Goal: Information Seeking & Learning: Check status

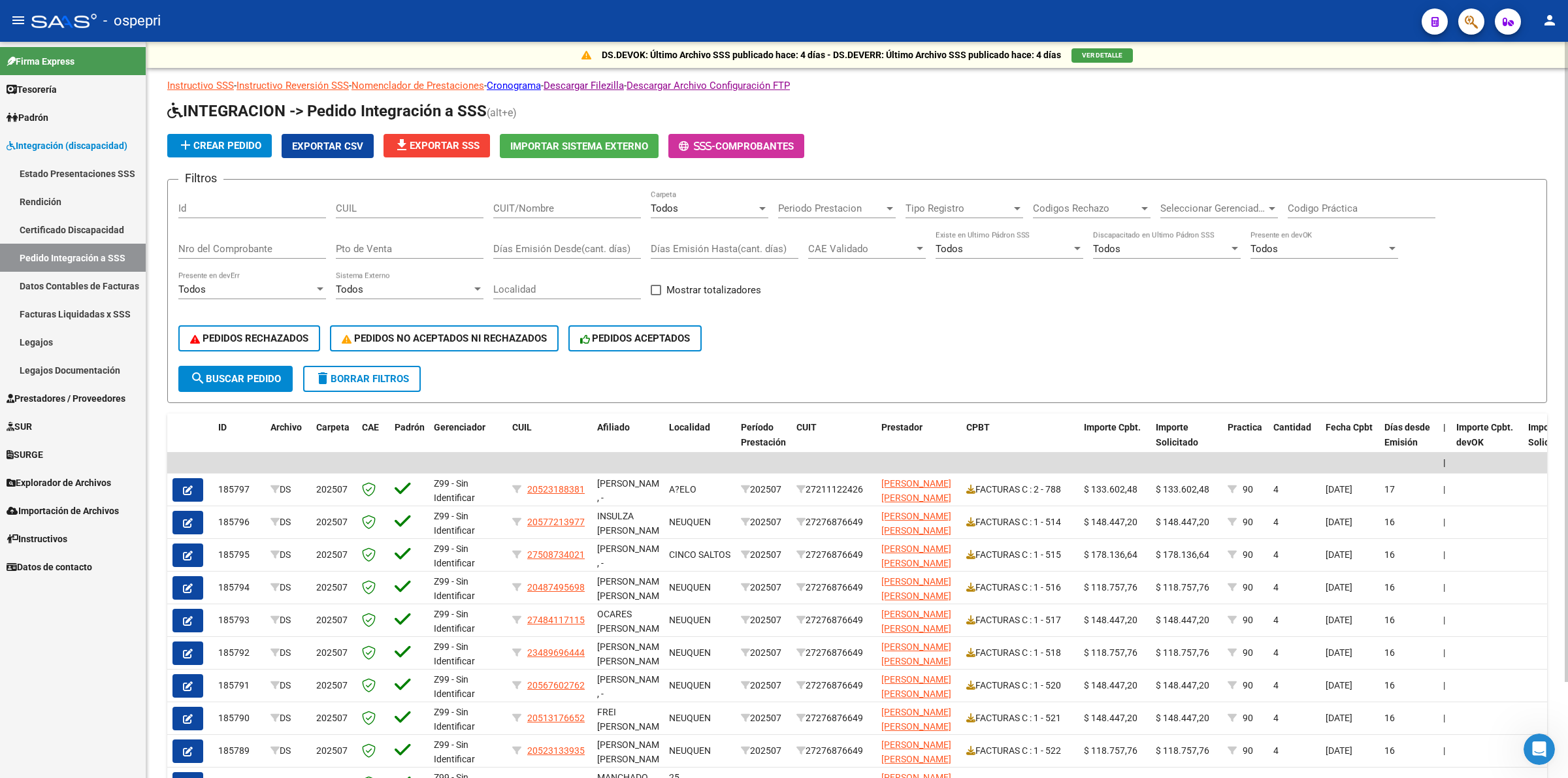
scroll to position [362, 0]
click at [423, 215] on div "CUIL" at bounding box center [409, 204] width 147 height 28
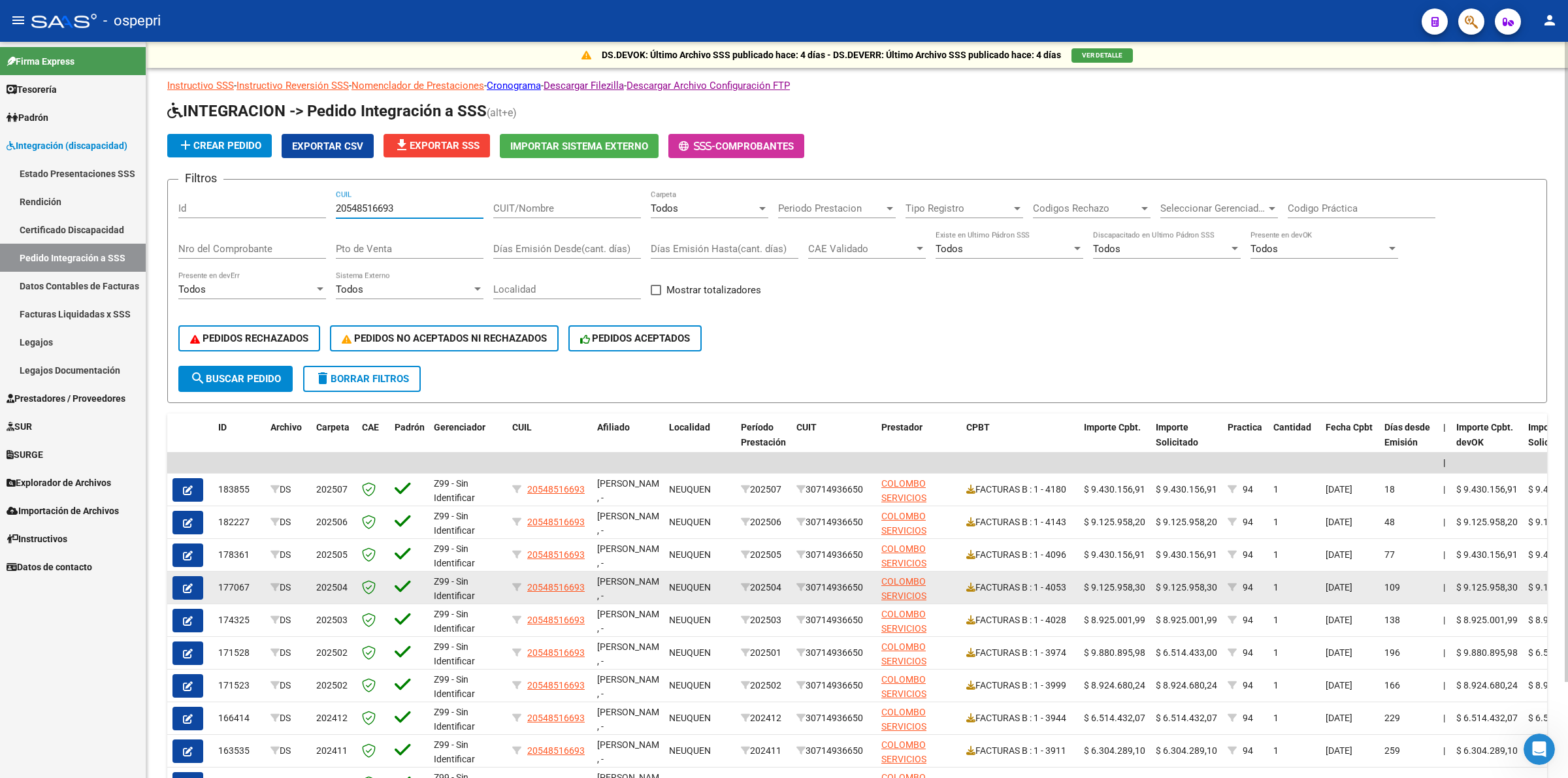
type input "20548516693"
click at [190, 576] on button "button" at bounding box center [188, 588] width 31 height 24
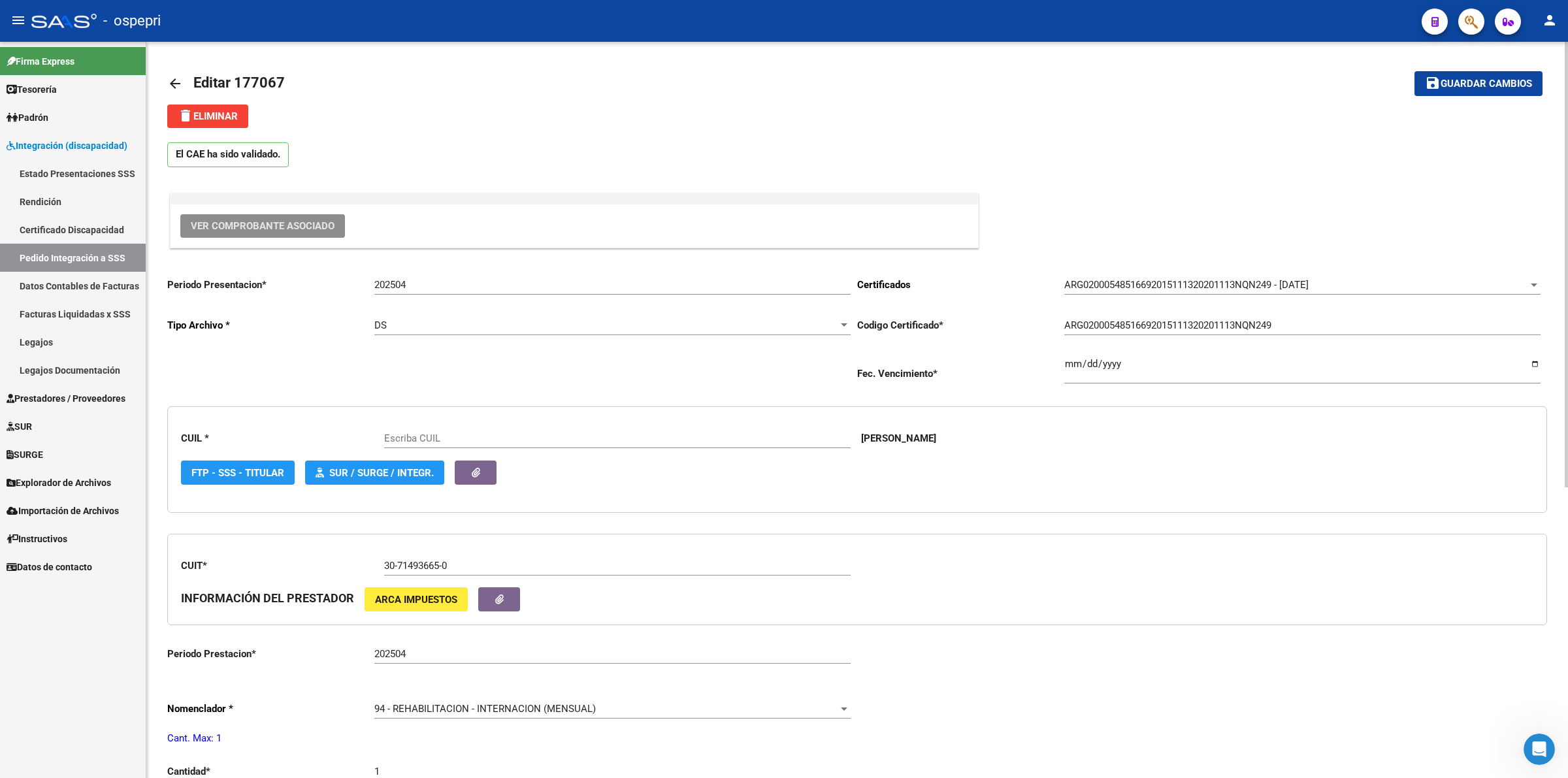
click at [304, 226] on span "Ver Comprobante Asociado" at bounding box center [262, 226] width 143 height 12
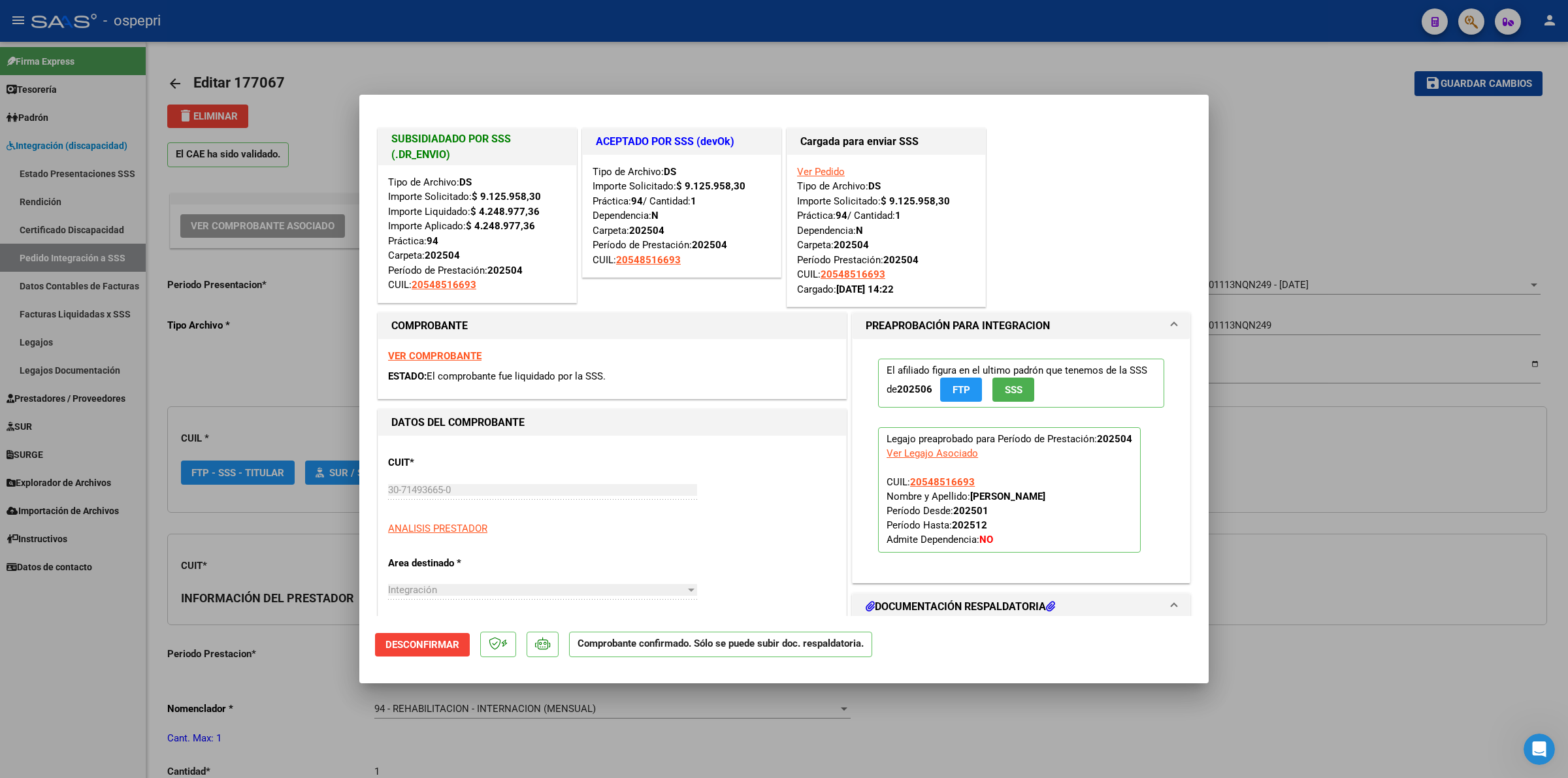
type input "20548516693"
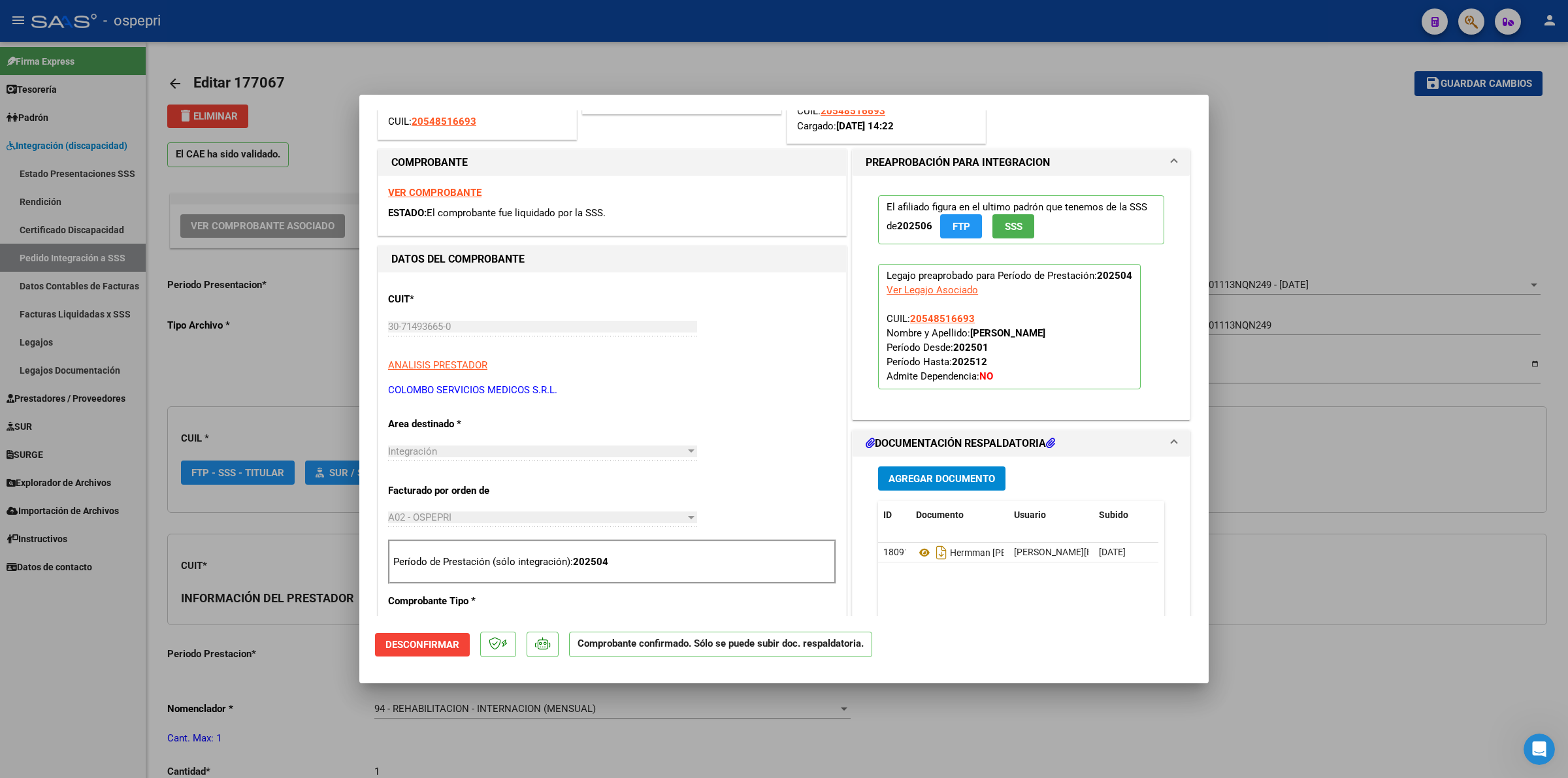
scroll to position [245, 0]
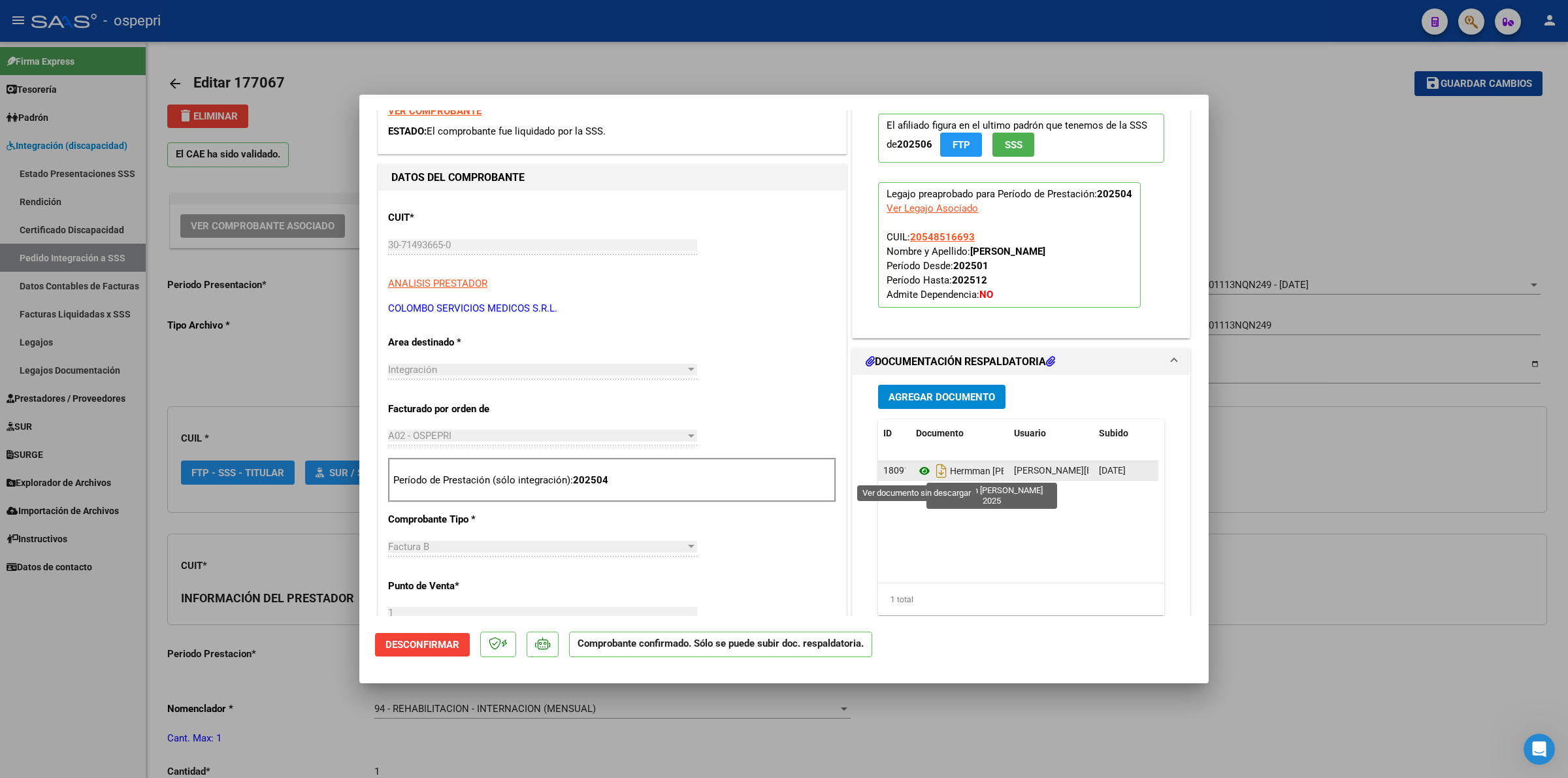
click at [916, 473] on icon at bounding box center [924, 472] width 17 height 16
type input "$ 0,00"
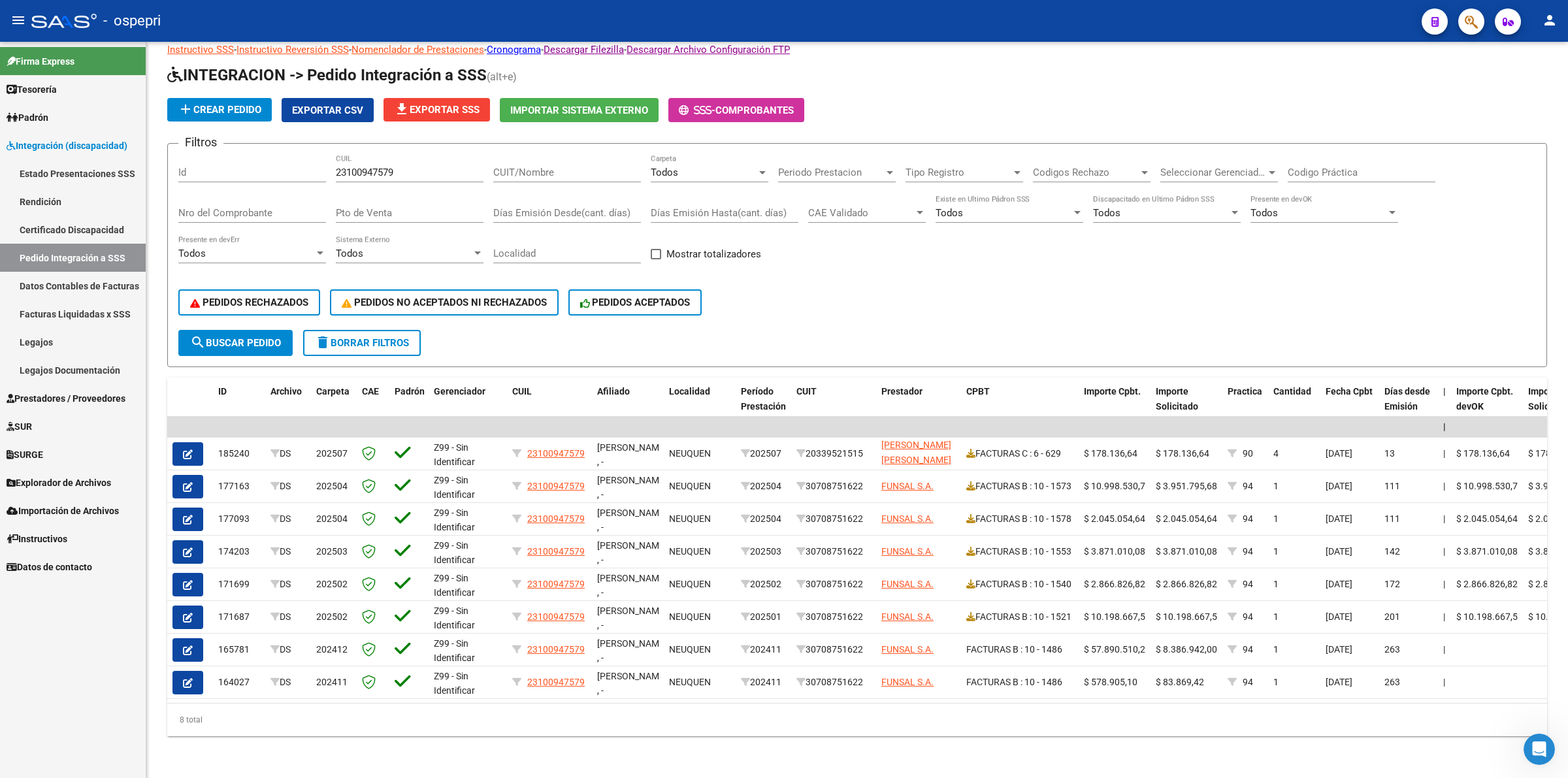
scroll to position [1, 0]
click at [253, 330] on button "search Buscar Pedido" at bounding box center [235, 343] width 115 height 26
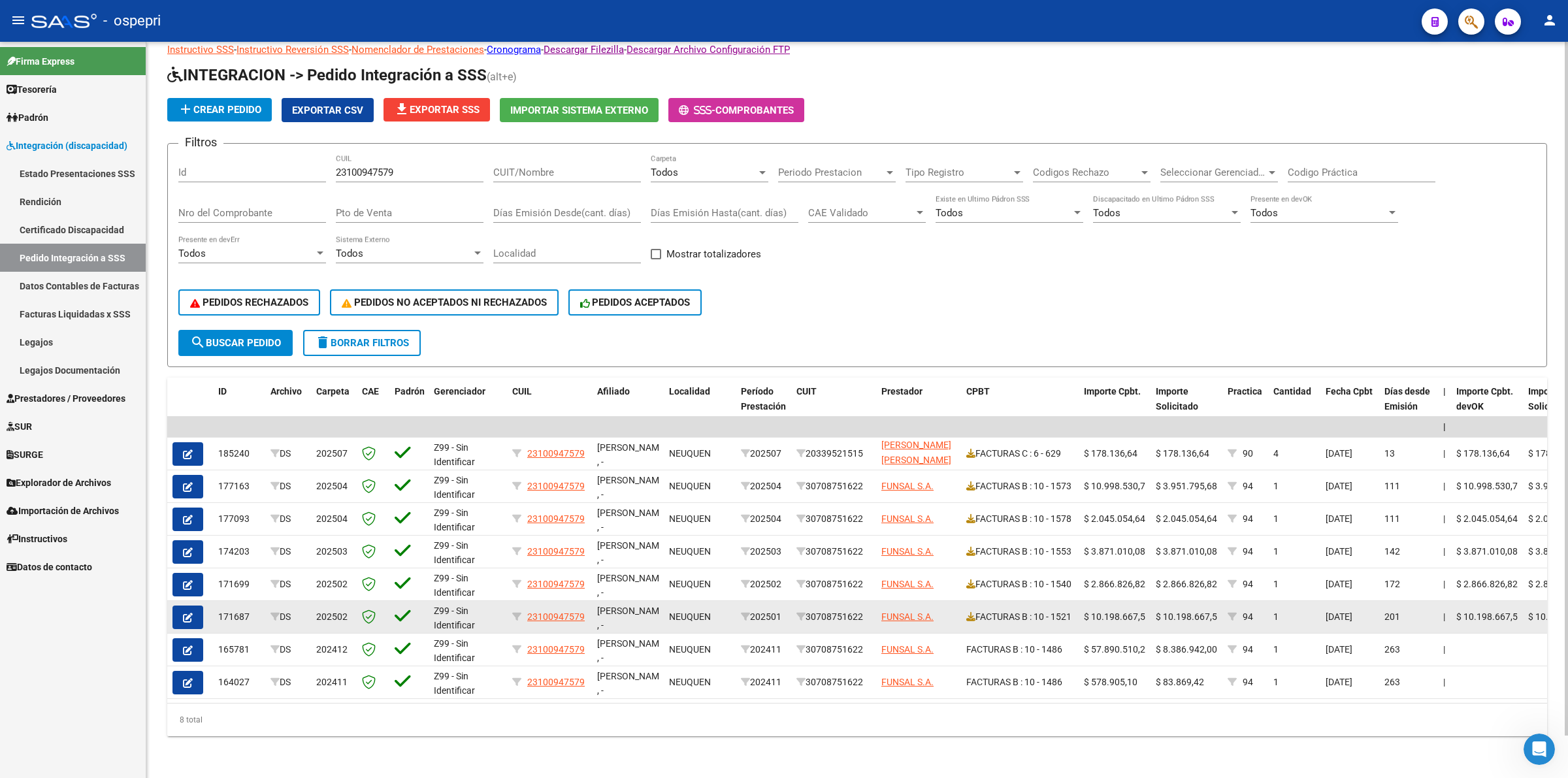
click at [200, 606] on button "button" at bounding box center [188, 618] width 31 height 24
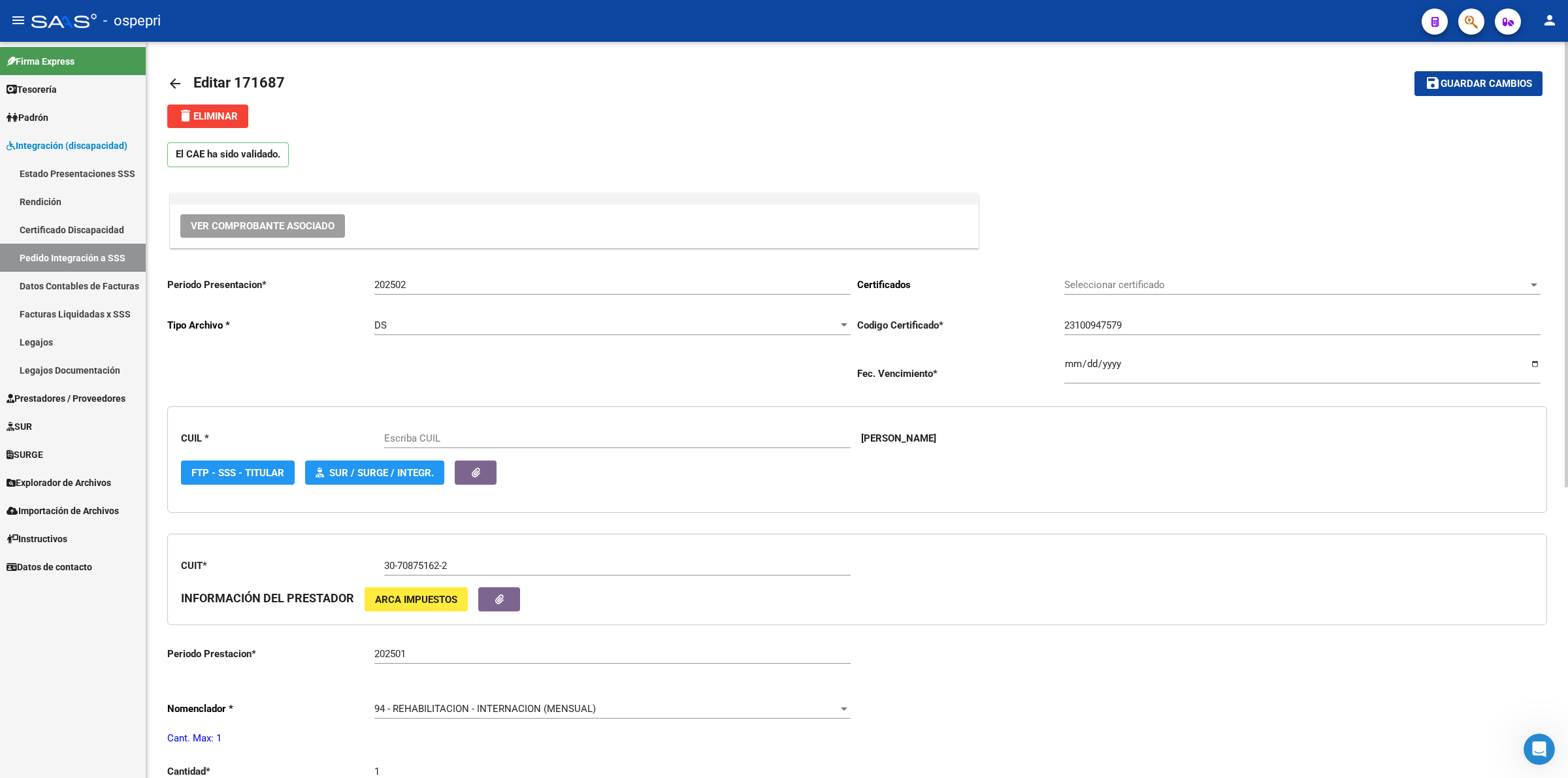
type input "23100947579"
click at [295, 226] on span "Ver Comprobante Asociado" at bounding box center [262, 226] width 143 height 12
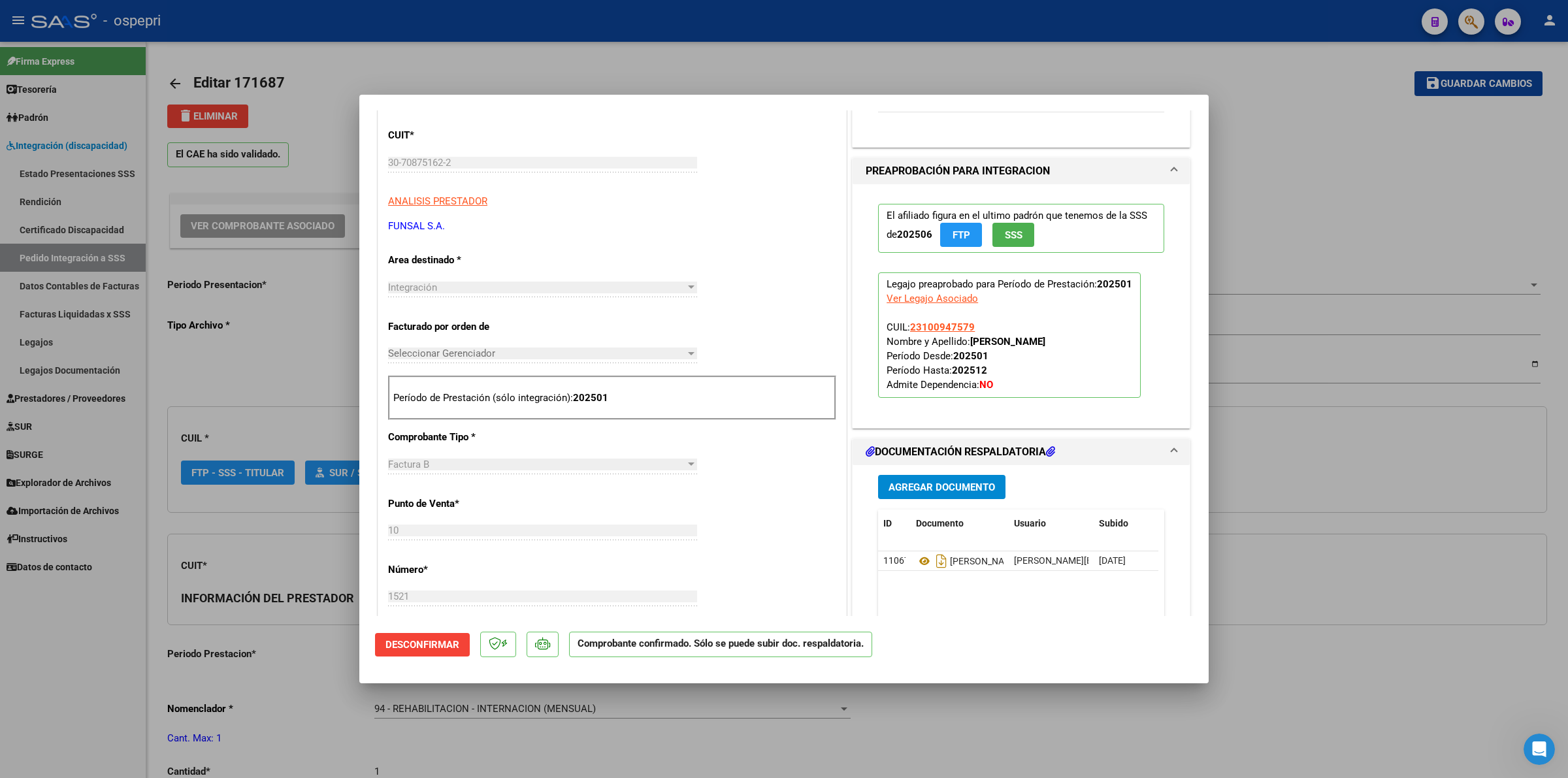
scroll to position [490, 0]
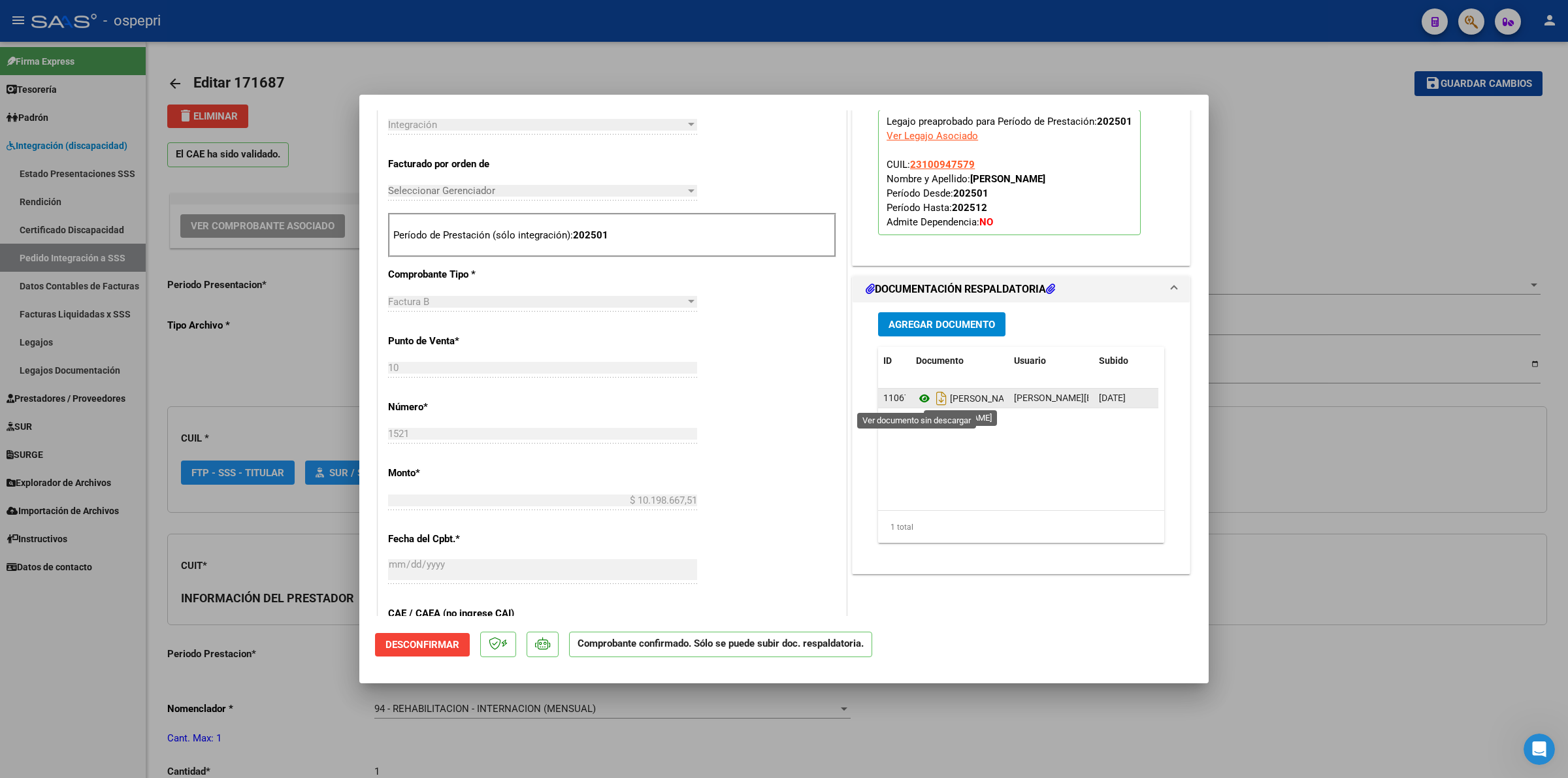
click at [916, 400] on icon at bounding box center [924, 398] width 17 height 16
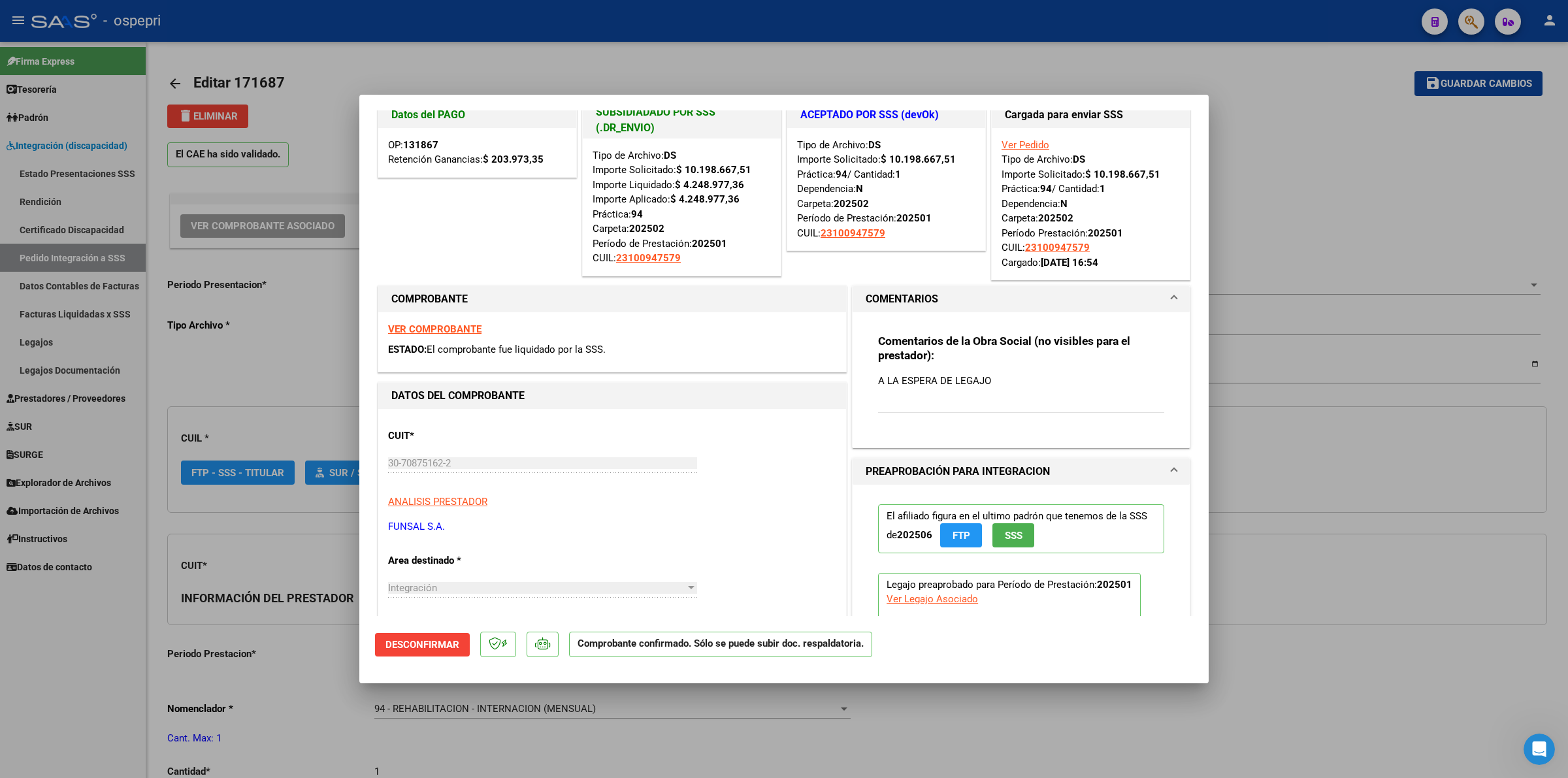
scroll to position [0, 0]
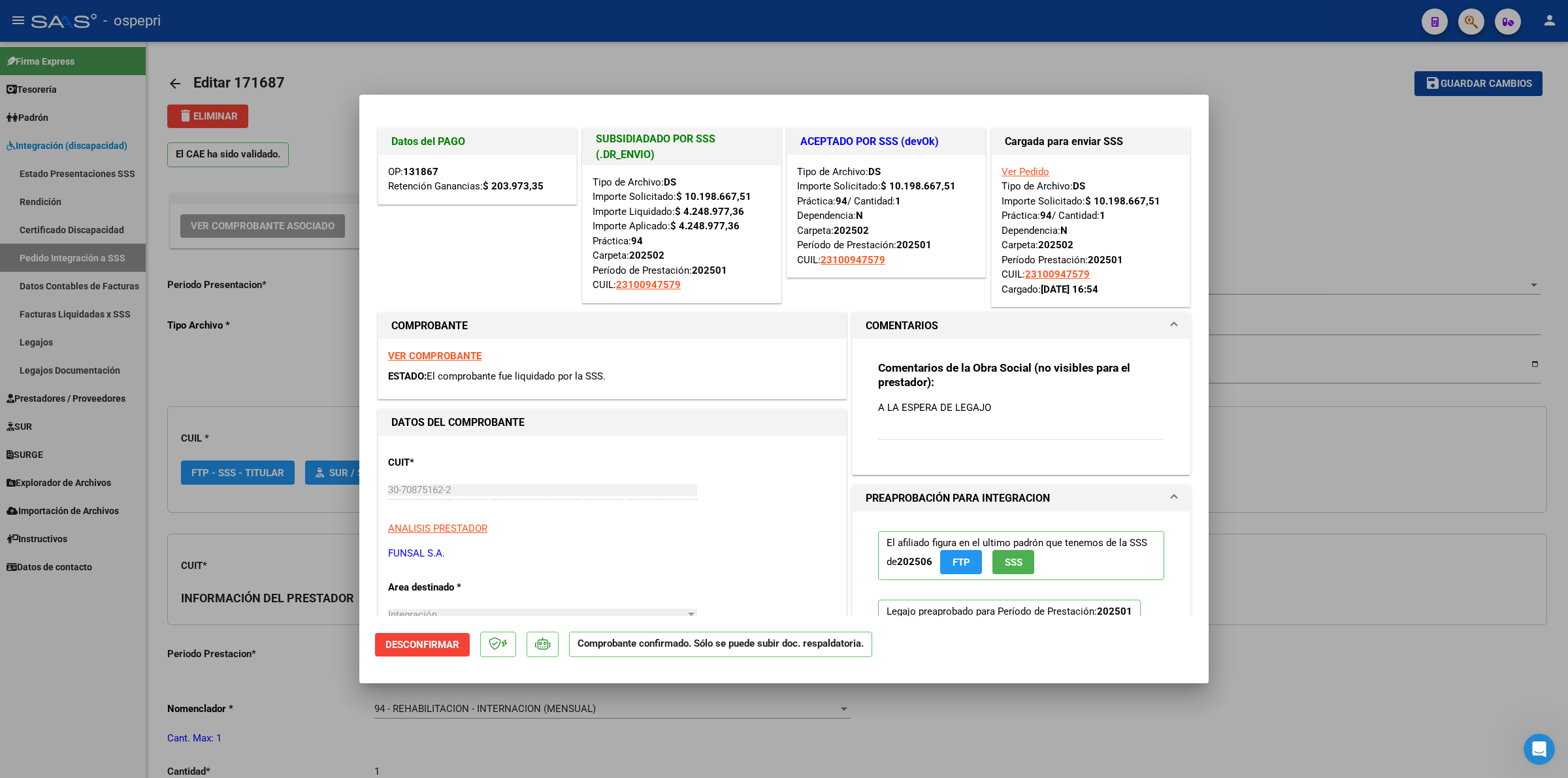
type input "$ 0,00"
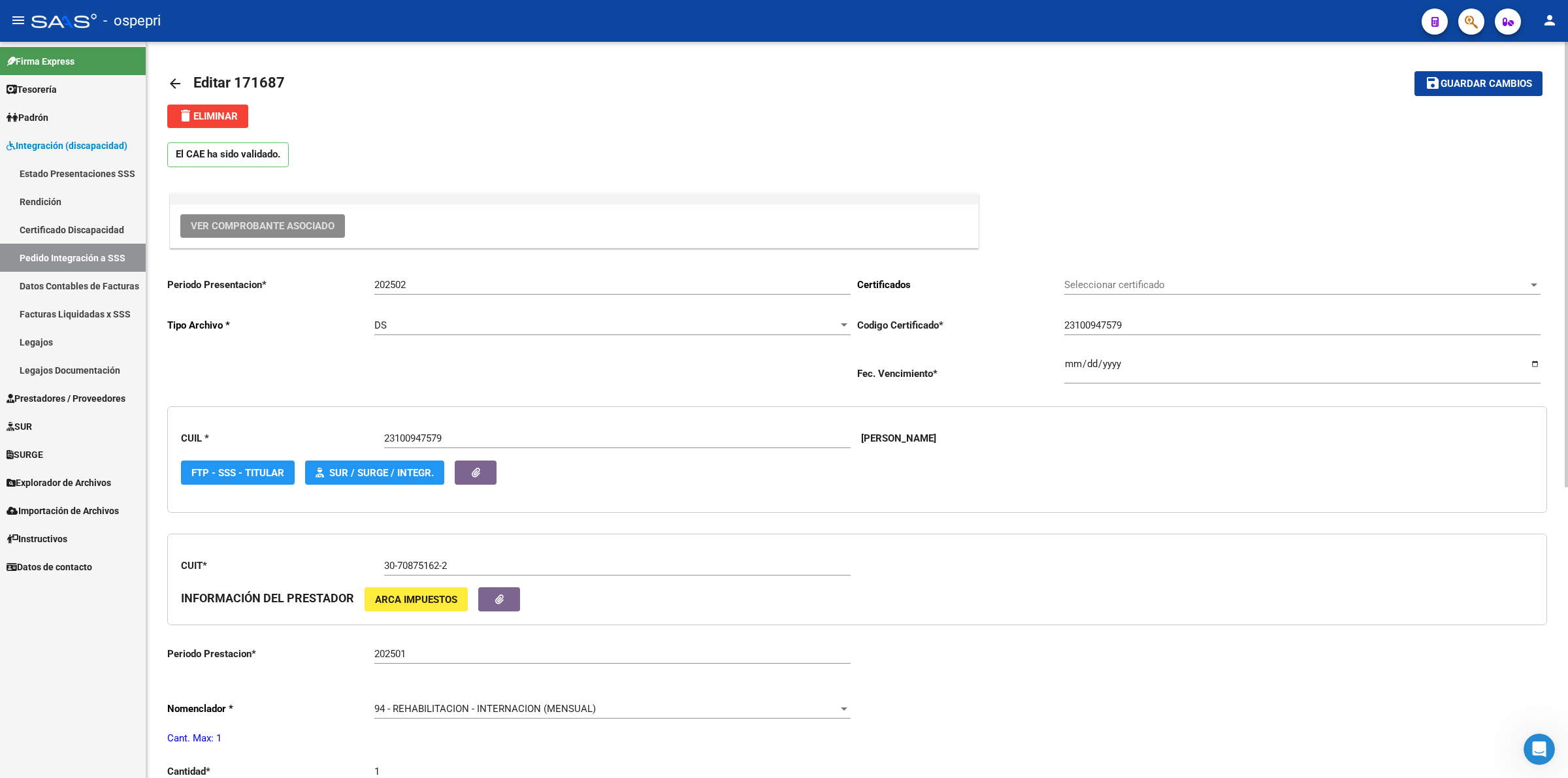
click at [175, 77] on mat-icon "arrow_back" at bounding box center [175, 84] width 16 height 16
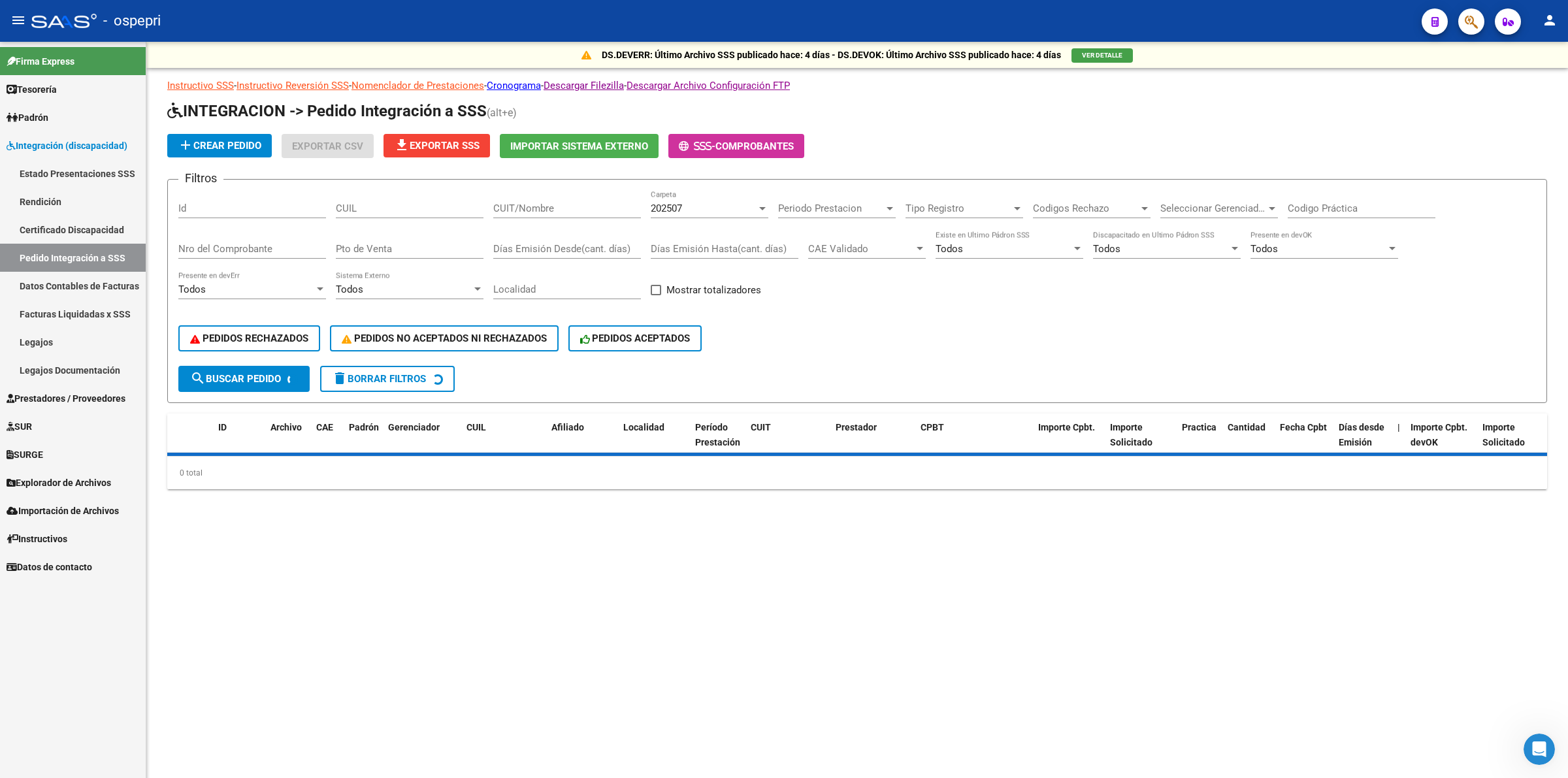
click at [395, 216] on div "CUIL" at bounding box center [409, 210] width 147 height 41
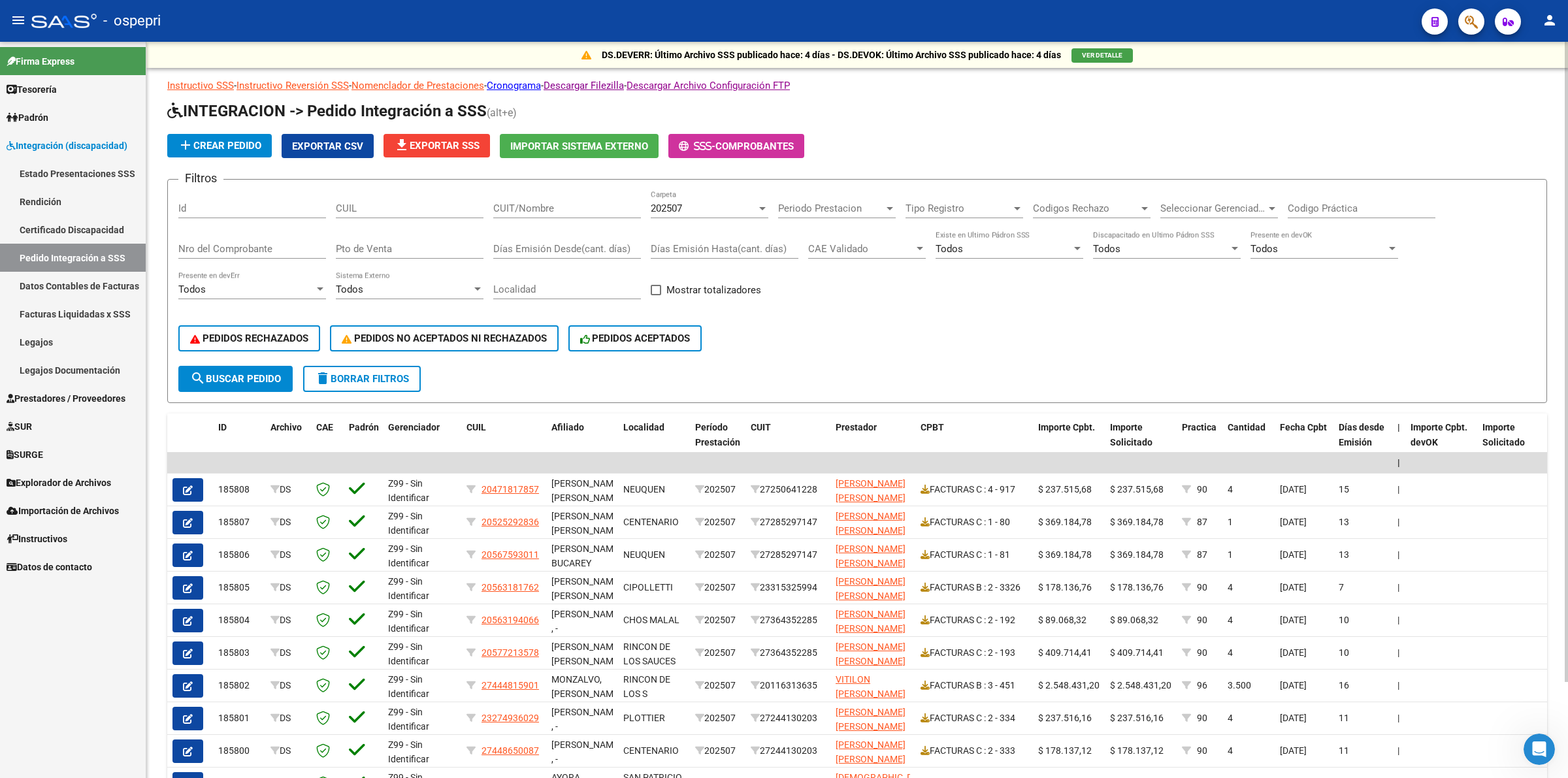
click at [395, 213] on div "CUIL" at bounding box center [409, 204] width 147 height 28
click at [398, 210] on input "CUIL" at bounding box center [409, 209] width 147 height 12
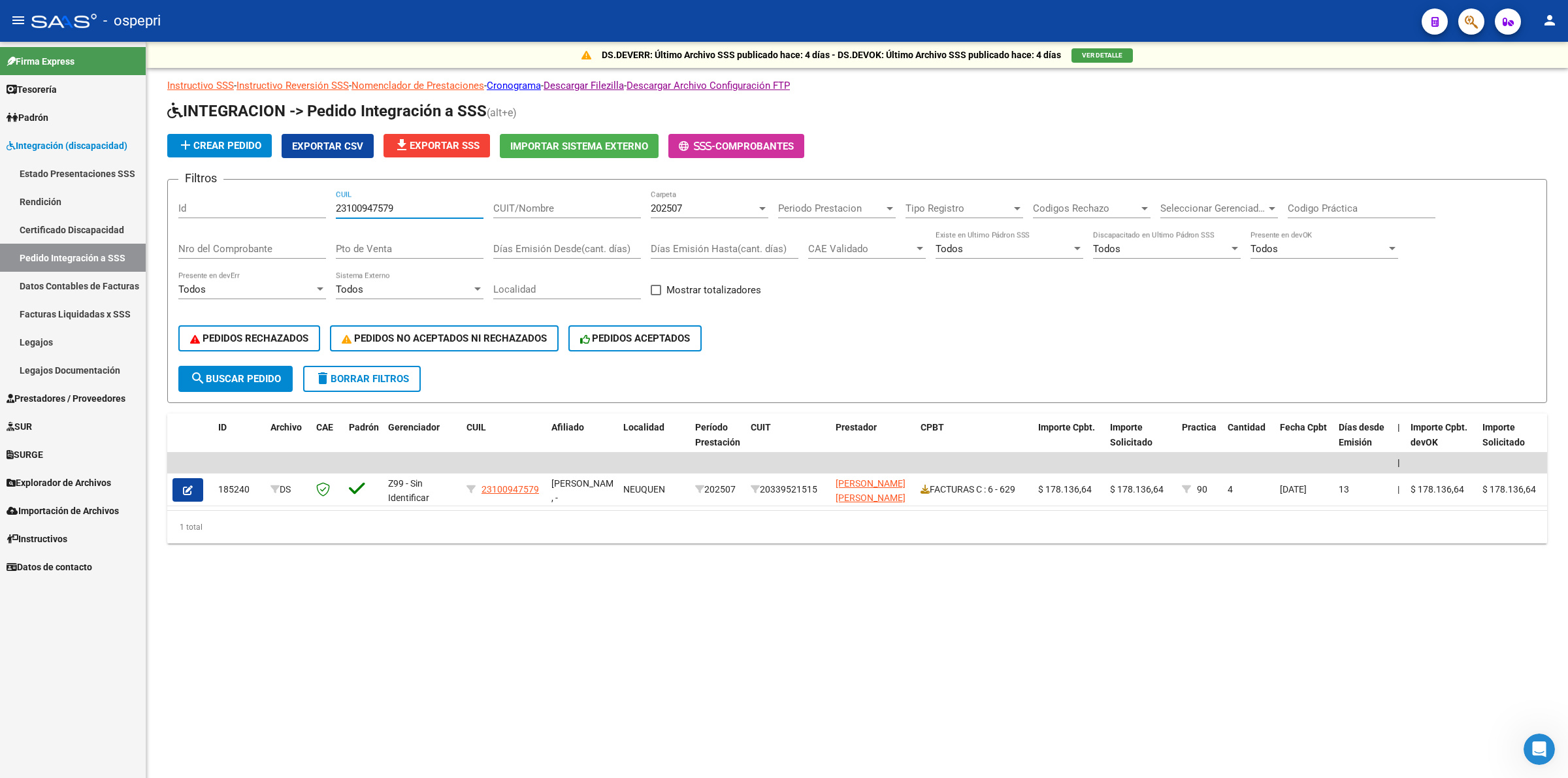
type input "23100947579"
click at [674, 204] on span "202507" at bounding box center [666, 209] width 32 height 12
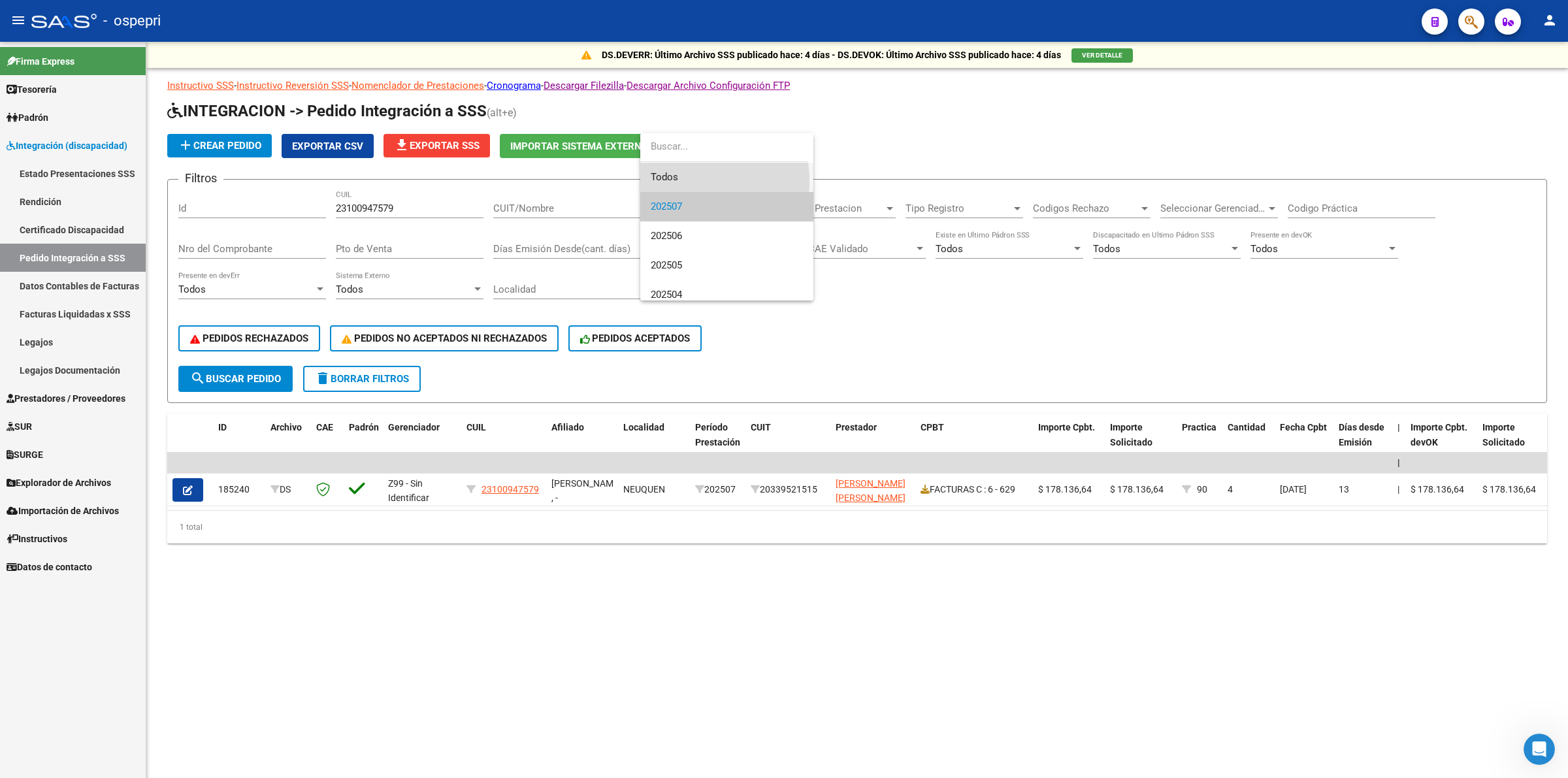
click at [680, 181] on span "Todos" at bounding box center [727, 178] width 152 height 30
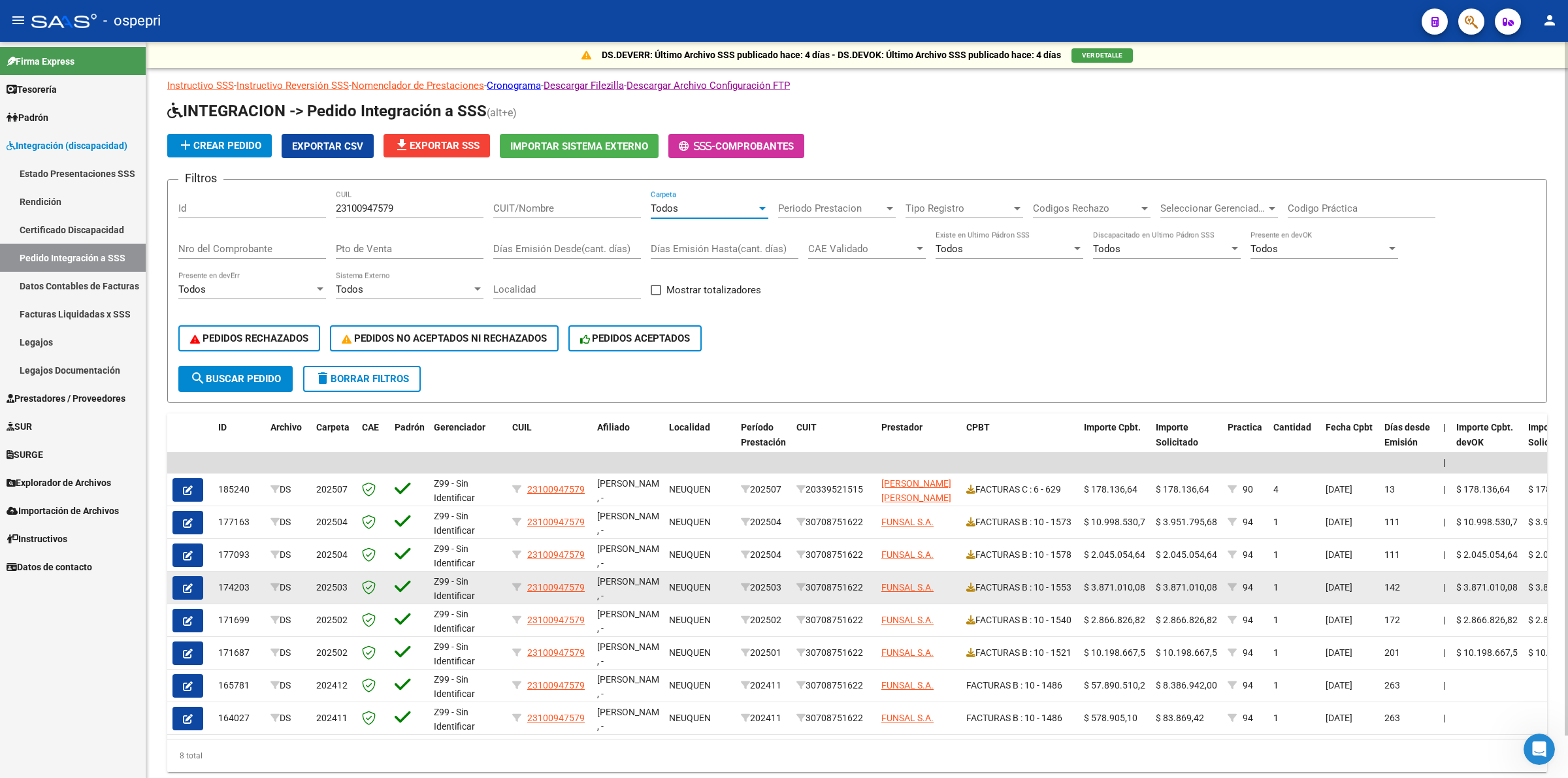
click at [184, 583] on icon "button" at bounding box center [188, 588] width 10 height 10
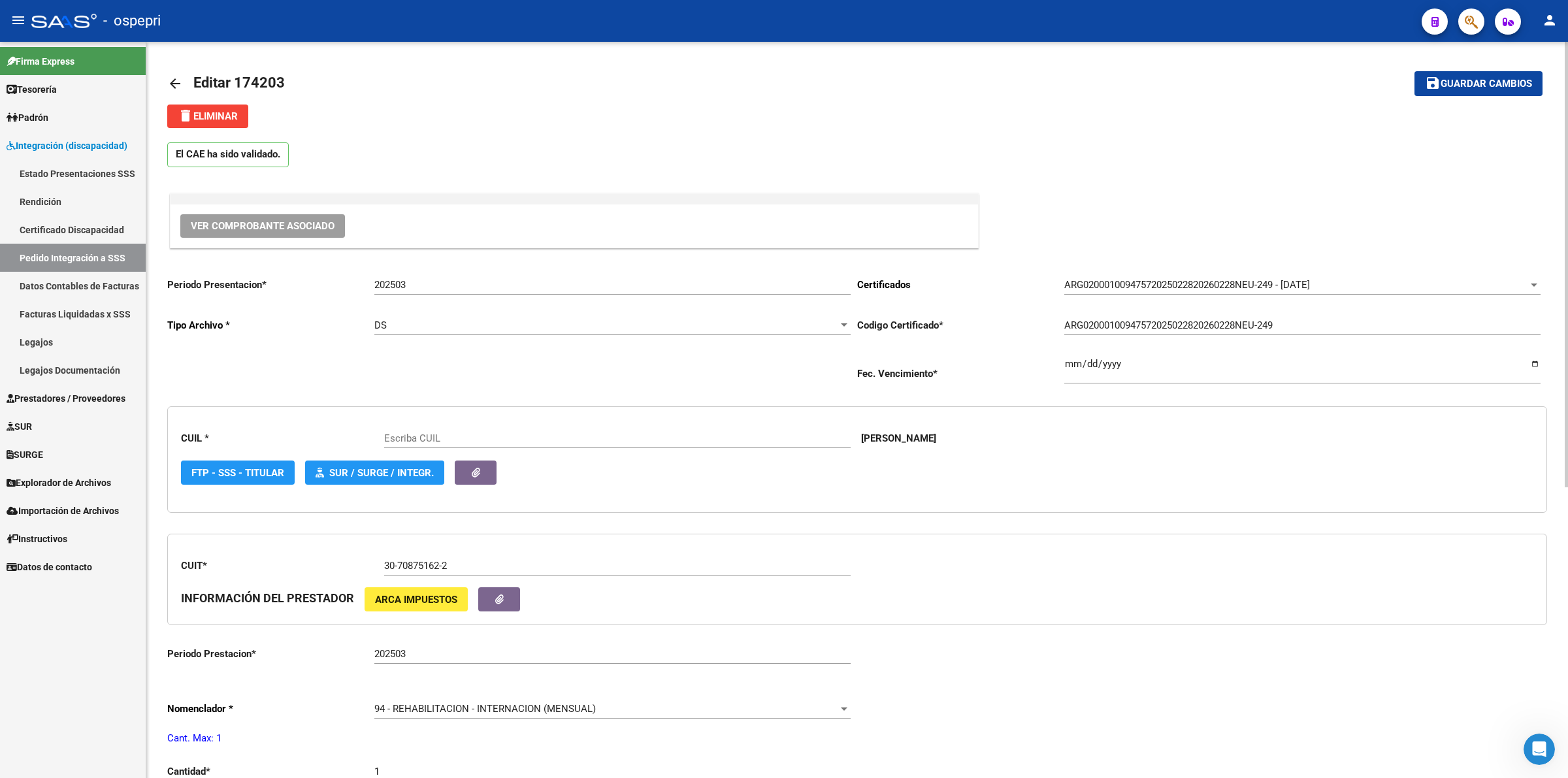
click at [305, 220] on span "Ver Comprobante Asociado" at bounding box center [262, 226] width 143 height 12
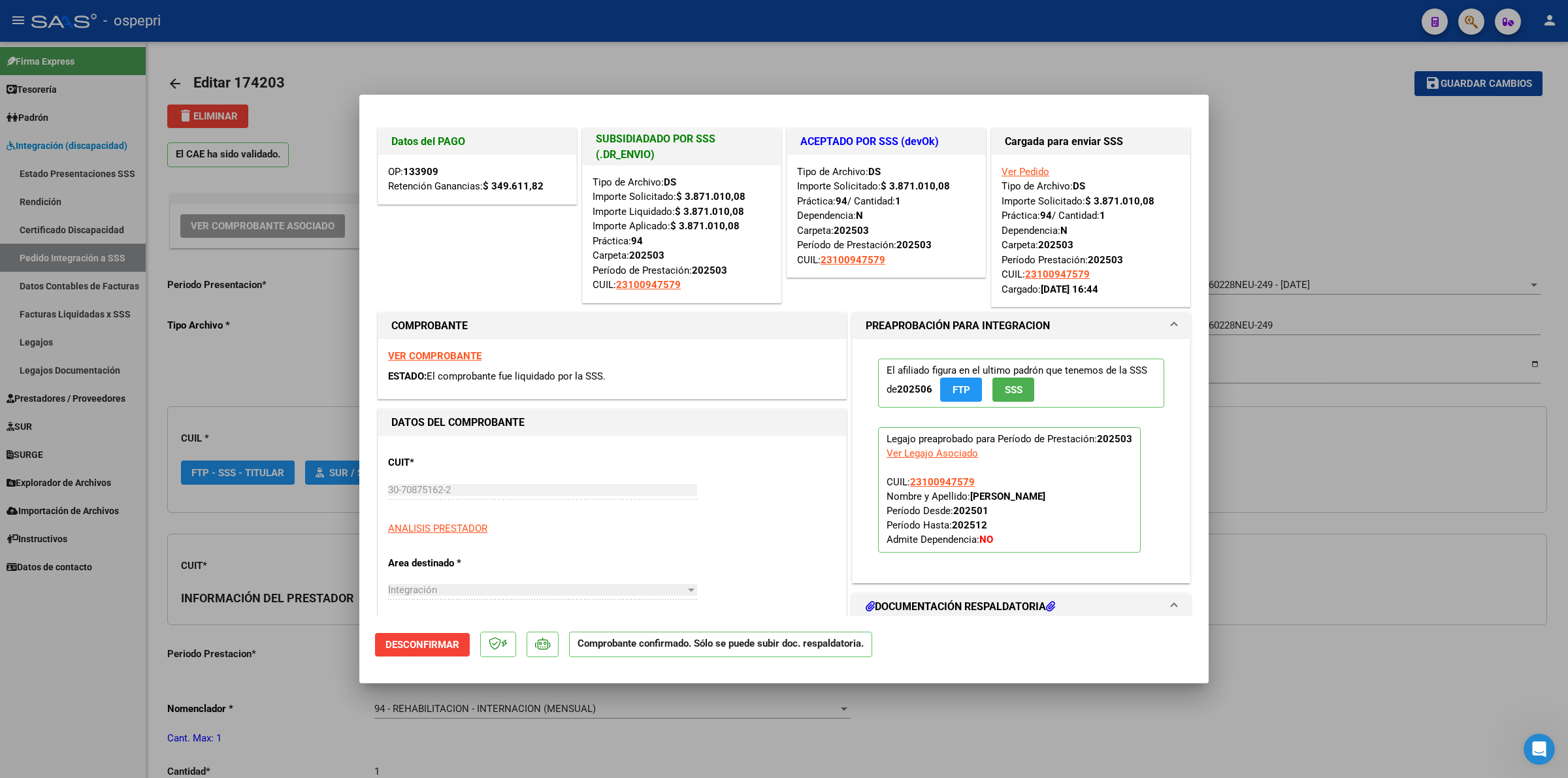
type input "23100947579"
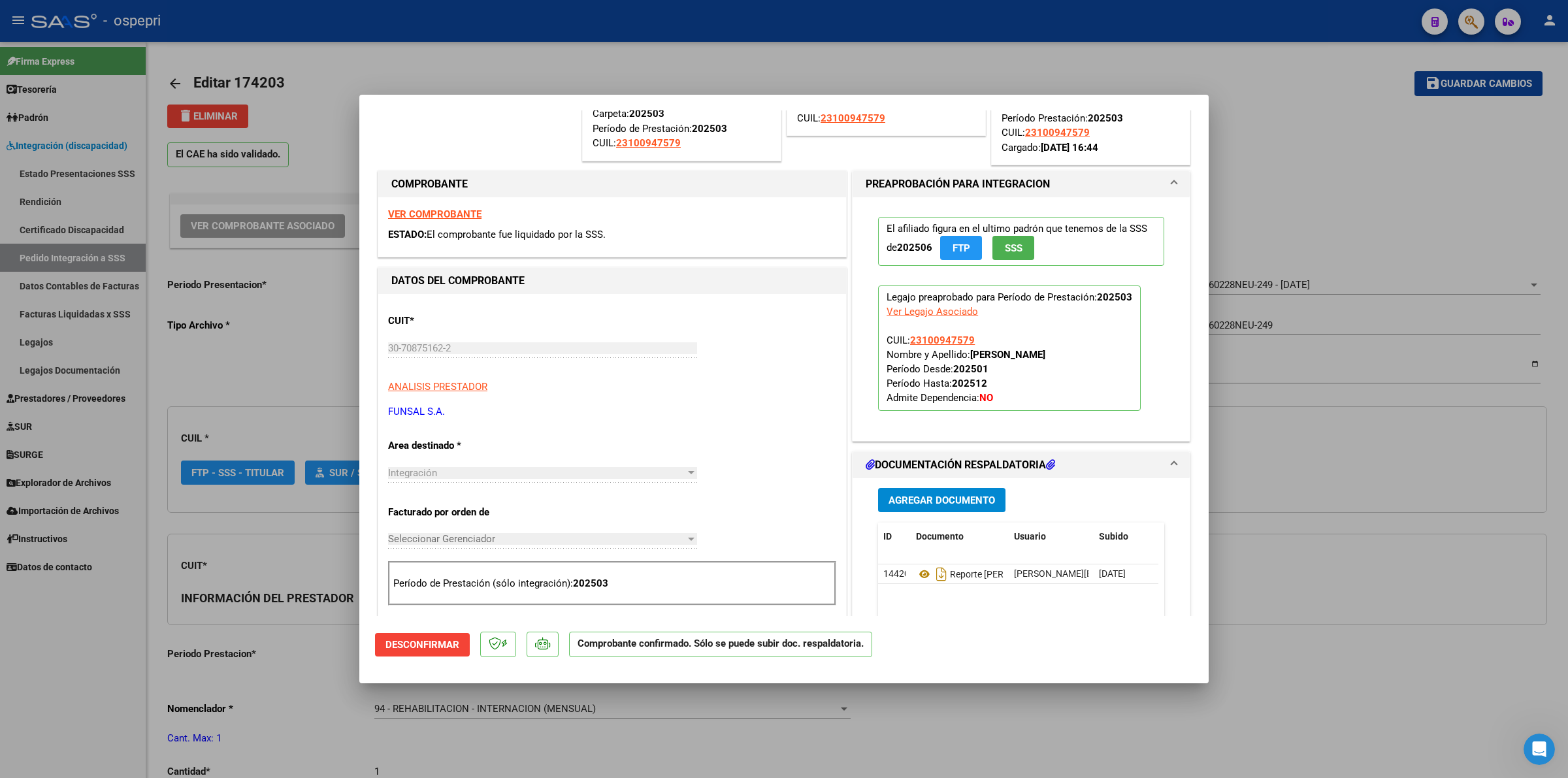
scroll to position [163, 0]
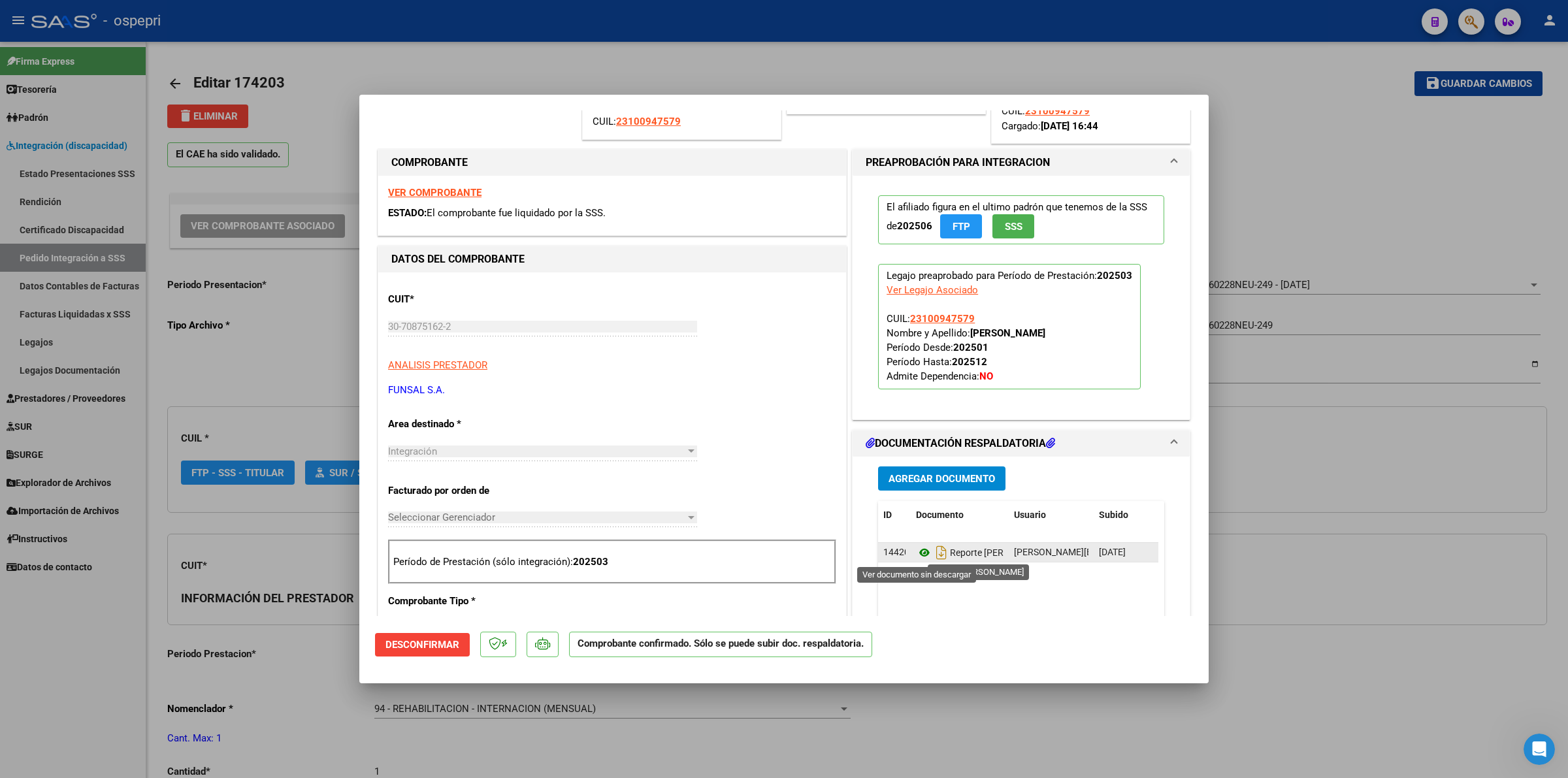
click at [916, 555] on icon at bounding box center [924, 553] width 17 height 16
type input "$ 0,00"
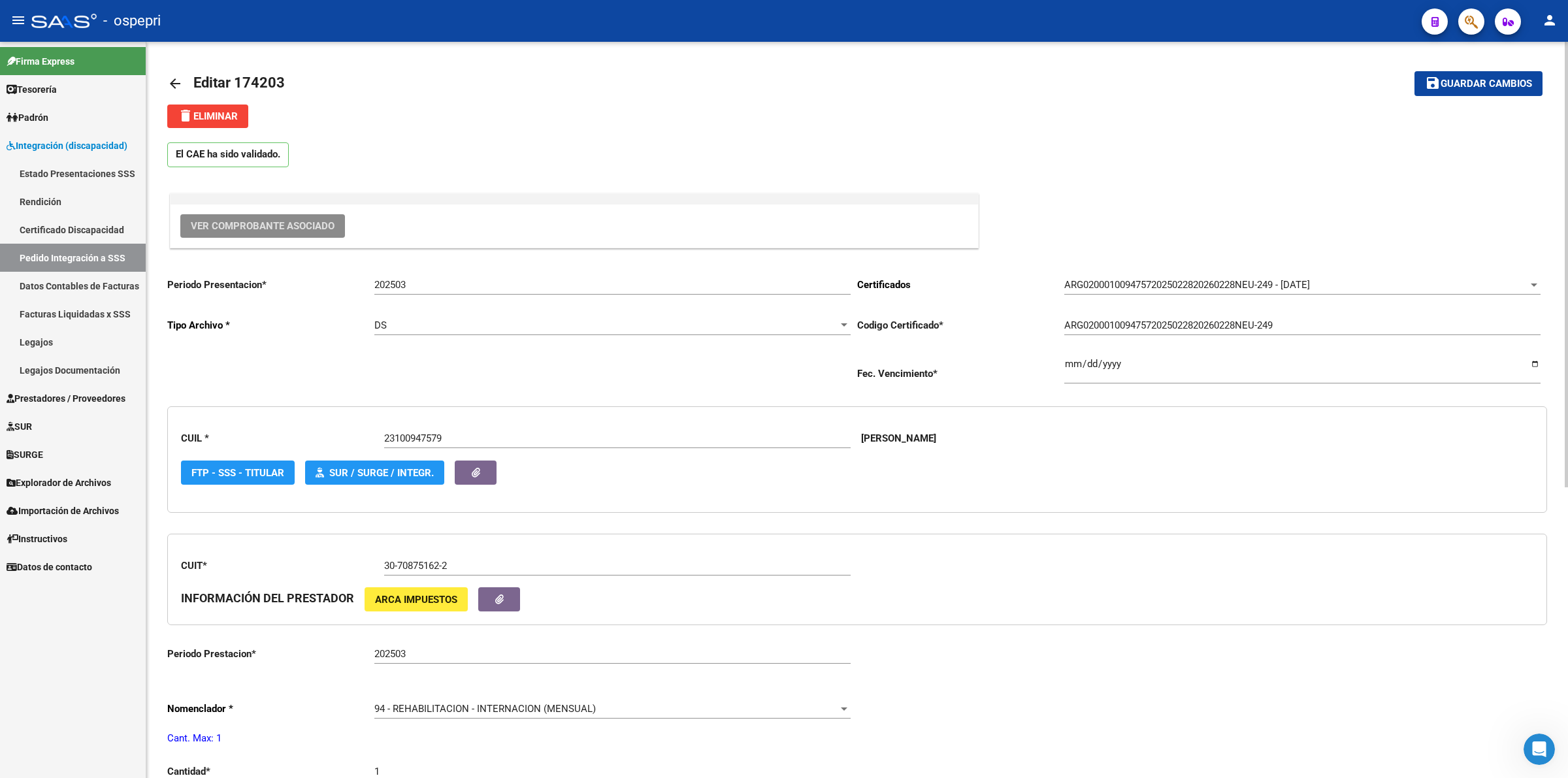
click at [171, 83] on mat-icon "arrow_back" at bounding box center [175, 84] width 16 height 16
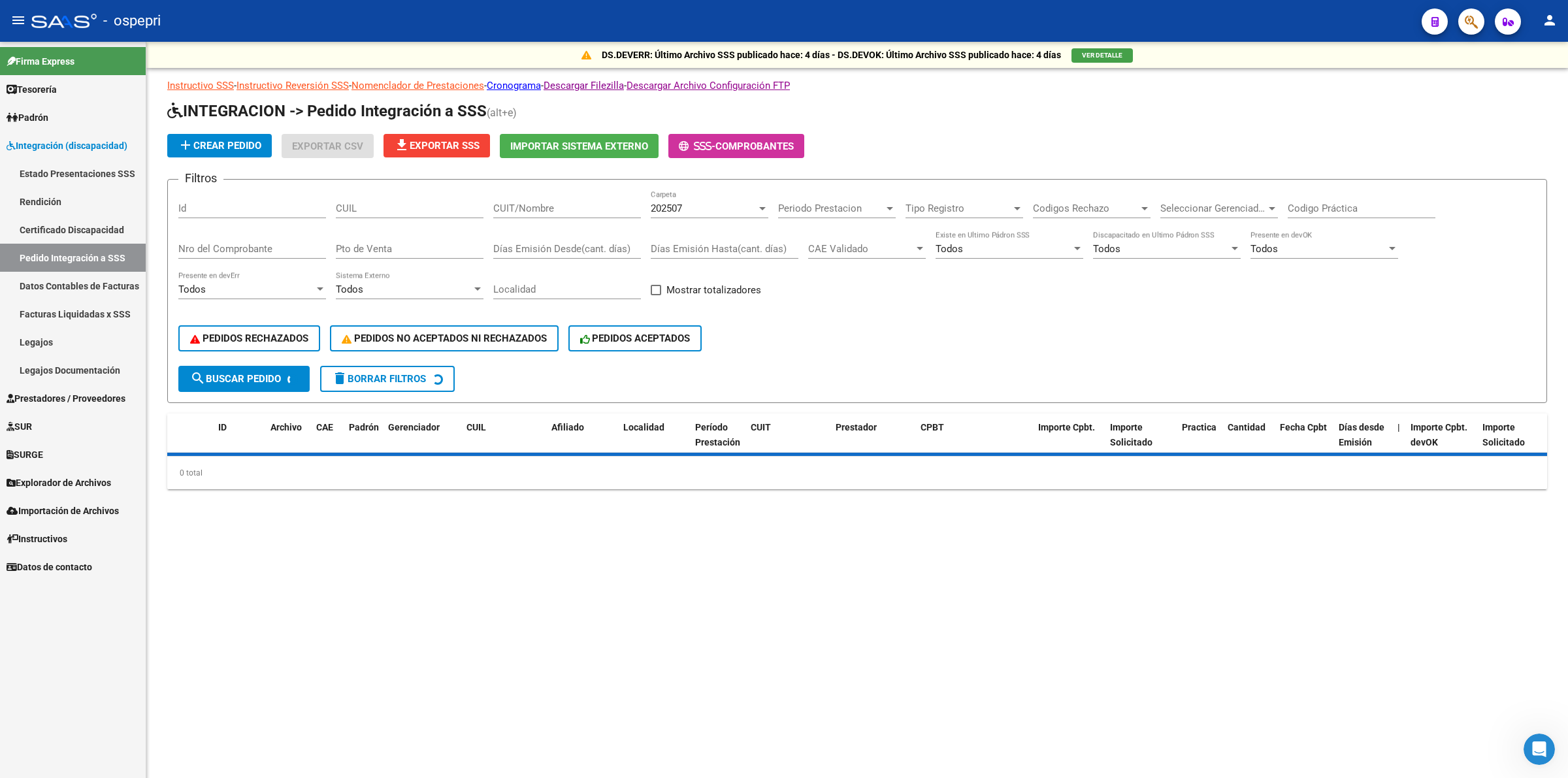
click at [387, 194] on div "CUIL" at bounding box center [409, 204] width 147 height 28
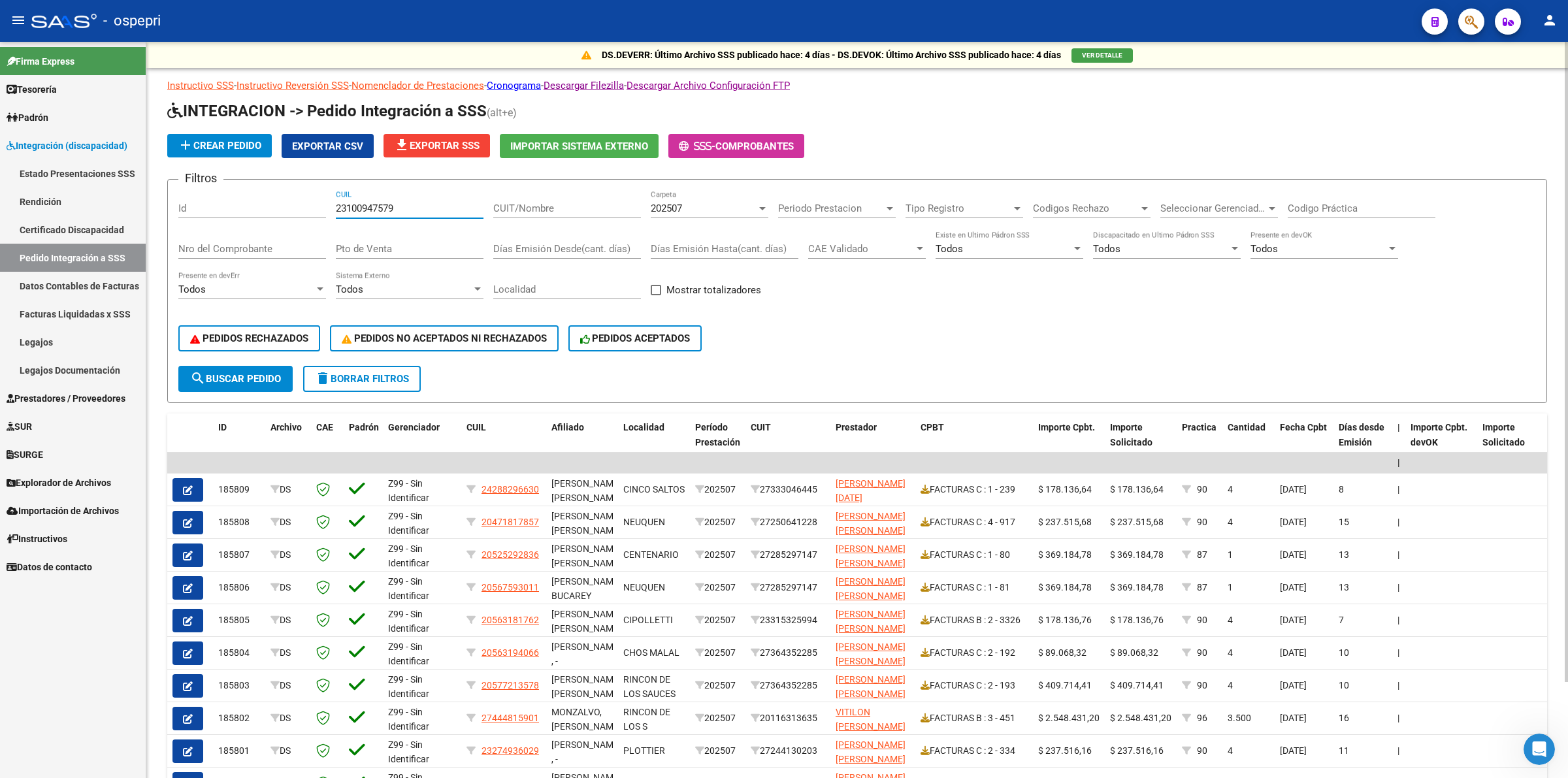
type input "23100947579"
click at [663, 205] on span "202507" at bounding box center [666, 209] width 32 height 12
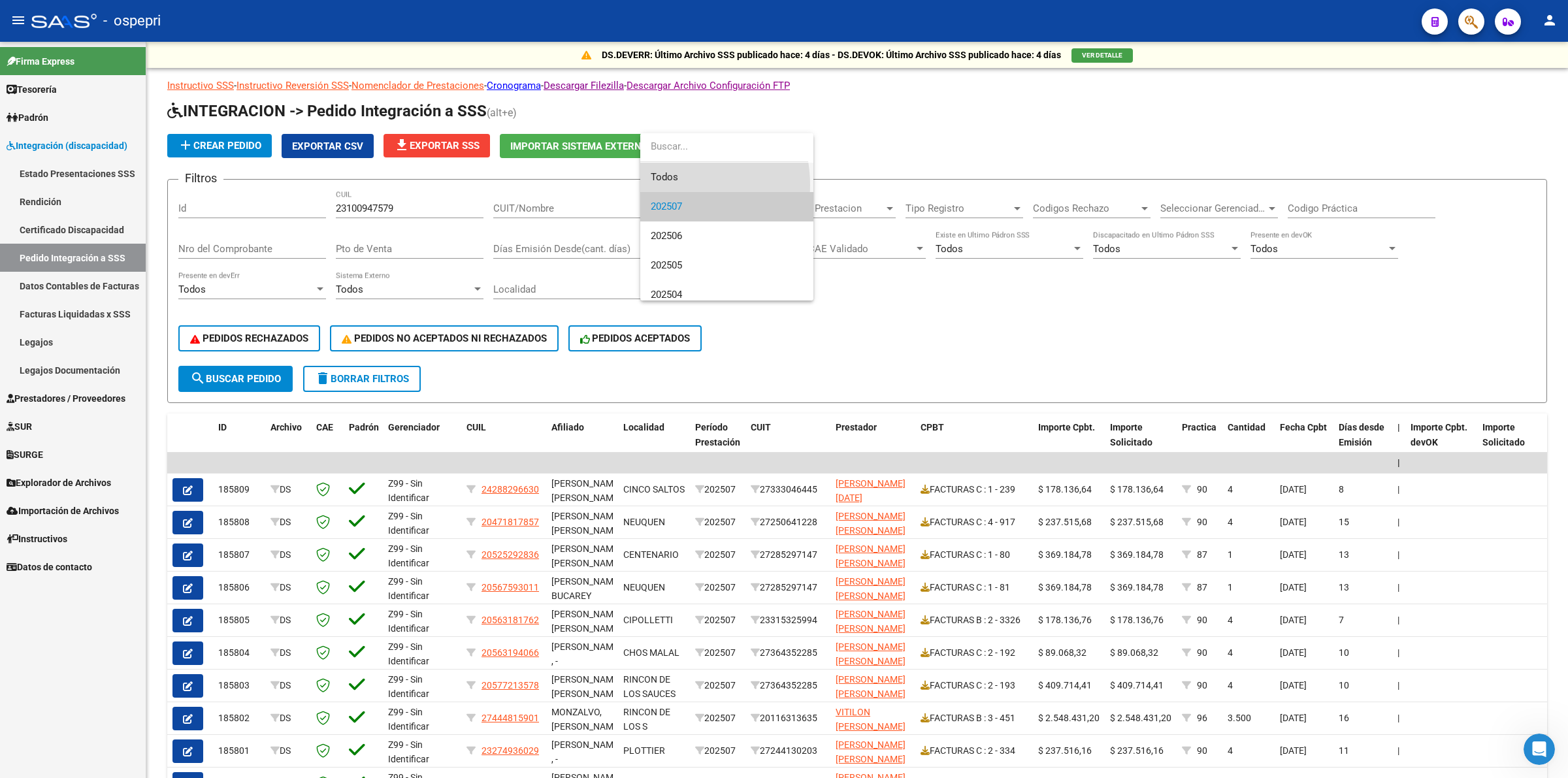
click at [670, 185] on span "Todos" at bounding box center [727, 178] width 152 height 30
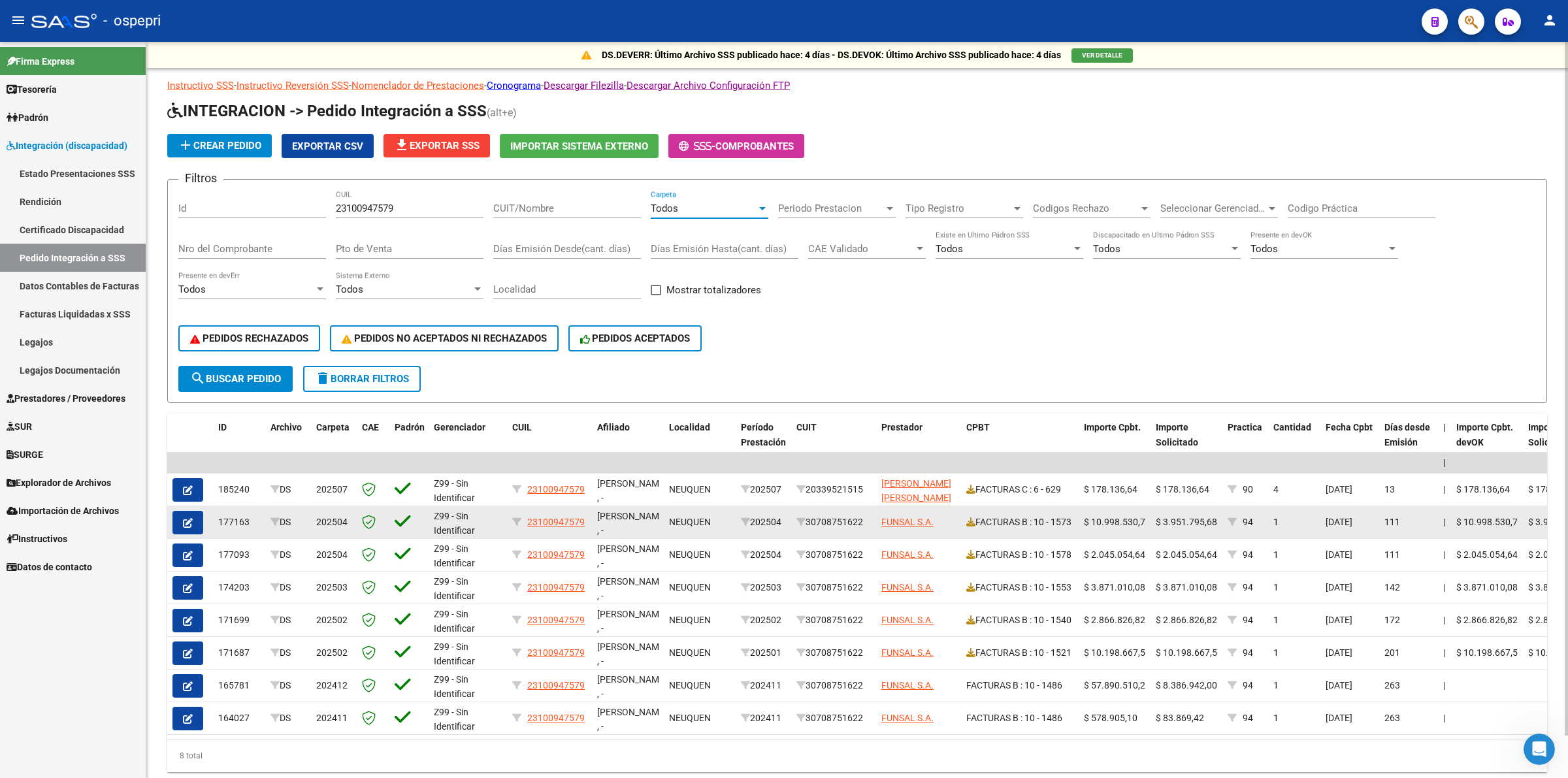
click at [184, 518] on icon "button" at bounding box center [188, 523] width 10 height 10
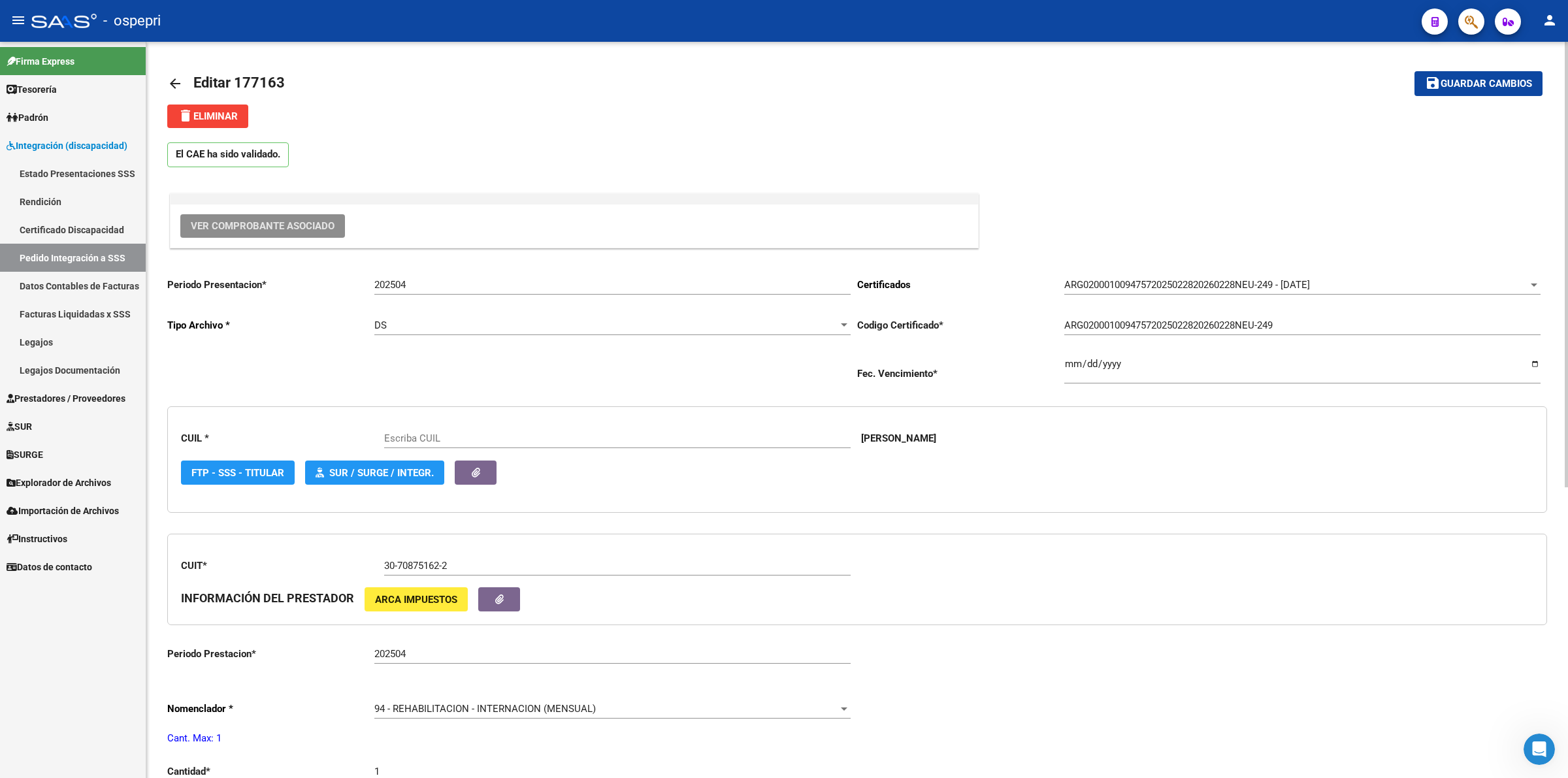
drag, startPoint x: 310, startPoint y: 220, endPoint x: 321, endPoint y: 222, distance: 11.2
click at [321, 222] on span "Ver Comprobante Asociado" at bounding box center [262, 226] width 143 height 12
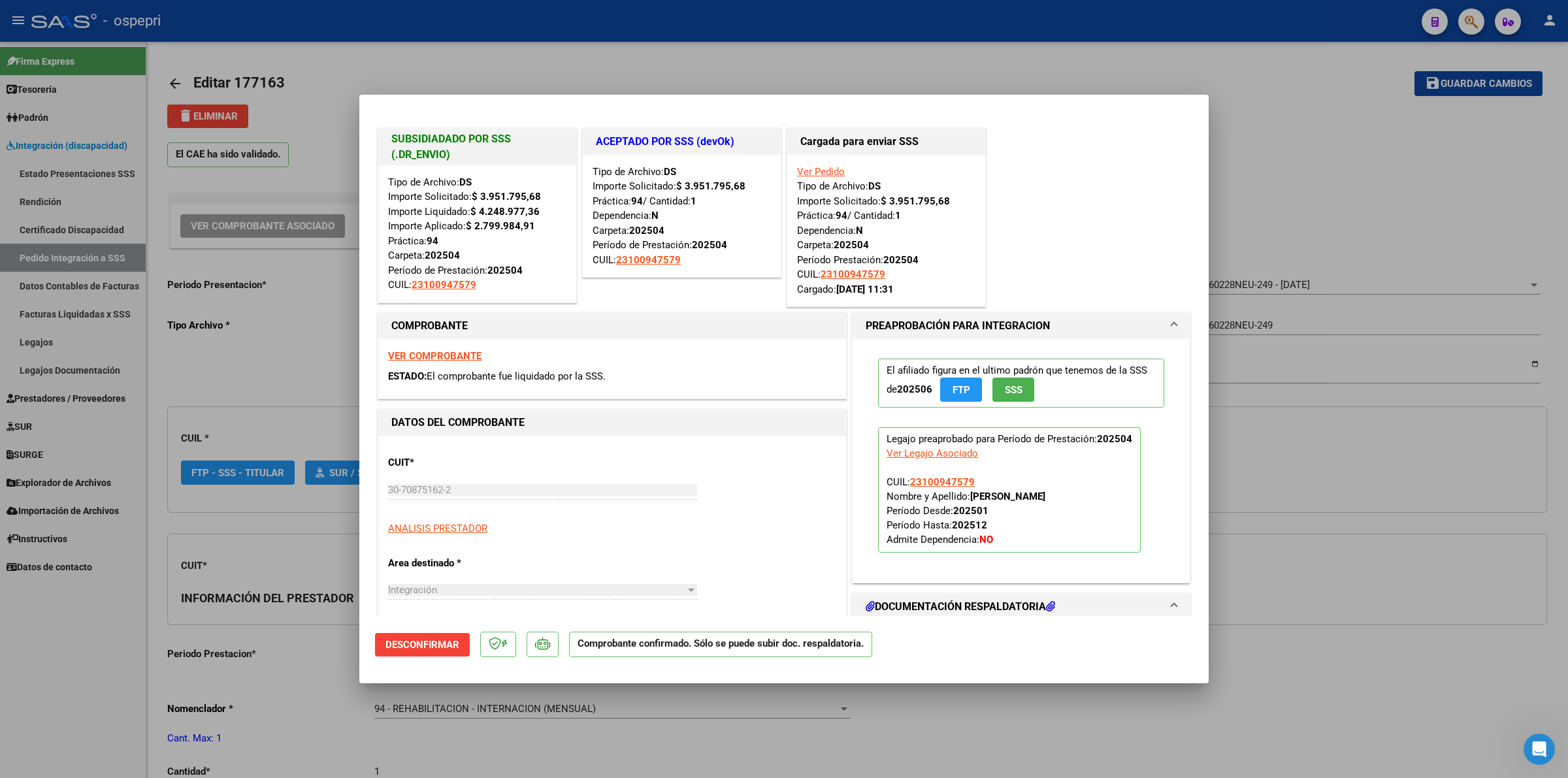
type input "23100947579"
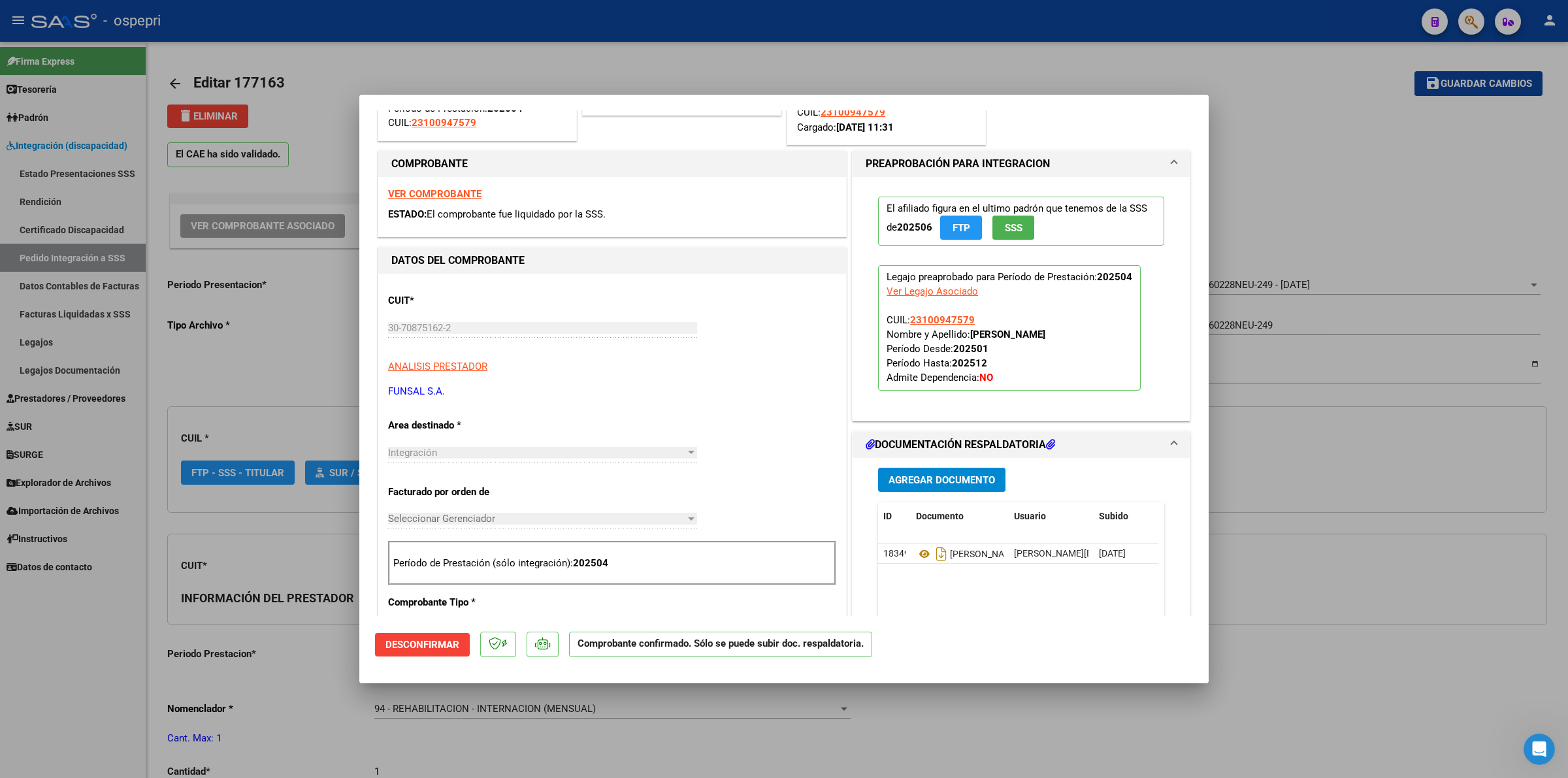
scroll to position [163, 0]
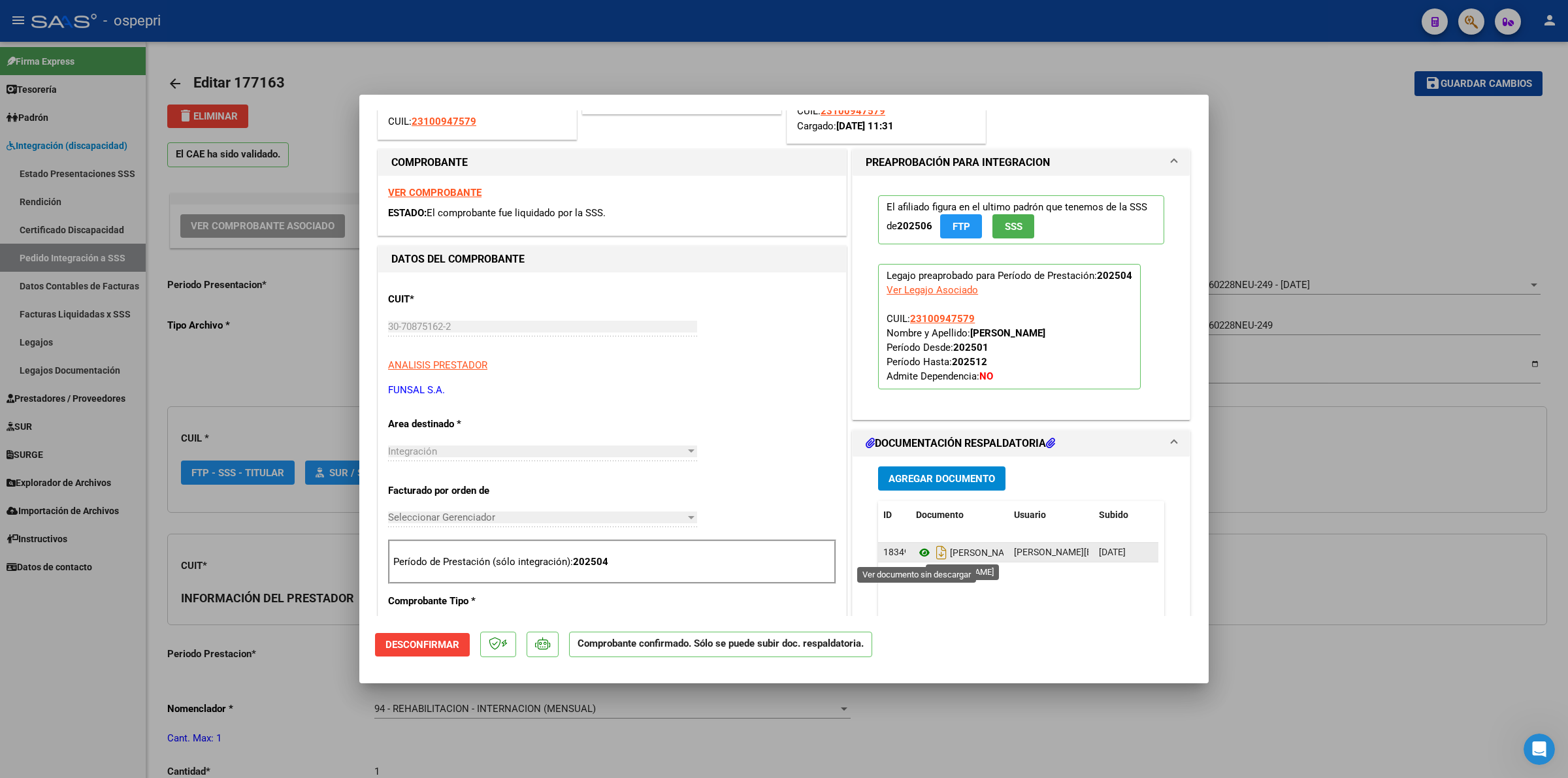
click at [916, 559] on icon at bounding box center [924, 553] width 17 height 16
type input "$ 0,00"
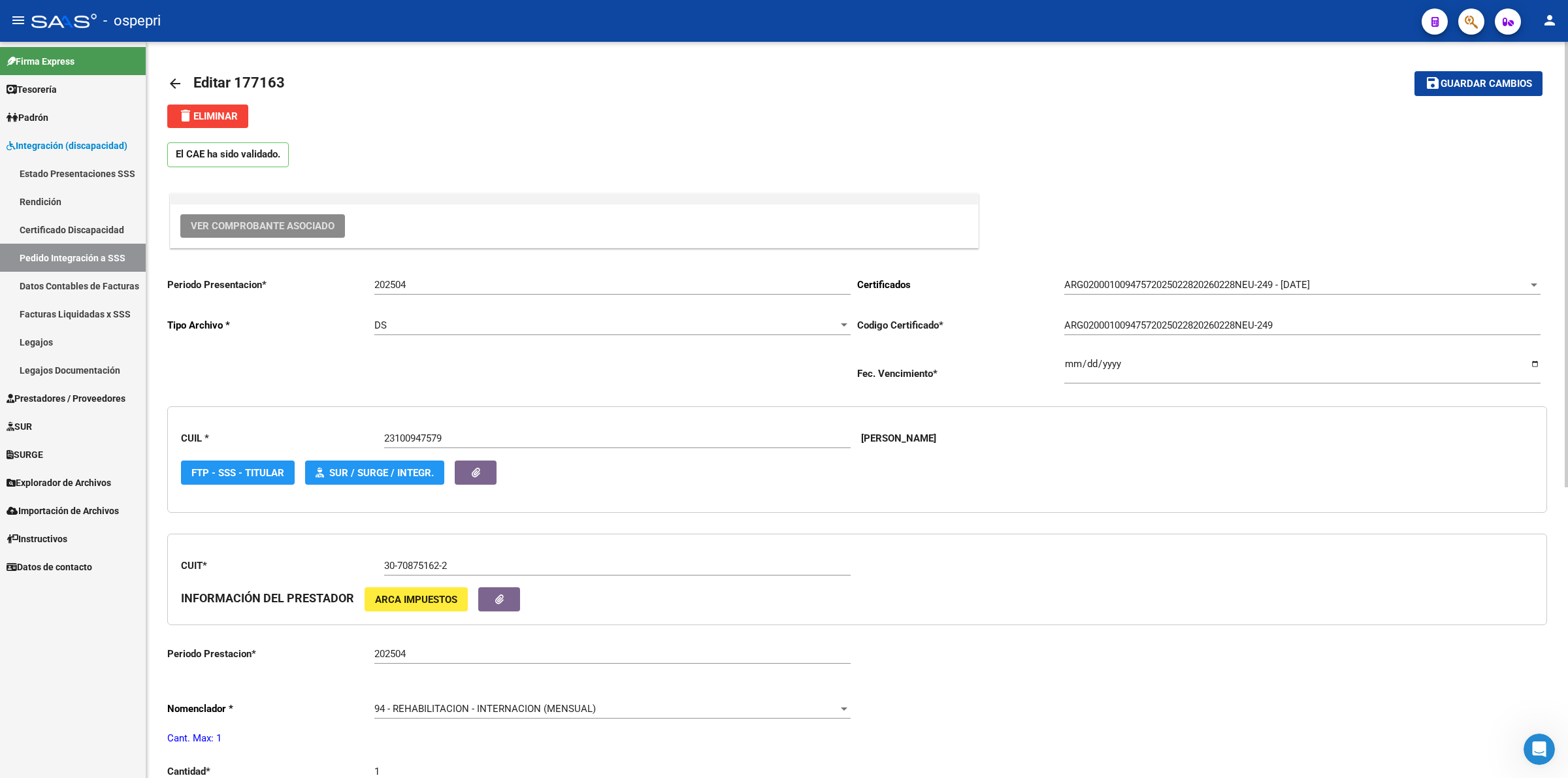
click at [174, 83] on mat-icon "arrow_back" at bounding box center [175, 84] width 16 height 16
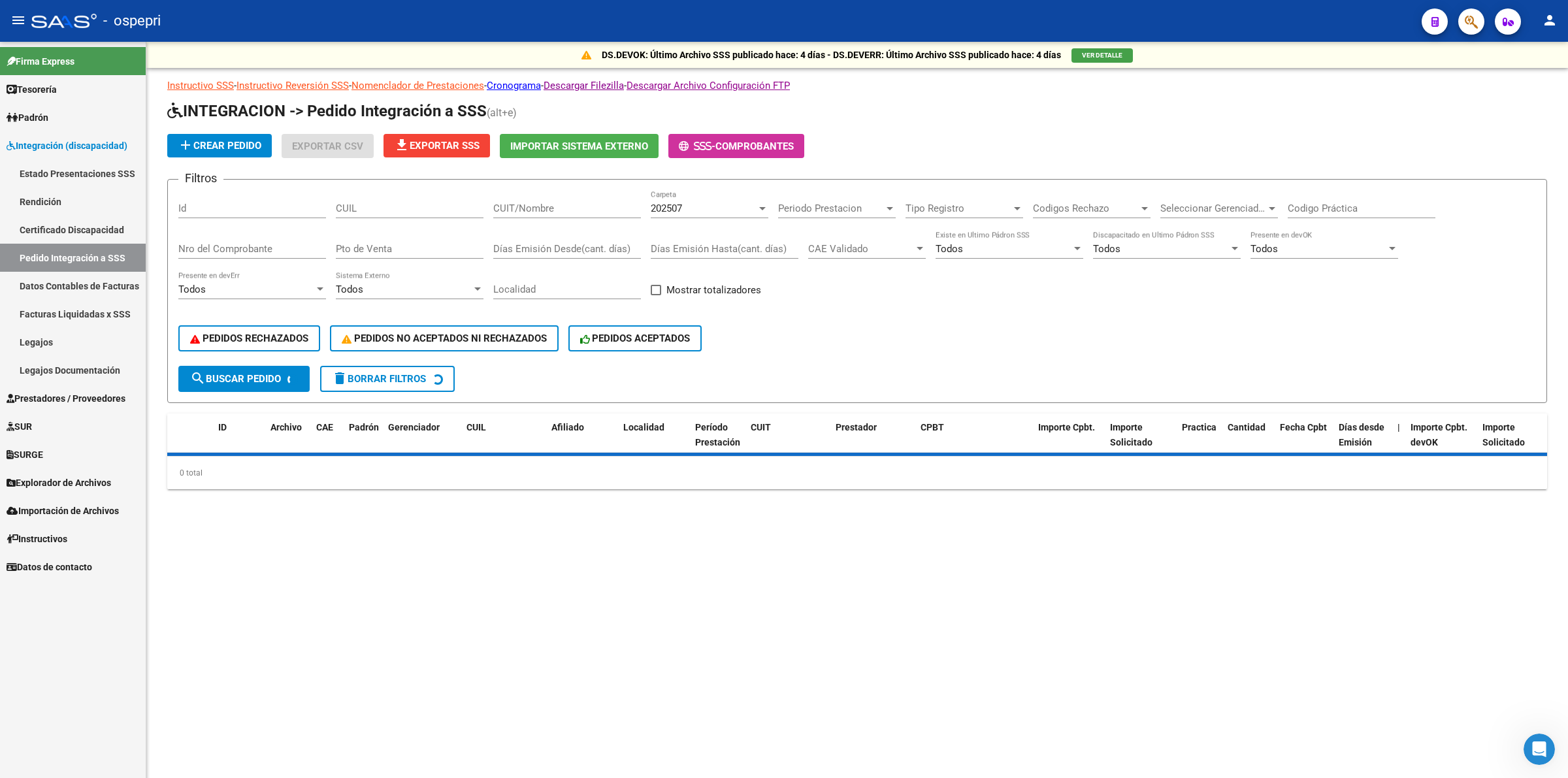
click at [438, 213] on div "CUIL" at bounding box center [409, 204] width 147 height 28
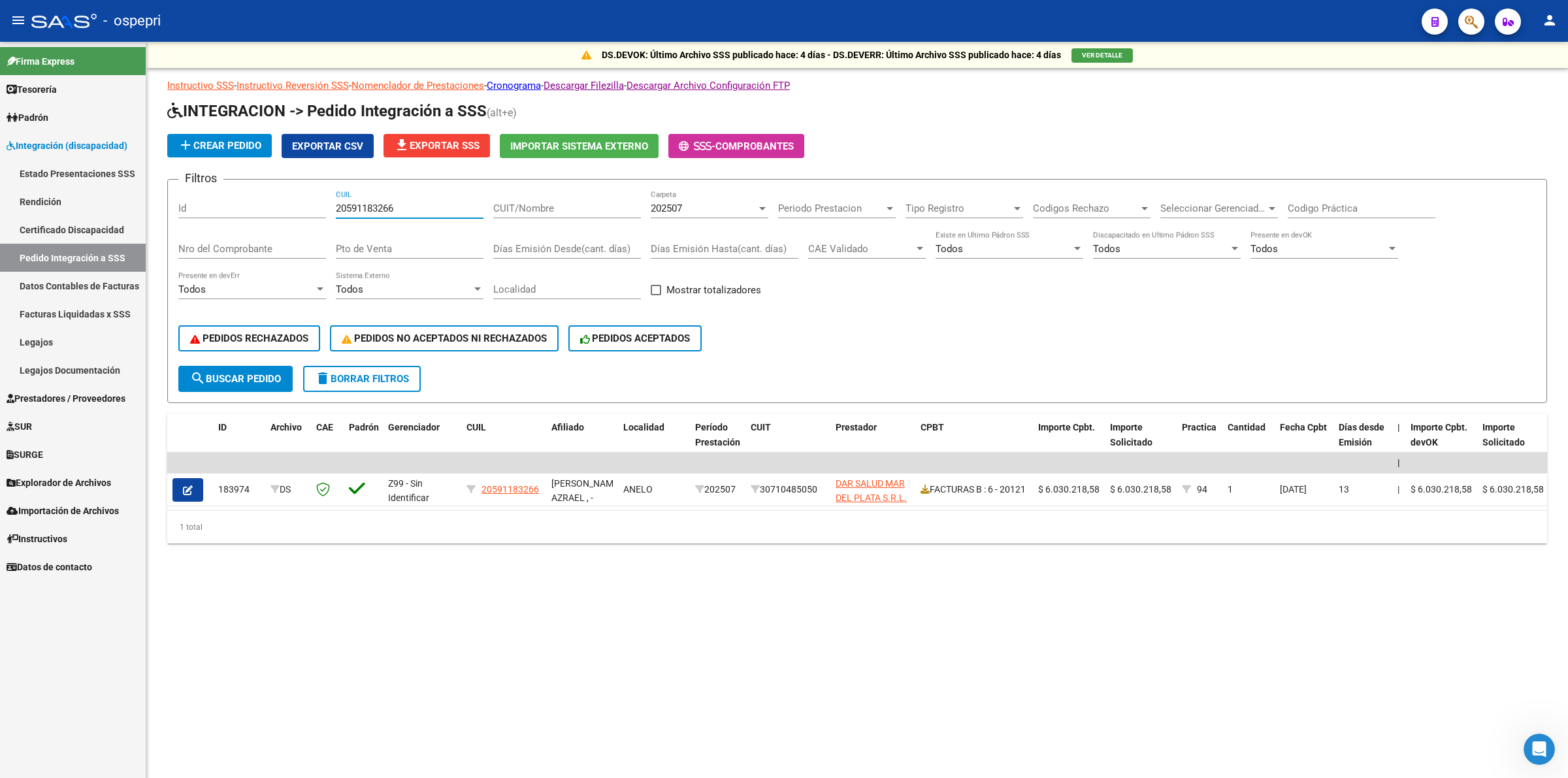
type input "20591183266"
click at [696, 203] on div "202507" at bounding box center [703, 209] width 106 height 12
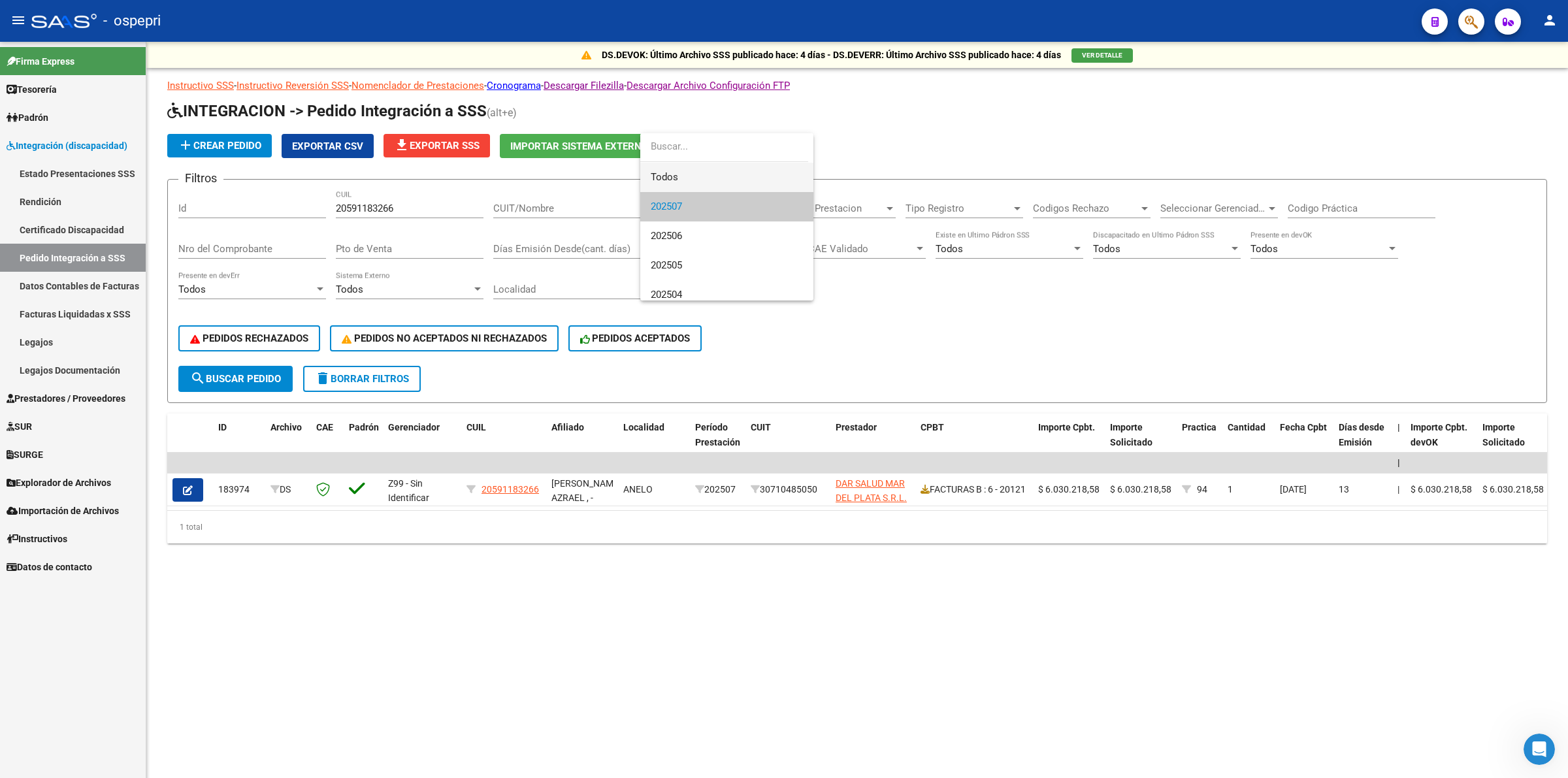
click at [675, 186] on span "Todos" at bounding box center [727, 178] width 152 height 30
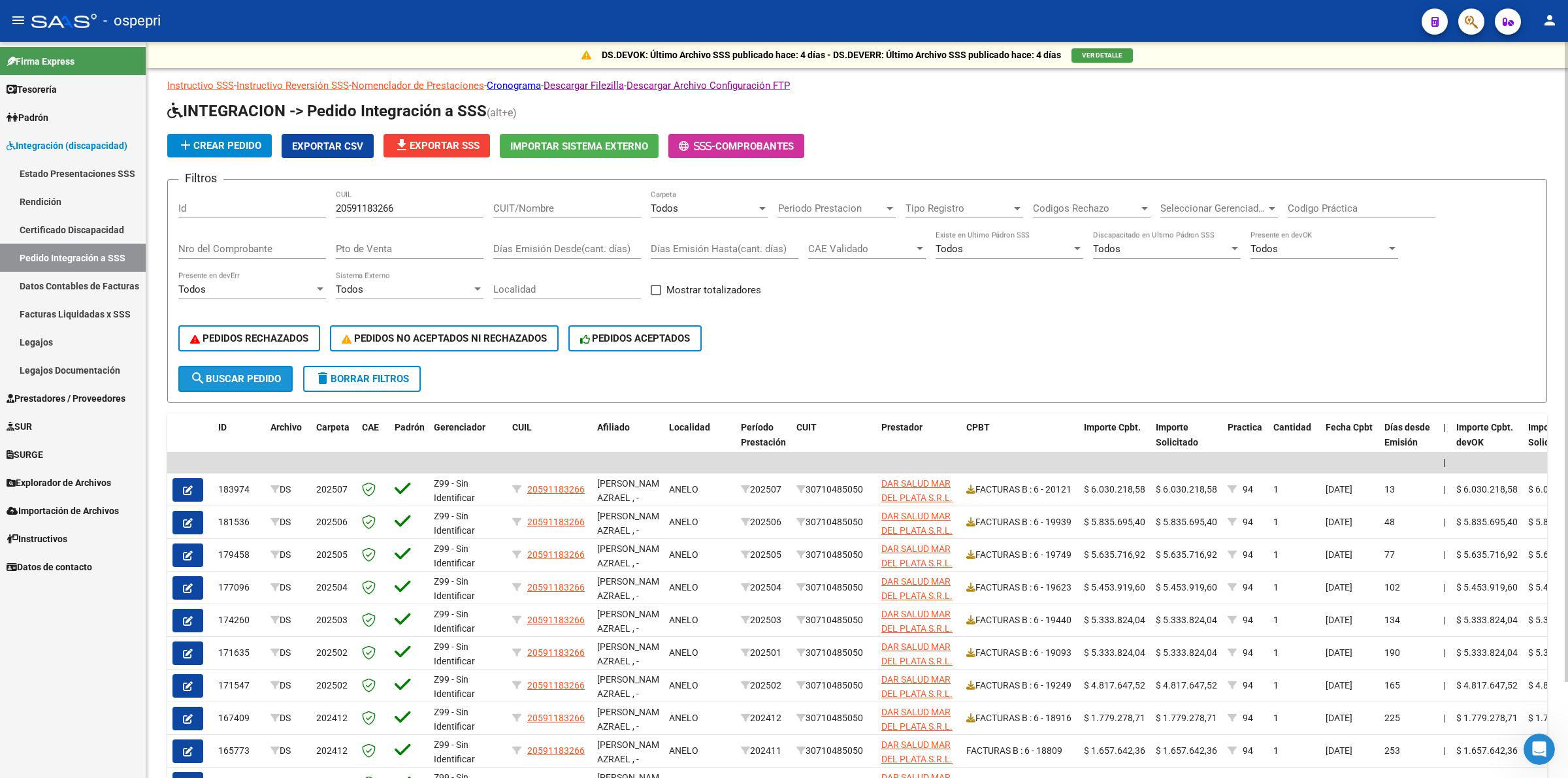
click at [244, 377] on span "search Buscar Pedido" at bounding box center [235, 379] width 91 height 12
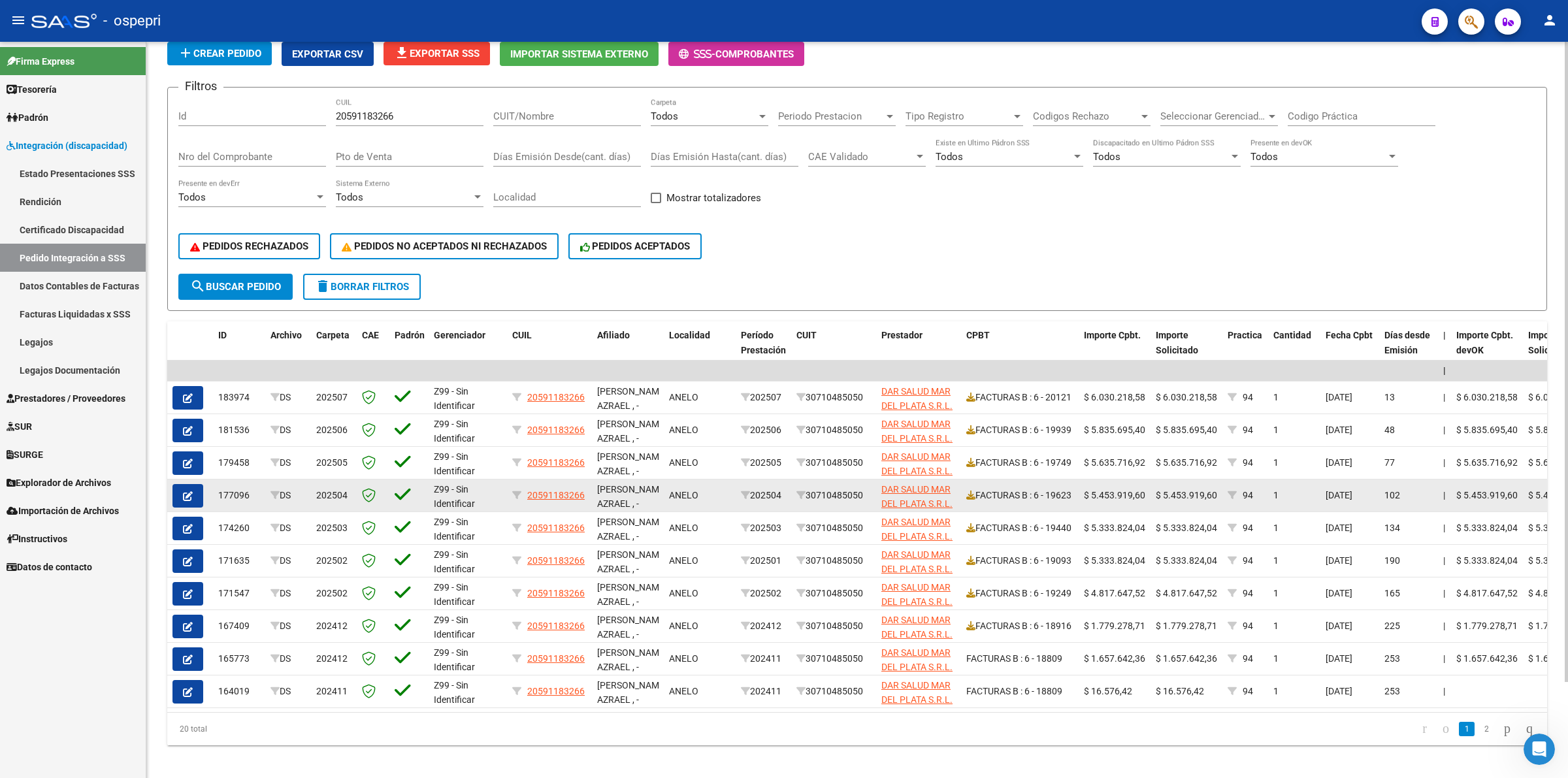
scroll to position [110, 0]
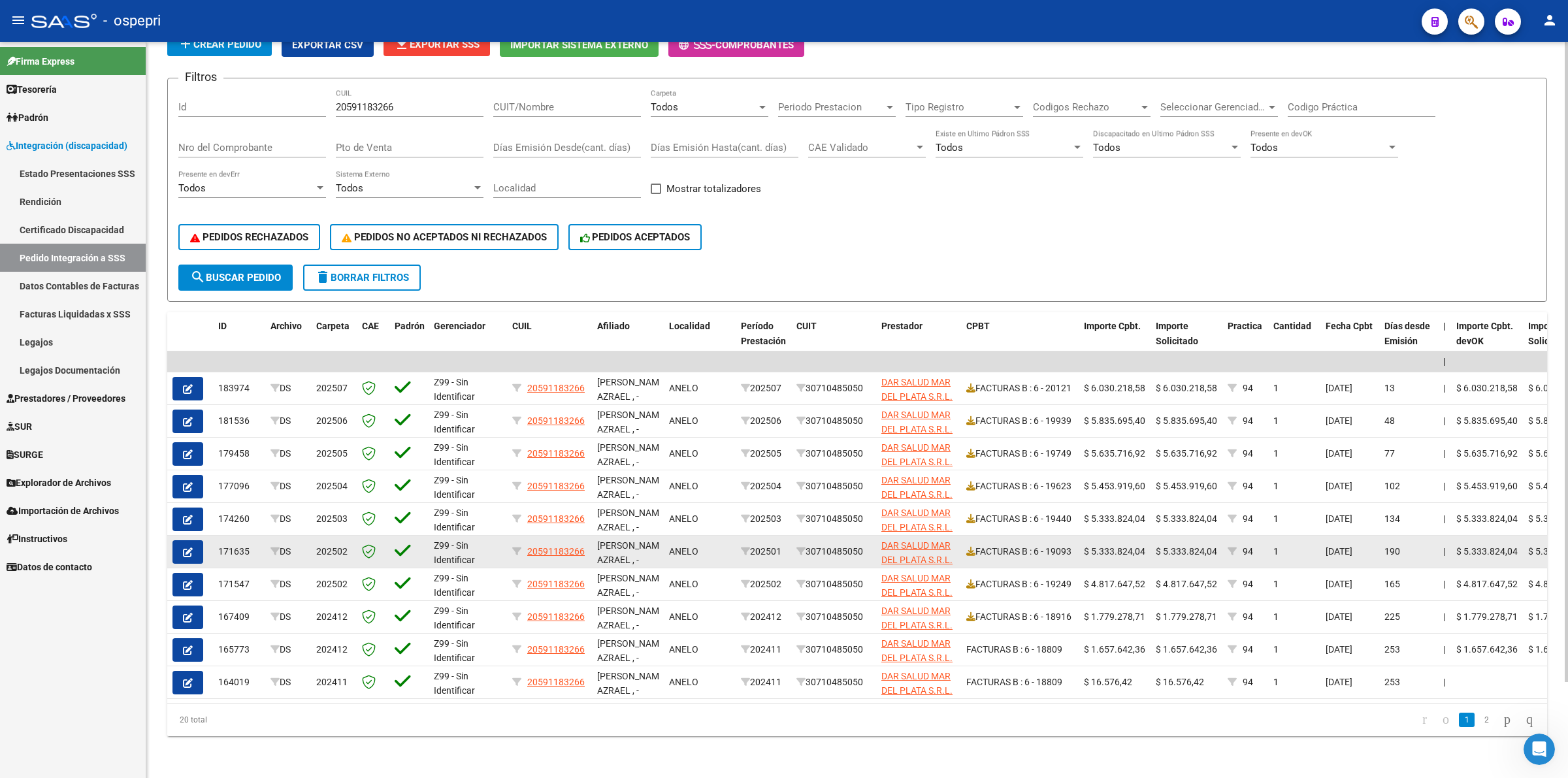
click at [184, 548] on icon "button" at bounding box center [188, 553] width 10 height 10
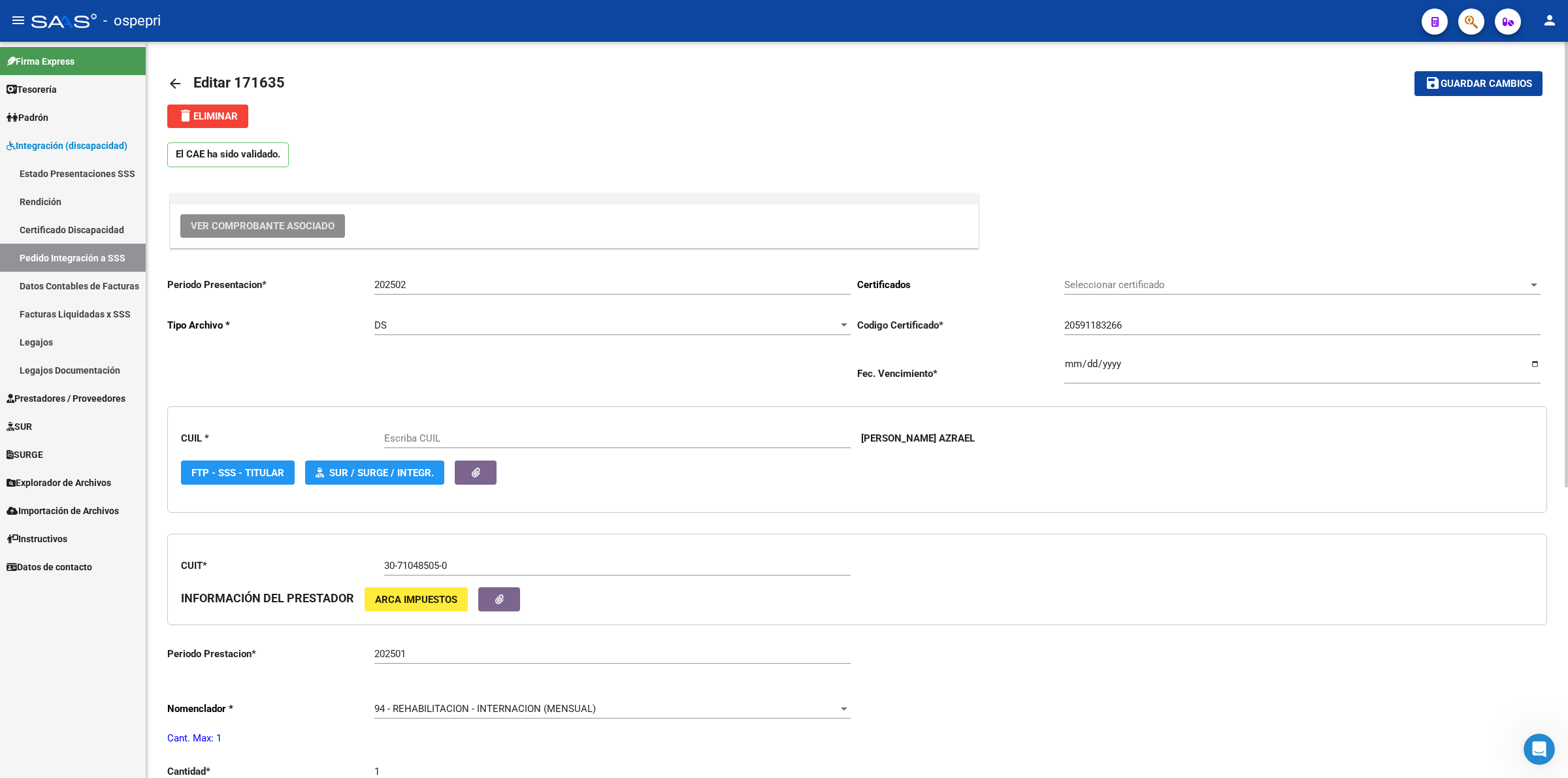
click at [292, 218] on button "Ver Comprobante Asociado" at bounding box center [262, 226] width 165 height 24
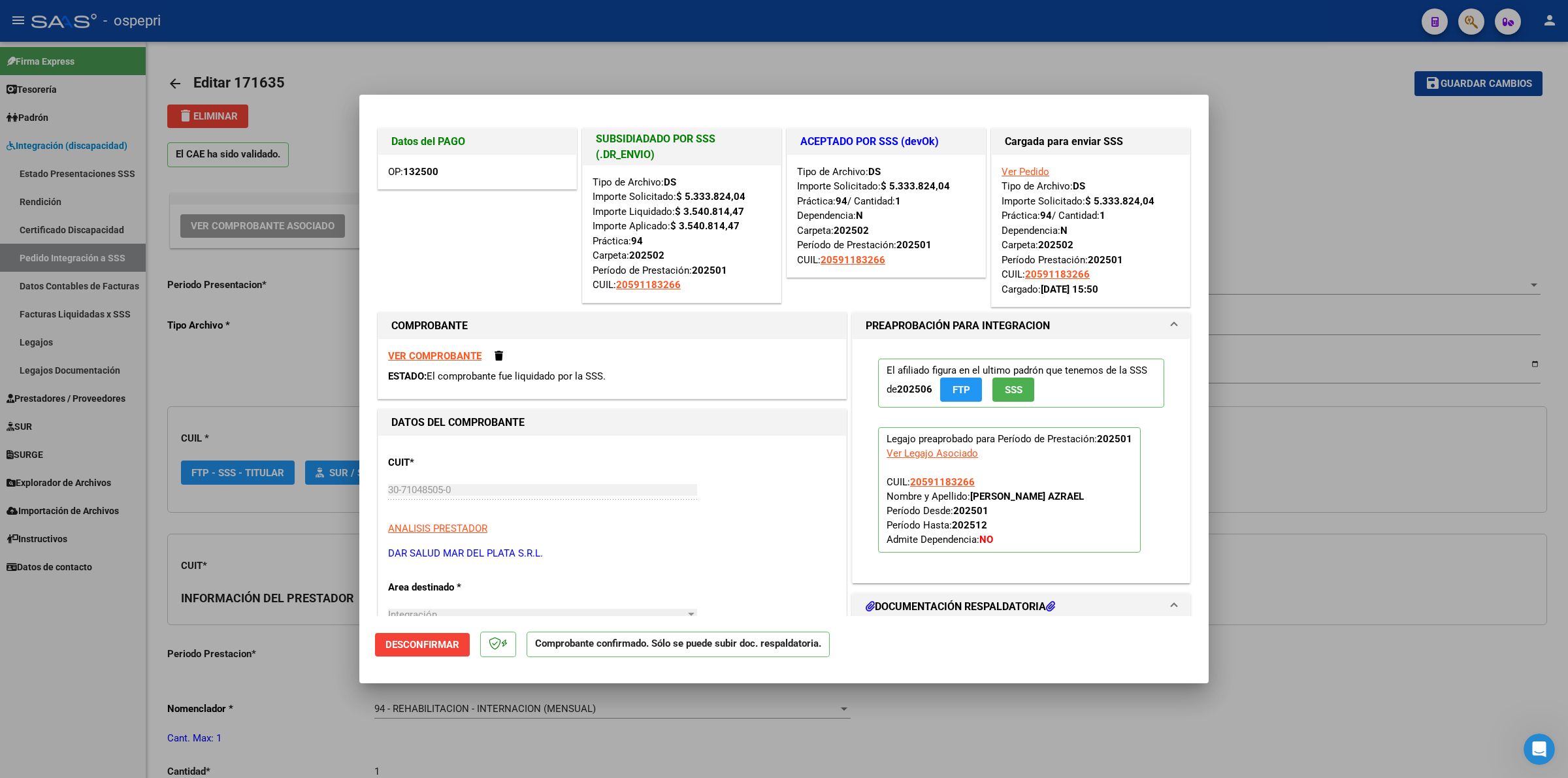
type input "20591183266"
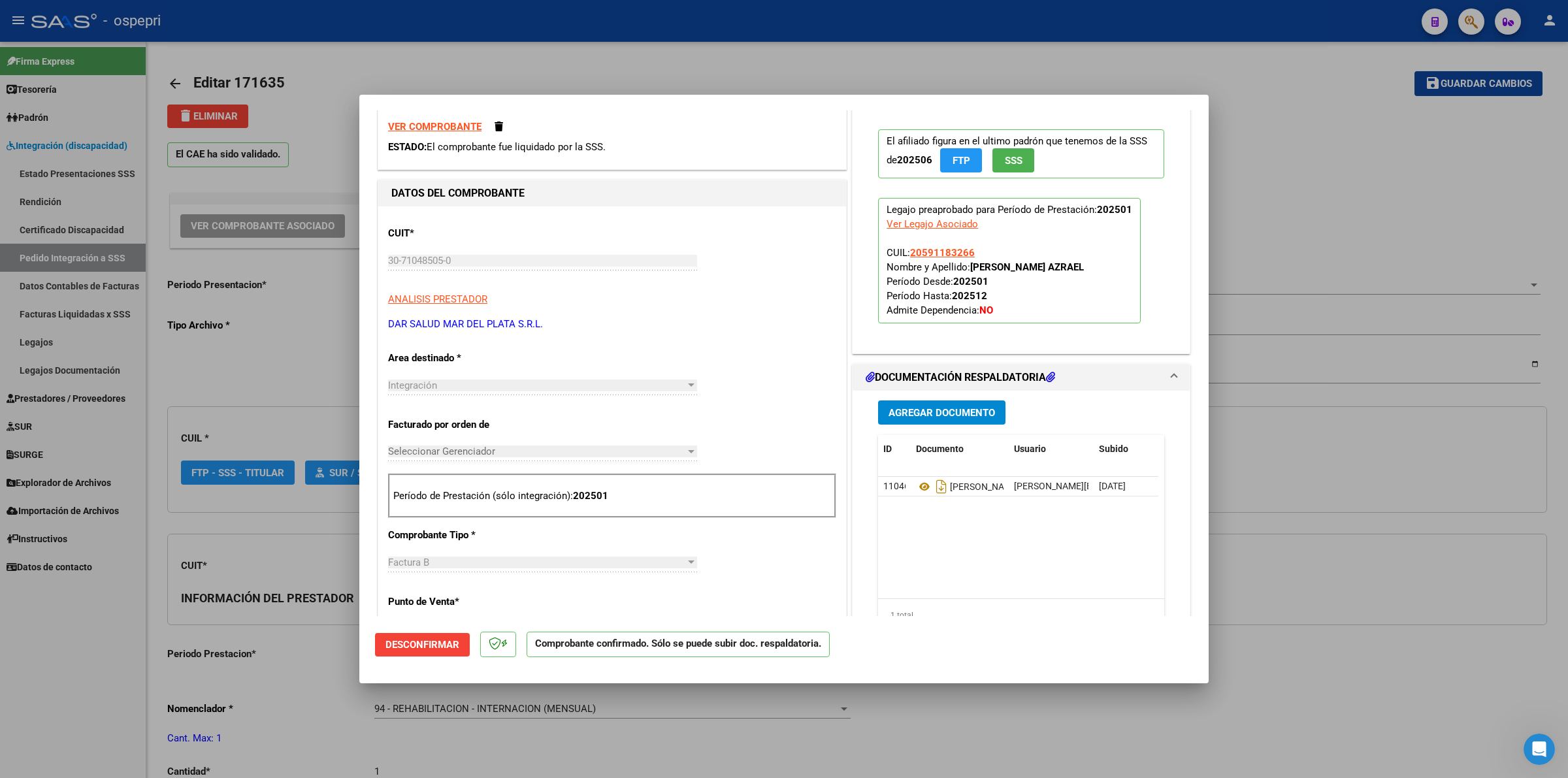
scroll to position [245, 0]
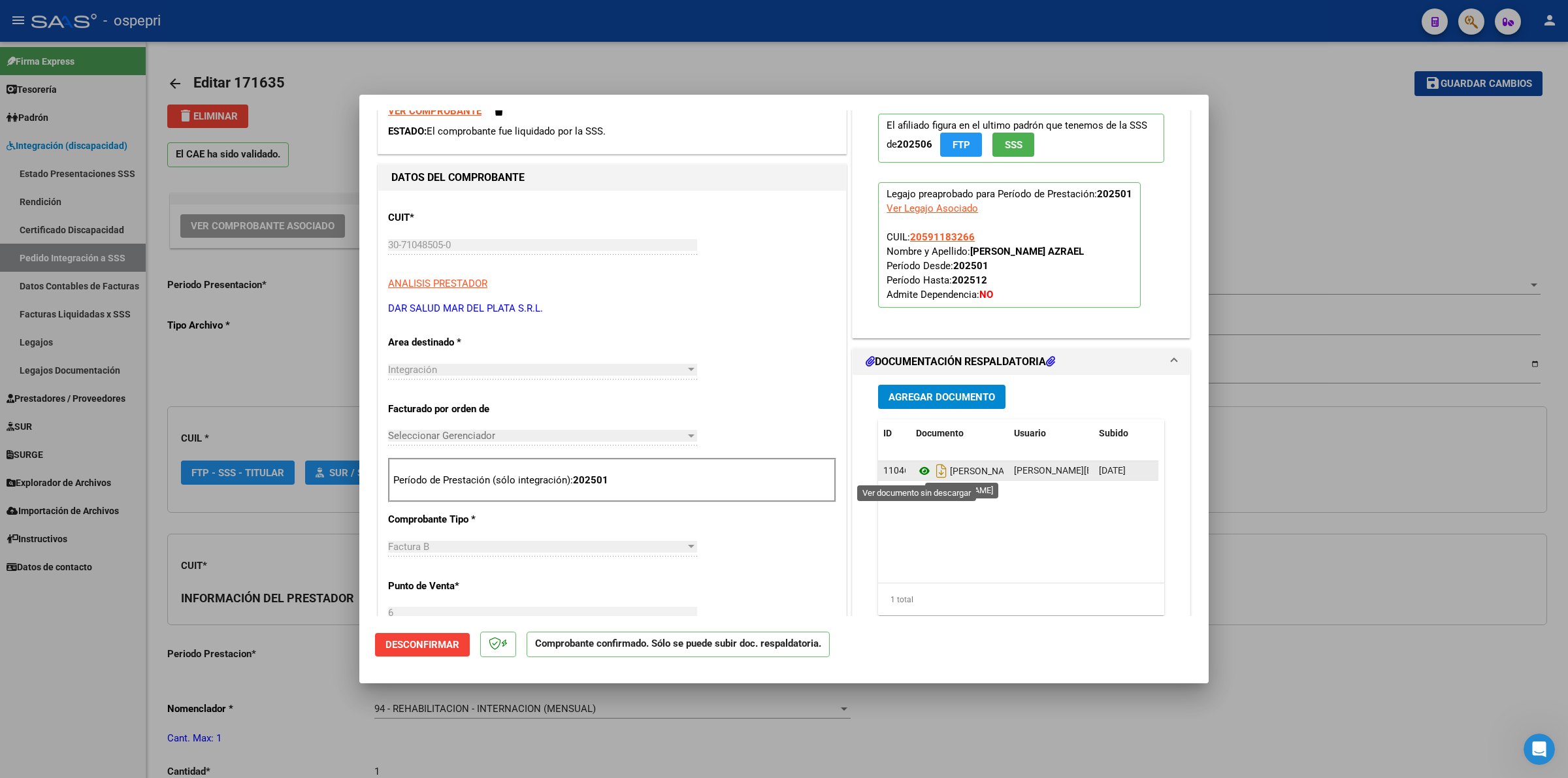
click at [916, 472] on icon at bounding box center [924, 472] width 17 height 16
type input "$ 0,00"
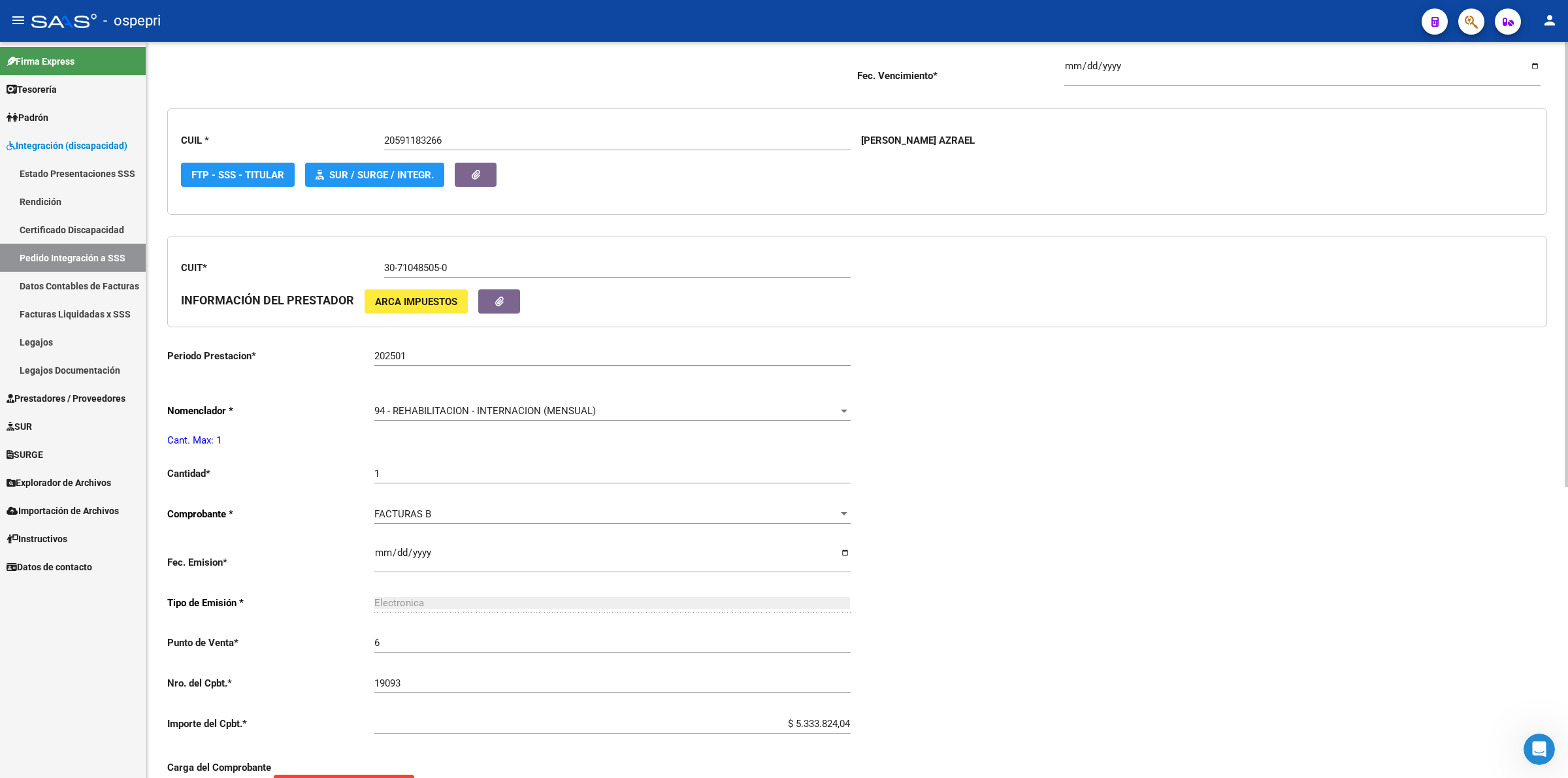
scroll to position [0, 0]
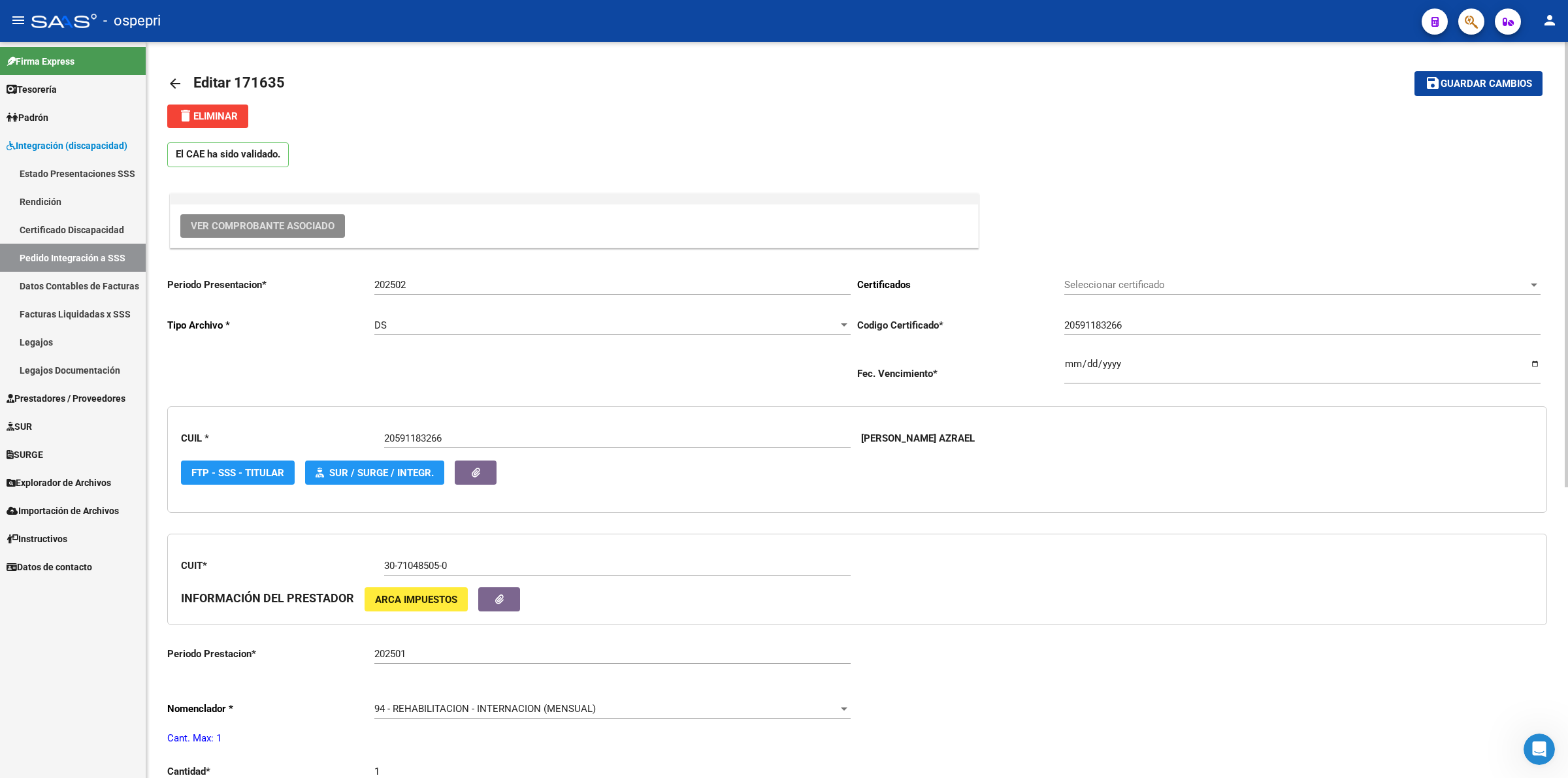
click at [287, 223] on span "Ver Comprobante Asociado" at bounding box center [262, 226] width 143 height 12
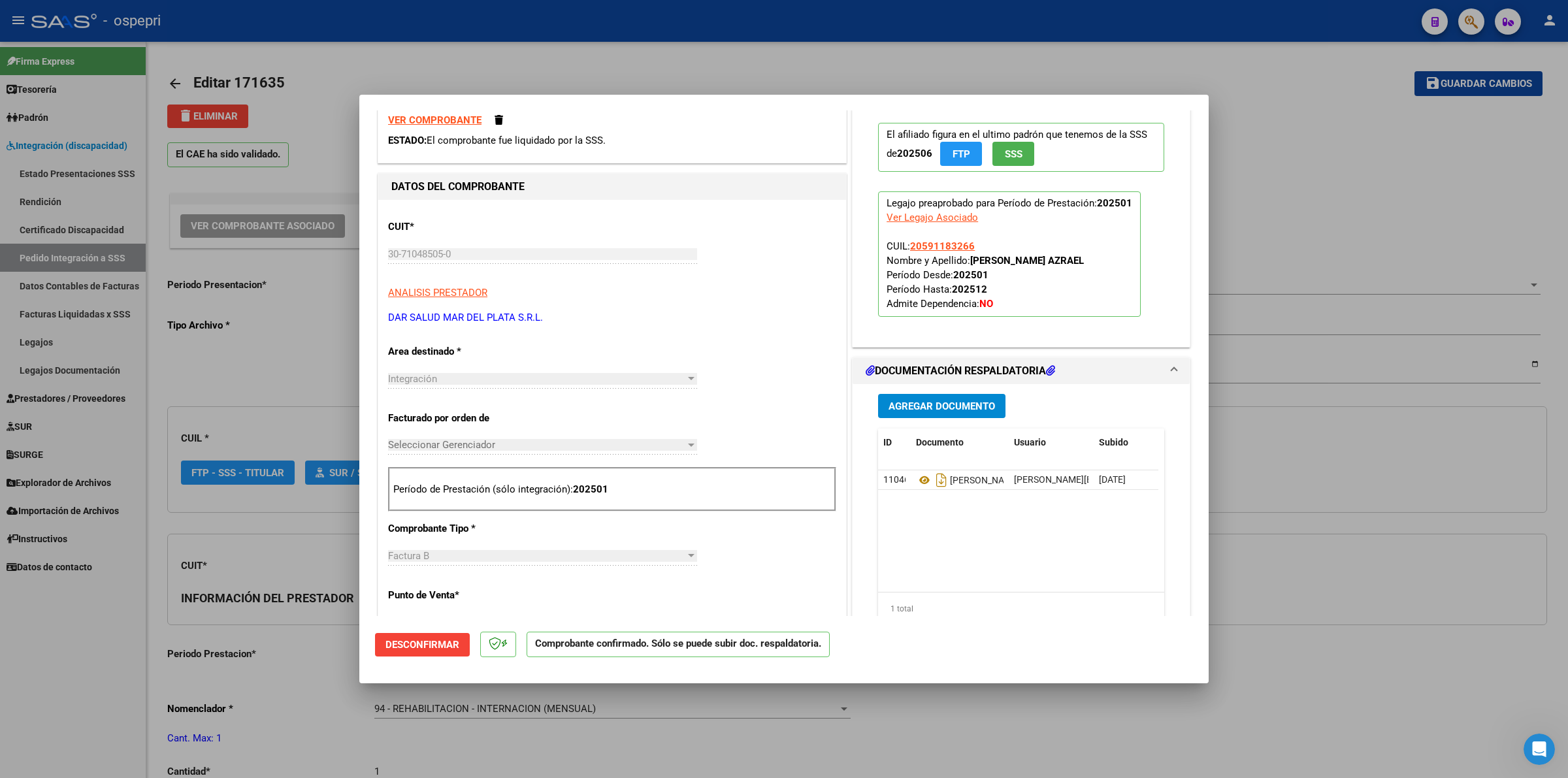
scroll to position [245, 0]
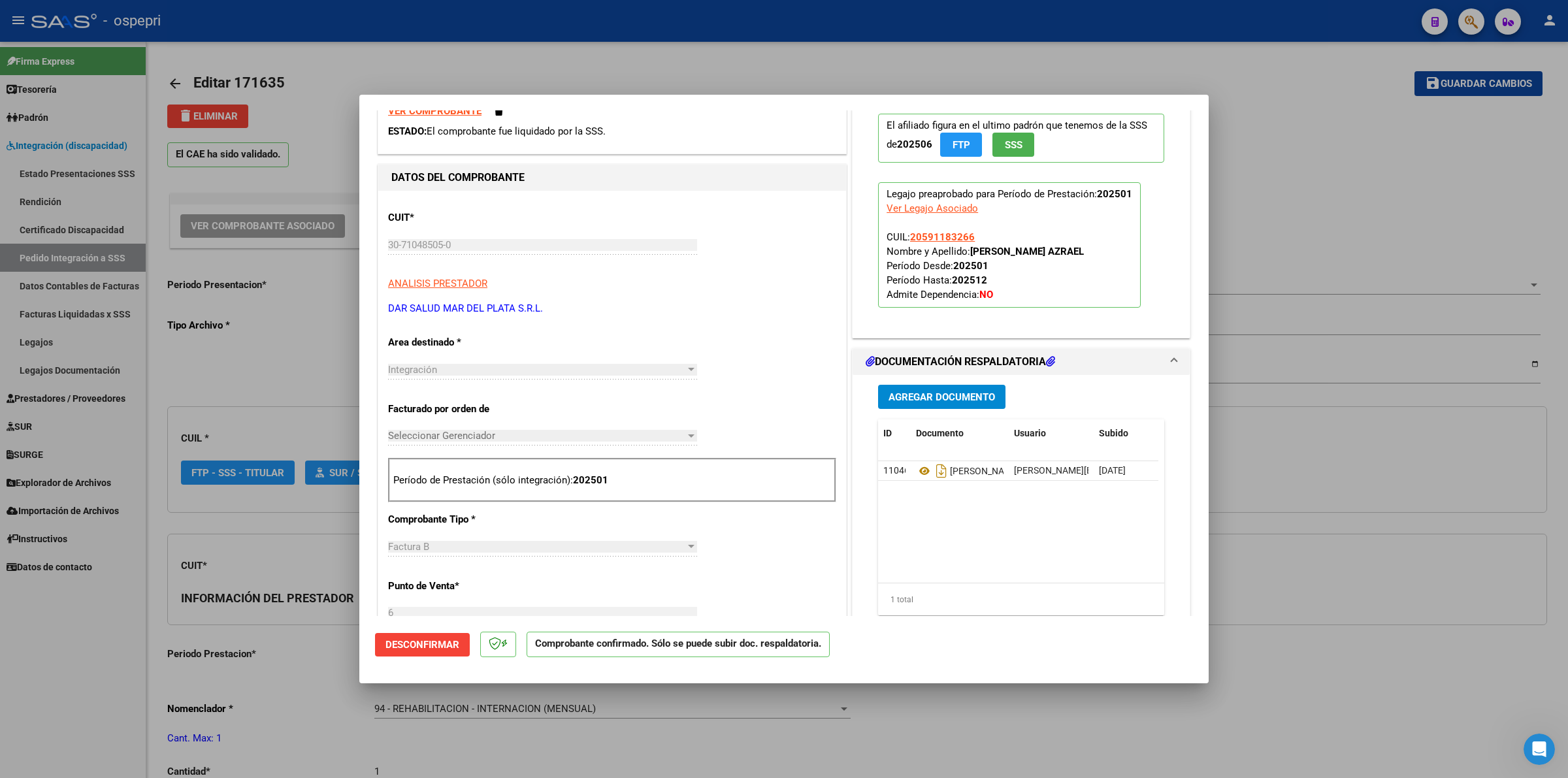
type input "$ 0,00"
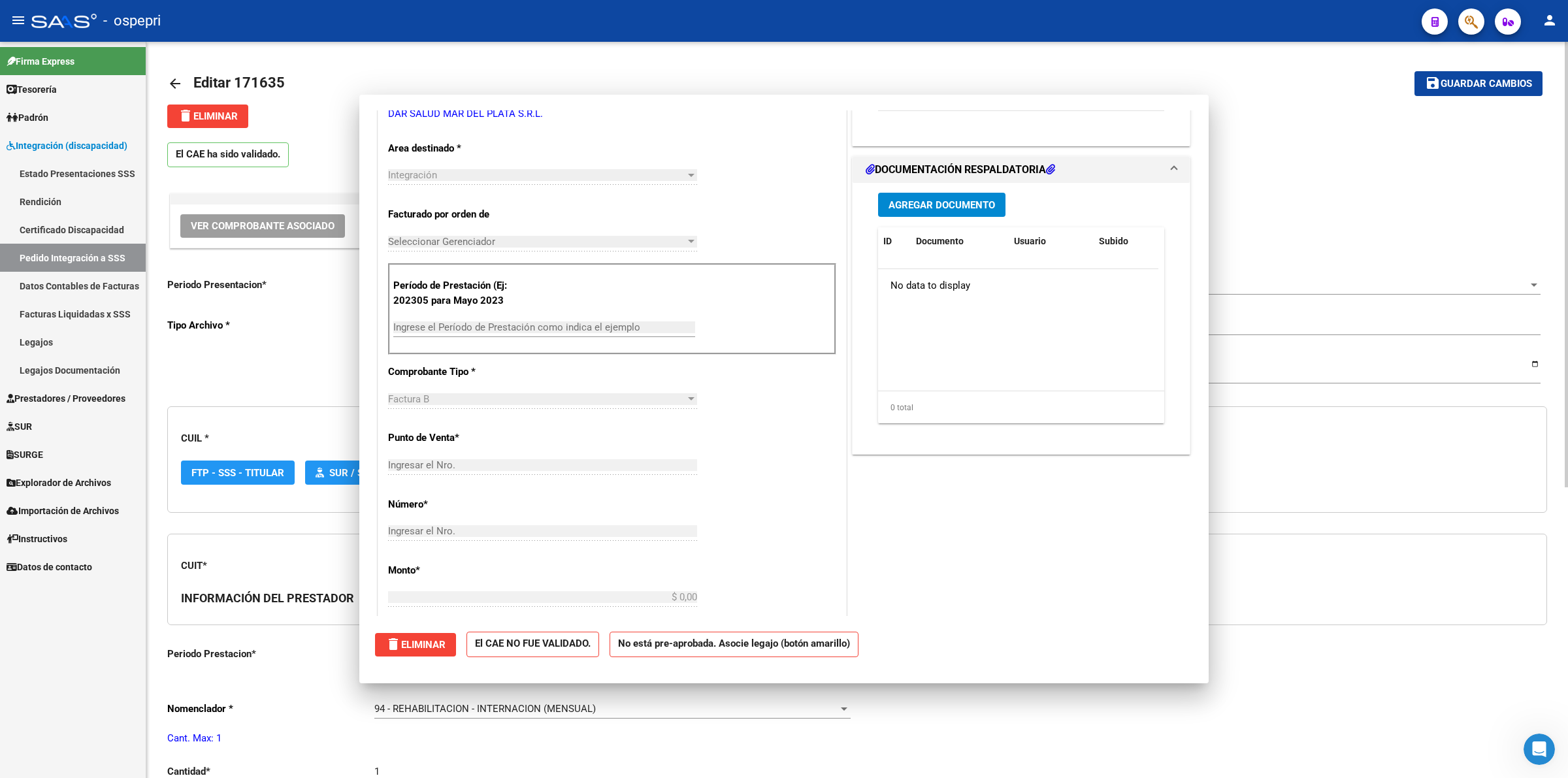
scroll to position [0, 0]
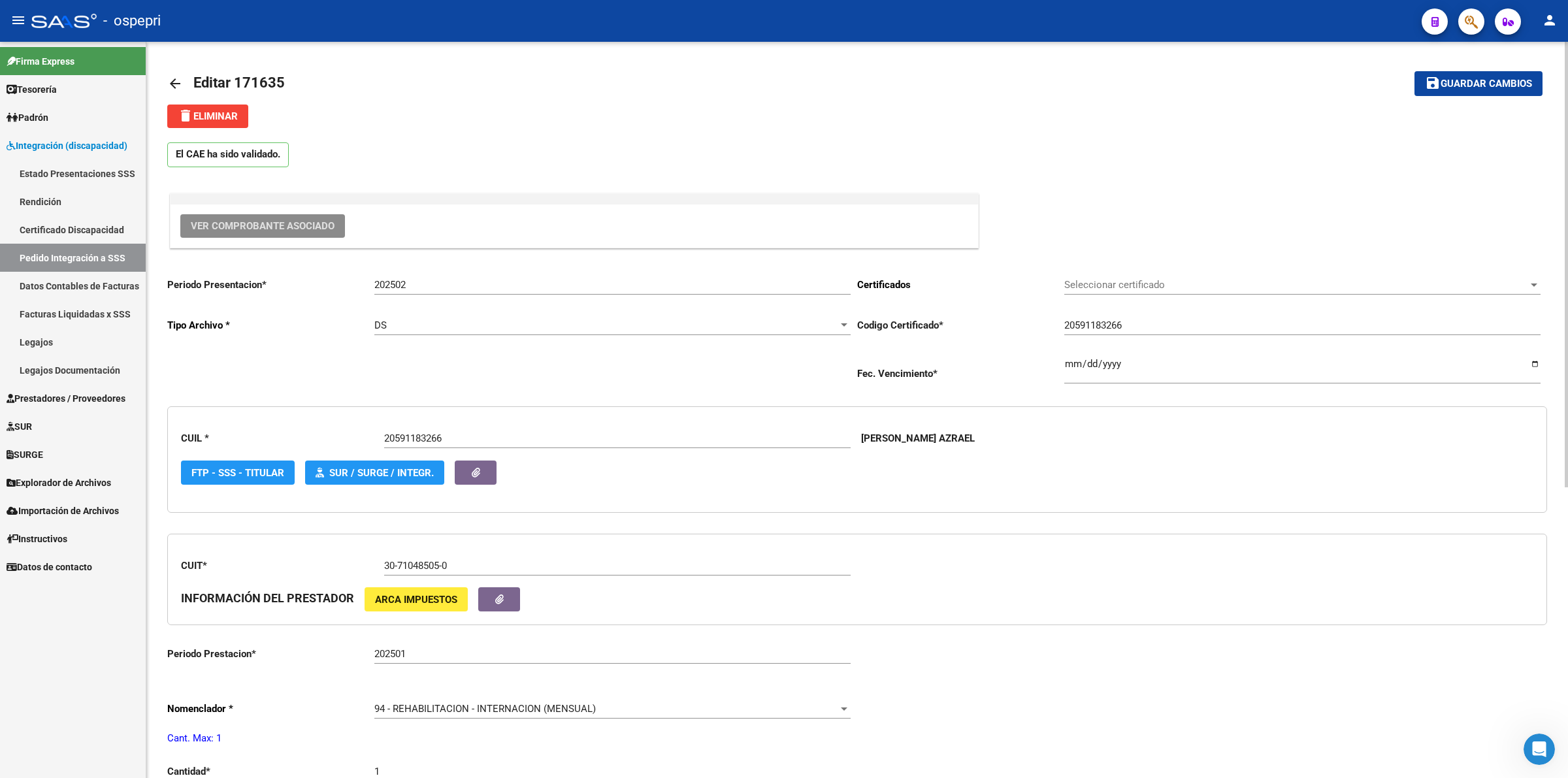
click at [163, 74] on div "arrow_back Editar 171635 save Guardar cambios delete Eliminar El CAE ha sido va…" at bounding box center [857, 652] width 1422 height 1222
click at [170, 84] on mat-icon "arrow_back" at bounding box center [175, 84] width 16 height 16
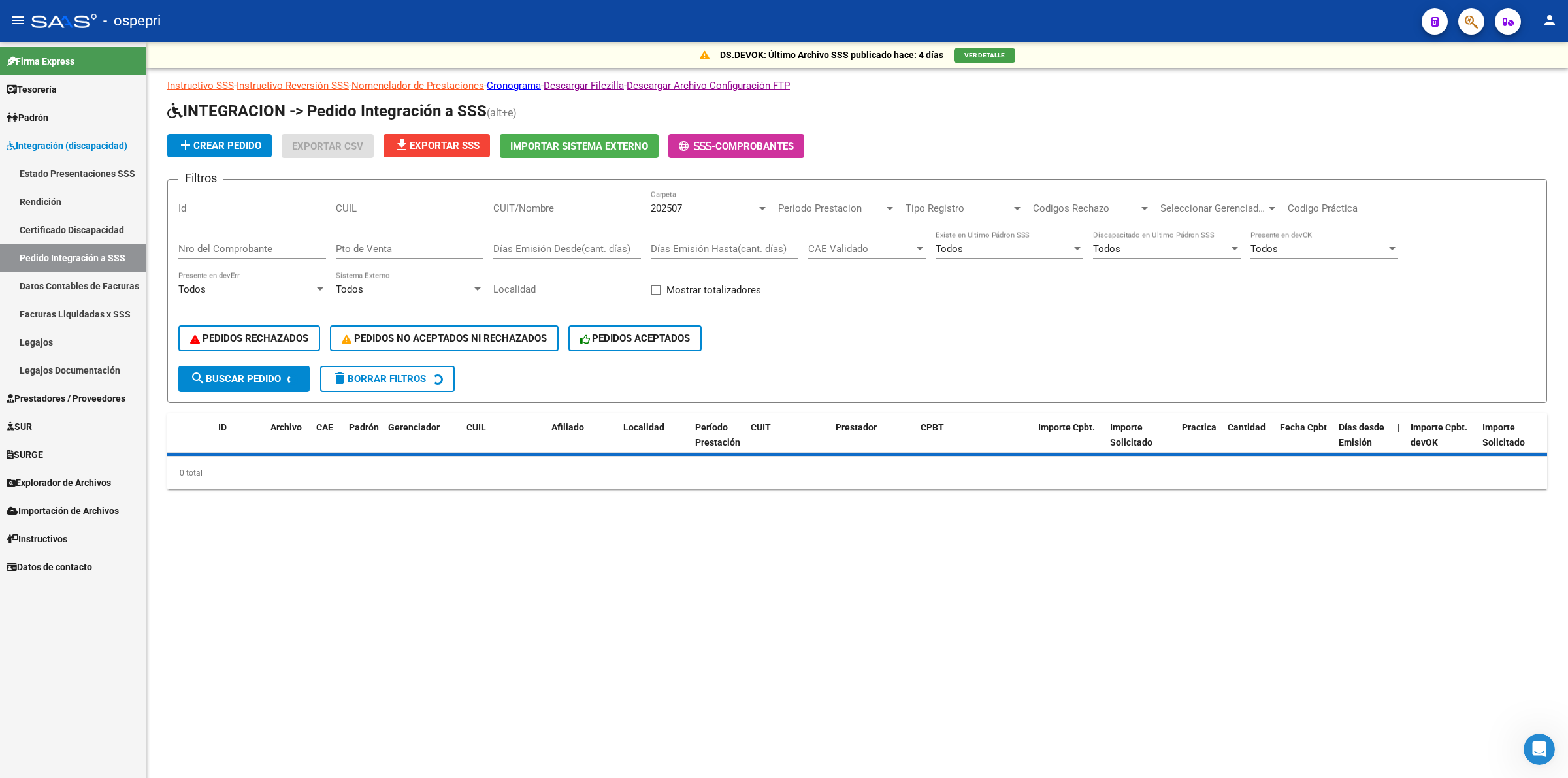
click at [397, 194] on div "CUIL" at bounding box center [409, 204] width 147 height 28
click at [405, 208] on input "CUIL" at bounding box center [409, 209] width 147 height 12
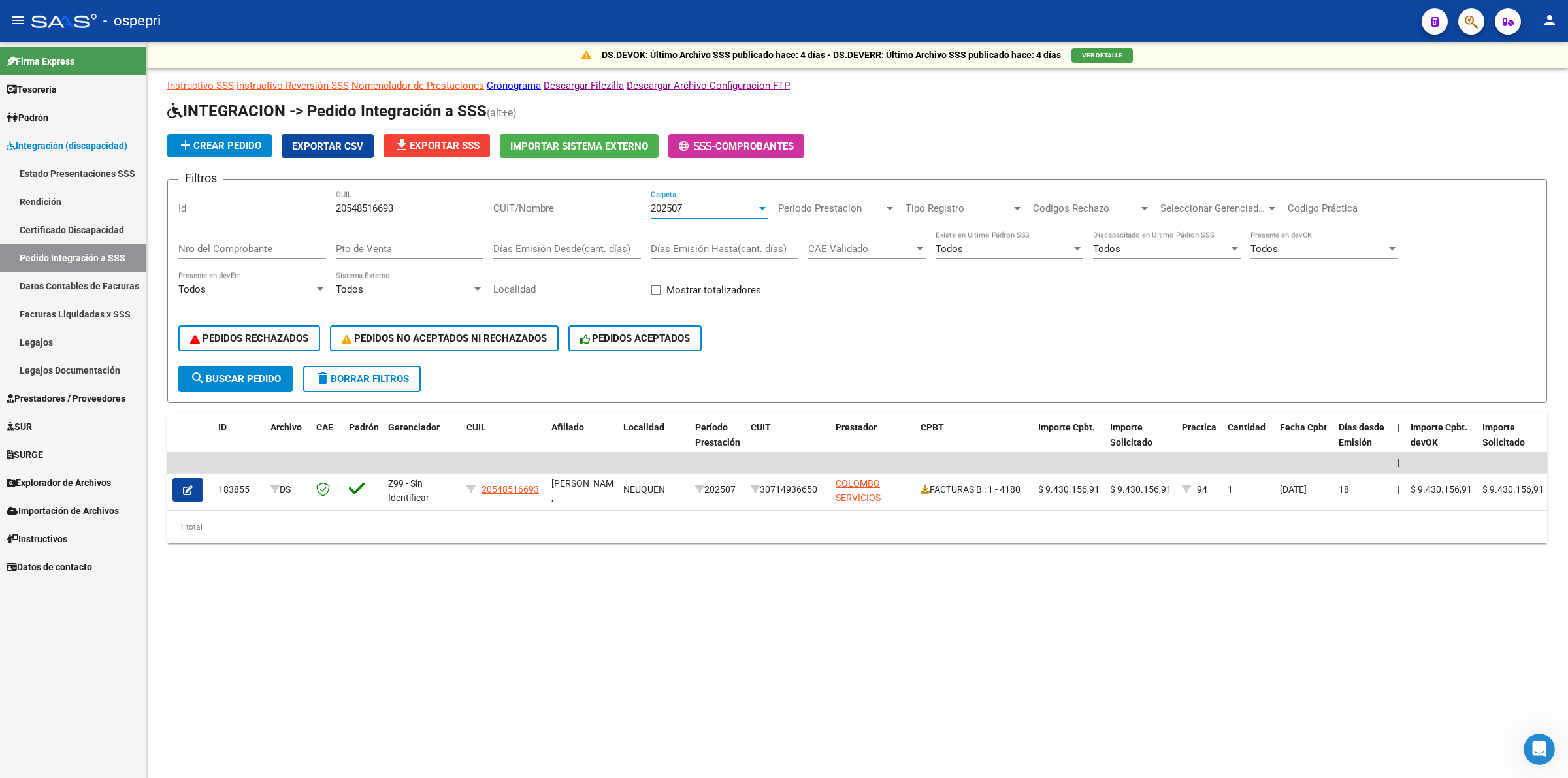
click at [673, 205] on span "202507" at bounding box center [666, 209] width 32 height 12
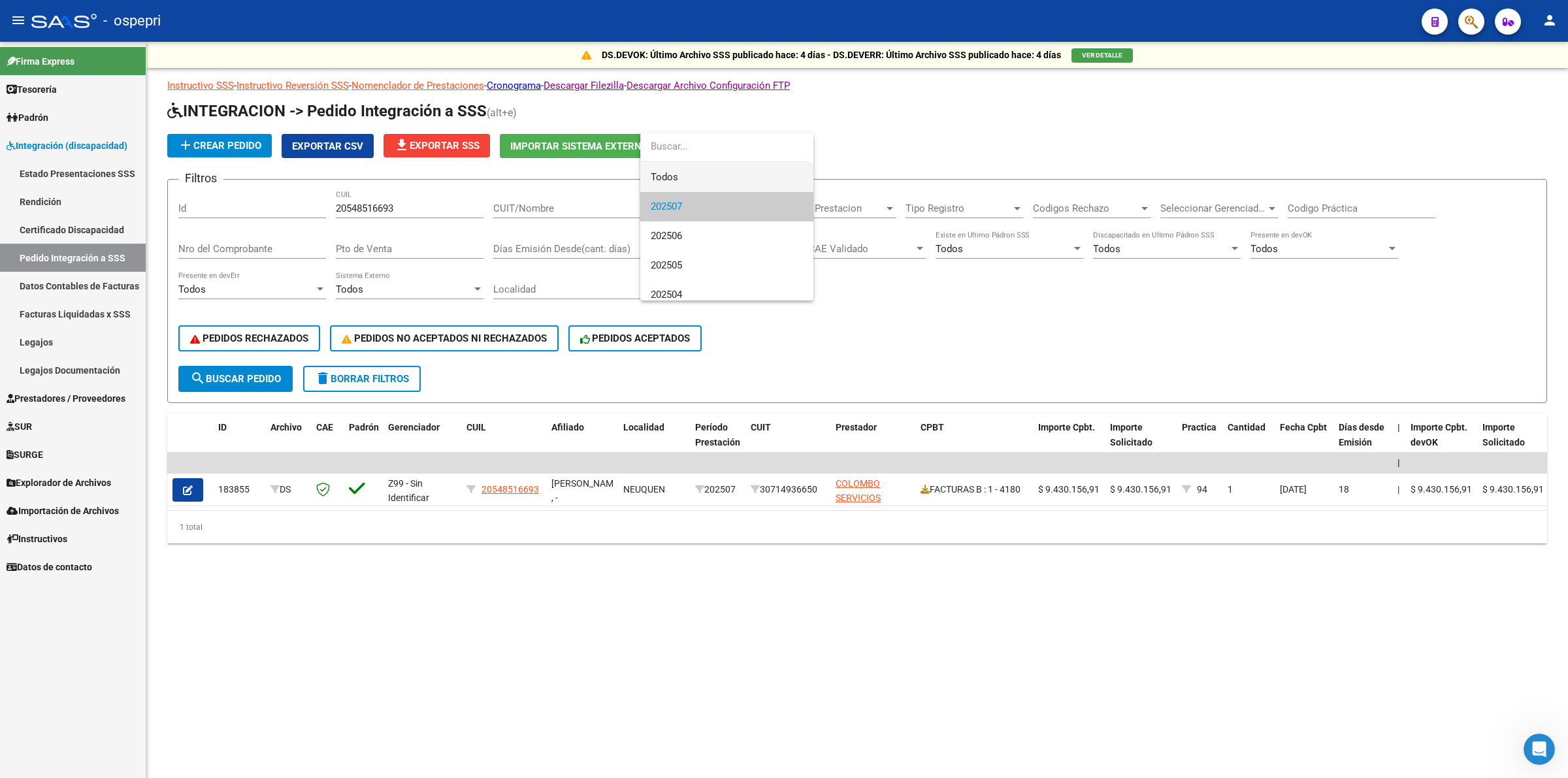
click at [679, 165] on span "Todos" at bounding box center [727, 178] width 152 height 30
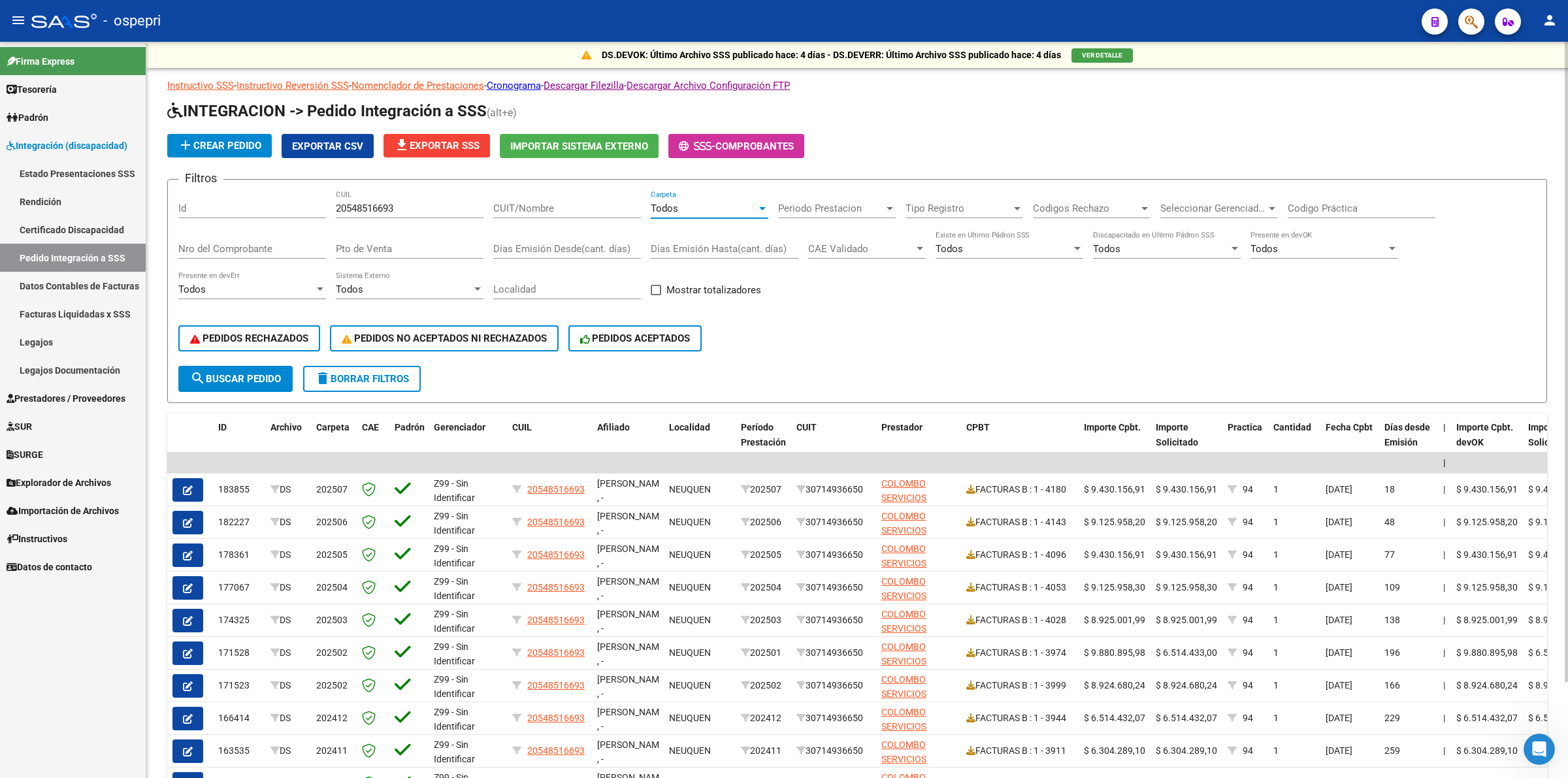
click at [253, 376] on span "search Buscar Pedido" at bounding box center [235, 379] width 91 height 12
drag, startPoint x: 403, startPoint y: 208, endPoint x: 240, endPoint y: 195, distance: 163.5
click at [240, 200] on div "Filtros Id 20548516693 CUIL CUIT/Nombre Todos Carpeta Periodo Prestacion Period…" at bounding box center [857, 278] width 1358 height 176
type input "20591183266"
click at [236, 362] on div "PEDIDOS RECHAZADOS PEDIDOS NO ACEPTADOS NI RECHAZADOS PEDIDOS ACEPTADOS" at bounding box center [857, 339] width 1358 height 55
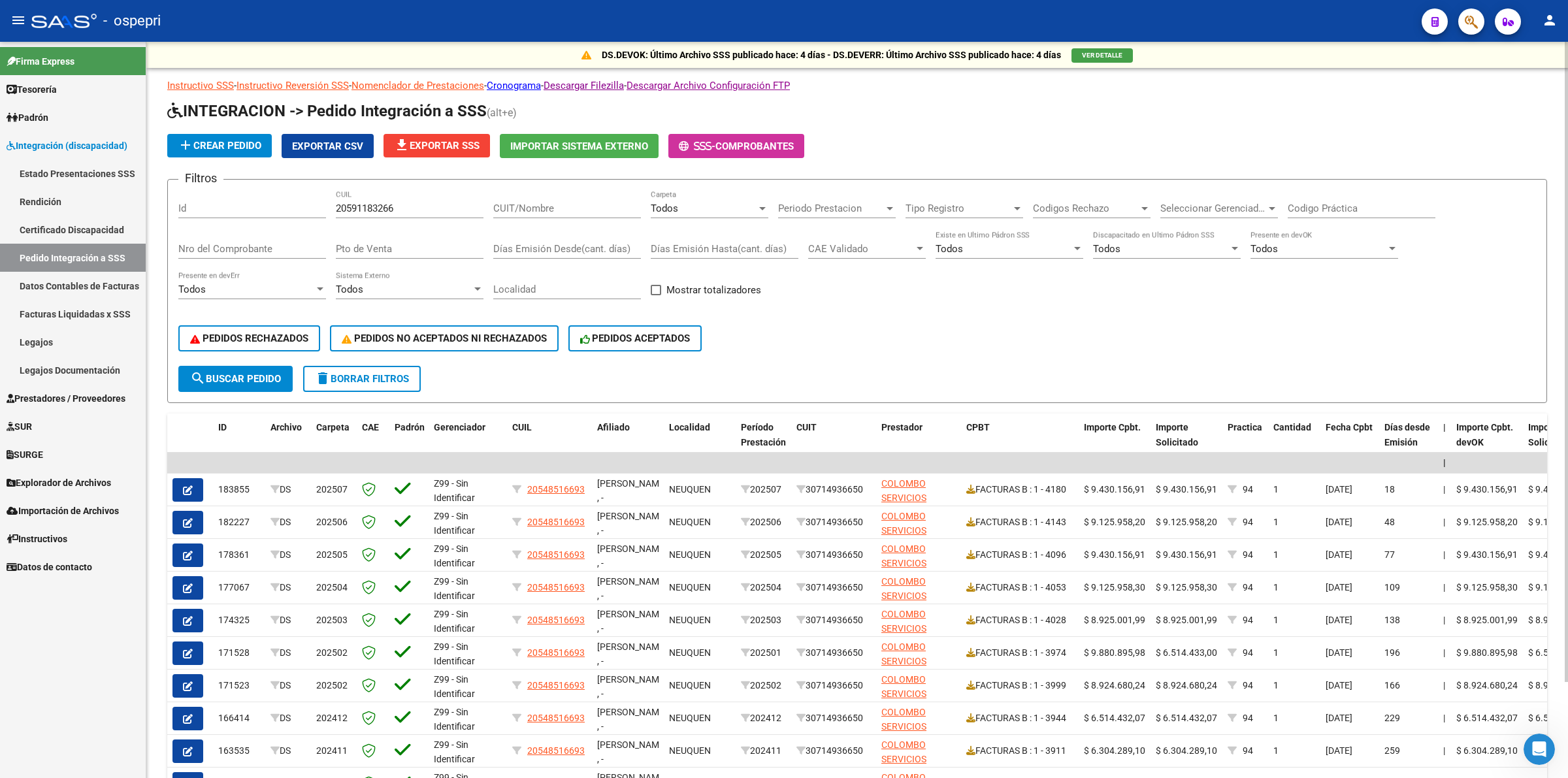
click at [236, 373] on span "search Buscar Pedido" at bounding box center [235, 379] width 91 height 12
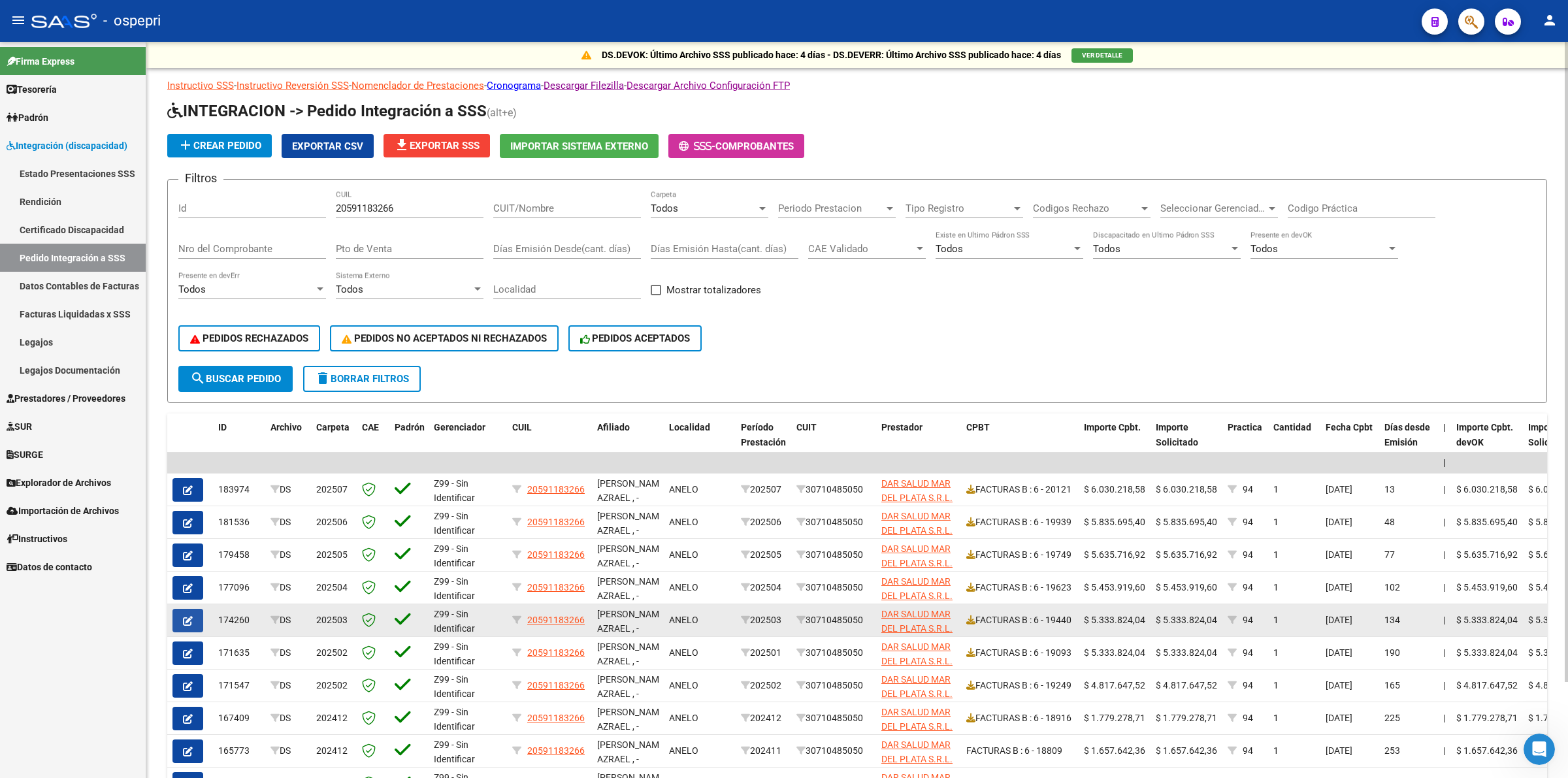
drag, startPoint x: 182, startPoint y: 612, endPoint x: 273, endPoint y: 479, distance: 161.2
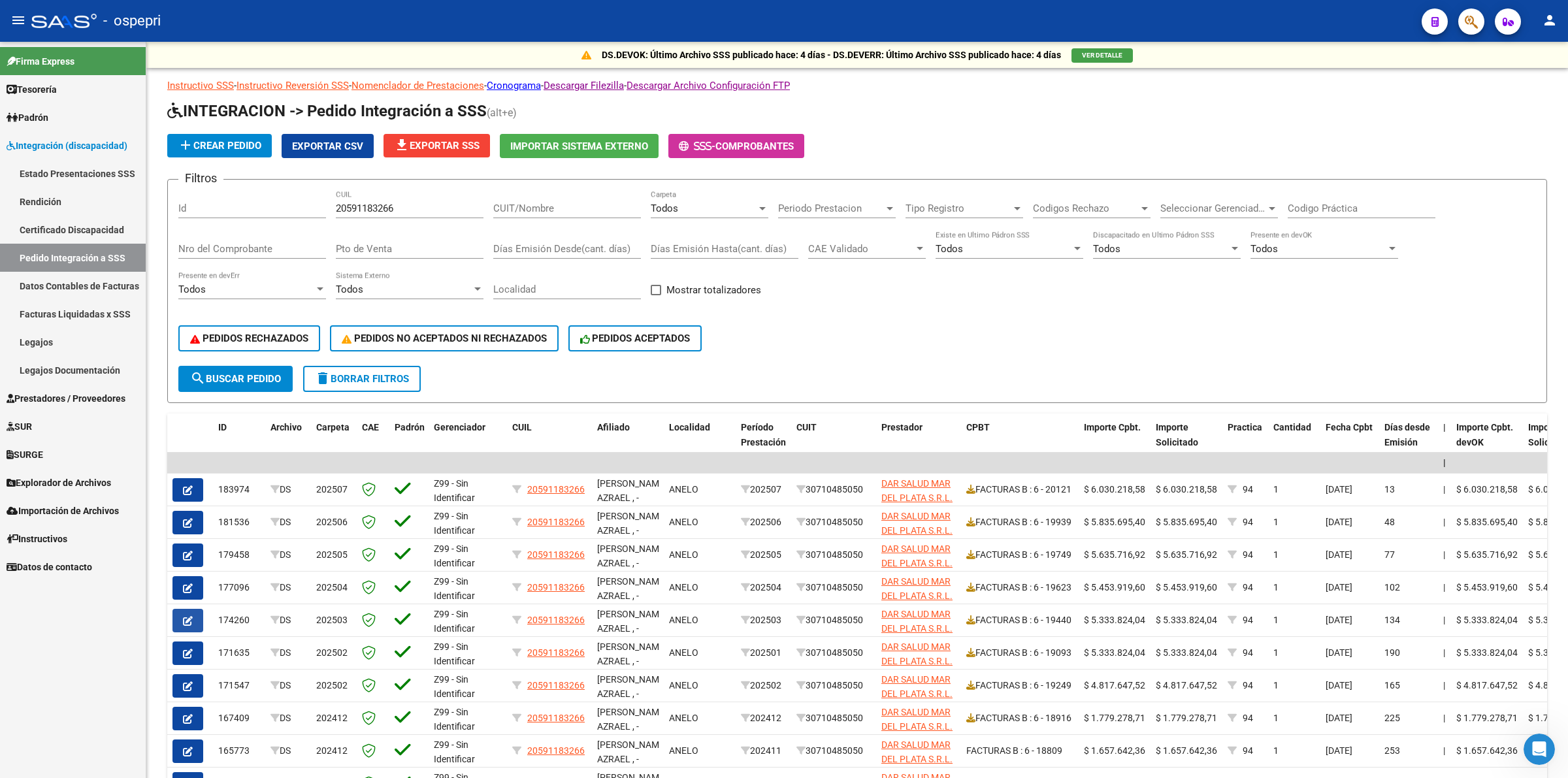
click at [183, 616] on icon "button" at bounding box center [188, 621] width 10 height 10
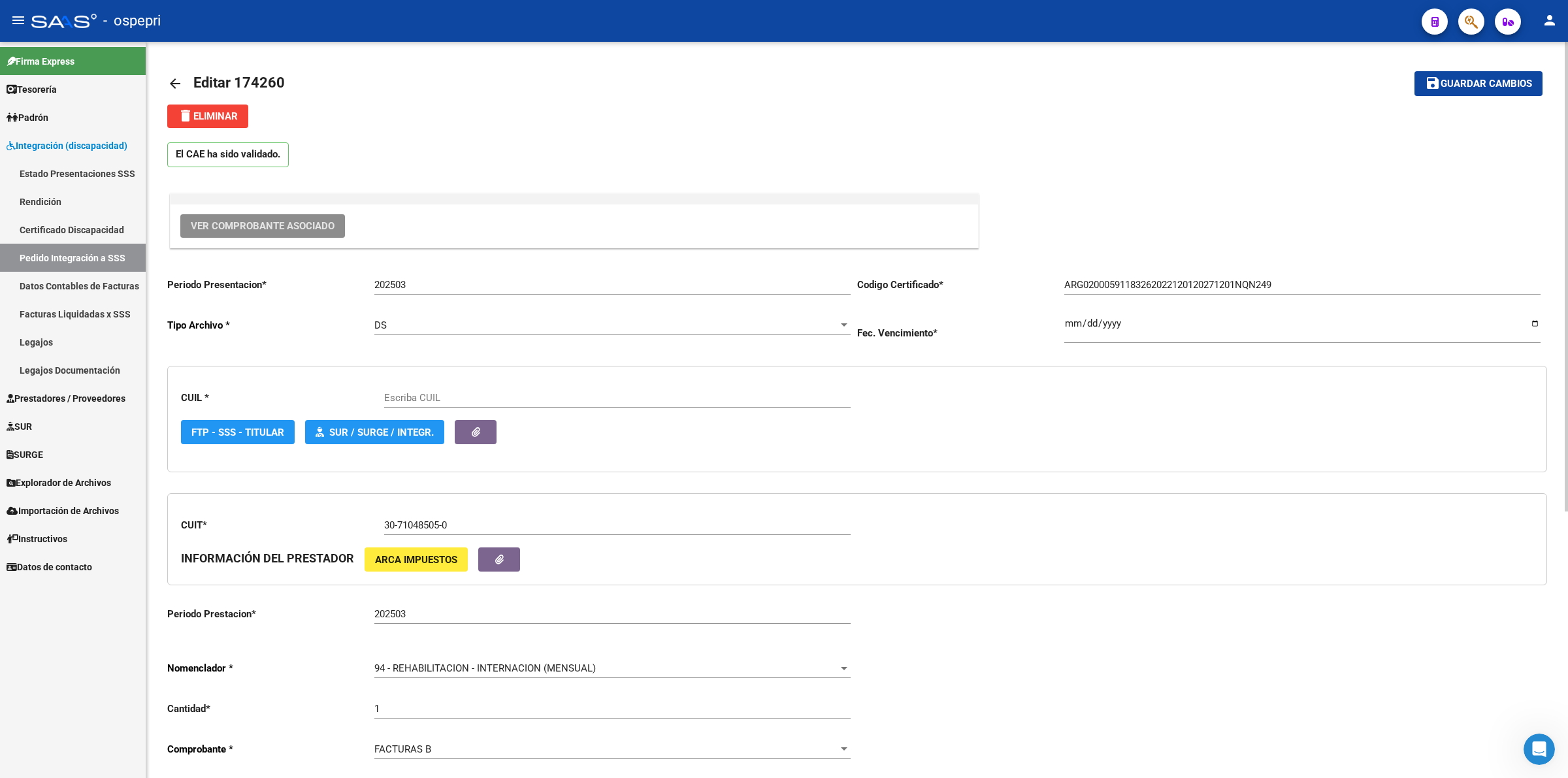
click at [265, 217] on button "Ver Comprobante Asociado" at bounding box center [262, 226] width 165 height 24
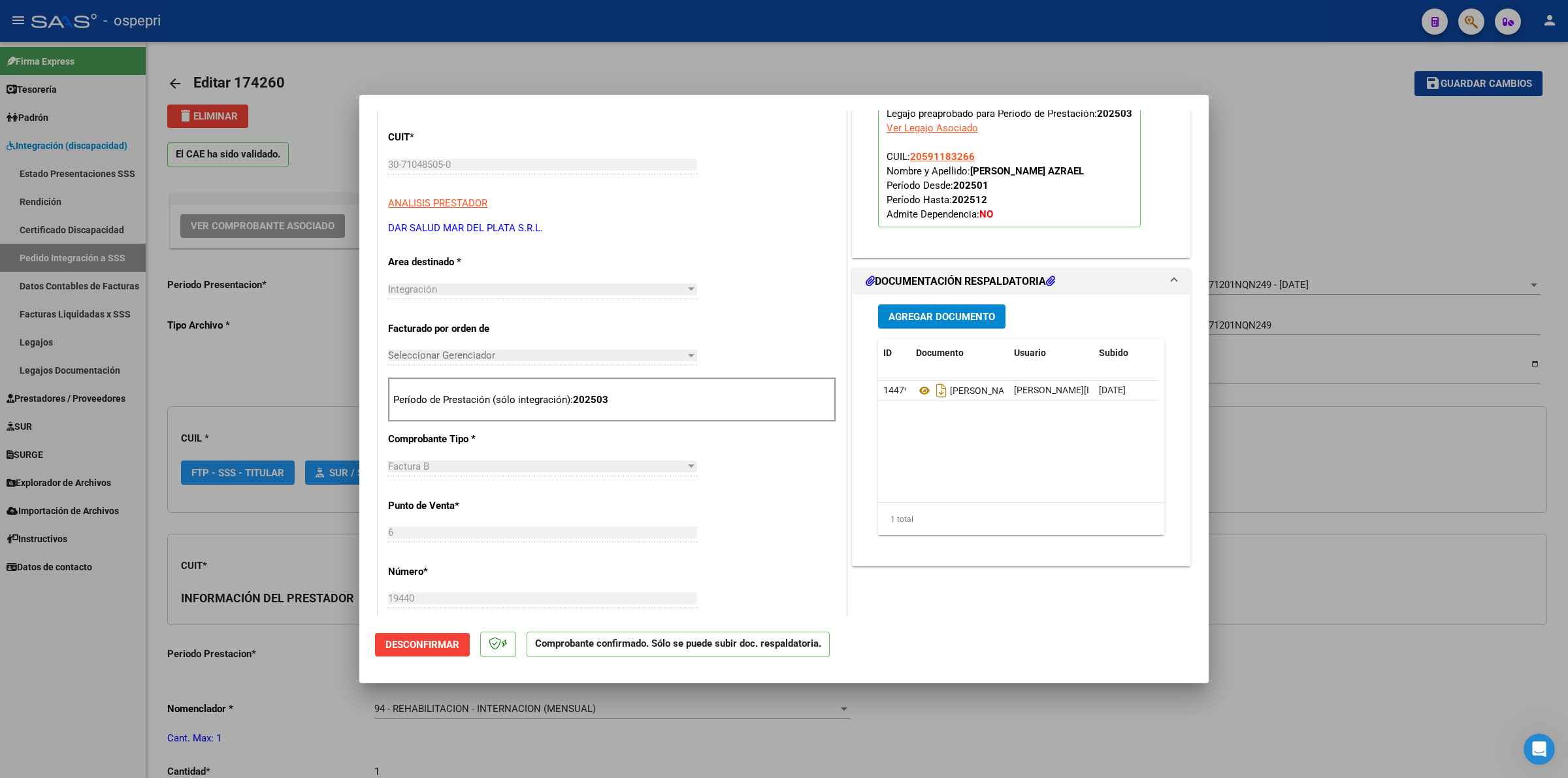
scroll to position [327, 0]
type input "20591183266"
click at [919, 395] on icon at bounding box center [924, 389] width 17 height 16
type input "$ 0,00"
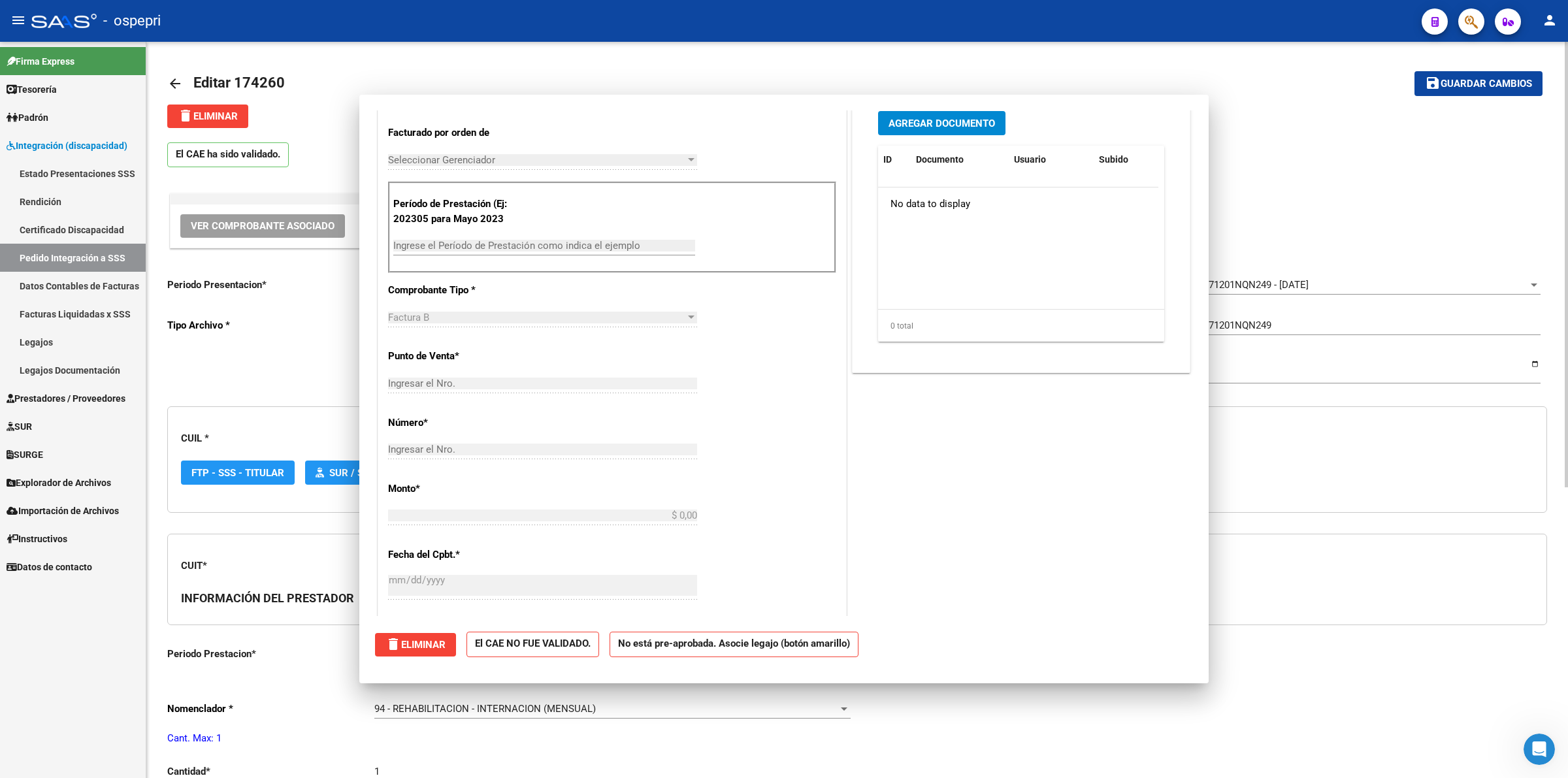
scroll to position [0, 0]
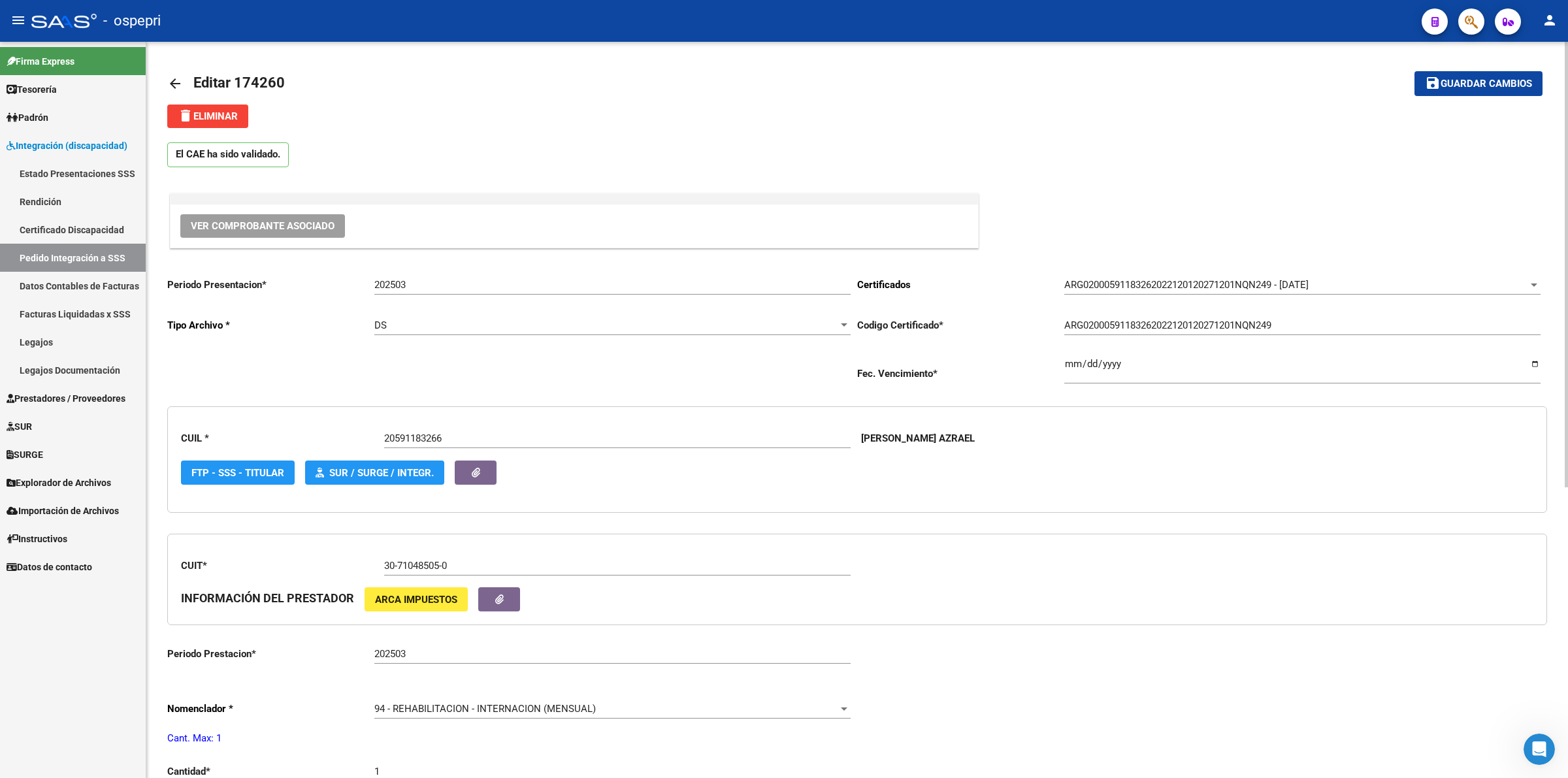
click at [180, 80] on mat-icon "arrow_back" at bounding box center [175, 84] width 16 height 16
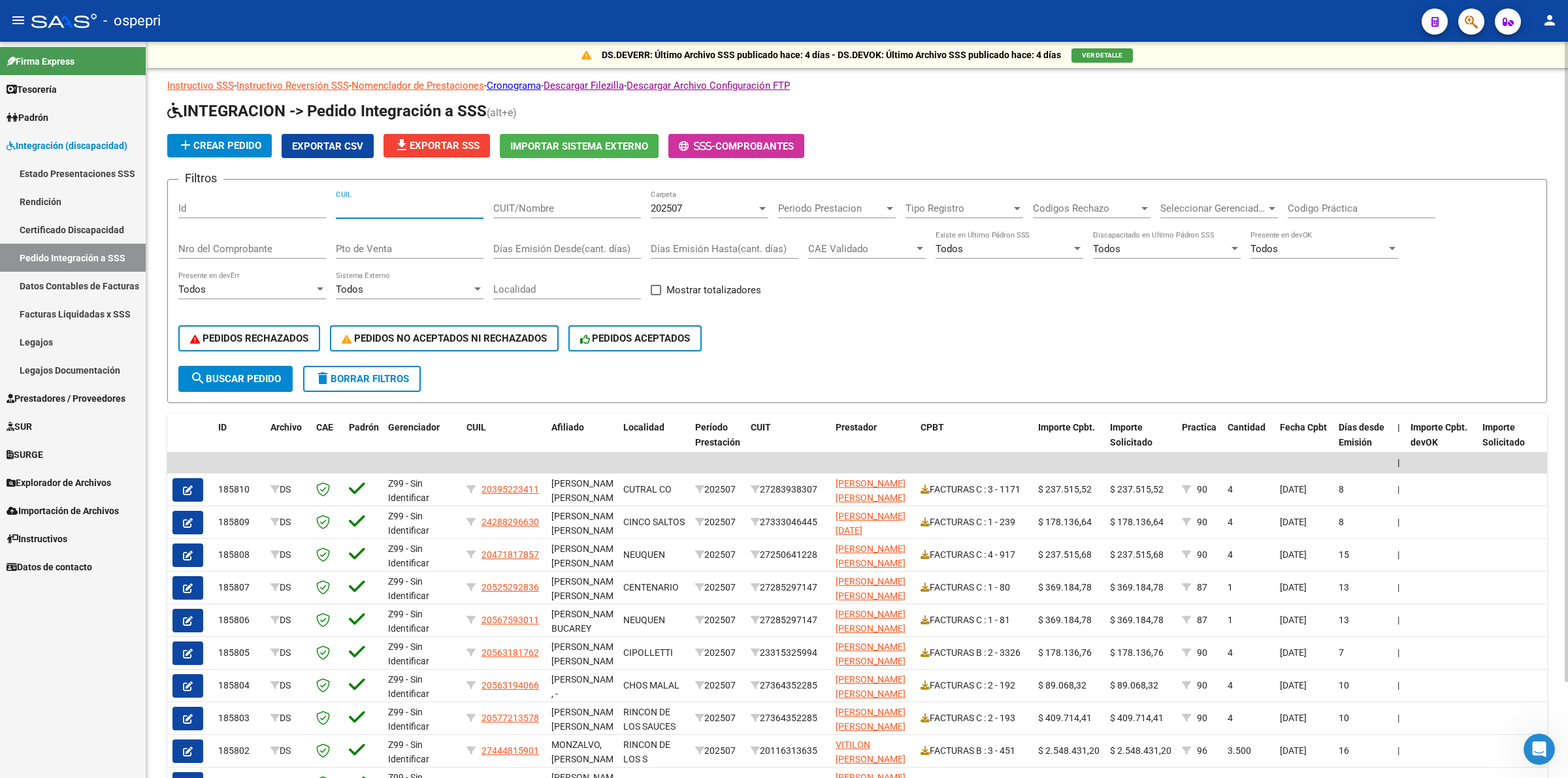
click at [397, 204] on input "CUIL" at bounding box center [409, 209] width 147 height 12
type input "20591183266"
click at [680, 203] on span "202507" at bounding box center [666, 209] width 32 height 12
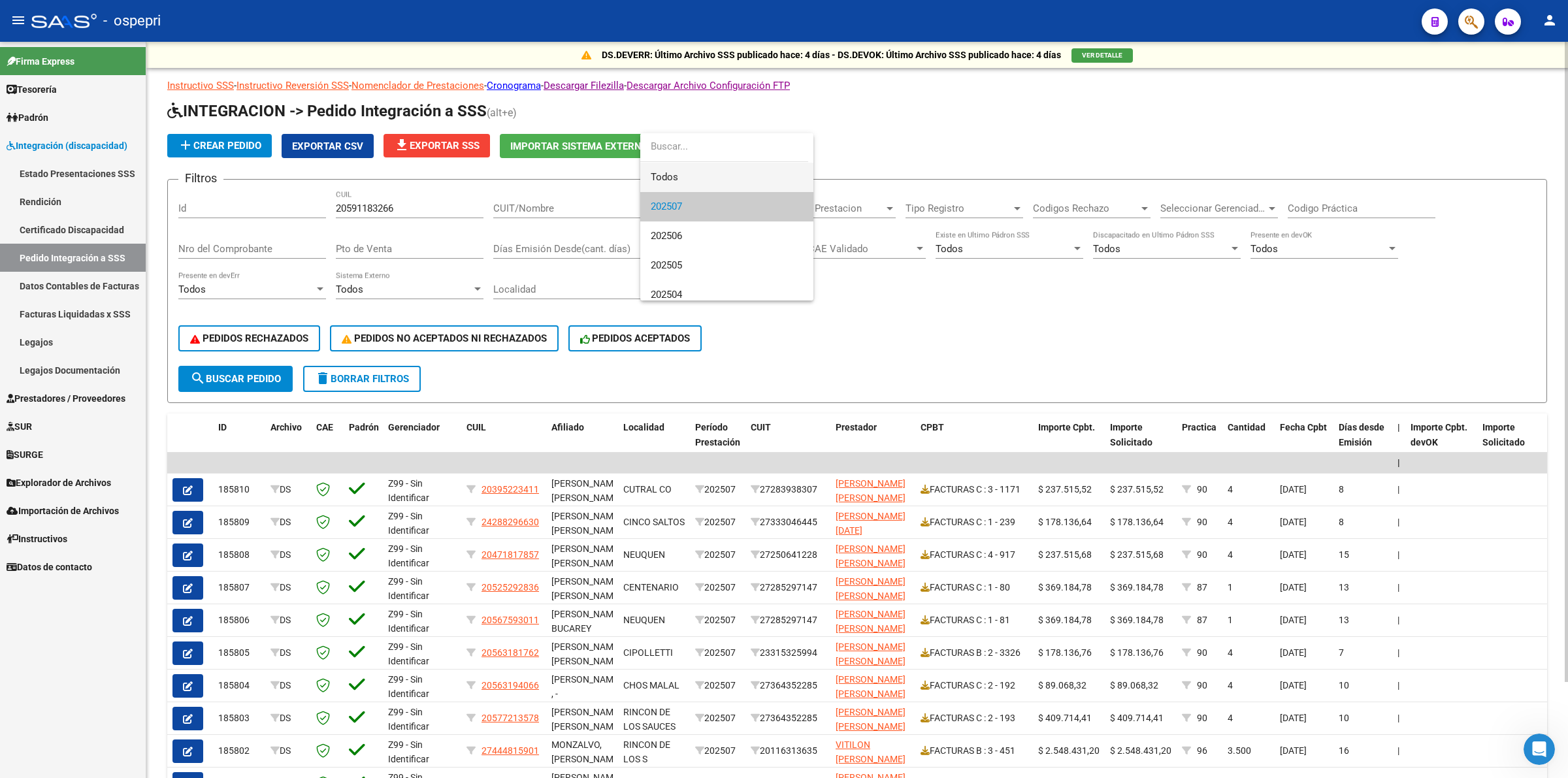
drag, startPoint x: 681, startPoint y: 178, endPoint x: 365, endPoint y: 312, distance: 343.2
click at [680, 180] on span "Todos" at bounding box center [727, 178] width 152 height 30
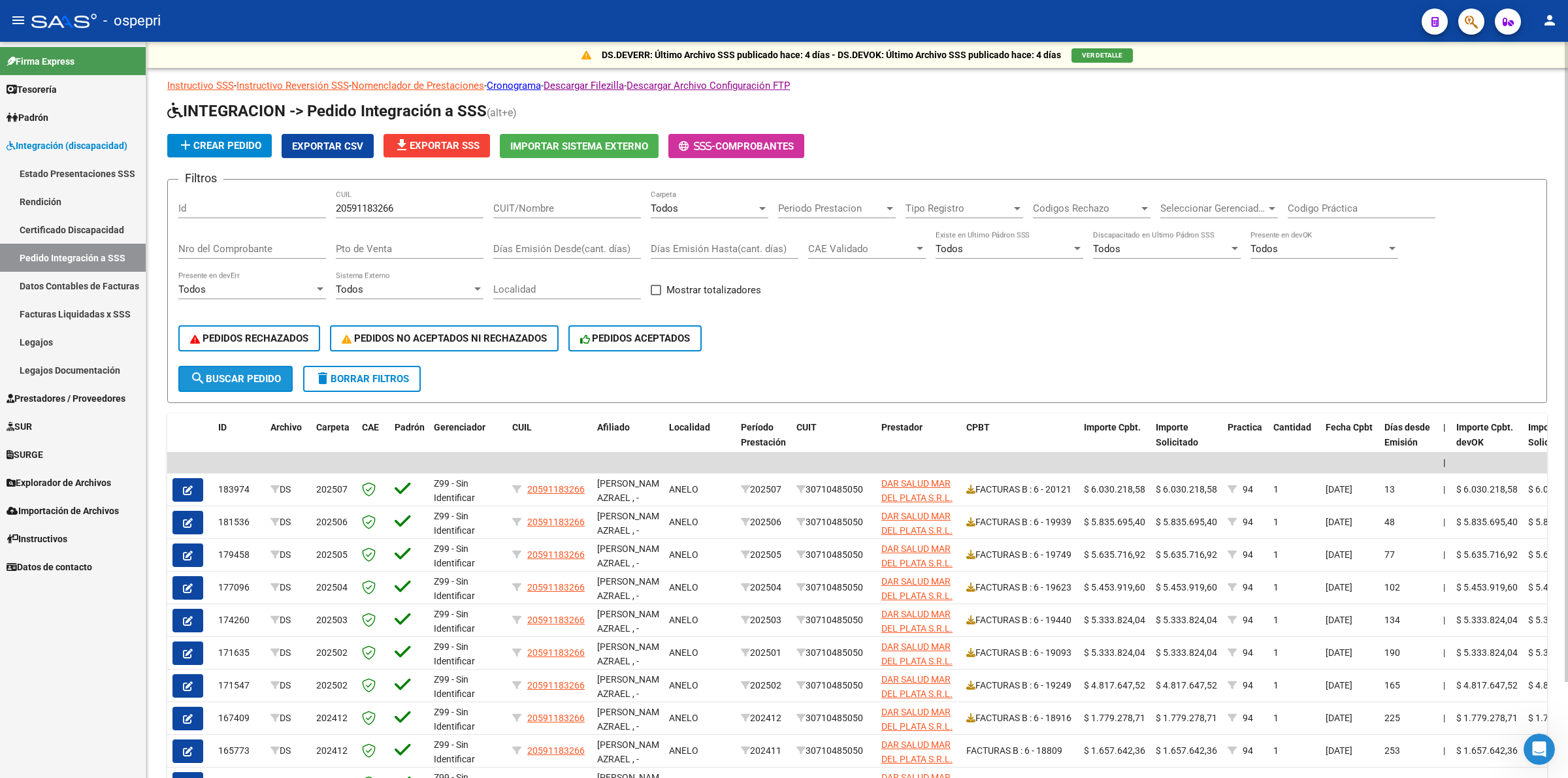
click at [259, 378] on span "search Buscar Pedido" at bounding box center [235, 379] width 91 height 12
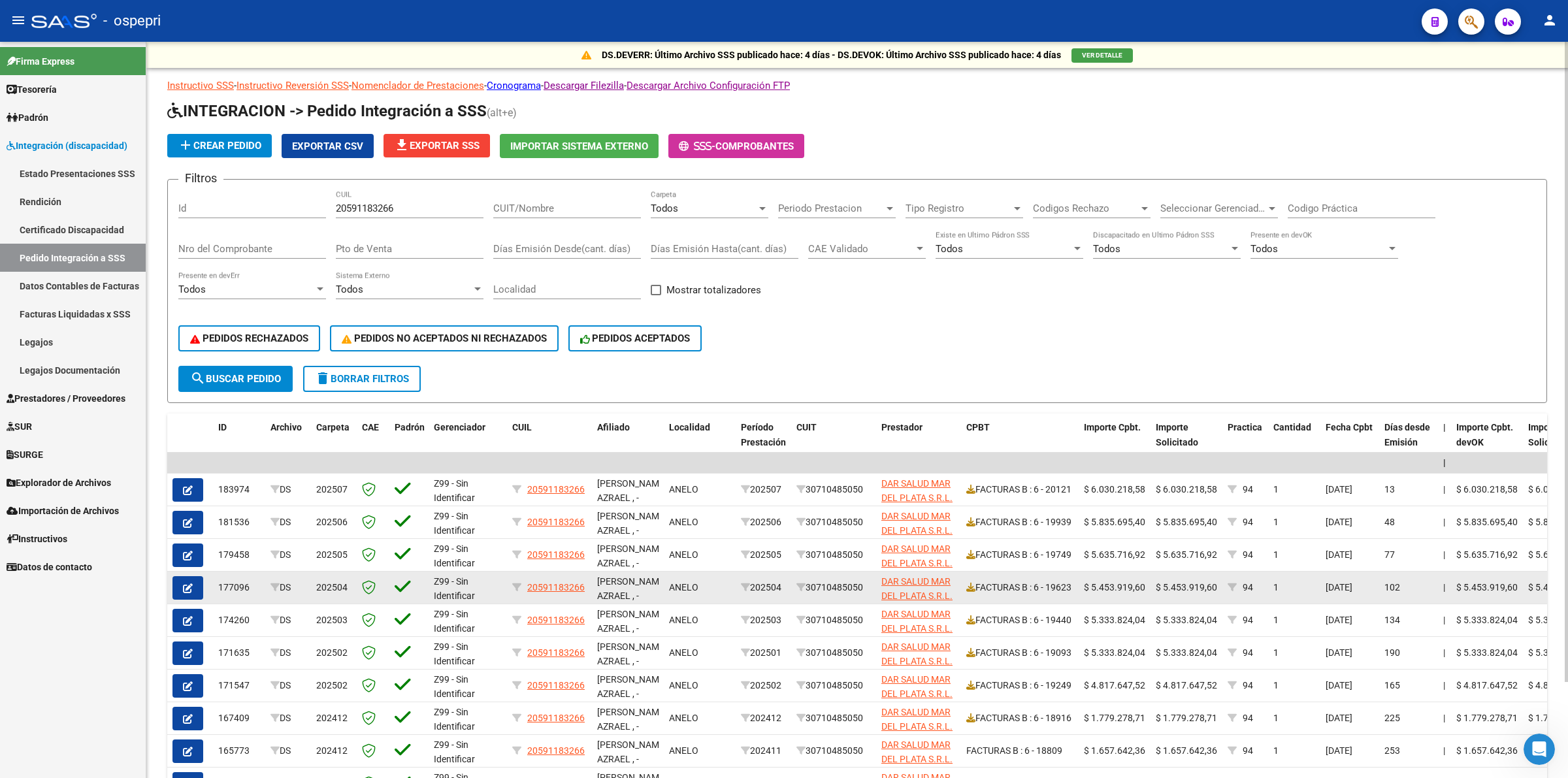
click at [188, 585] on icon "button" at bounding box center [188, 588] width 10 height 10
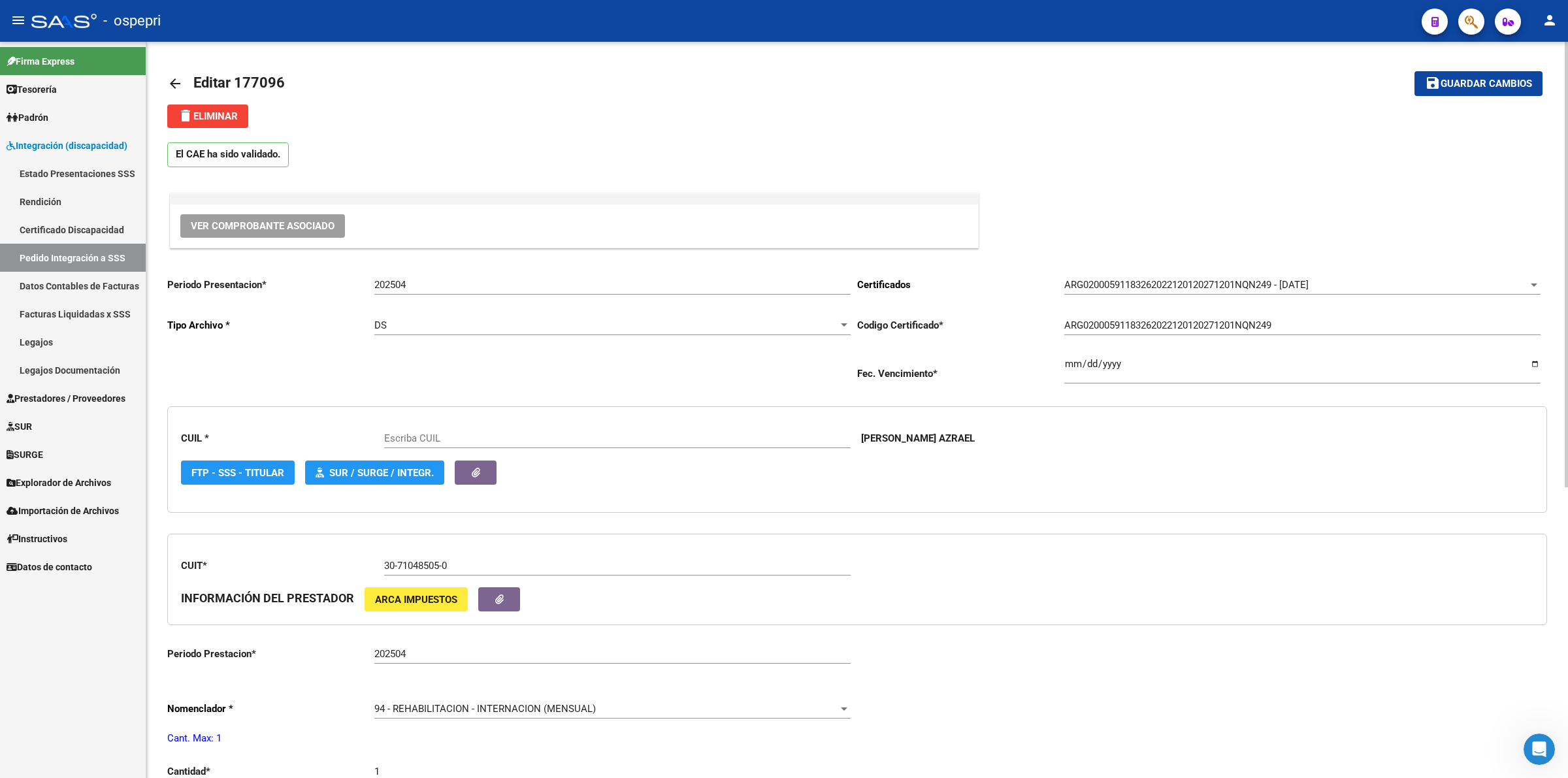
type input "20591183266"
click at [271, 226] on span "Ver Comprobante Asociado" at bounding box center [262, 226] width 143 height 12
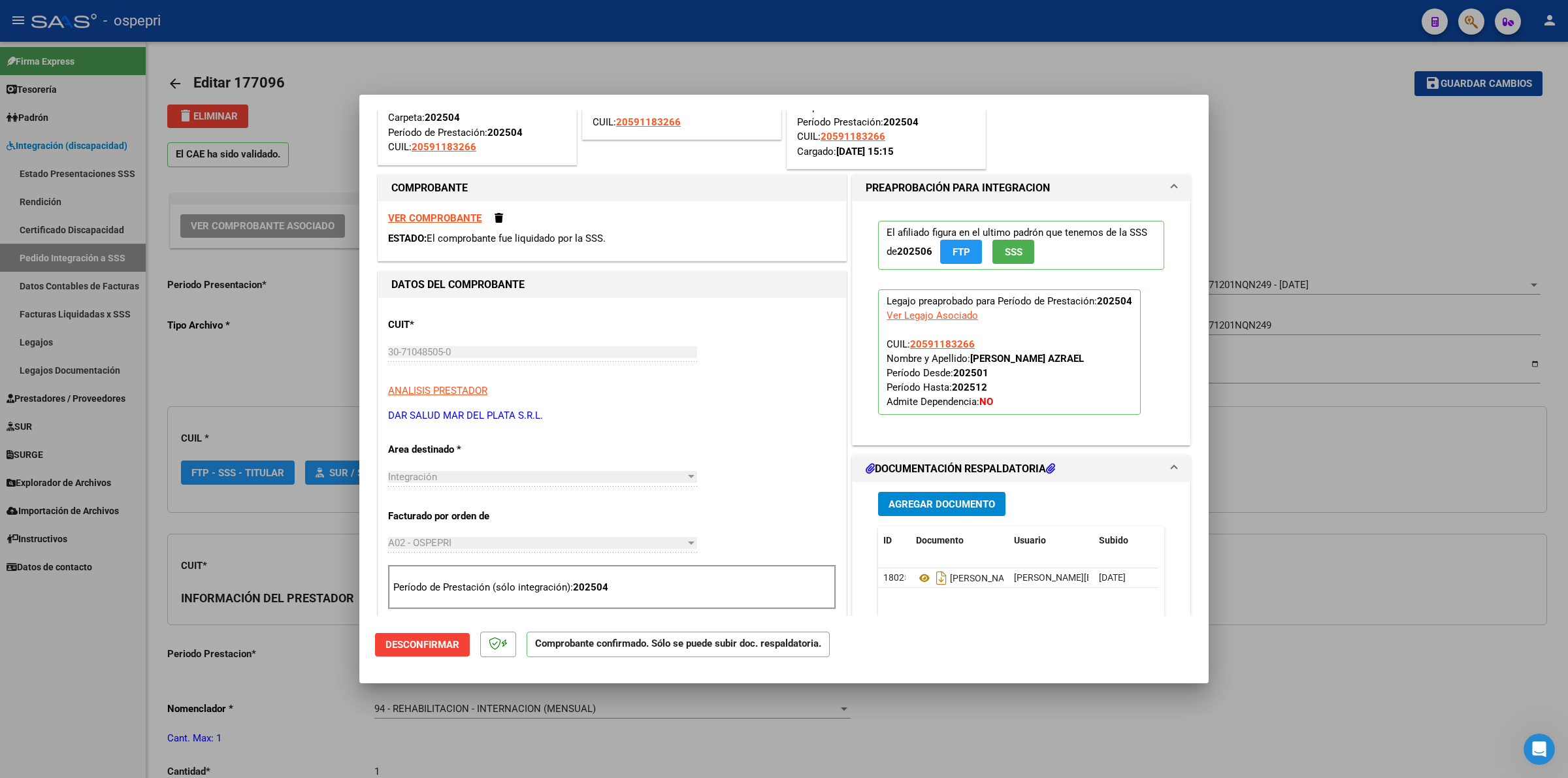
scroll to position [163, 0]
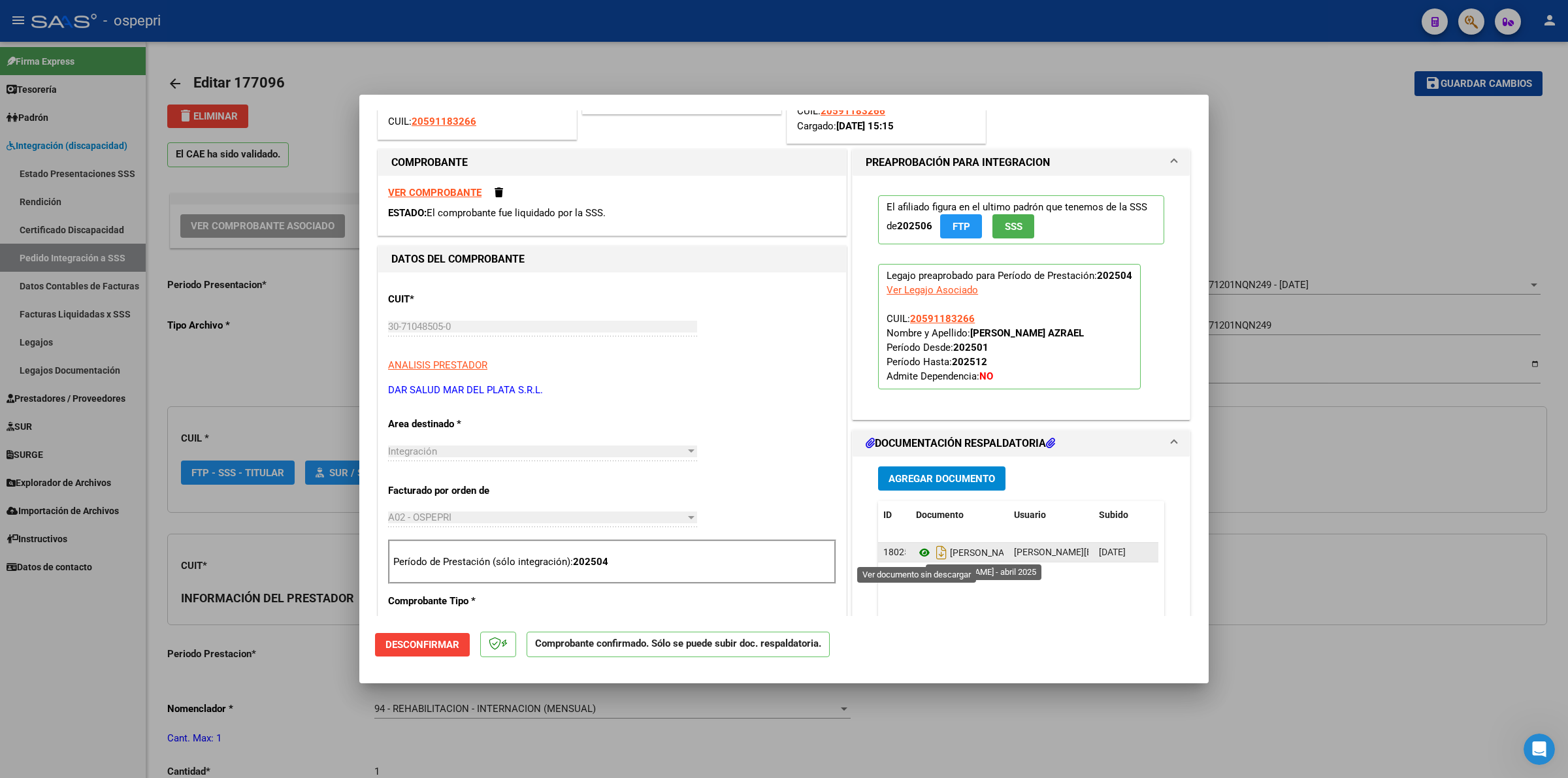
click at [918, 557] on icon at bounding box center [924, 553] width 17 height 16
type input "$ 0,00"
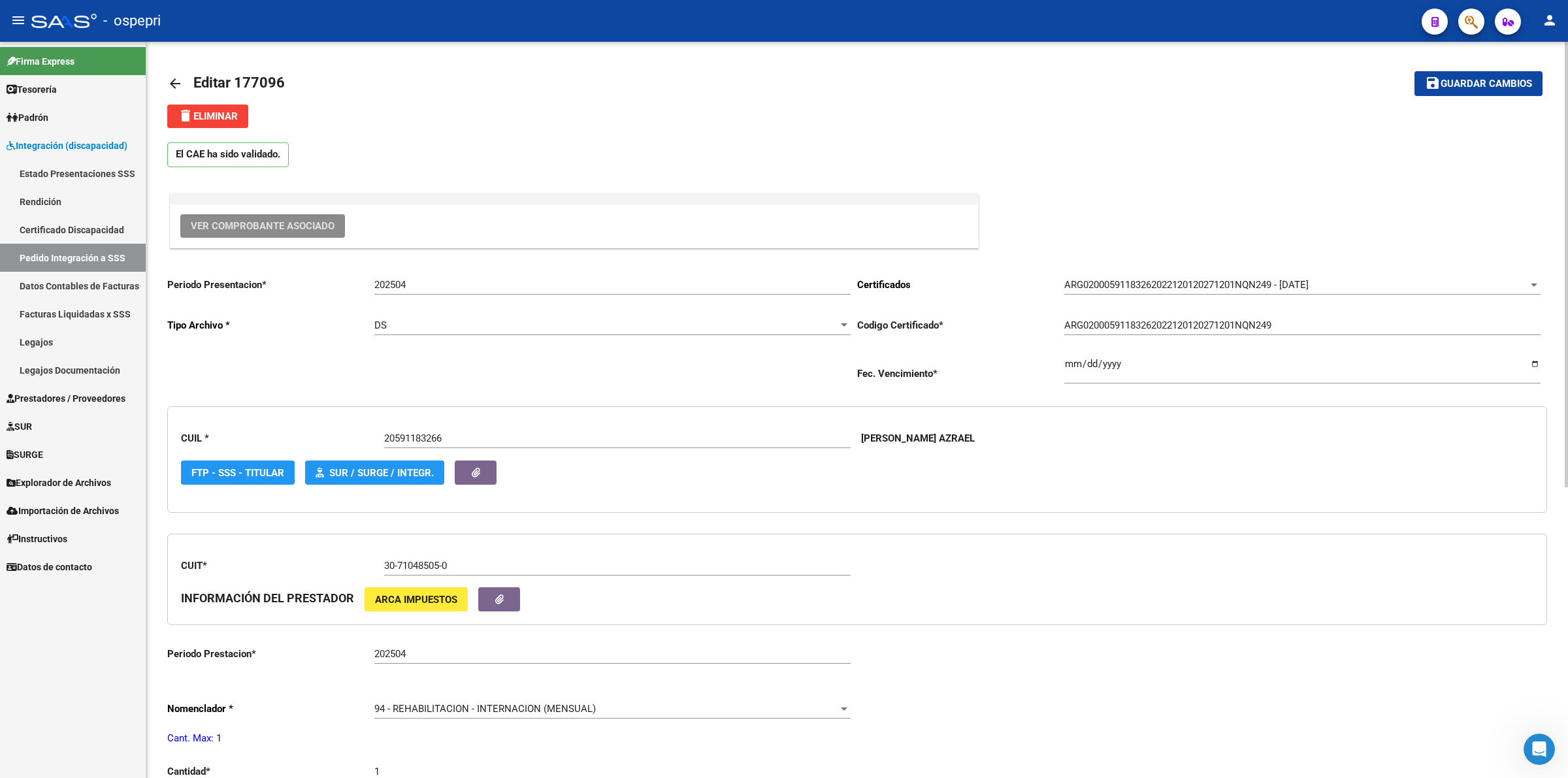
click at [170, 87] on mat-icon "arrow_back" at bounding box center [175, 84] width 16 height 16
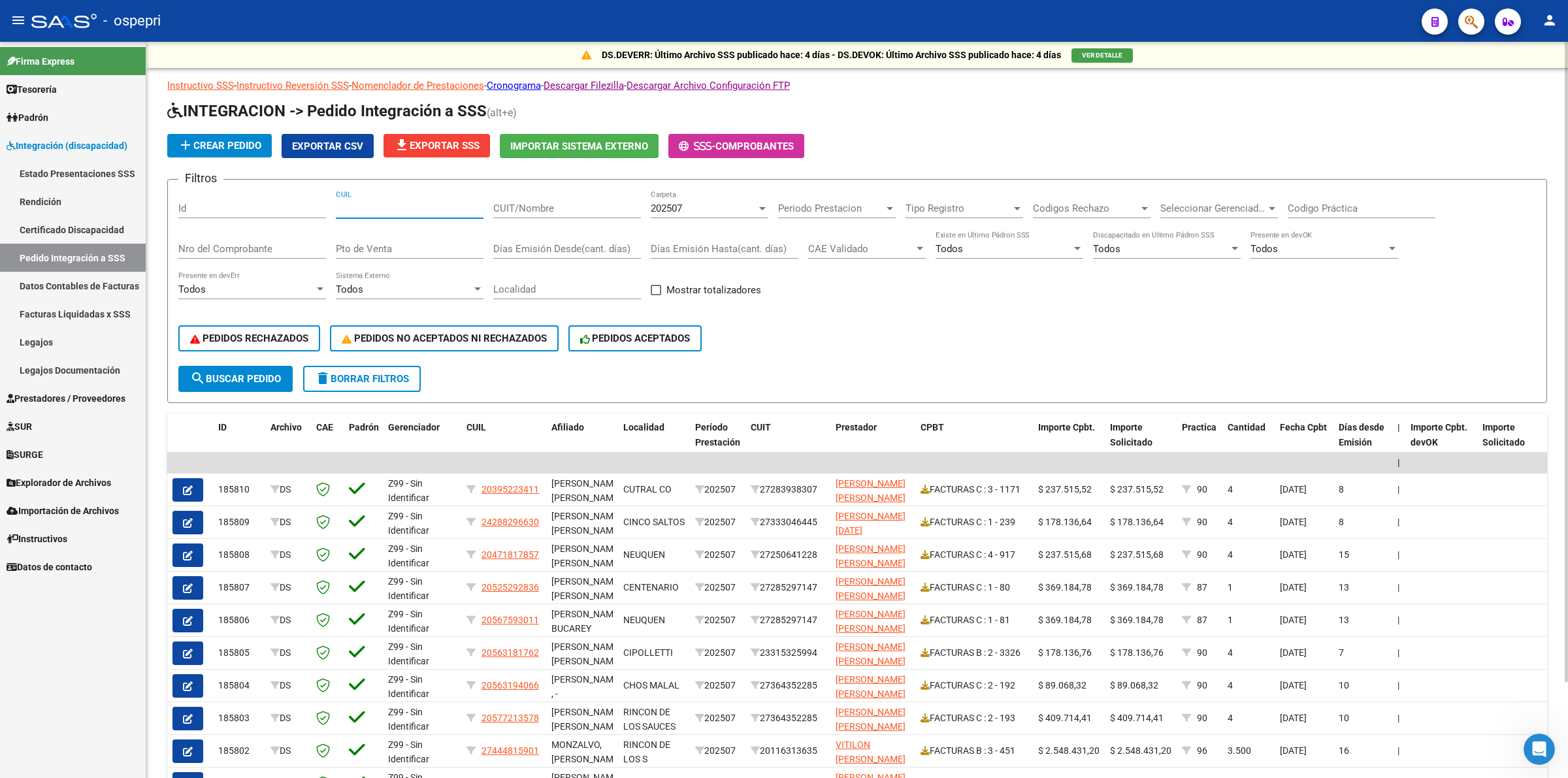
click at [379, 208] on input "CUIL" at bounding box center [409, 209] width 147 height 12
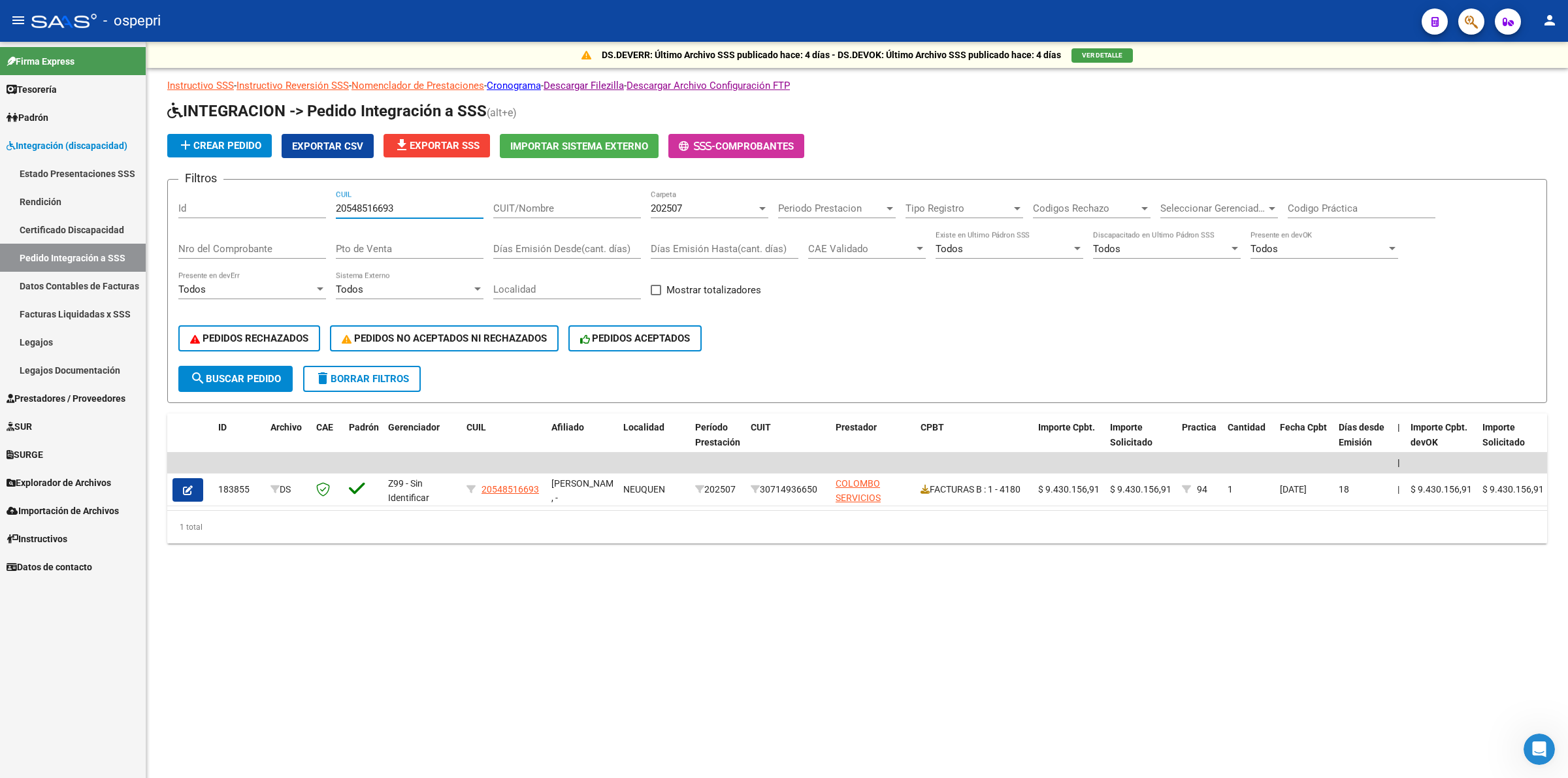
type input "20548516693"
click at [682, 210] on span "202507" at bounding box center [666, 209] width 32 height 12
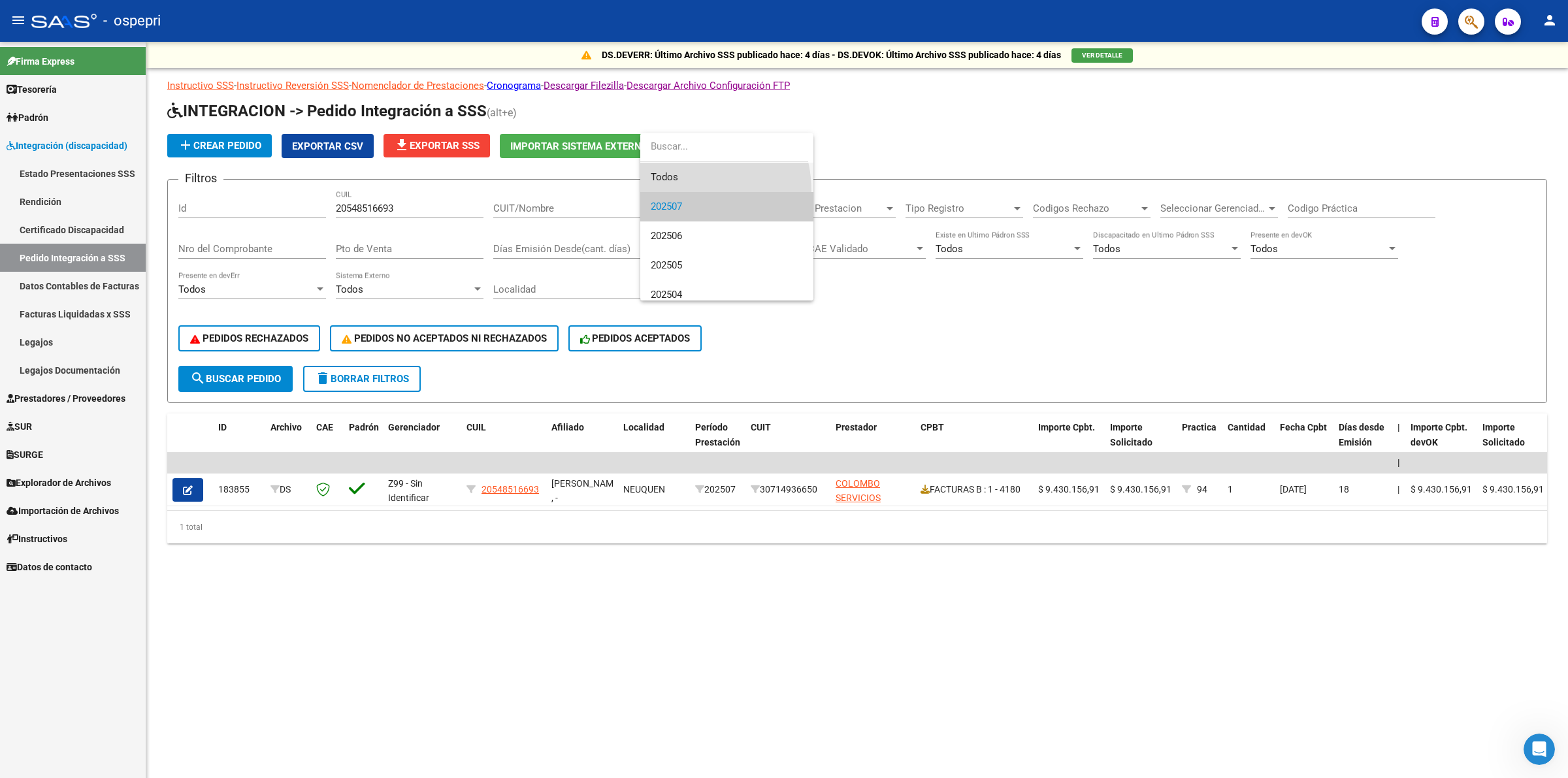
click at [681, 191] on span "Todos" at bounding box center [727, 178] width 152 height 30
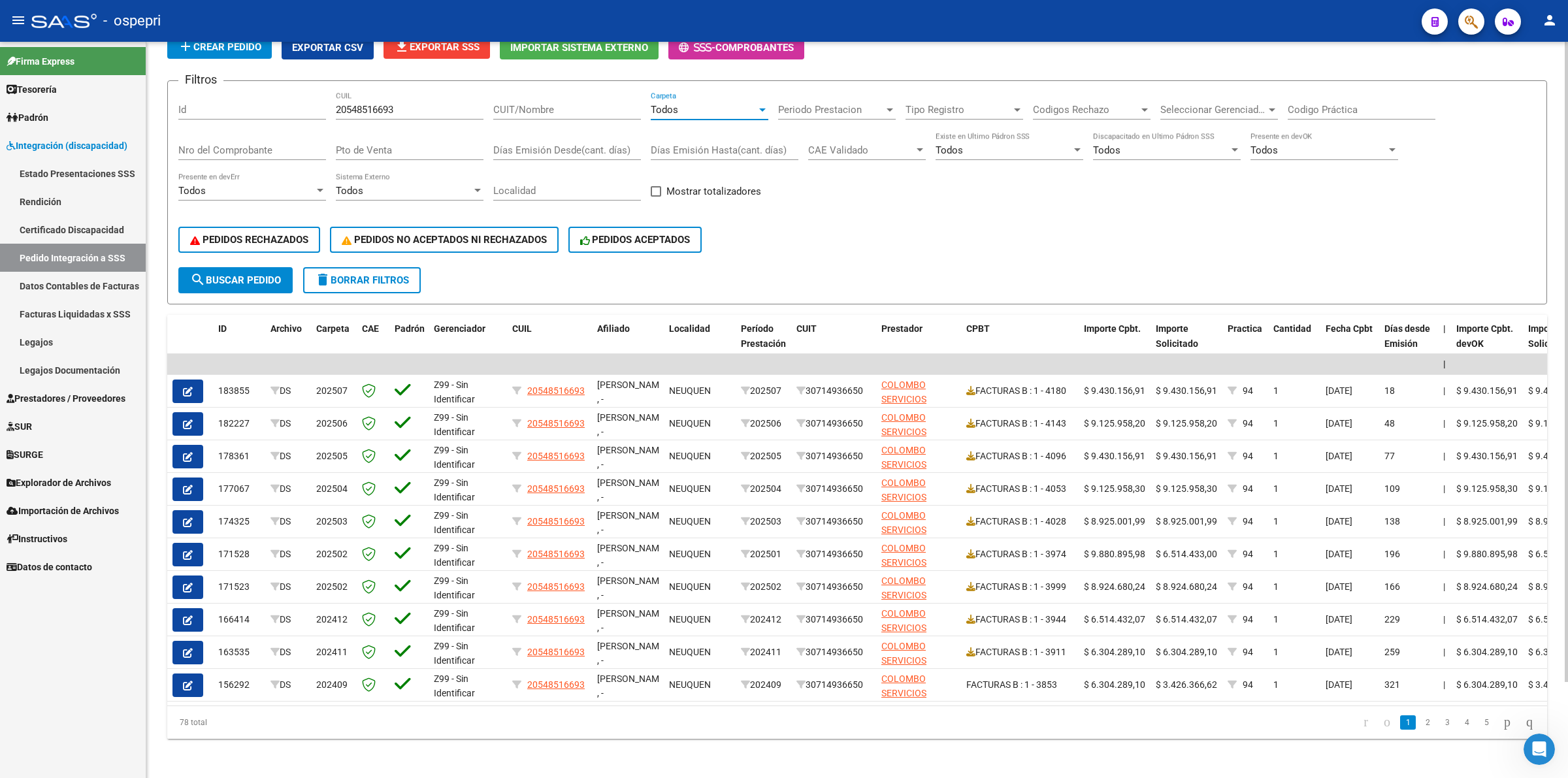
scroll to position [110, 0]
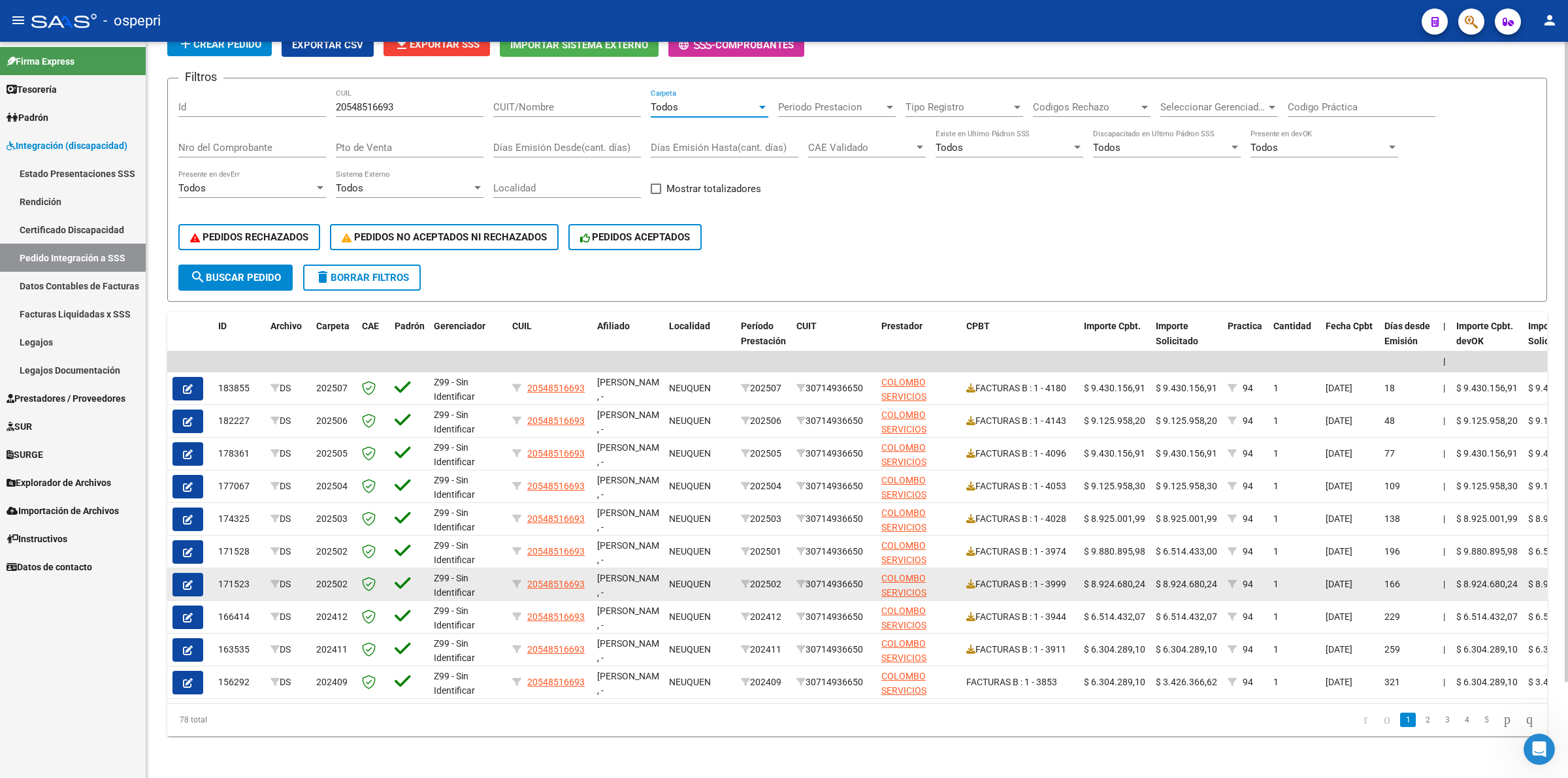
click at [180, 573] on button "button" at bounding box center [188, 585] width 31 height 24
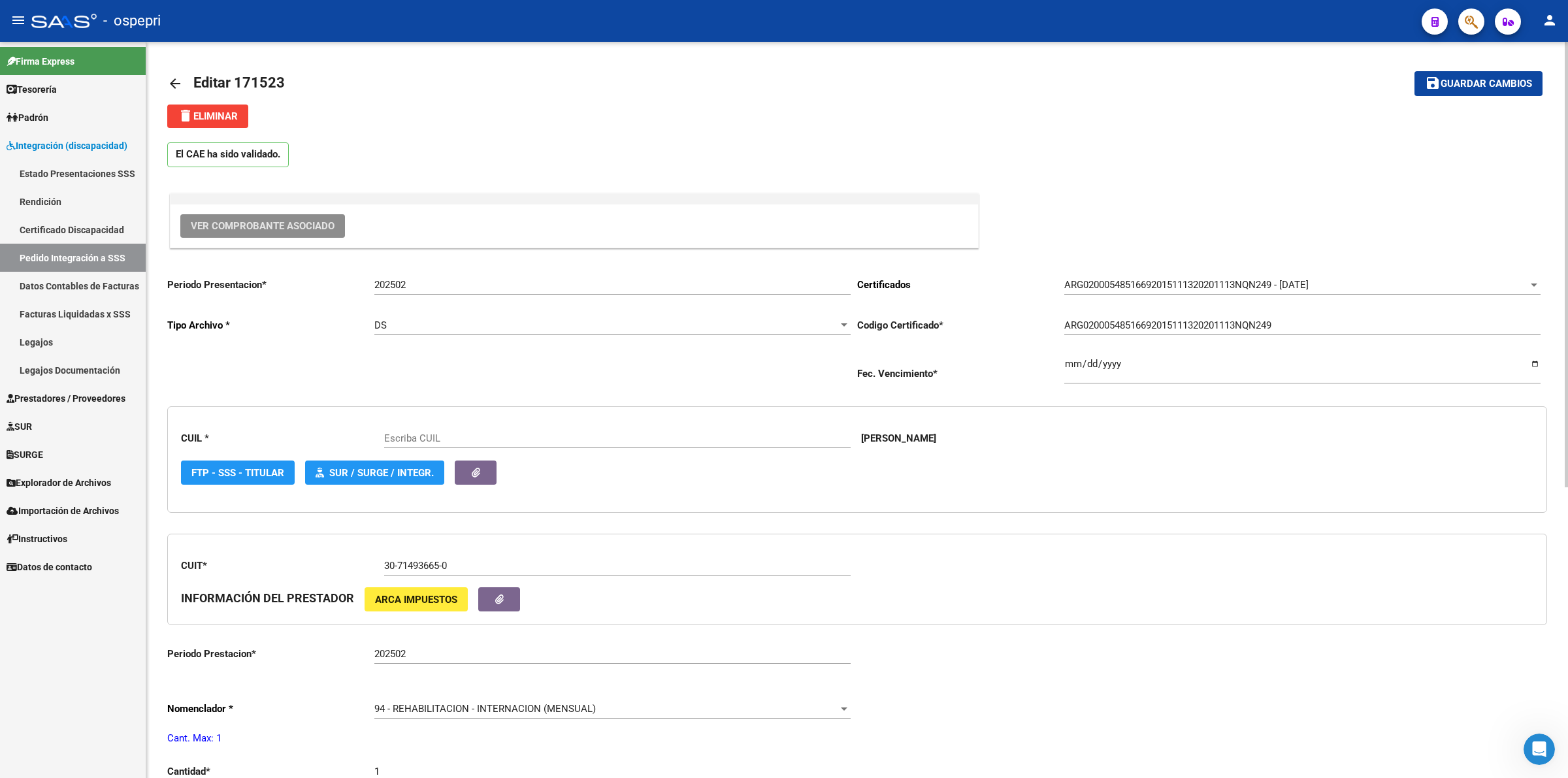
click at [272, 216] on button "Ver Comprobante Asociado" at bounding box center [262, 226] width 165 height 24
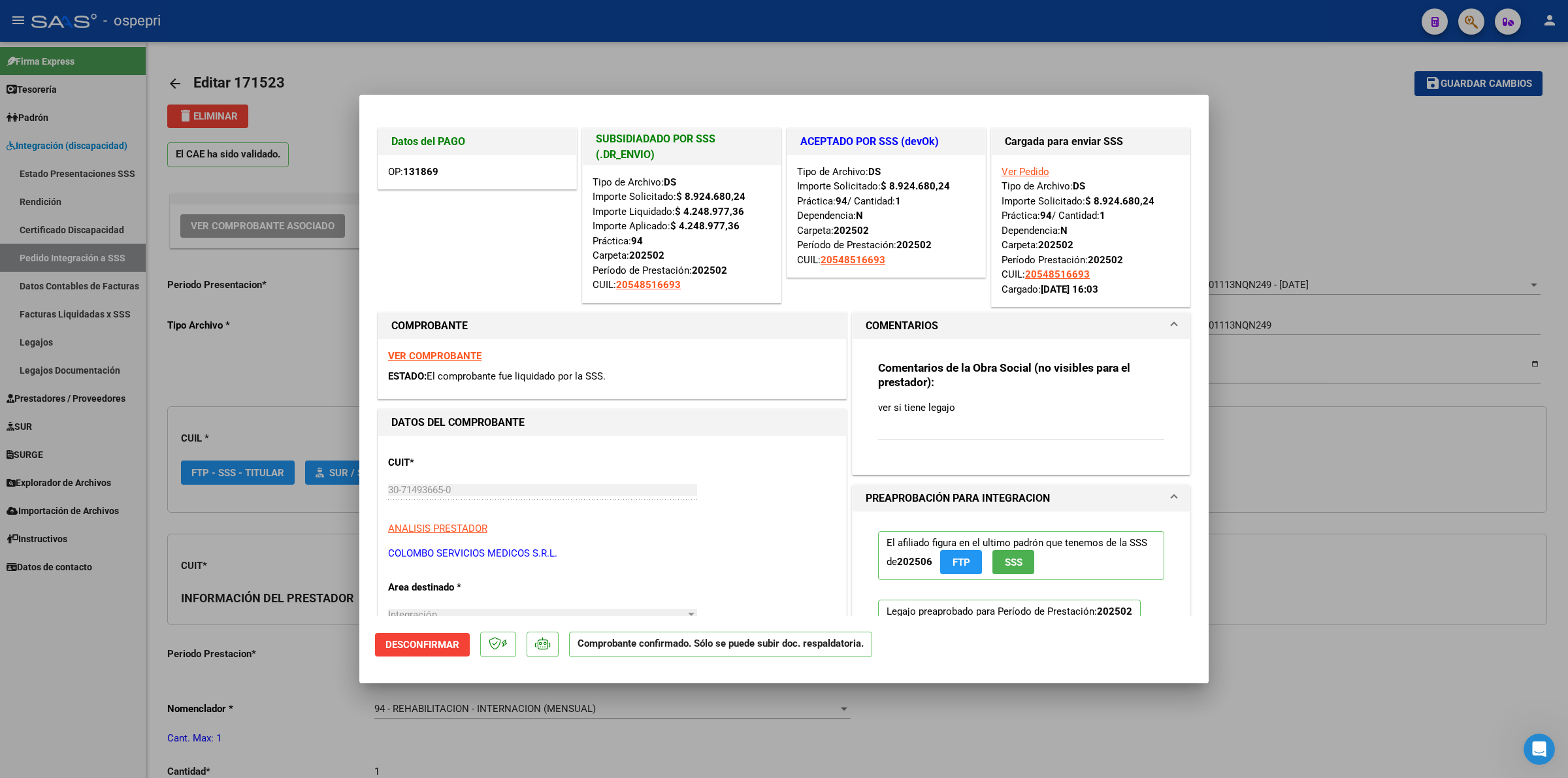
type input "20548516693"
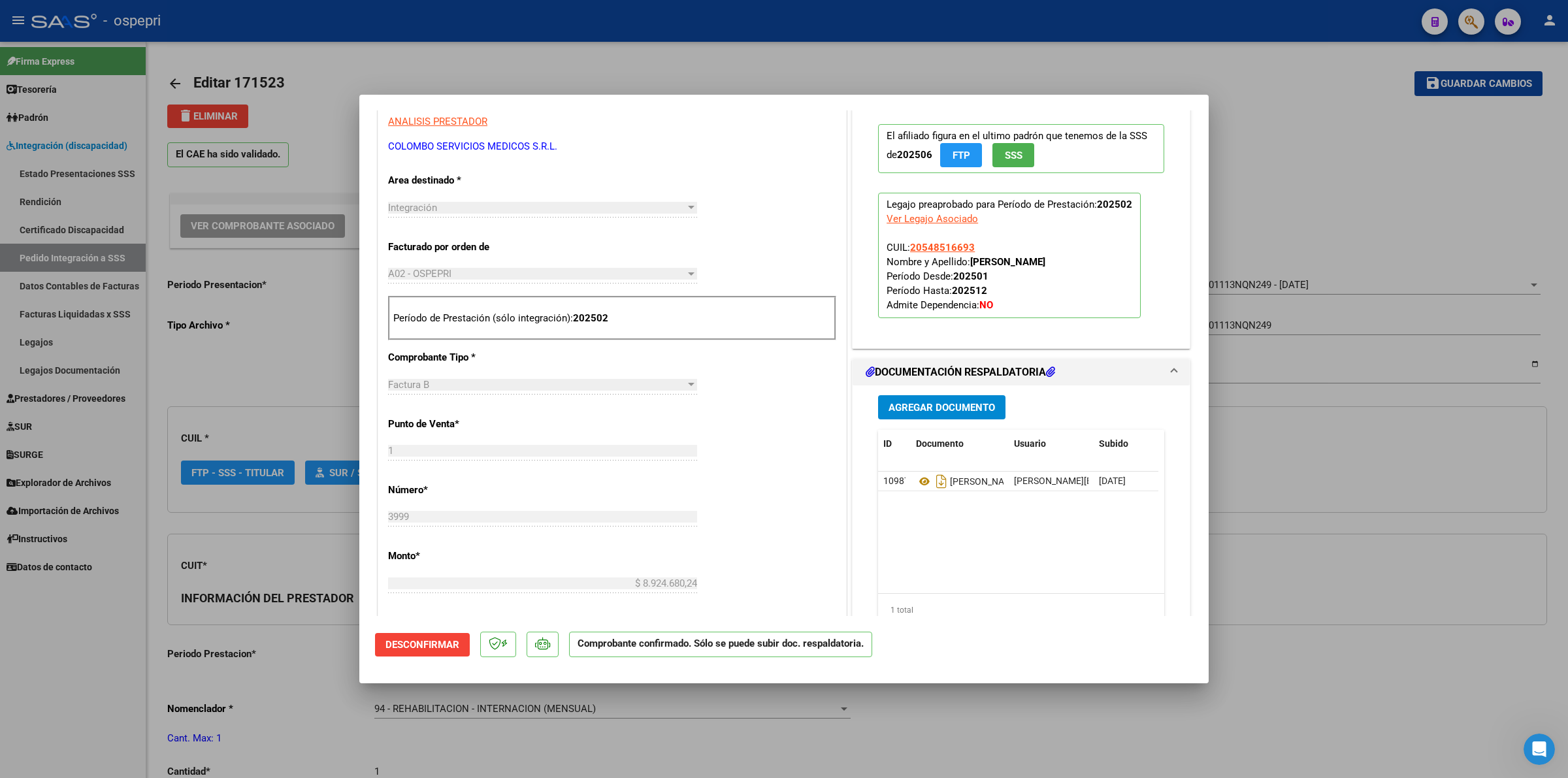
scroll to position [408, 0]
click at [919, 480] on icon at bounding box center [924, 480] width 17 height 16
type input "$ 0,00"
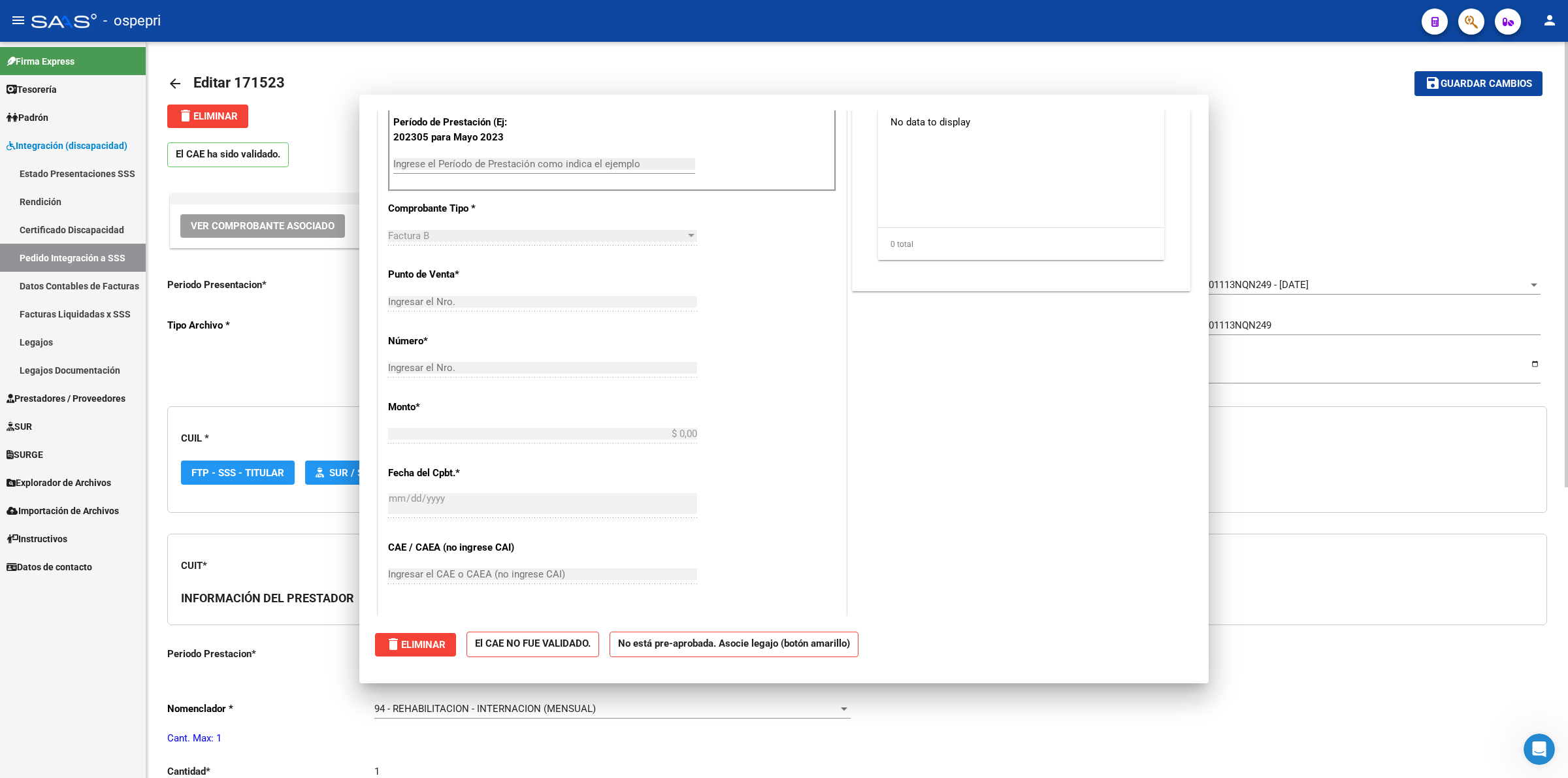
scroll to position [0, 0]
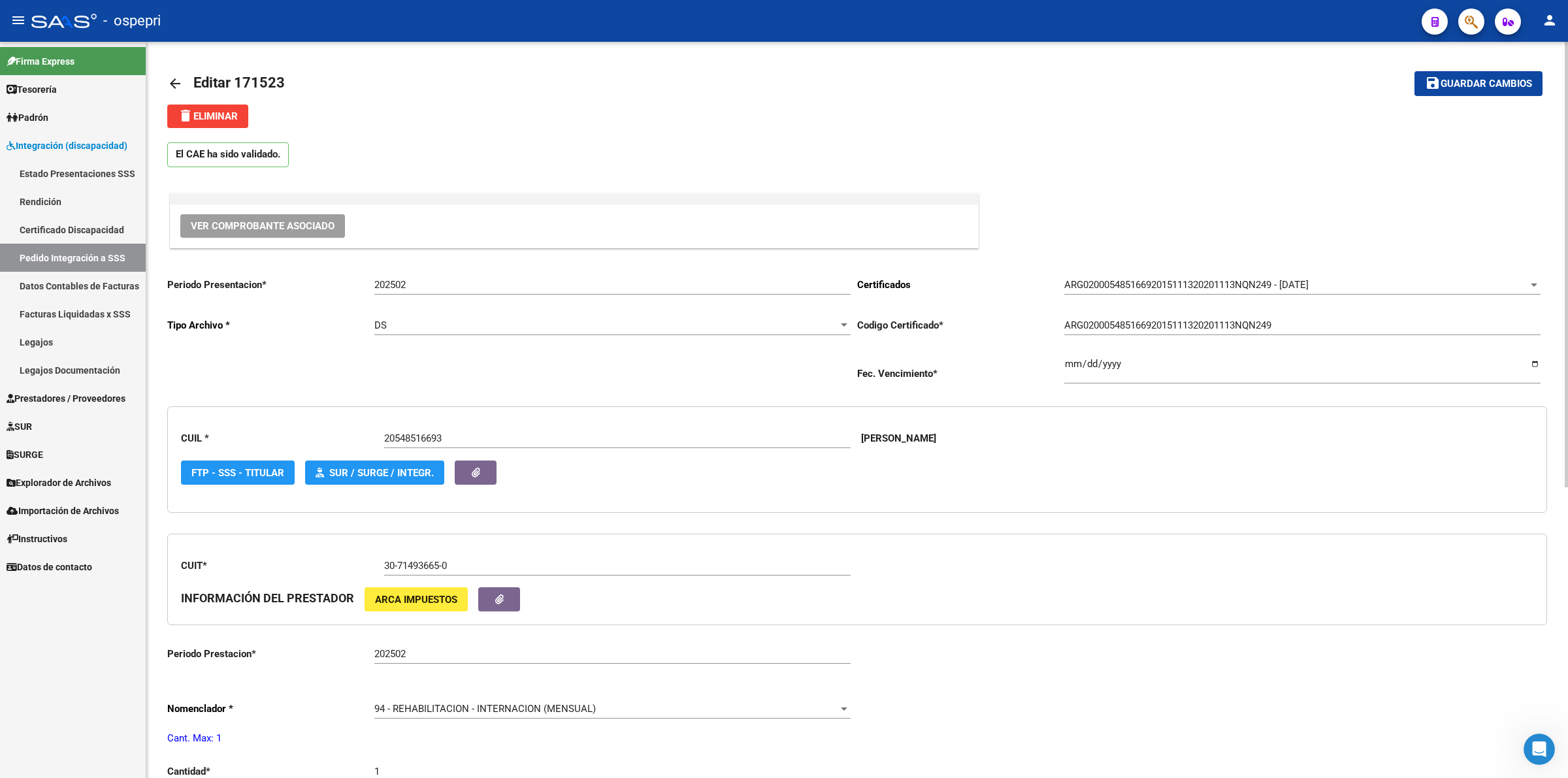
click at [168, 76] on mat-icon "arrow_back" at bounding box center [175, 84] width 16 height 16
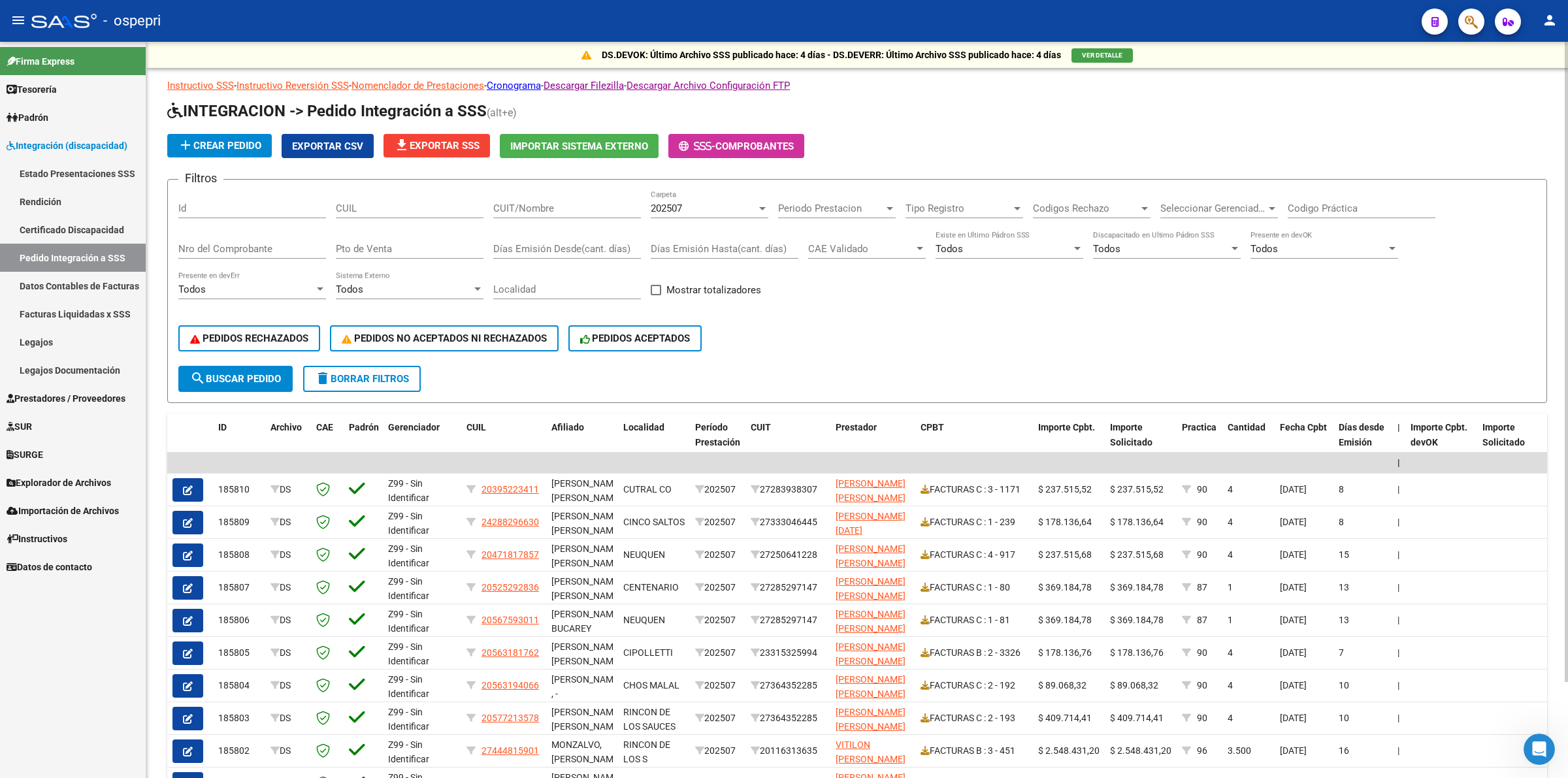
click at [402, 207] on input "CUIL" at bounding box center [409, 209] width 147 height 12
click at [226, 244] on input "Nro del Comprobante" at bounding box center [251, 249] width 147 height 12
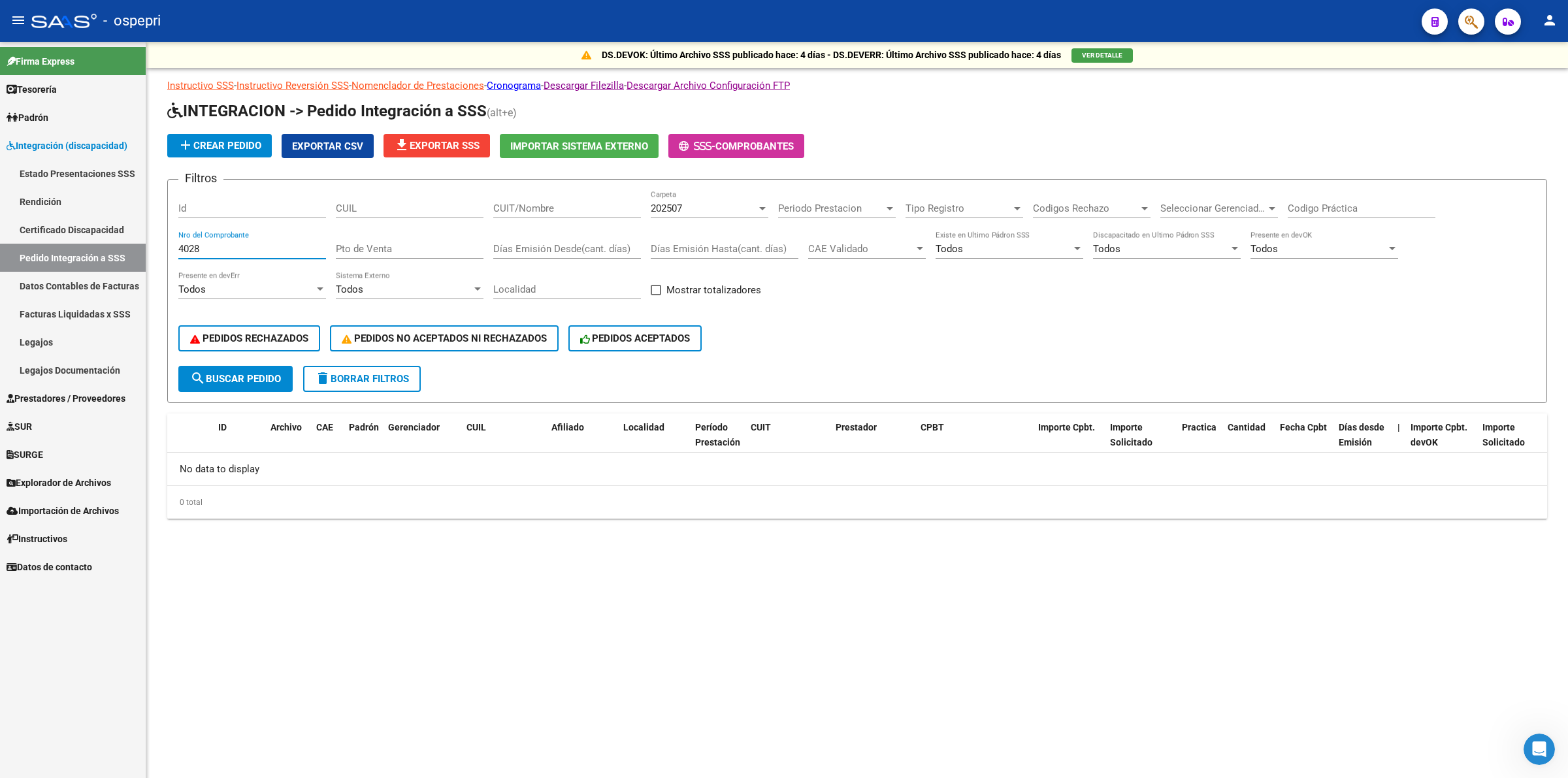
type input "4028"
click at [670, 211] on span "202507" at bounding box center [666, 209] width 32 height 12
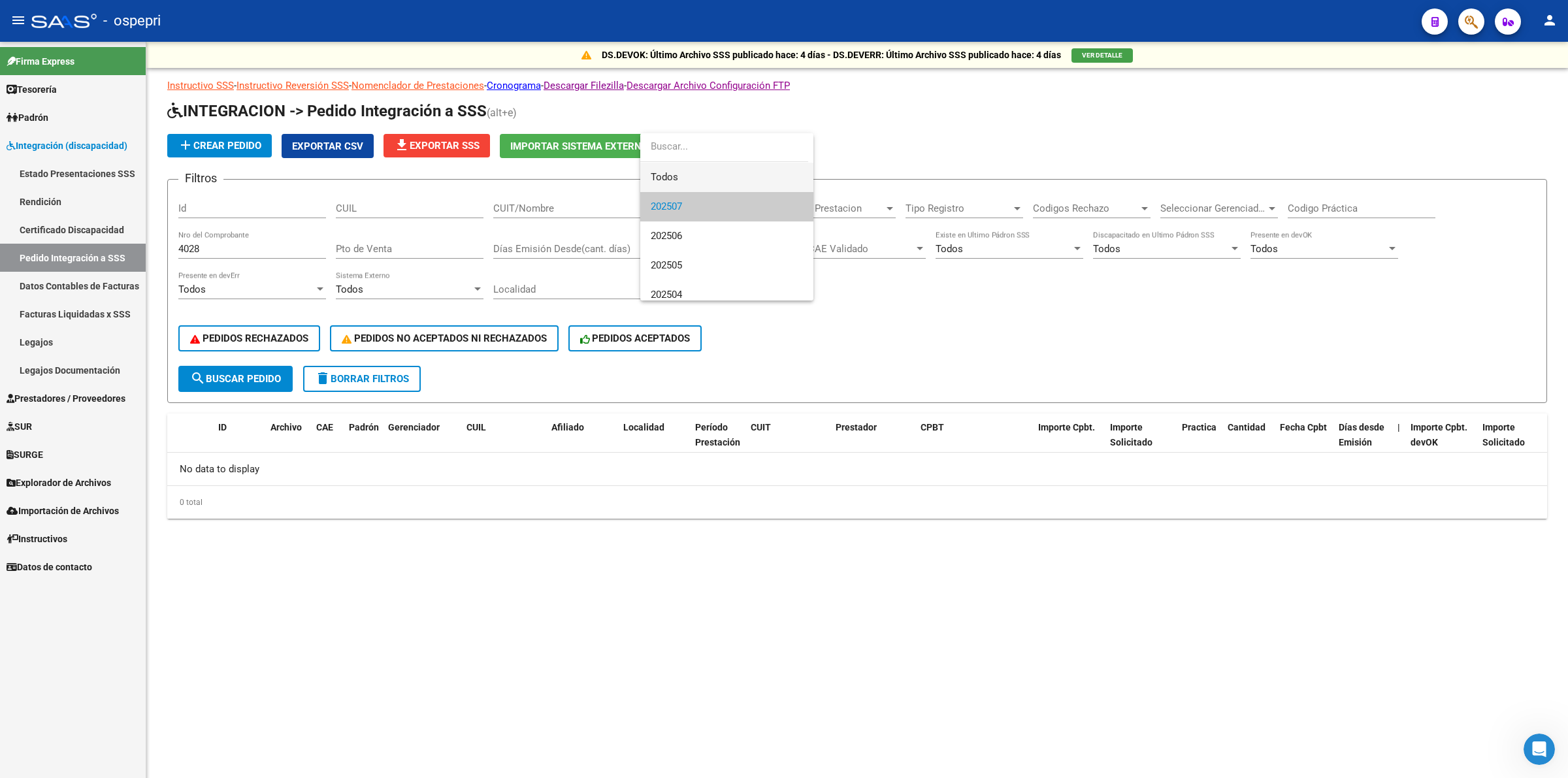
drag, startPoint x: 683, startPoint y: 178, endPoint x: 677, endPoint y: 184, distance: 8.5
click at [683, 178] on span "Todos" at bounding box center [727, 178] width 152 height 30
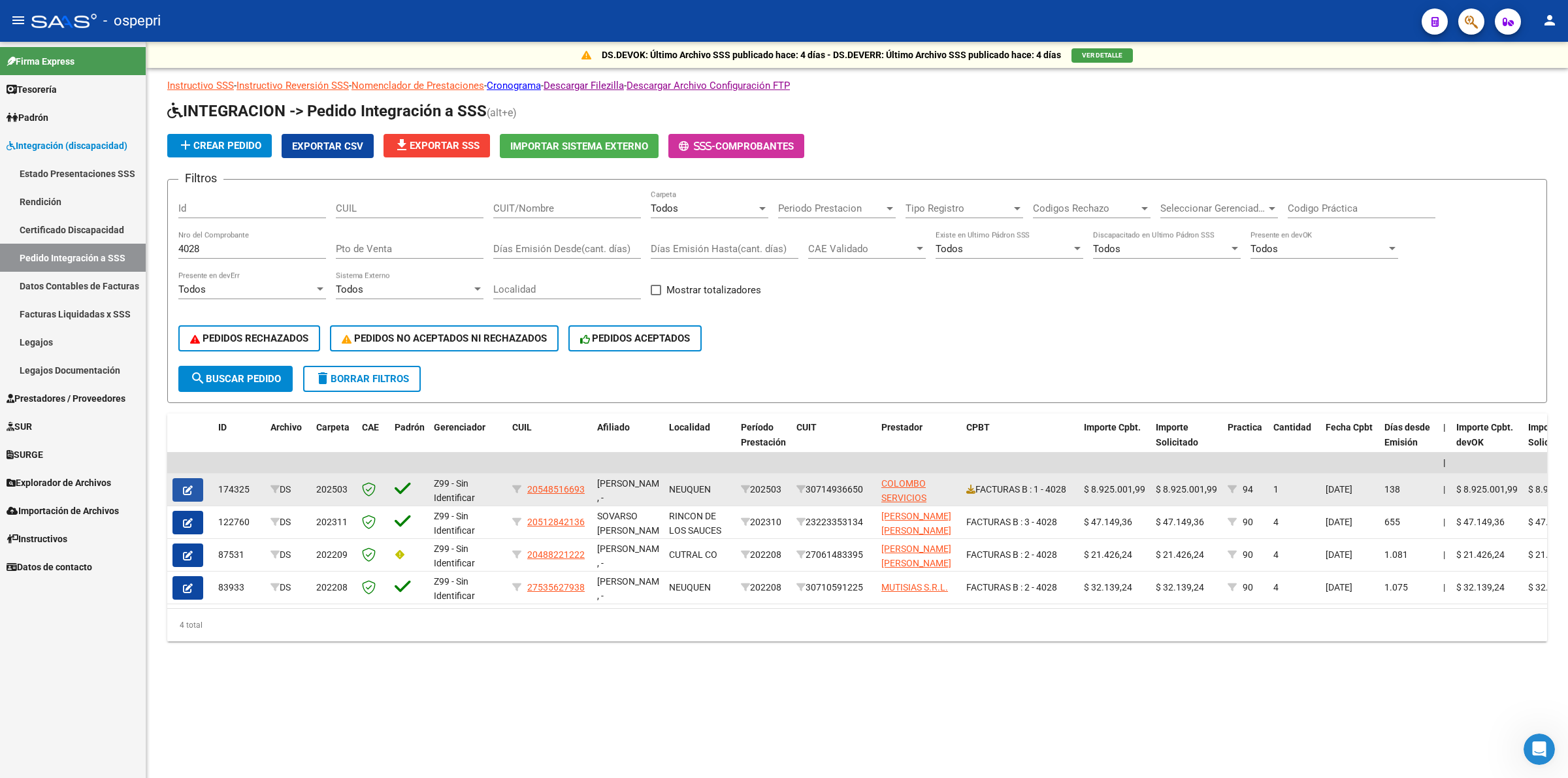
click at [194, 484] on button "button" at bounding box center [188, 490] width 31 height 24
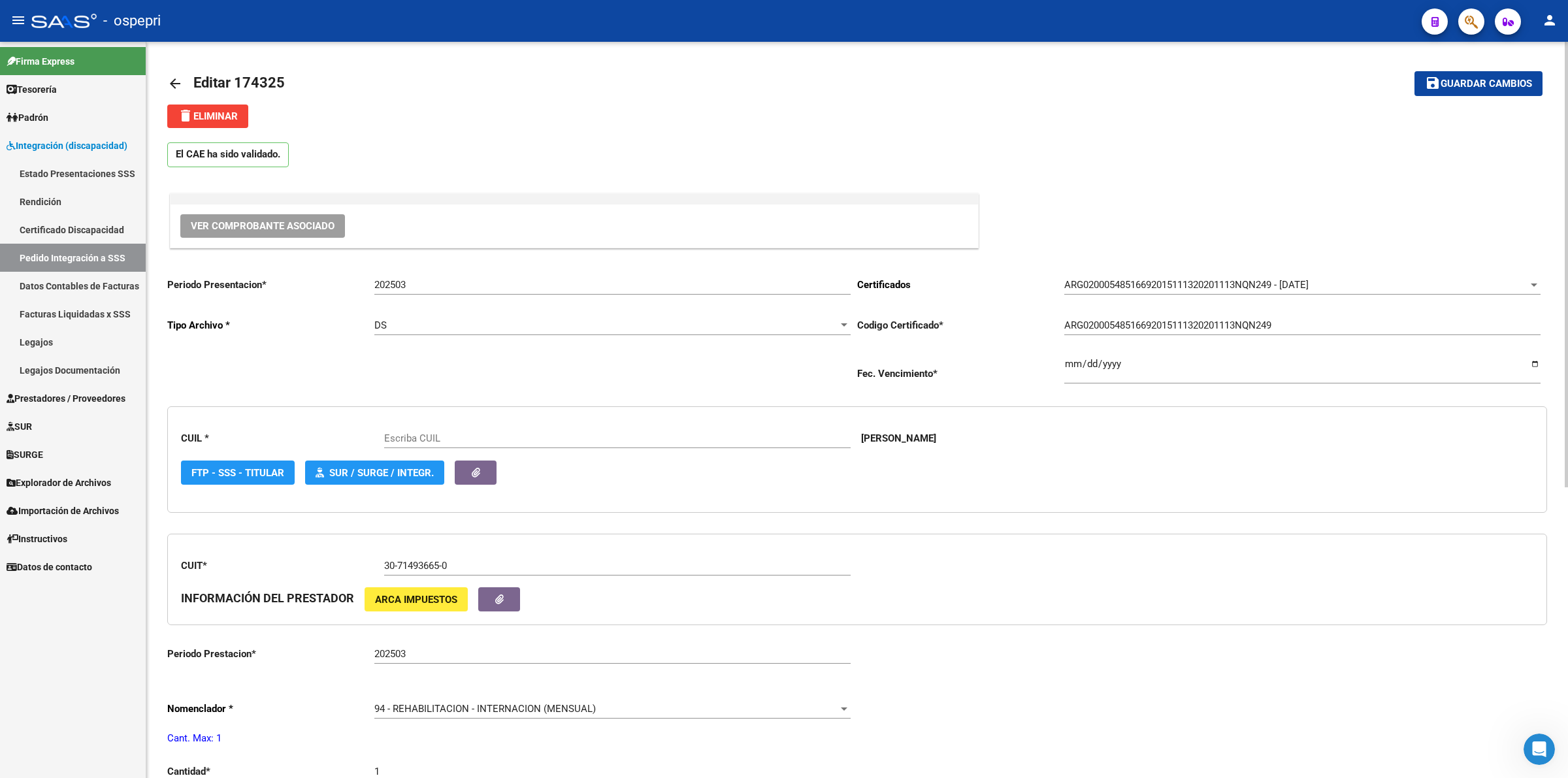
click at [275, 220] on span "Ver Comprobante Asociado" at bounding box center [262, 226] width 143 height 12
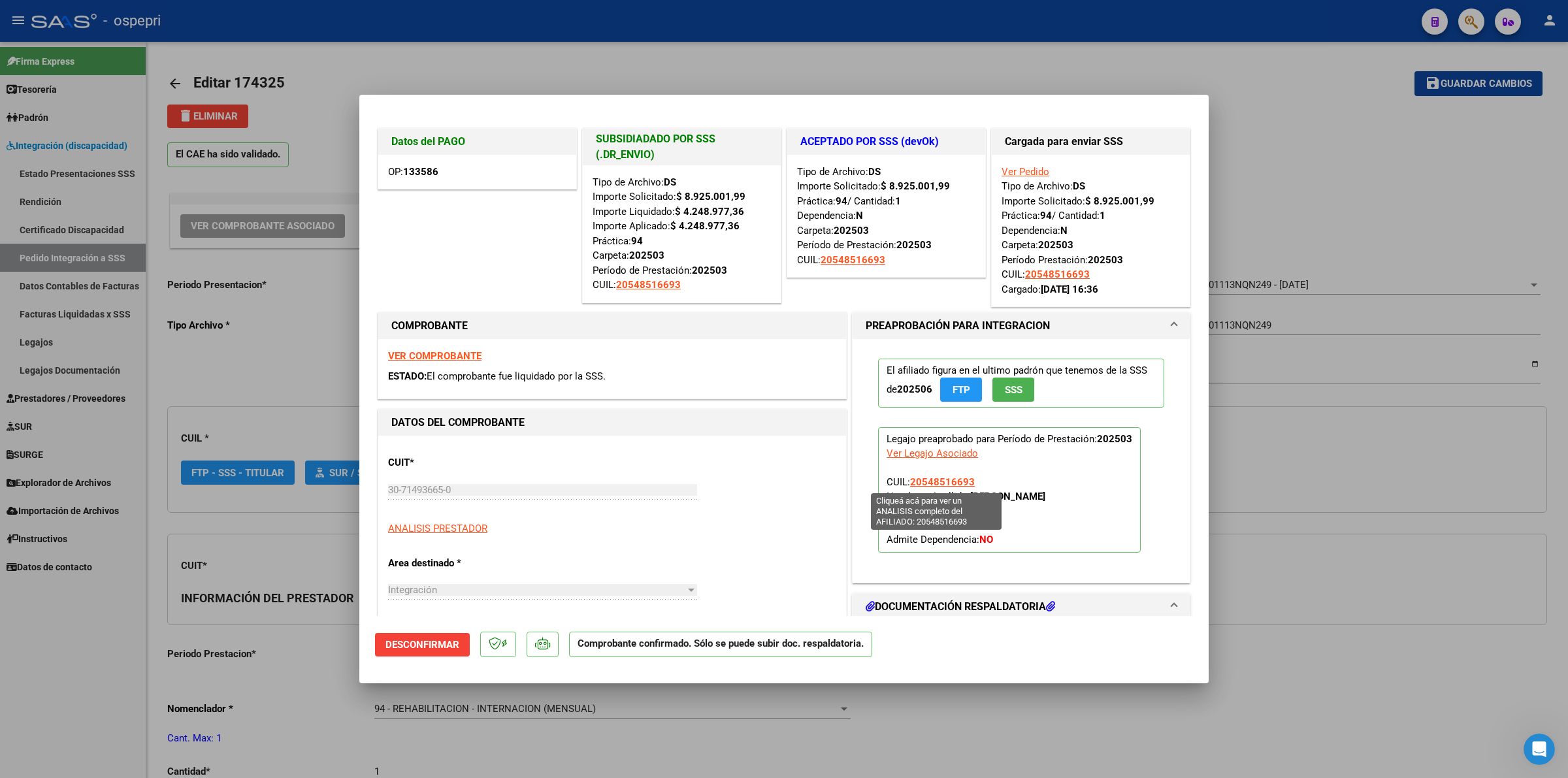
type input "20548516693"
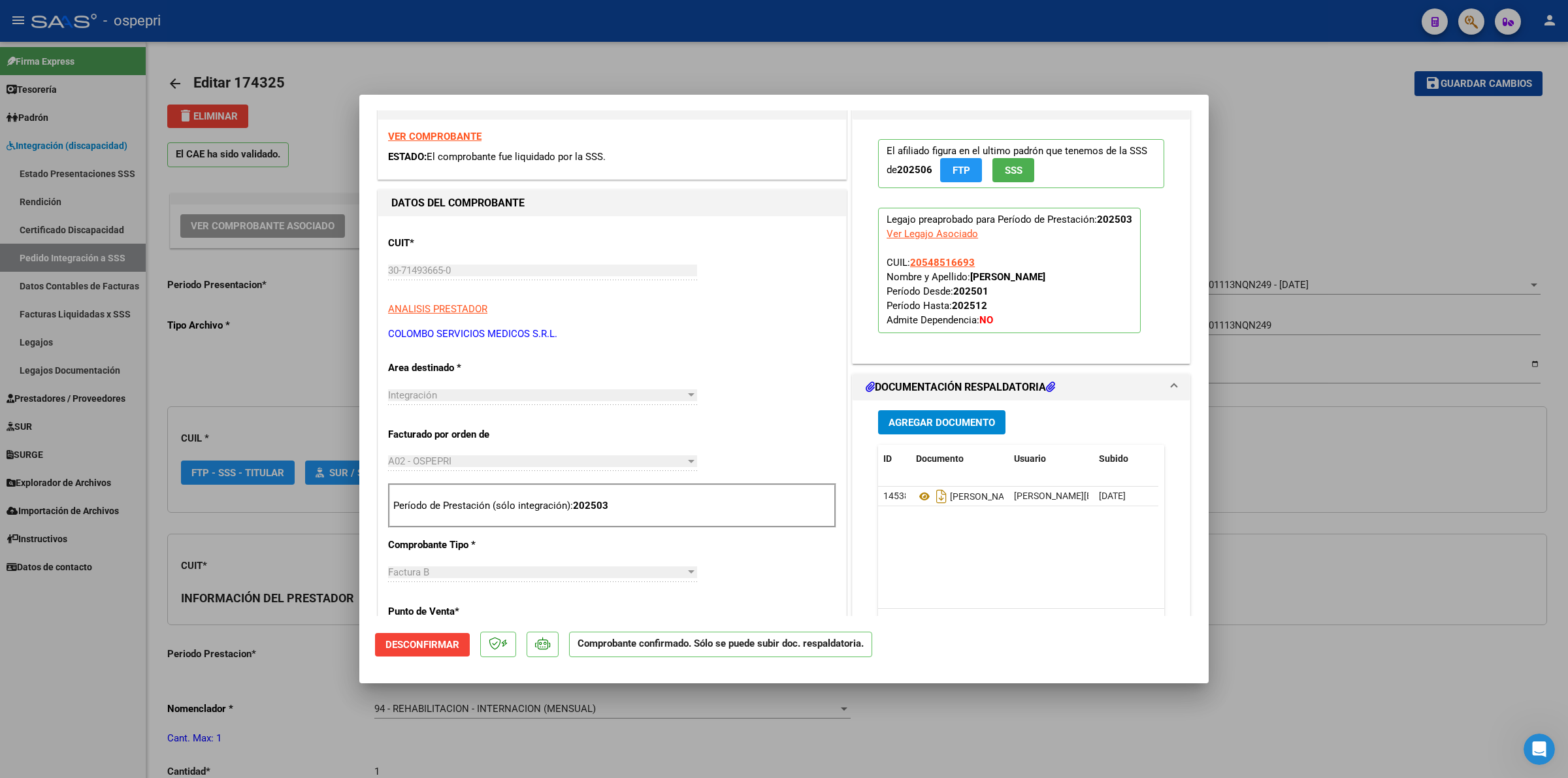
scroll to position [245, 0]
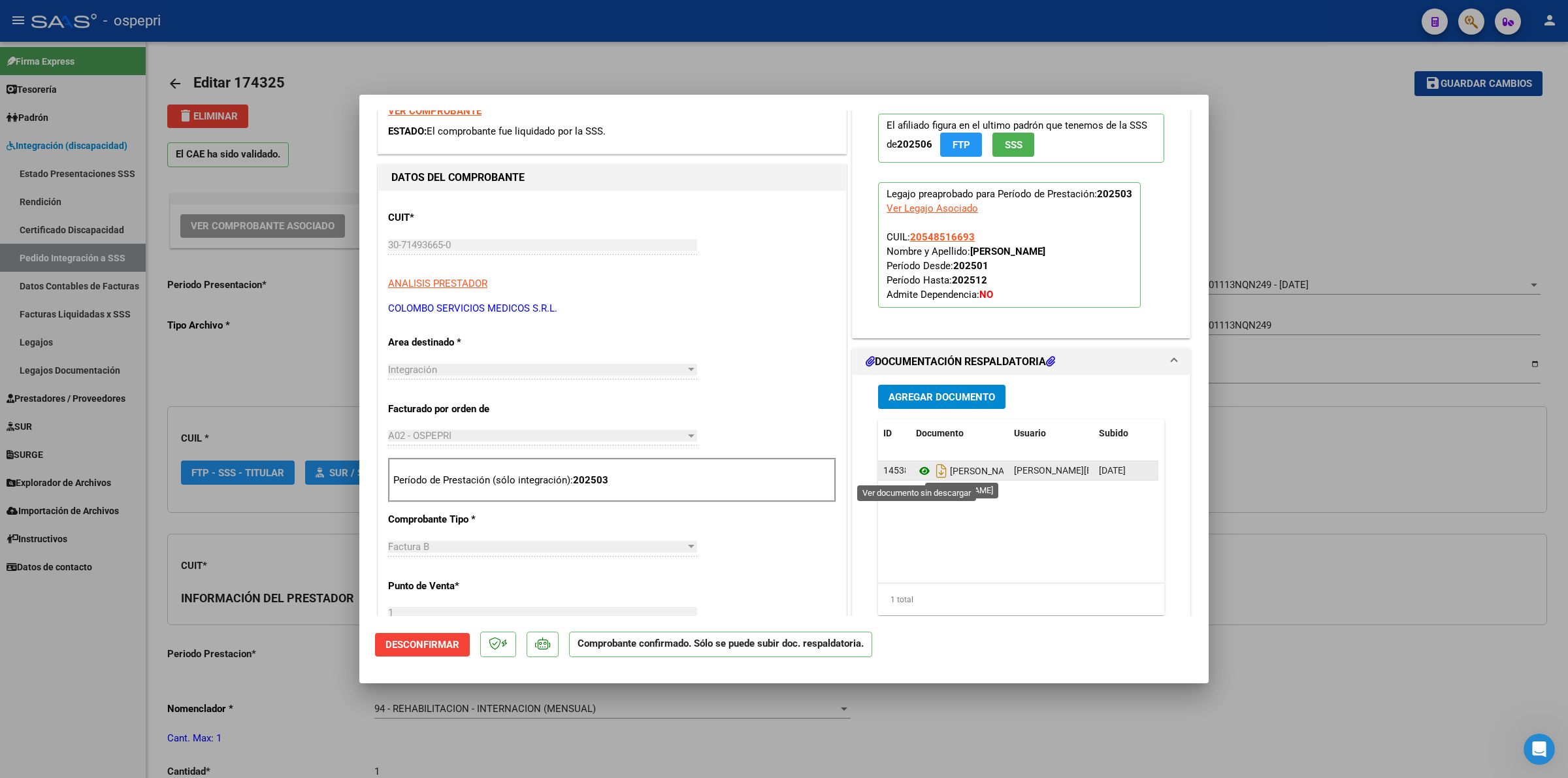
click at [916, 475] on icon at bounding box center [924, 472] width 17 height 16
type input "$ 0,00"
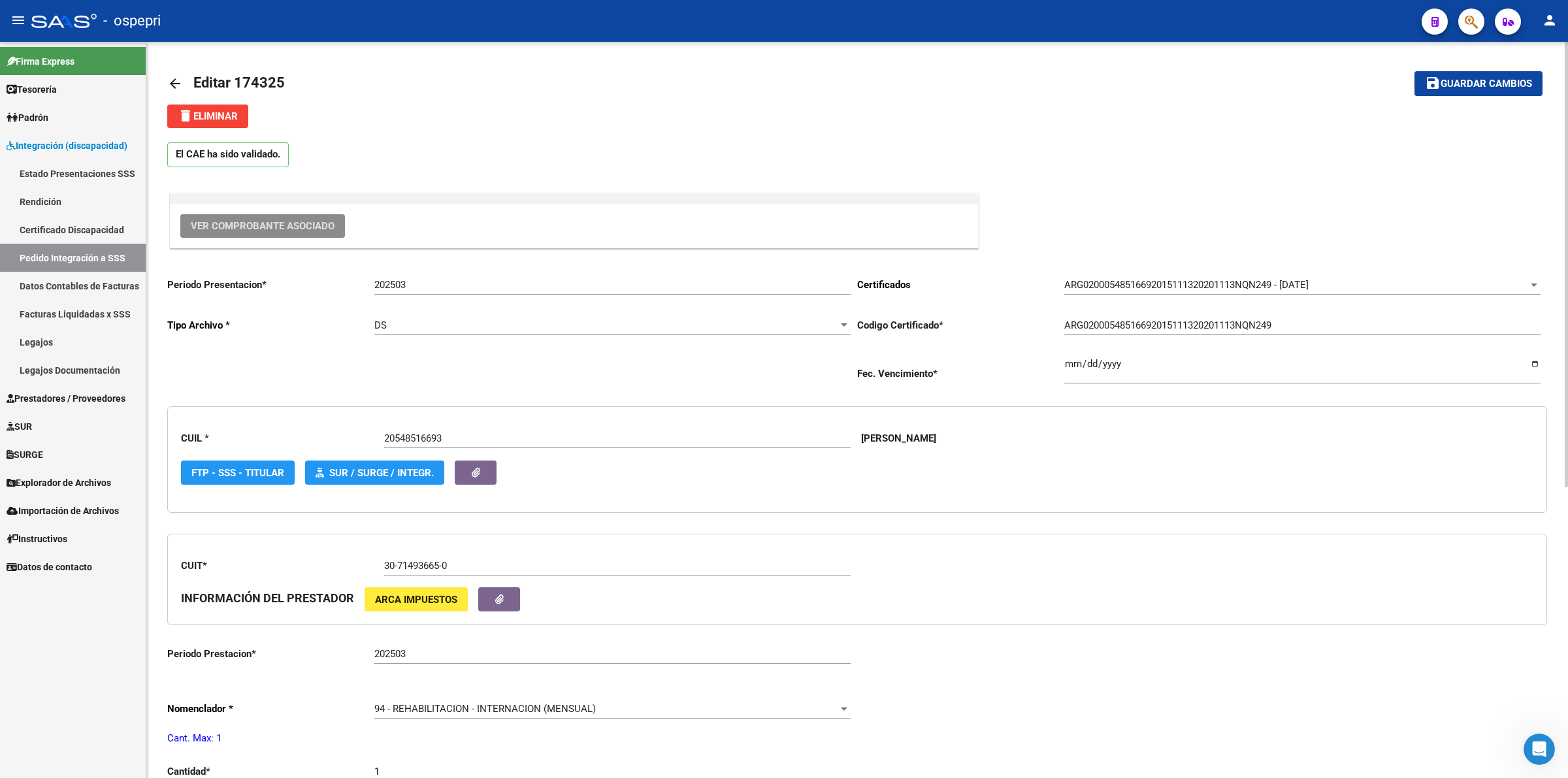
click at [172, 76] on mat-icon "arrow_back" at bounding box center [175, 84] width 16 height 16
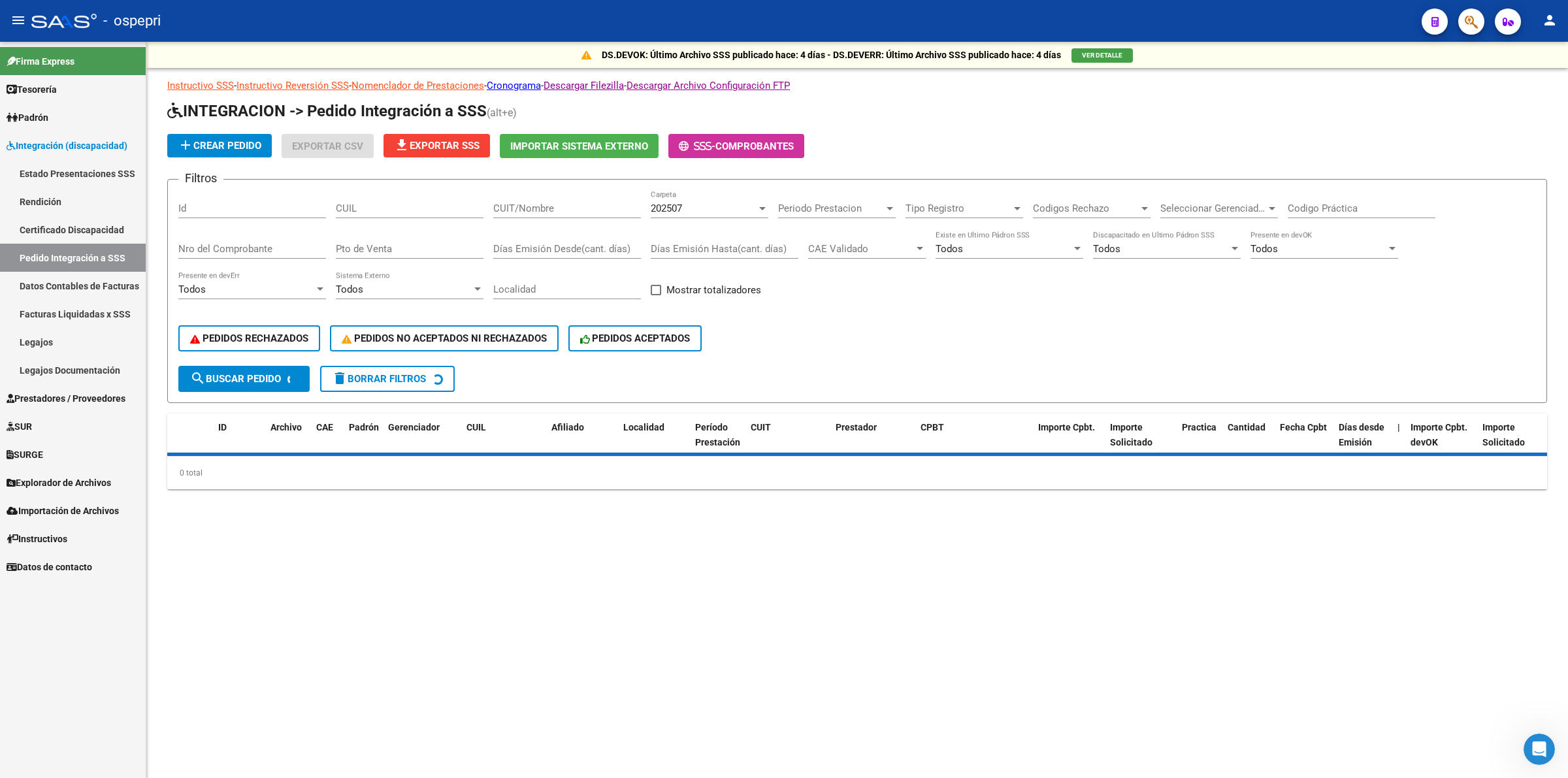
drag, startPoint x: 213, startPoint y: 230, endPoint x: 214, endPoint y: 240, distance: 10.0
click at [213, 234] on div "Nro del Comprobante" at bounding box center [251, 244] width 147 height 28
click at [217, 248] on input "Nro del Comprobante" at bounding box center [251, 249] width 147 height 12
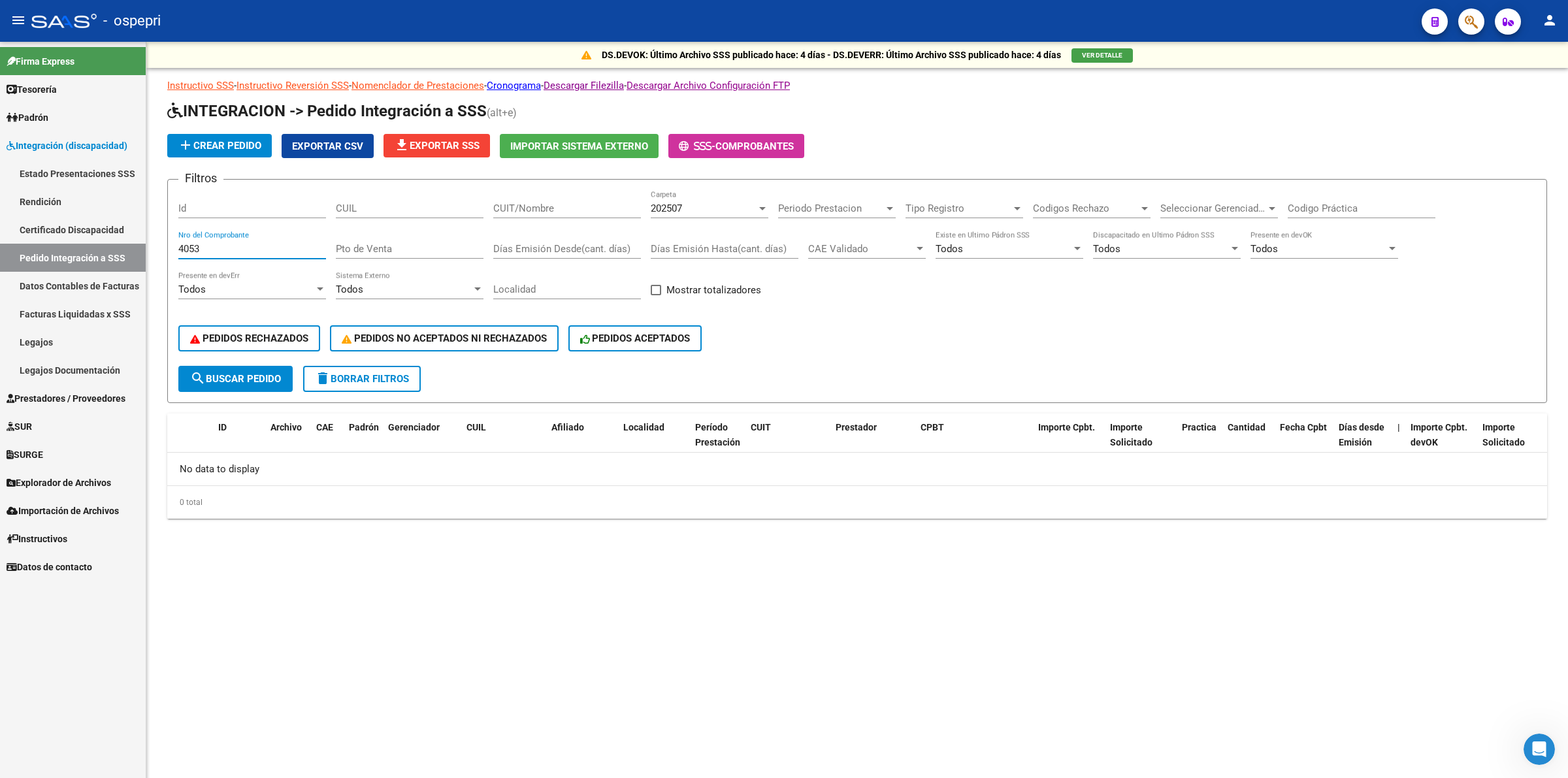
type input "4053"
click at [697, 213] on div "202507" at bounding box center [703, 209] width 106 height 12
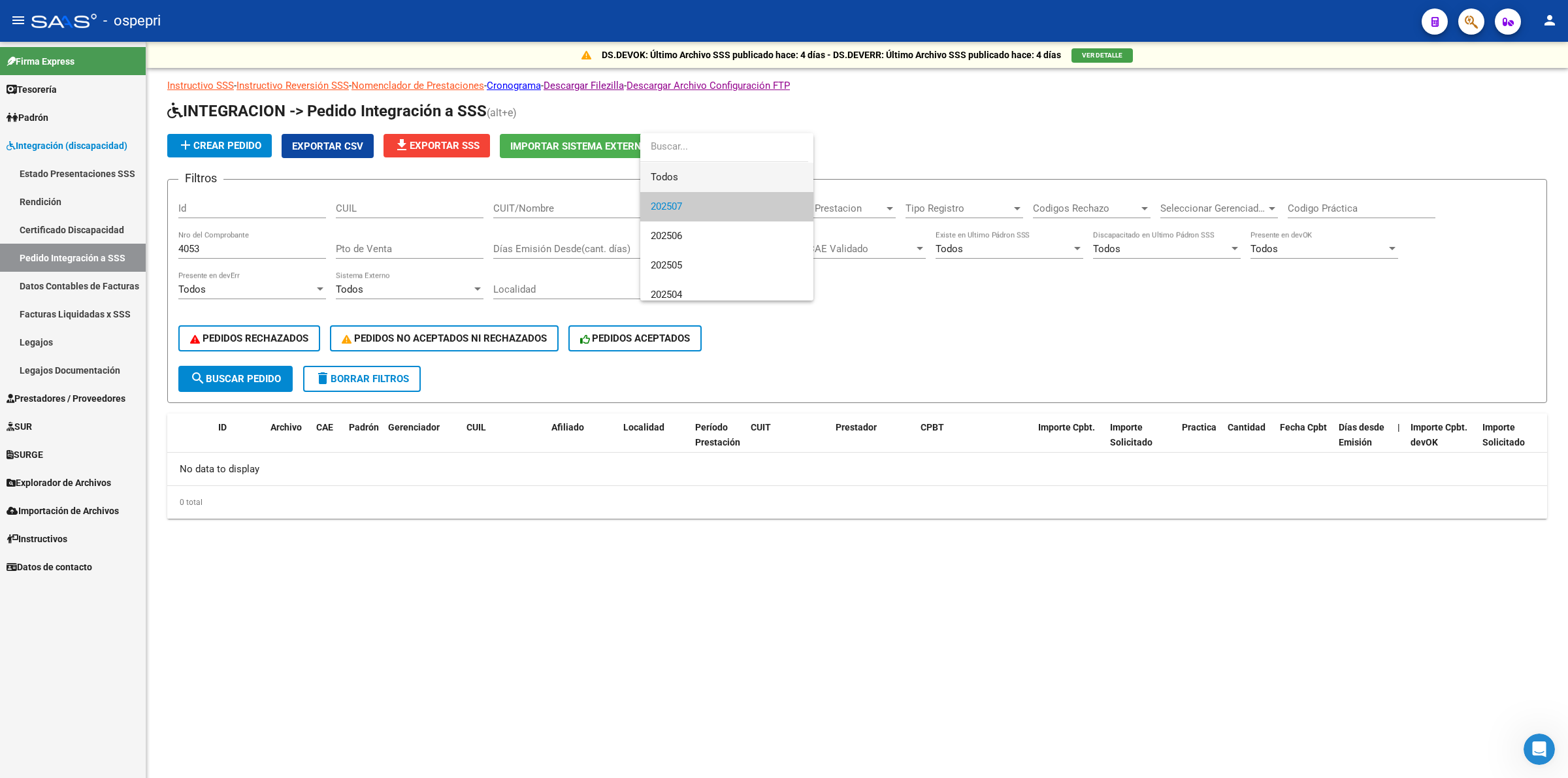
drag, startPoint x: 701, startPoint y: 186, endPoint x: 686, endPoint y: 188, distance: 15.1
click at [700, 186] on span "Todos" at bounding box center [727, 178] width 152 height 30
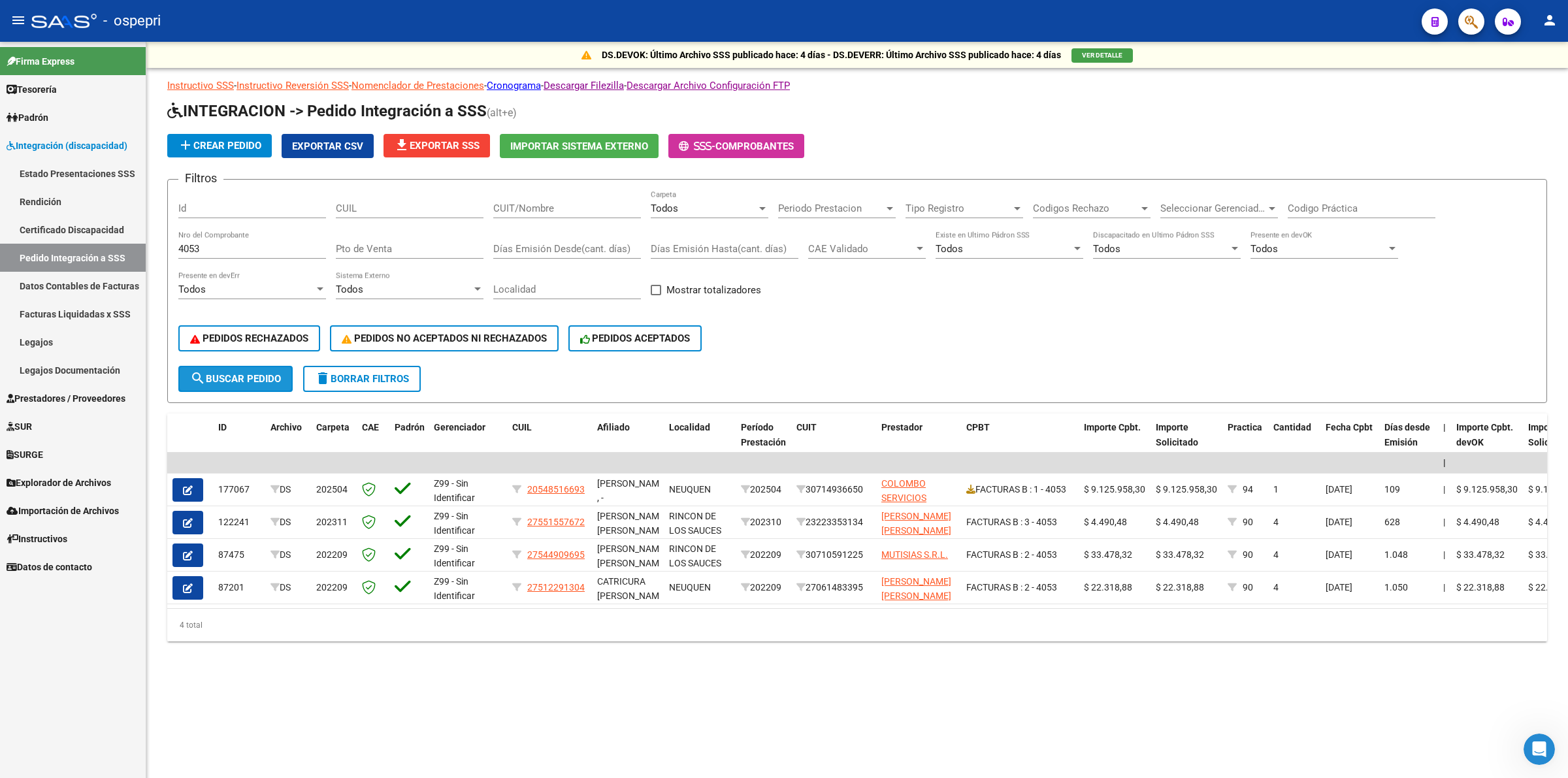
click at [283, 377] on button "search Buscar Pedido" at bounding box center [235, 379] width 115 height 26
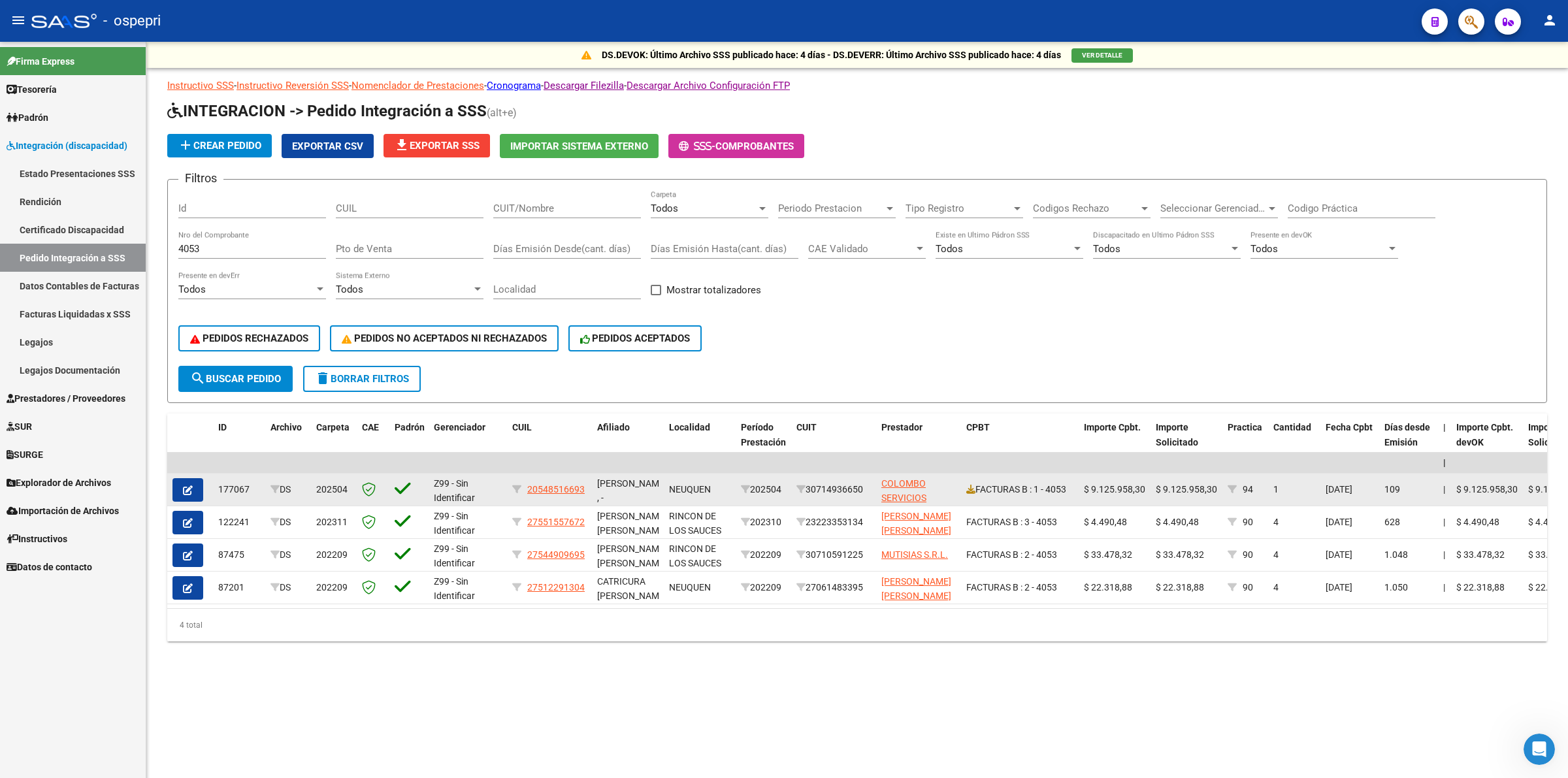
click at [181, 484] on button "button" at bounding box center [188, 490] width 31 height 24
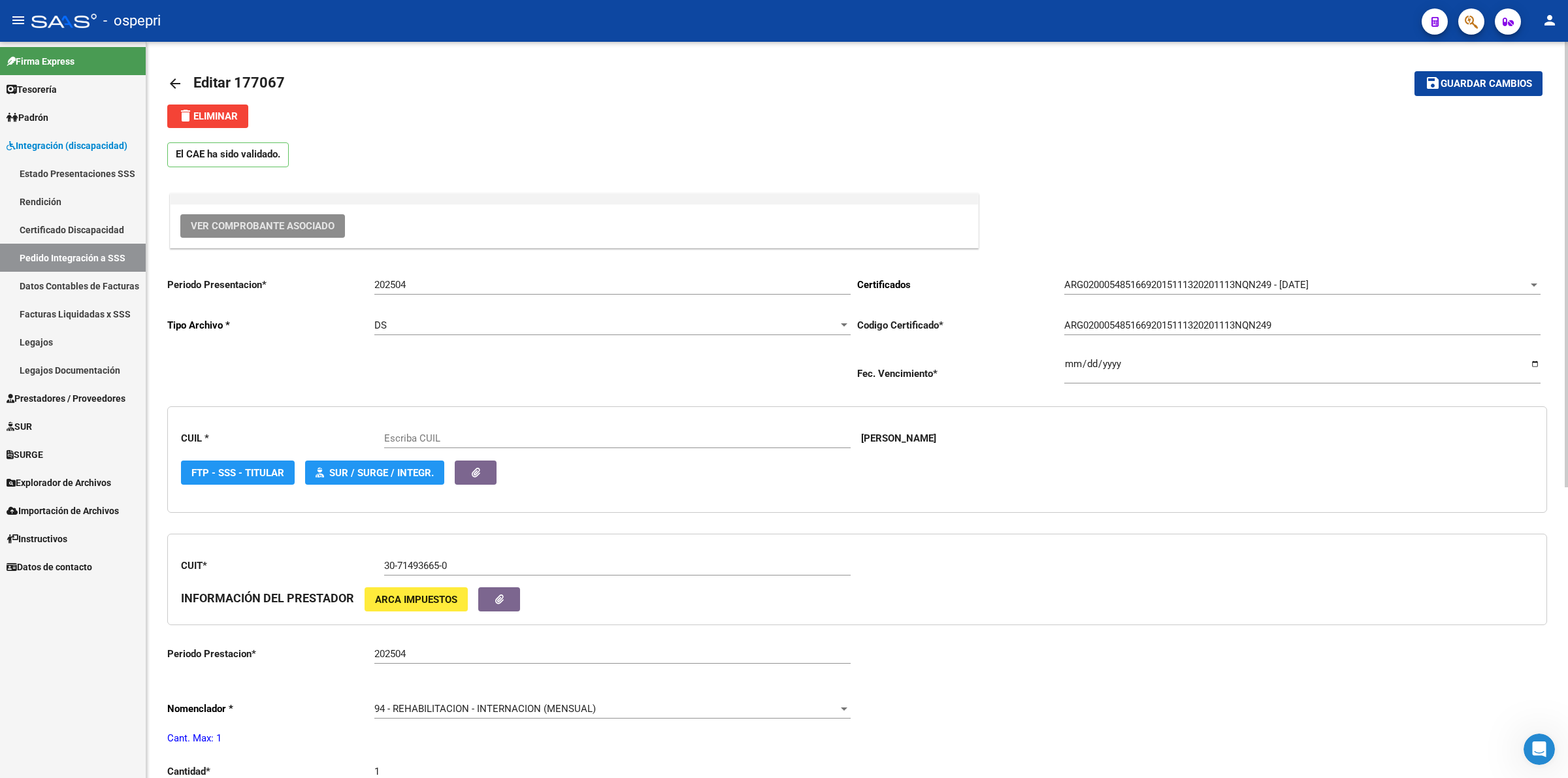
click at [328, 229] on span "Ver Comprobante Asociado" at bounding box center [262, 226] width 143 height 12
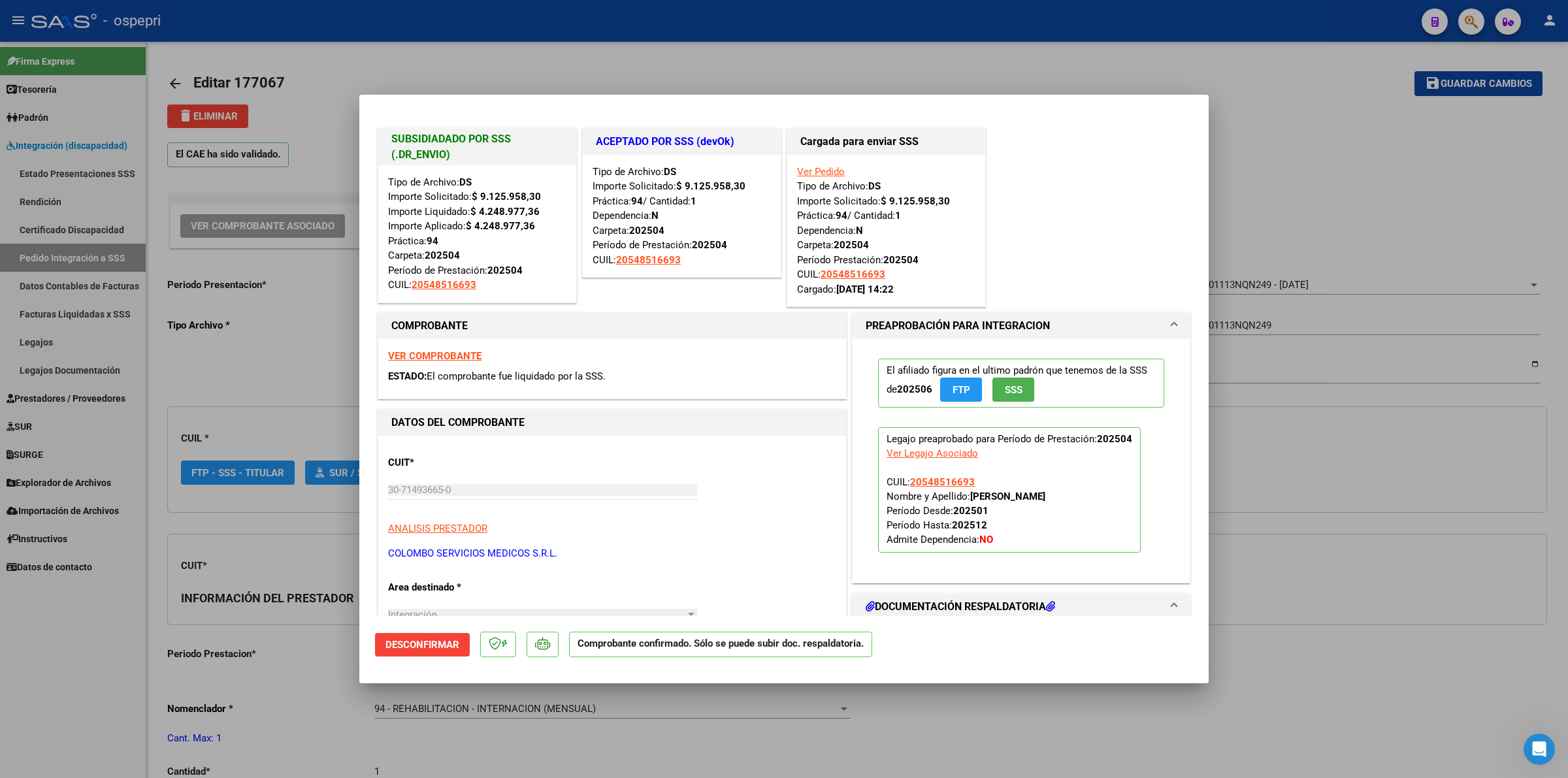
type input "20548516693"
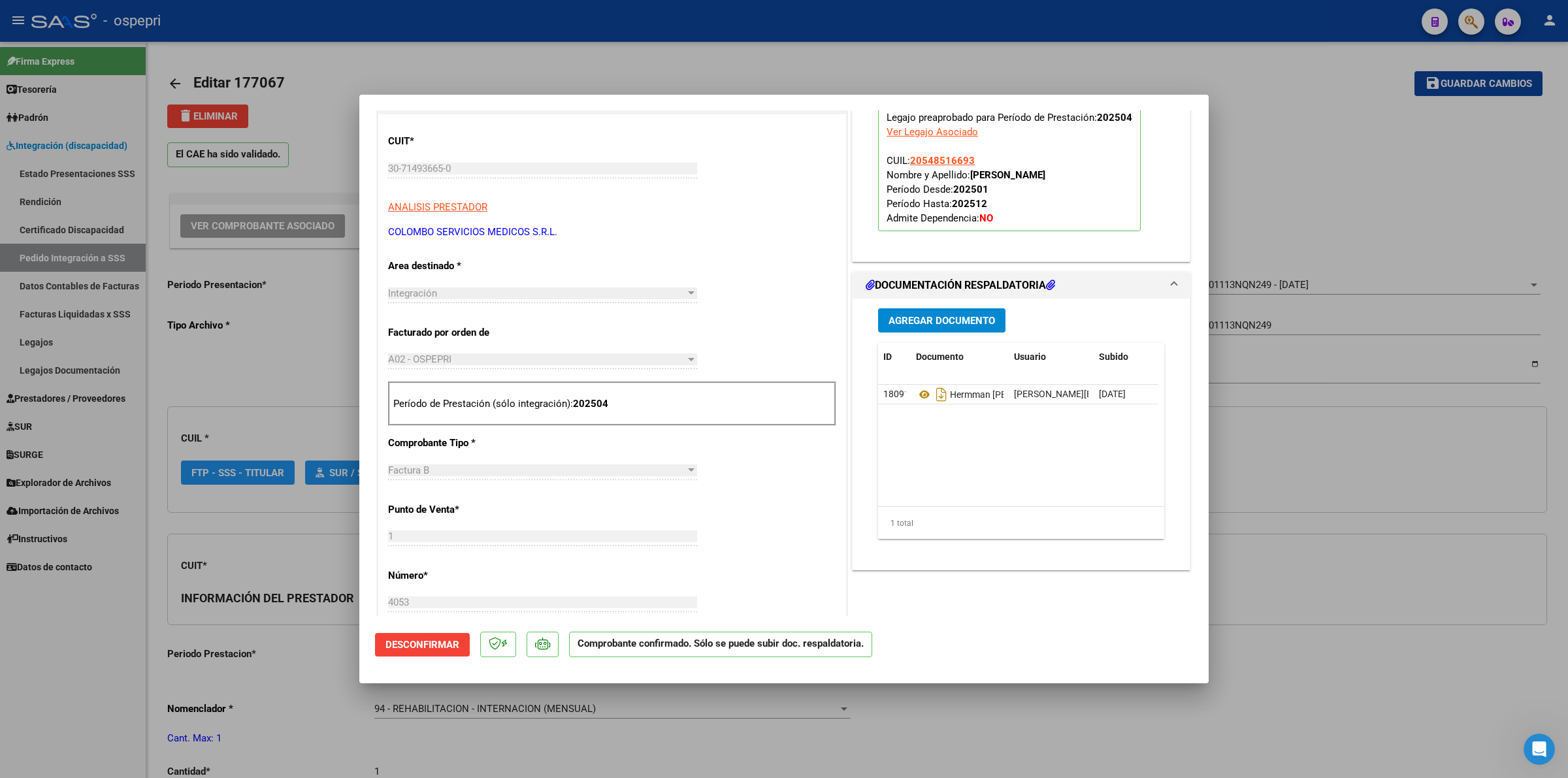
scroll to position [327, 0]
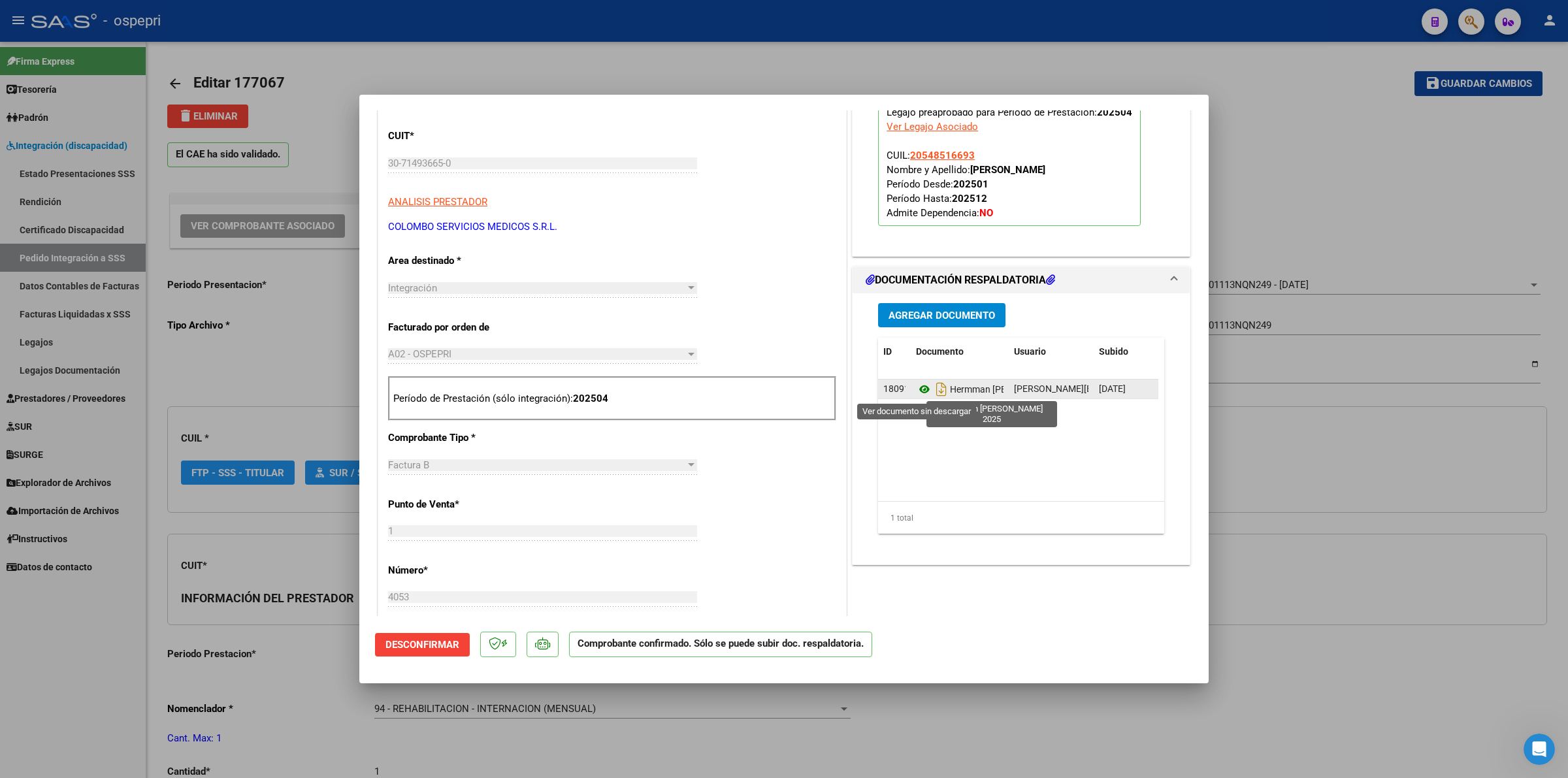
click at [918, 392] on icon at bounding box center [924, 389] width 17 height 16
type input "$ 0,00"
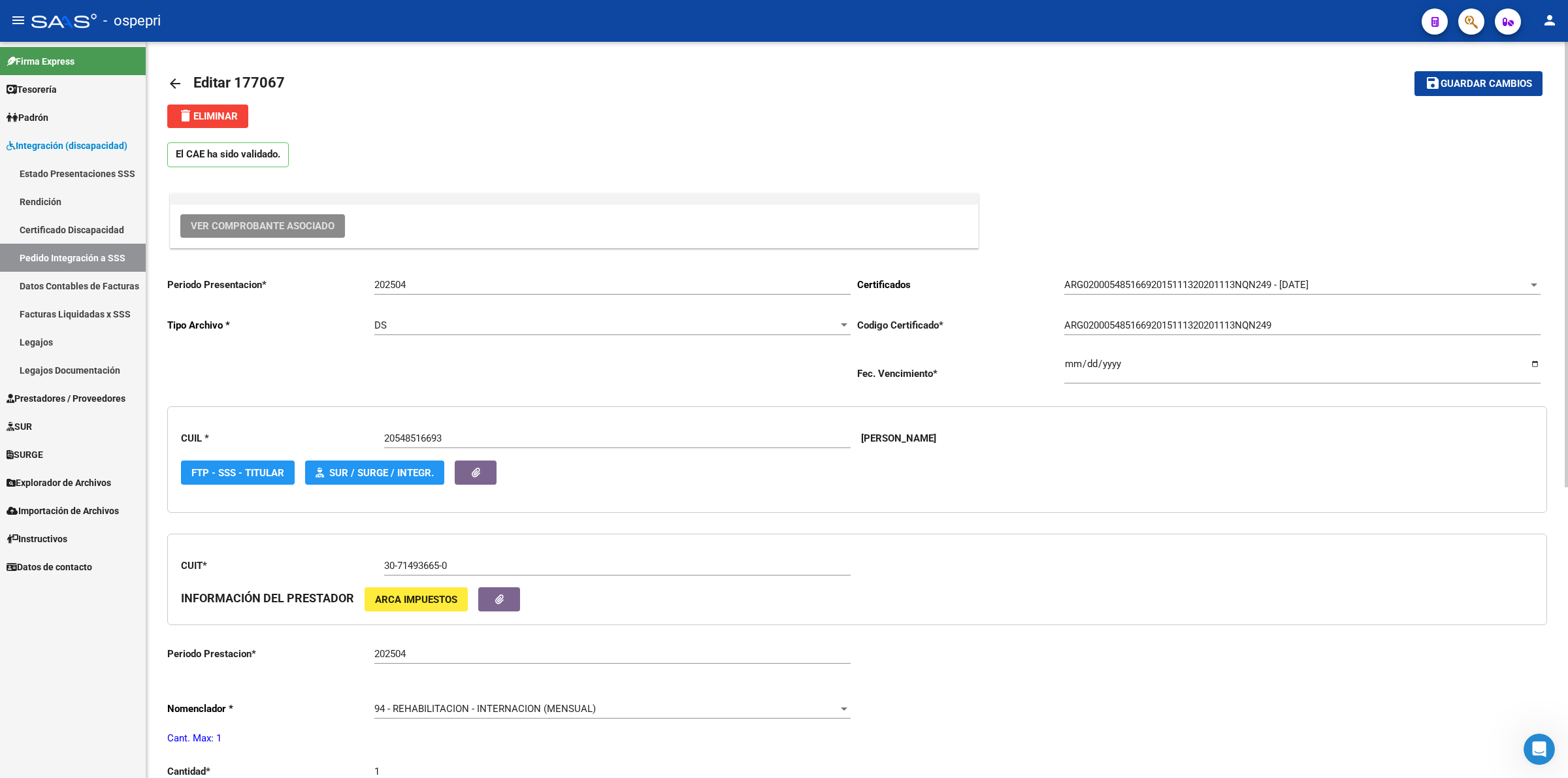
click at [181, 86] on mat-icon "arrow_back" at bounding box center [175, 84] width 16 height 16
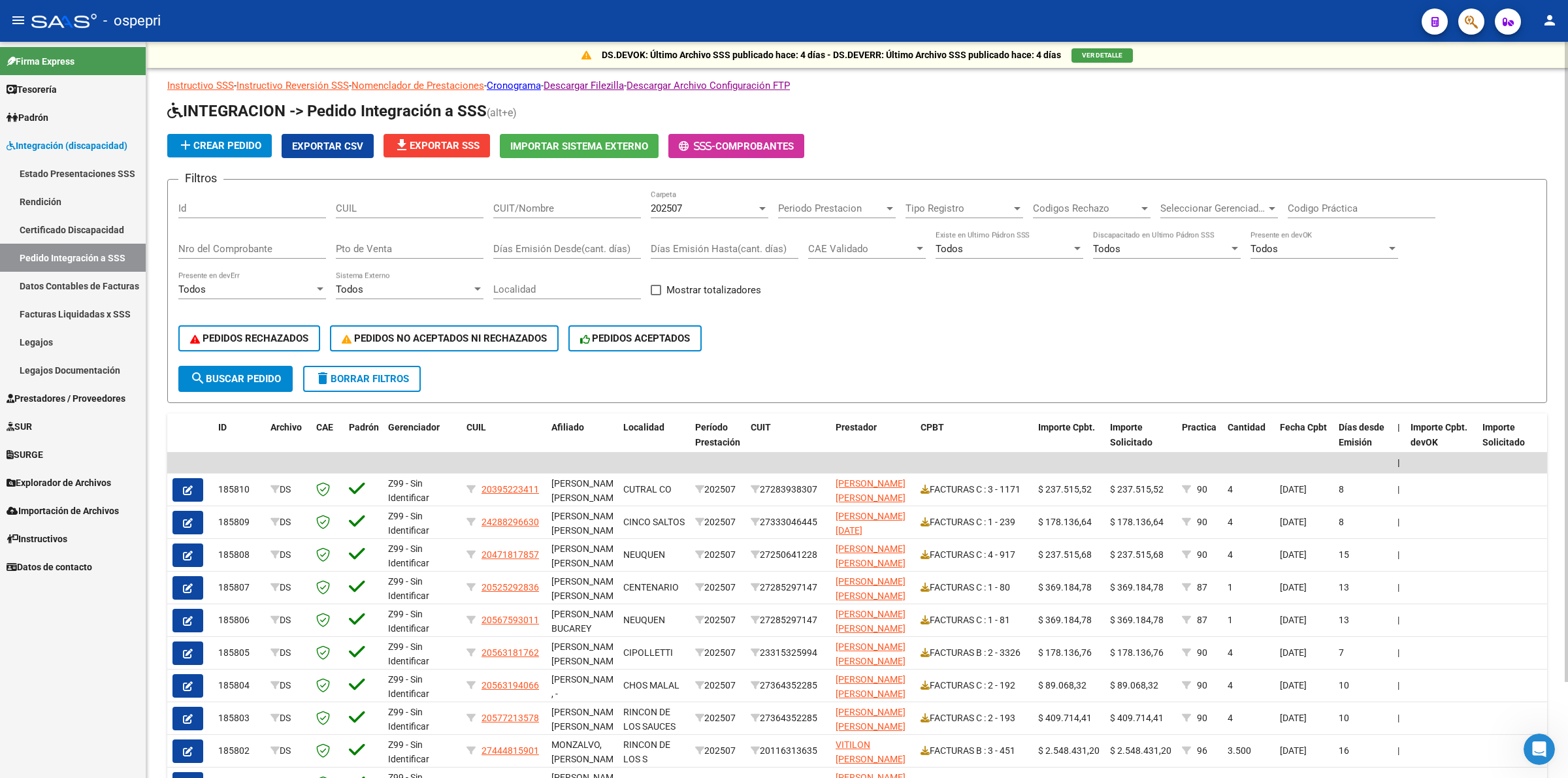
click at [409, 213] on div "CUIL" at bounding box center [409, 204] width 147 height 28
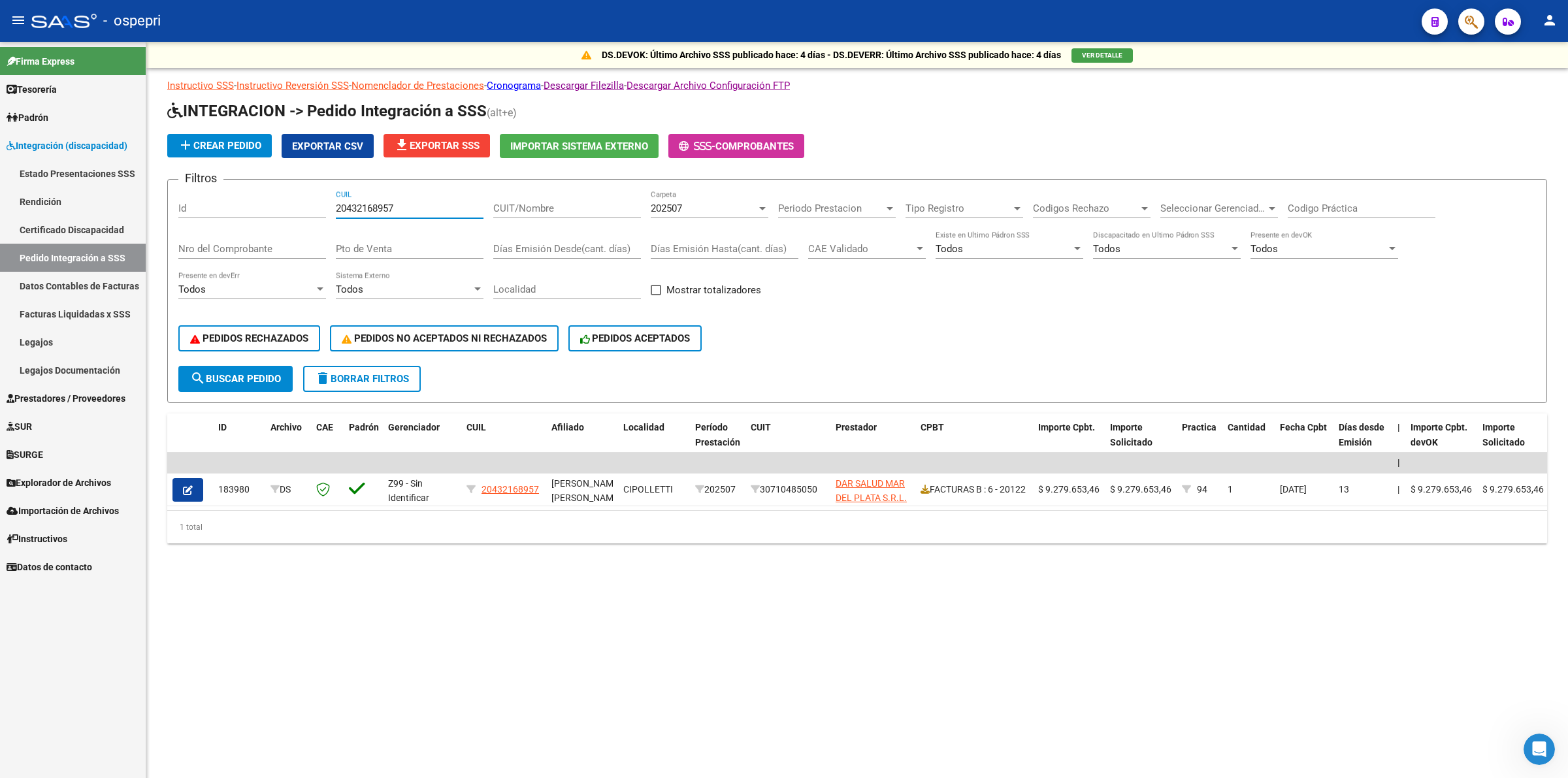
type input "20432168957"
click at [685, 193] on div "202507 Carpeta" at bounding box center [709, 204] width 118 height 28
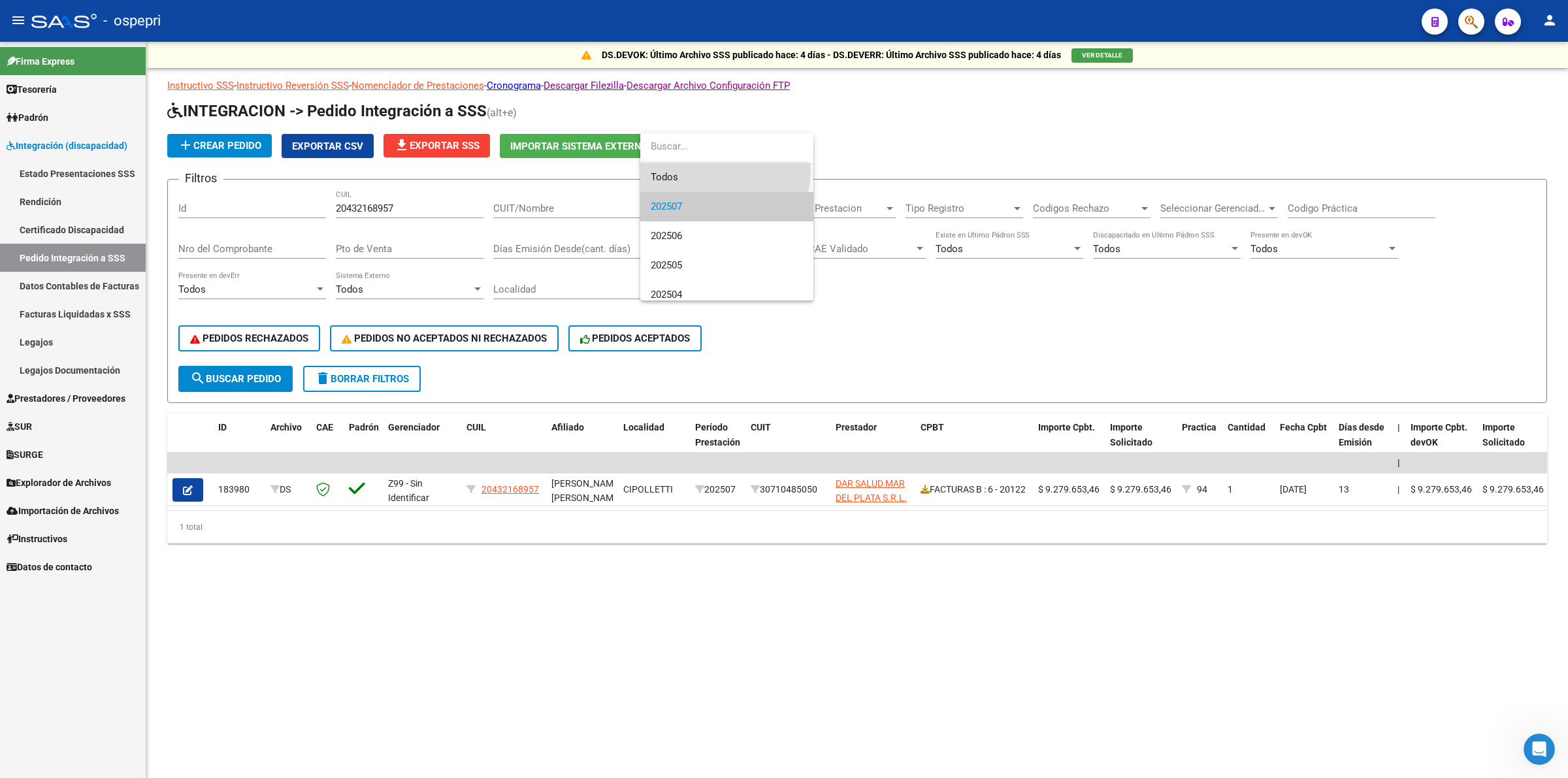
click at [691, 168] on span "Todos" at bounding box center [727, 178] width 152 height 30
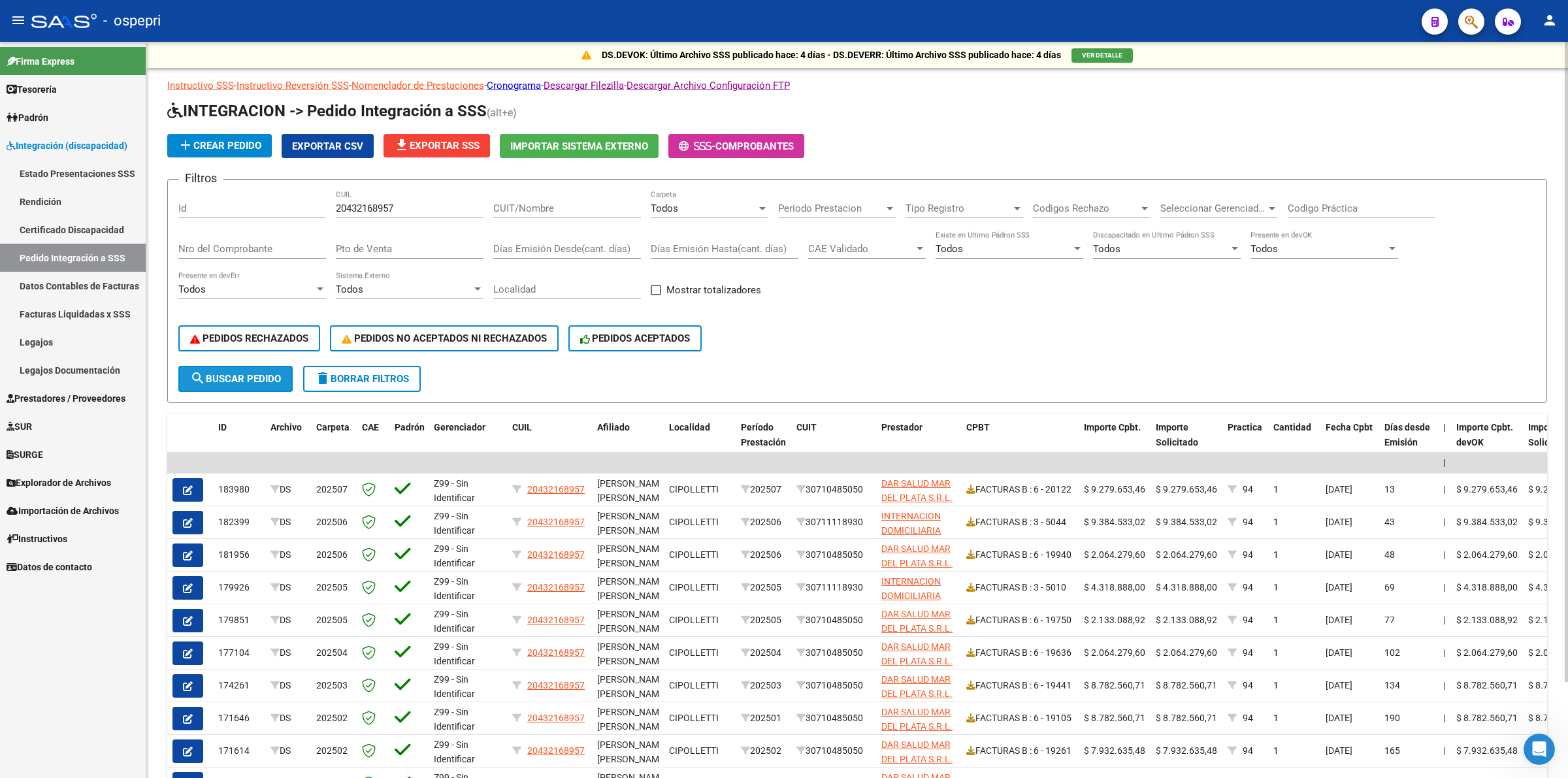
click at [257, 376] on span "search Buscar Pedido" at bounding box center [235, 379] width 91 height 12
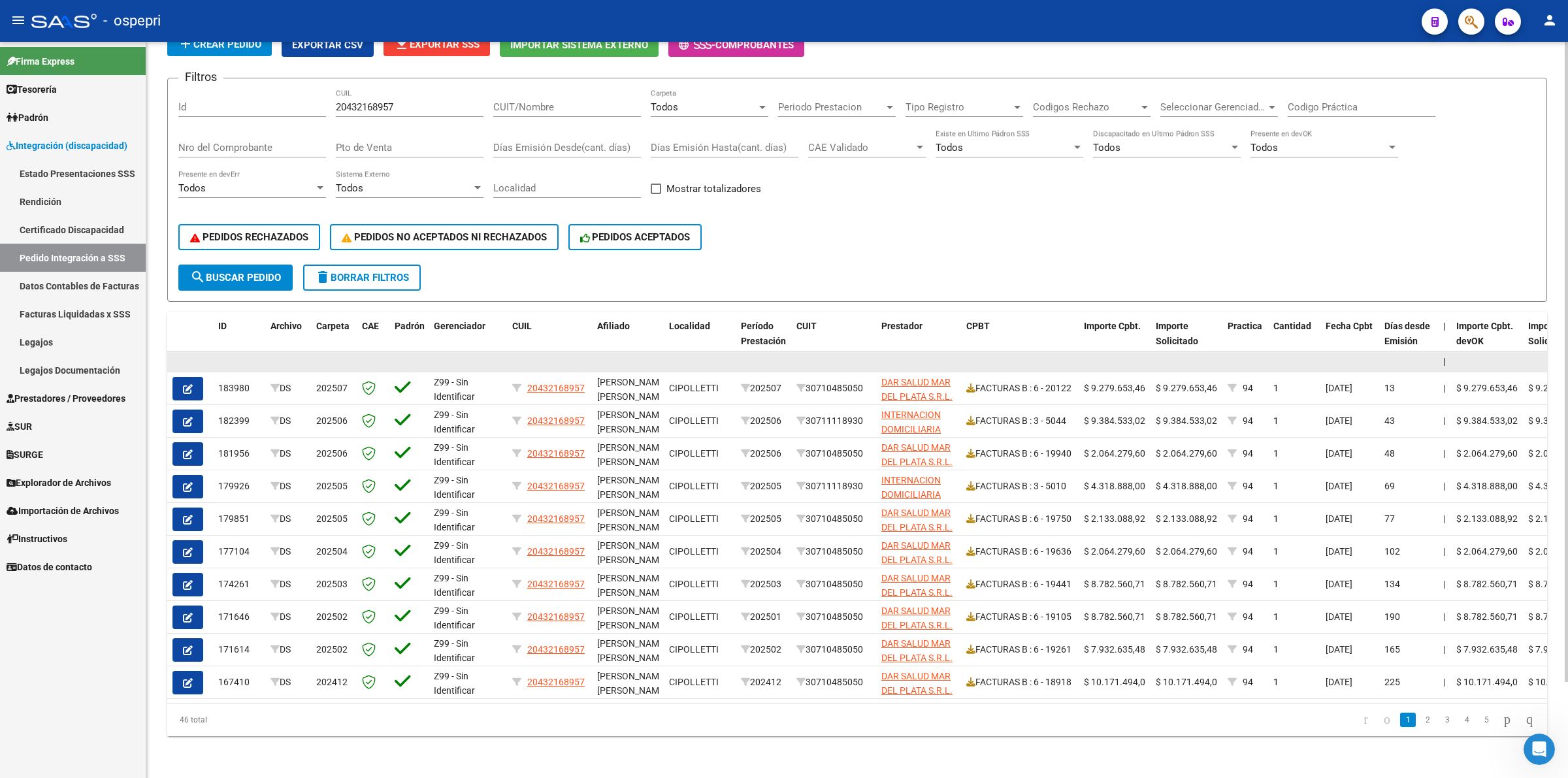
scroll to position [110, 0]
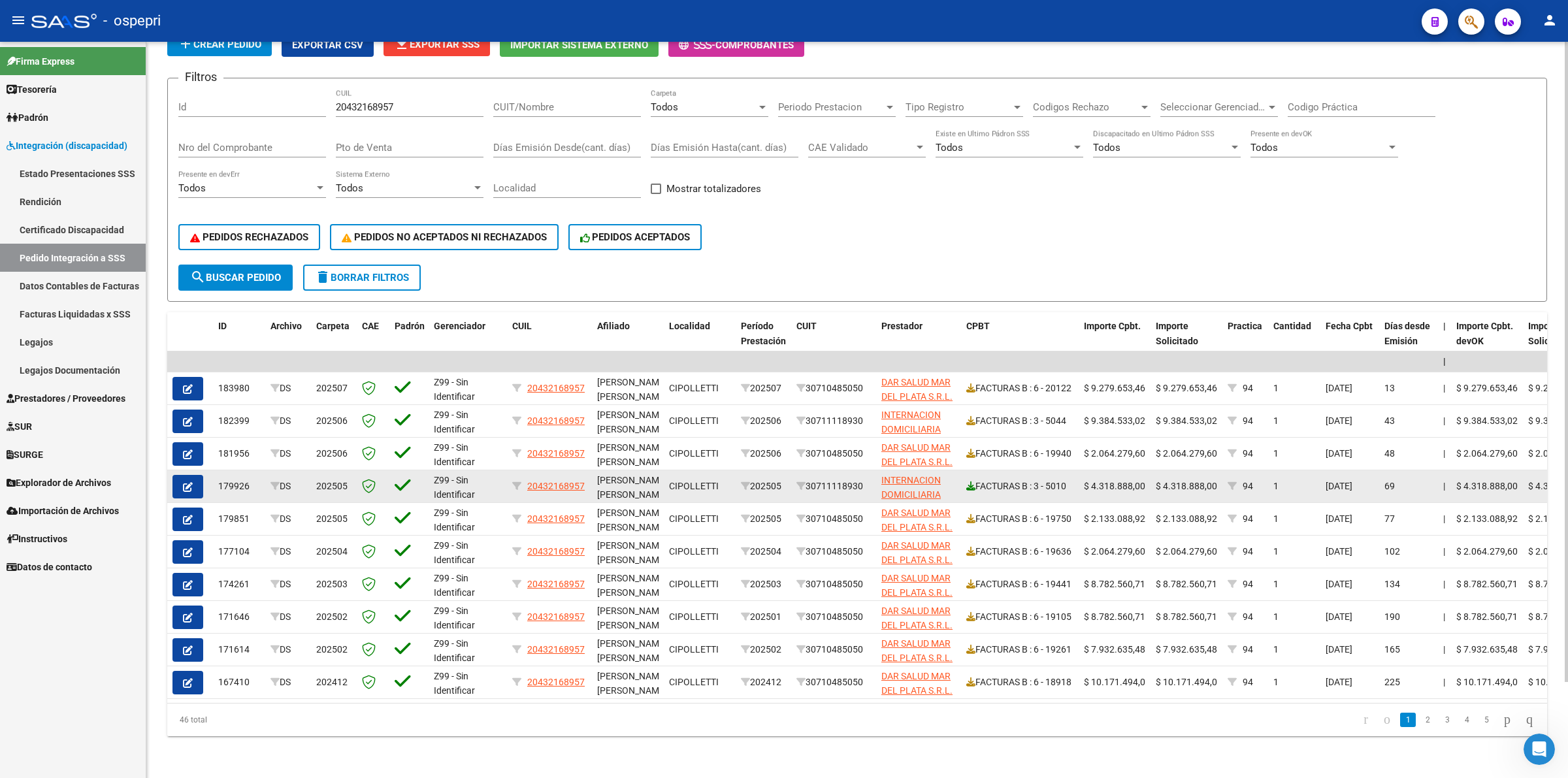
click at [967, 481] on icon at bounding box center [971, 485] width 9 height 9
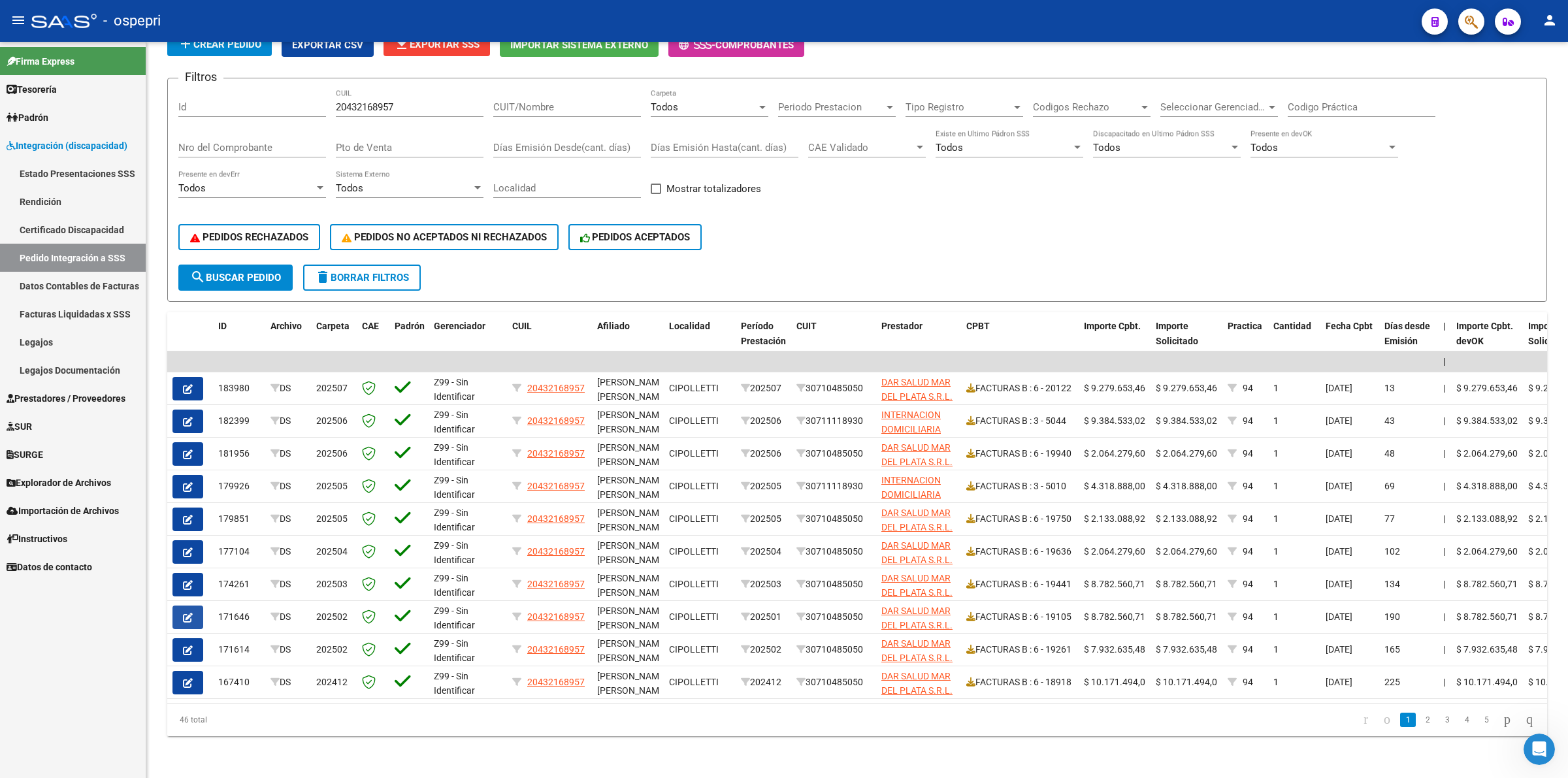
drag, startPoint x: 181, startPoint y: 601, endPoint x: 319, endPoint y: 502, distance: 169.8
click at [183, 606] on button "button" at bounding box center [188, 618] width 31 height 24
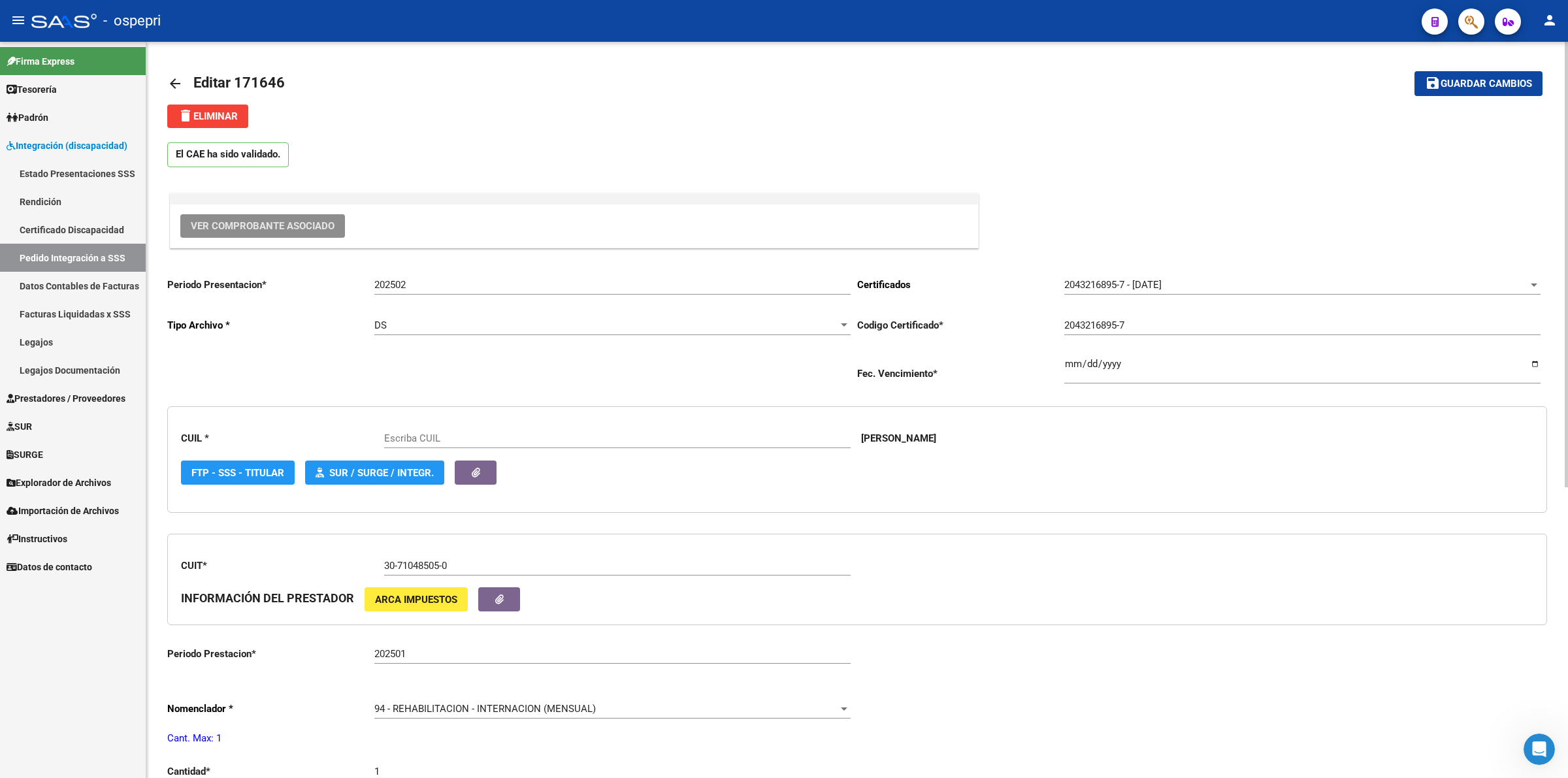
click at [308, 228] on span "Ver Comprobante Asociado" at bounding box center [262, 226] width 143 height 12
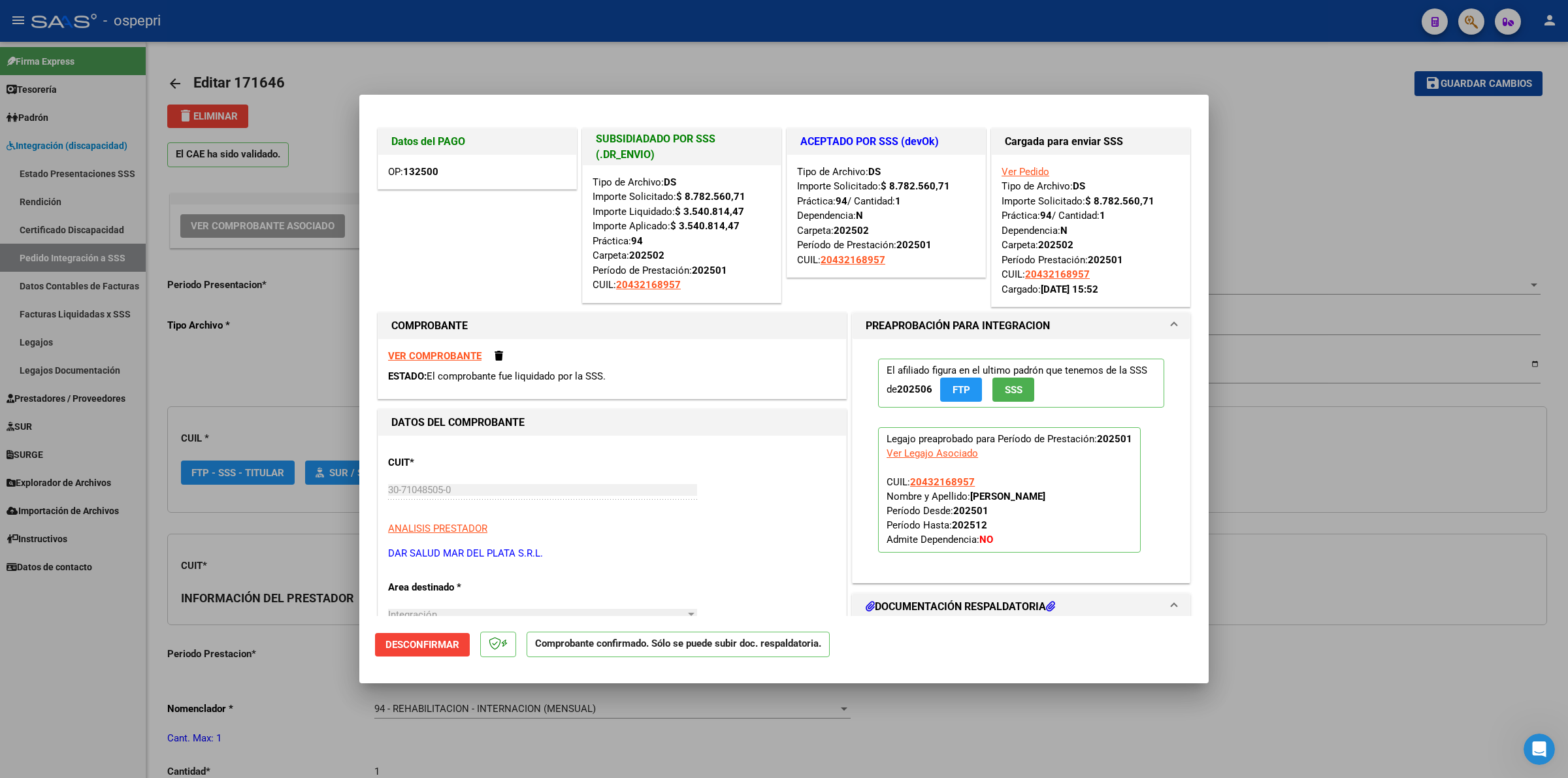
type input "20432168957"
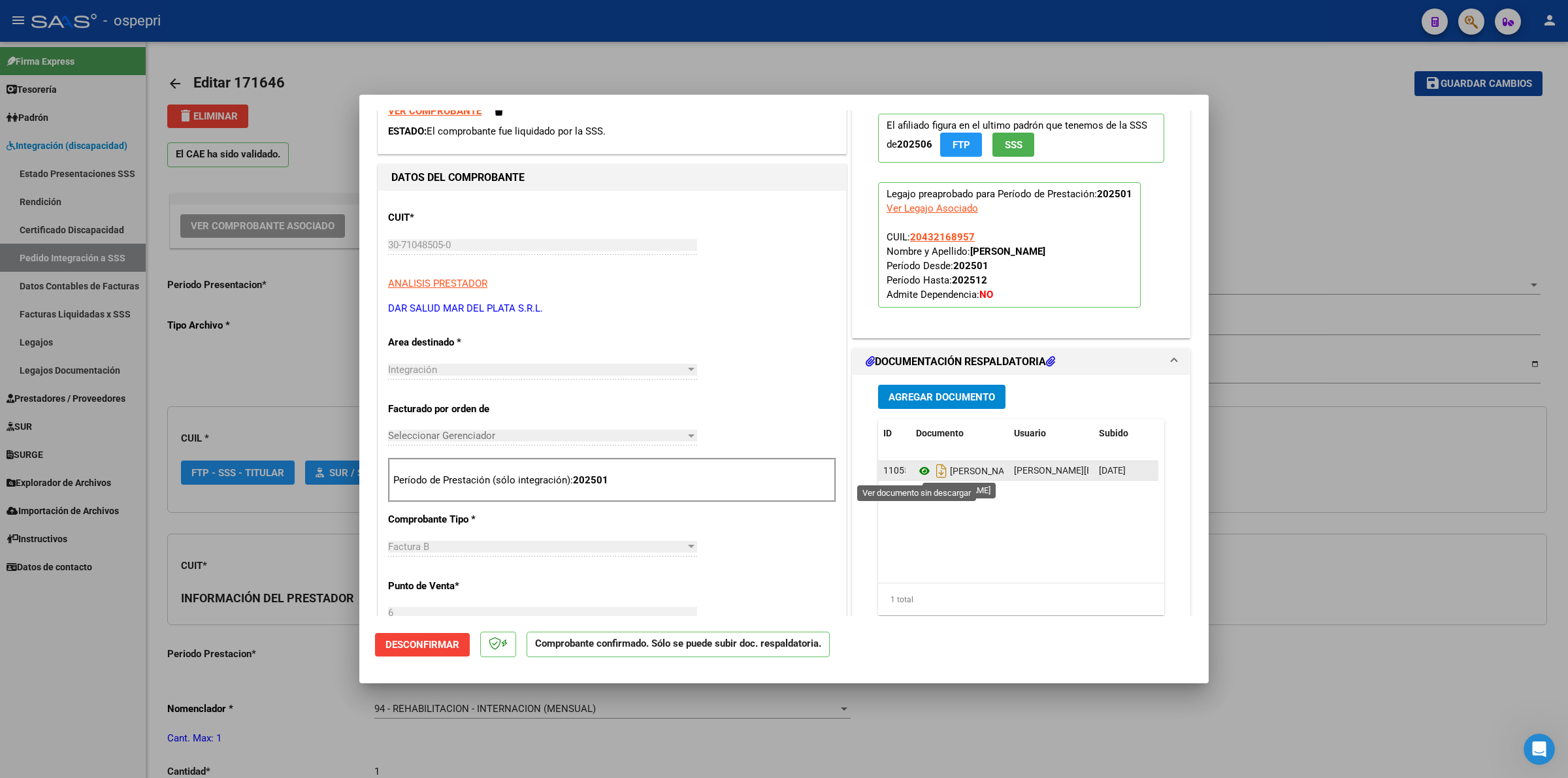
click at [916, 469] on icon at bounding box center [924, 472] width 17 height 16
type input "$ 0,00"
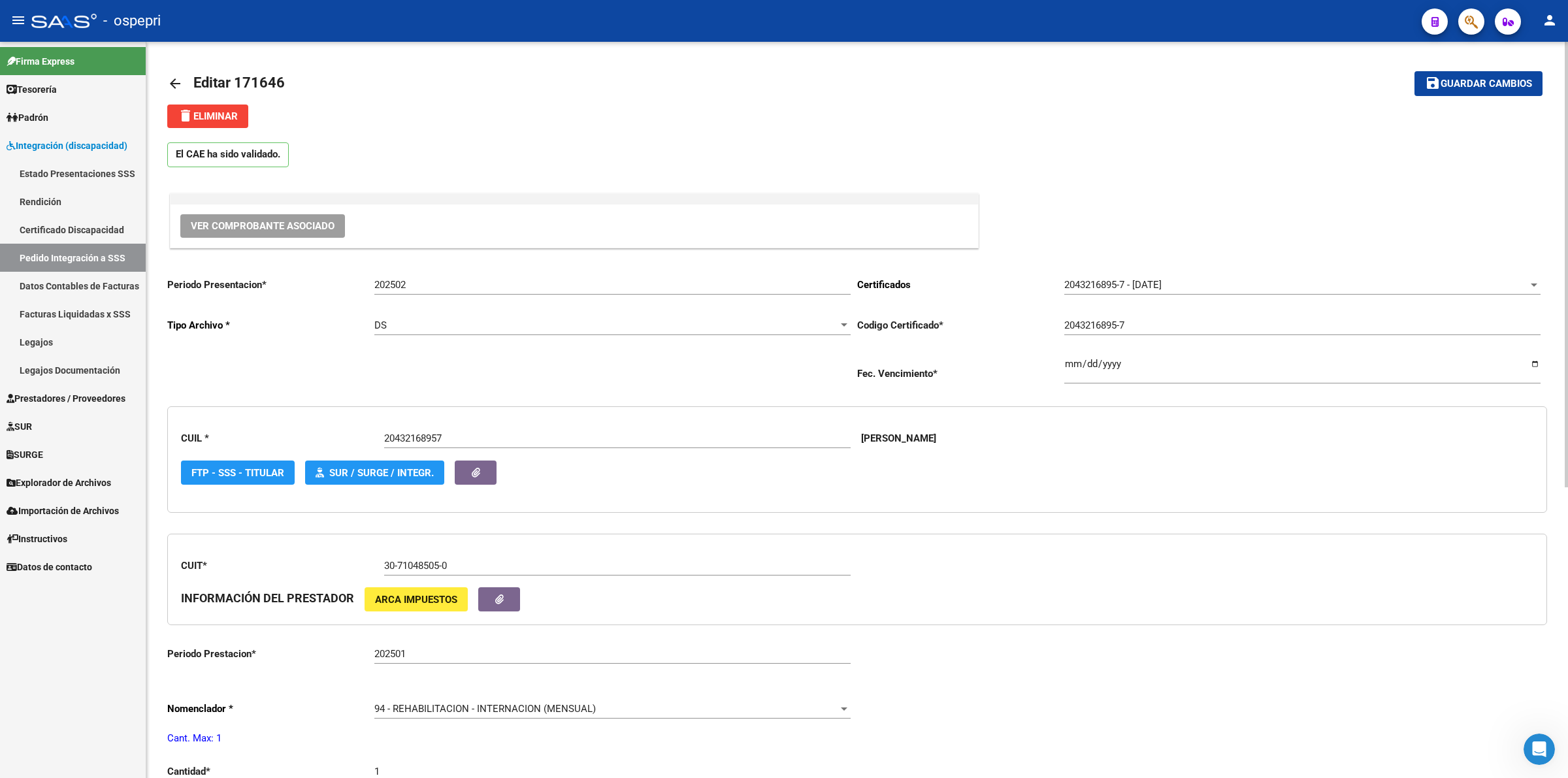
click at [178, 73] on link "arrow_back" at bounding box center [180, 83] width 26 height 31
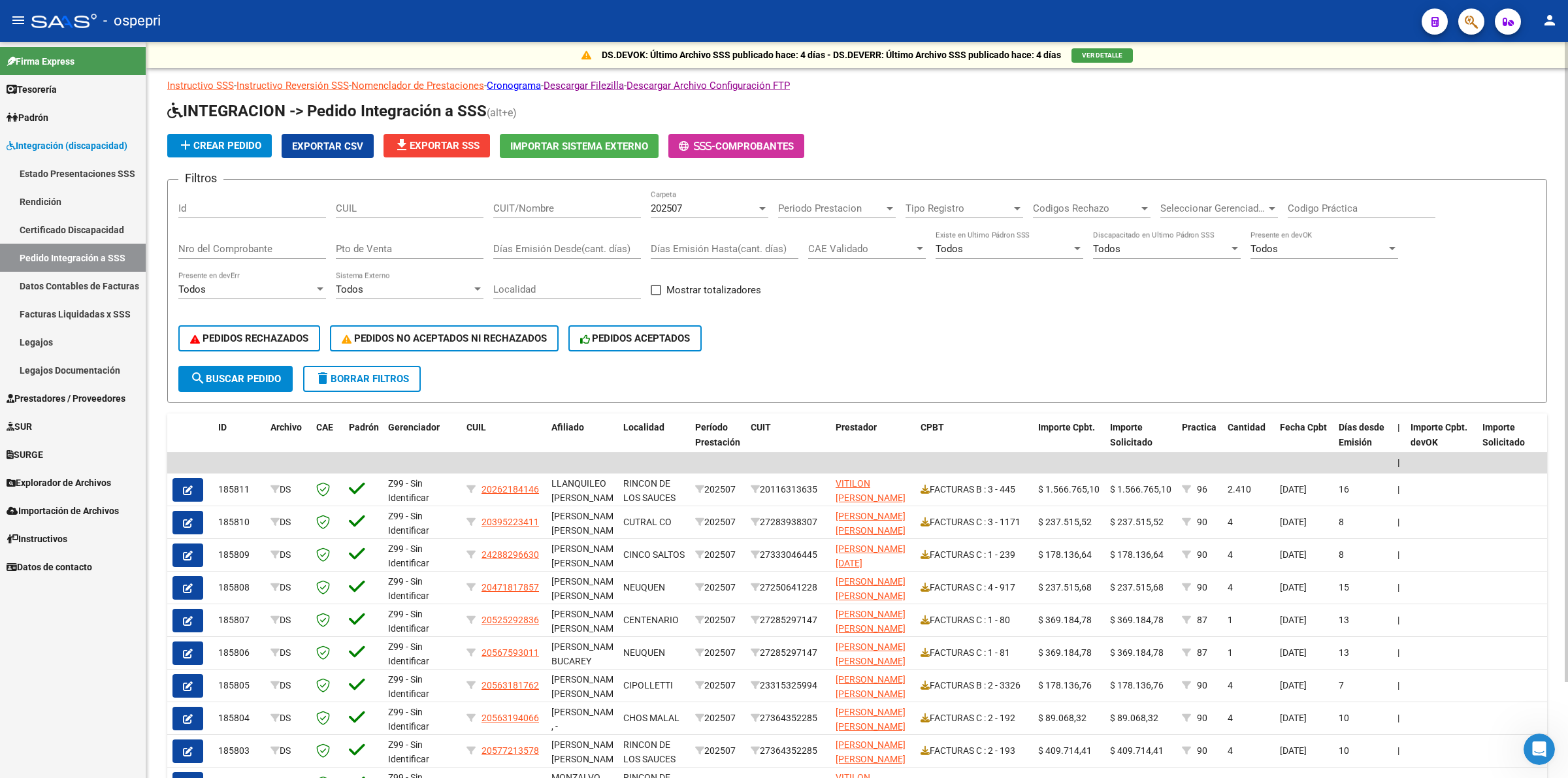
drag, startPoint x: 571, startPoint y: 197, endPoint x: 561, endPoint y: 228, distance: 32.6
click at [570, 204] on div "CUIT/Nombre" at bounding box center [566, 204] width 147 height 28
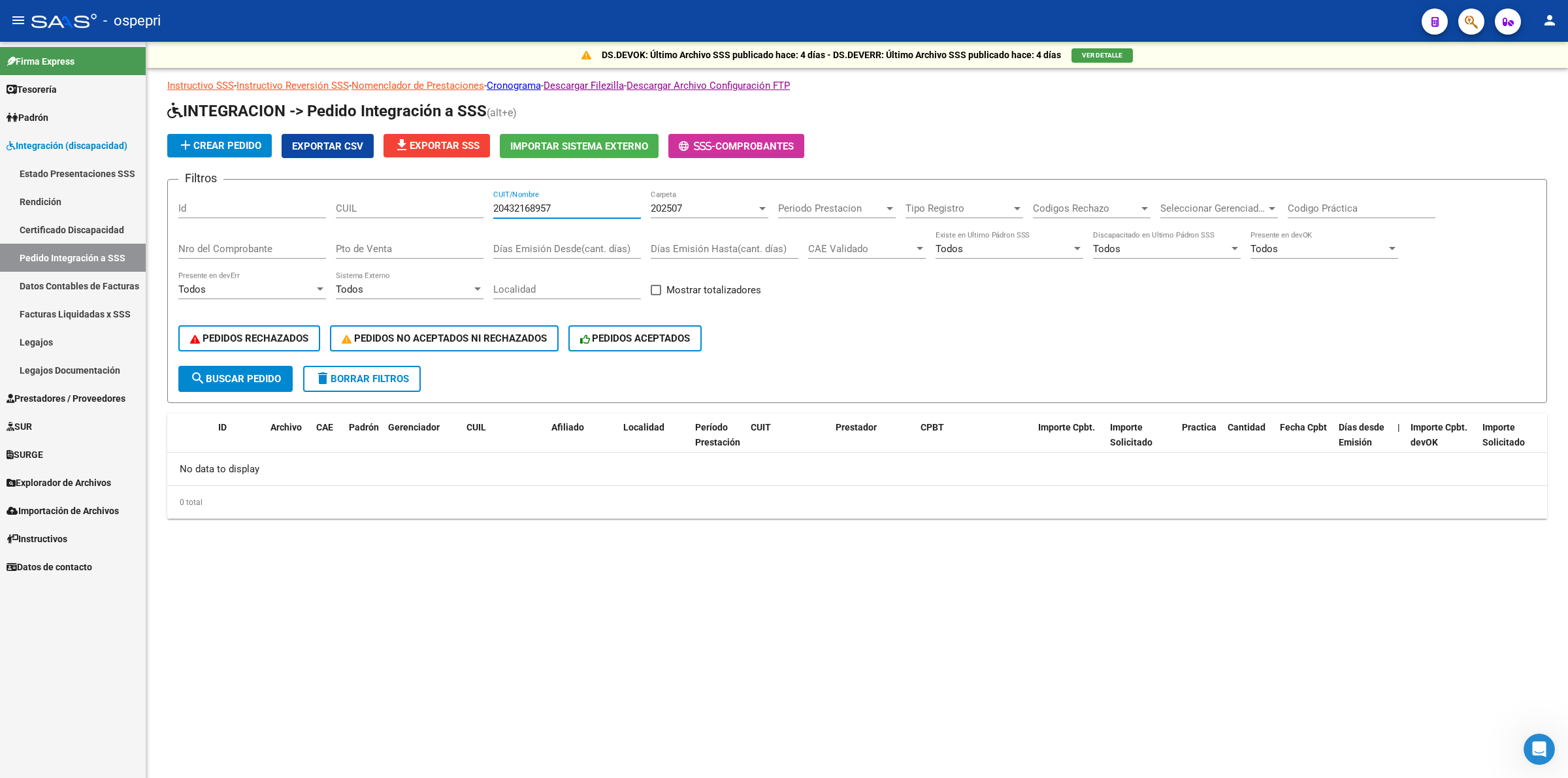
type input "20432168957"
click at [661, 203] on span "202507" at bounding box center [666, 209] width 32 height 12
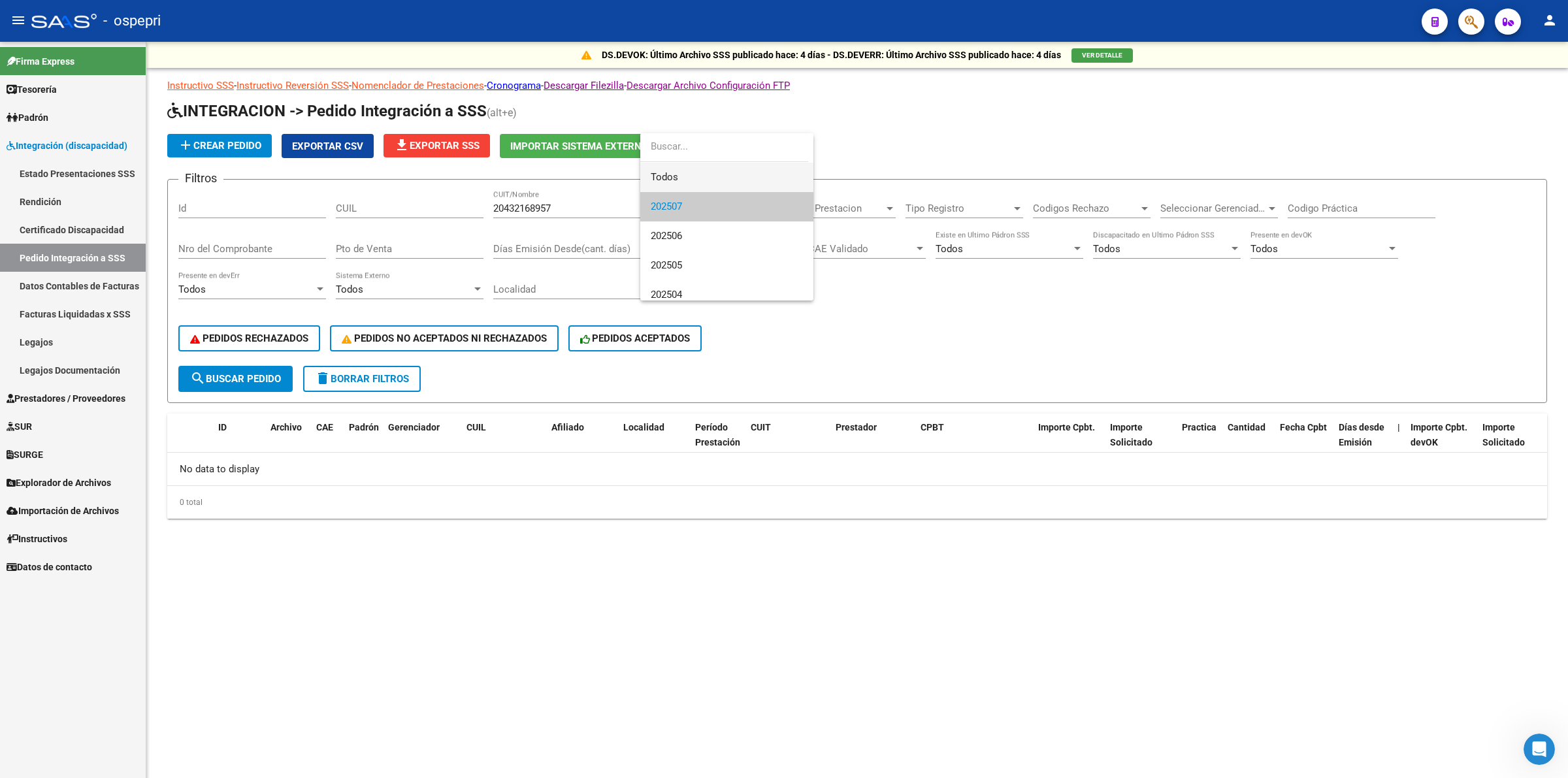
drag, startPoint x: 673, startPoint y: 177, endPoint x: 657, endPoint y: 191, distance: 21.3
click at [674, 177] on span "Todos" at bounding box center [727, 178] width 152 height 30
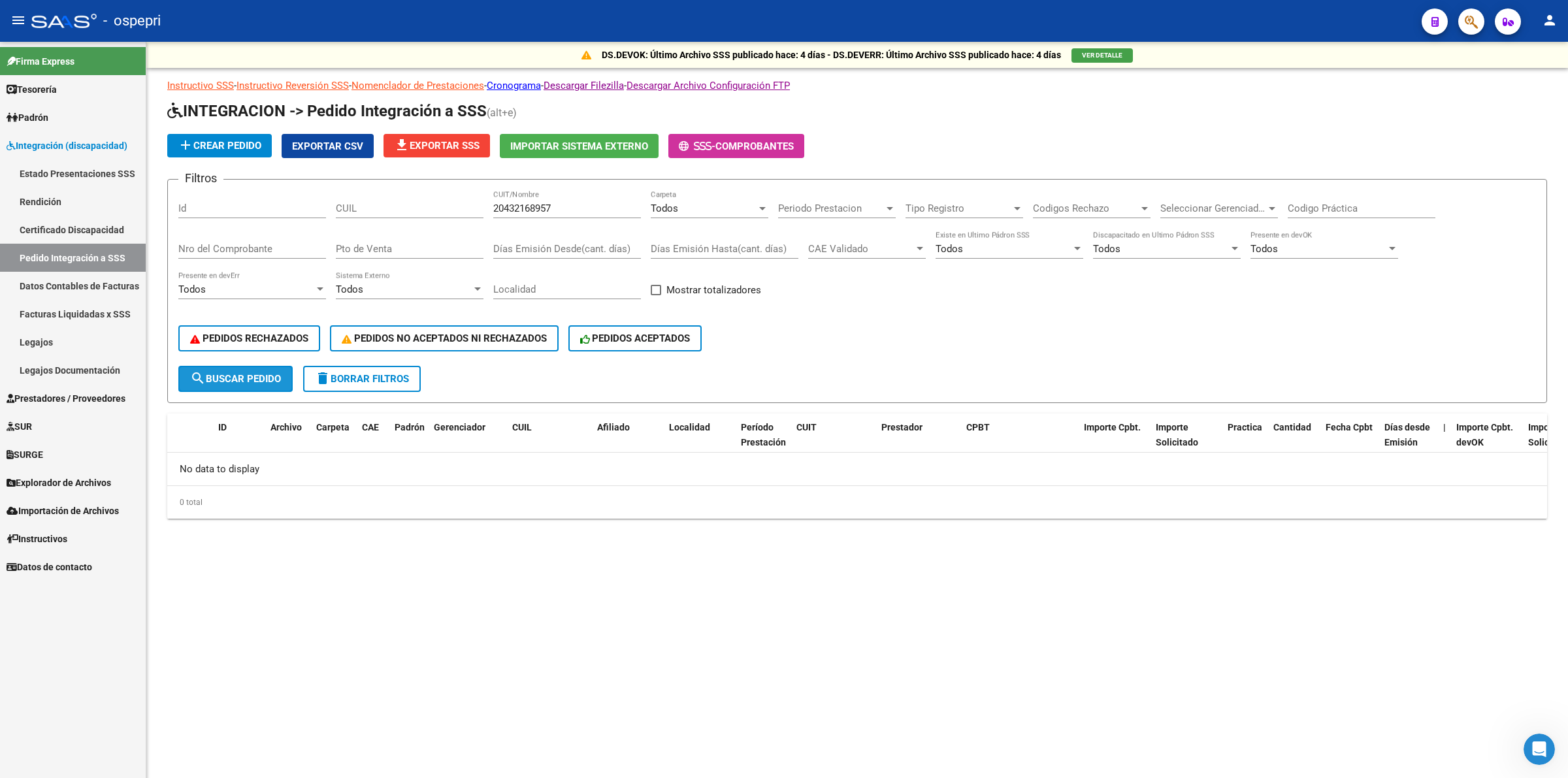
click at [263, 373] on span "search Buscar Pedido" at bounding box center [235, 379] width 91 height 12
drag, startPoint x: 590, startPoint y: 213, endPoint x: 546, endPoint y: 211, distance: 44.0
click at [475, 213] on div "Filtros Id CUIL 20432168957 CUIT/Nombre Todos Carpeta Periodo Prestacion Period…" at bounding box center [857, 278] width 1358 height 176
click at [566, 212] on input "20432168957" at bounding box center [566, 209] width 147 height 12
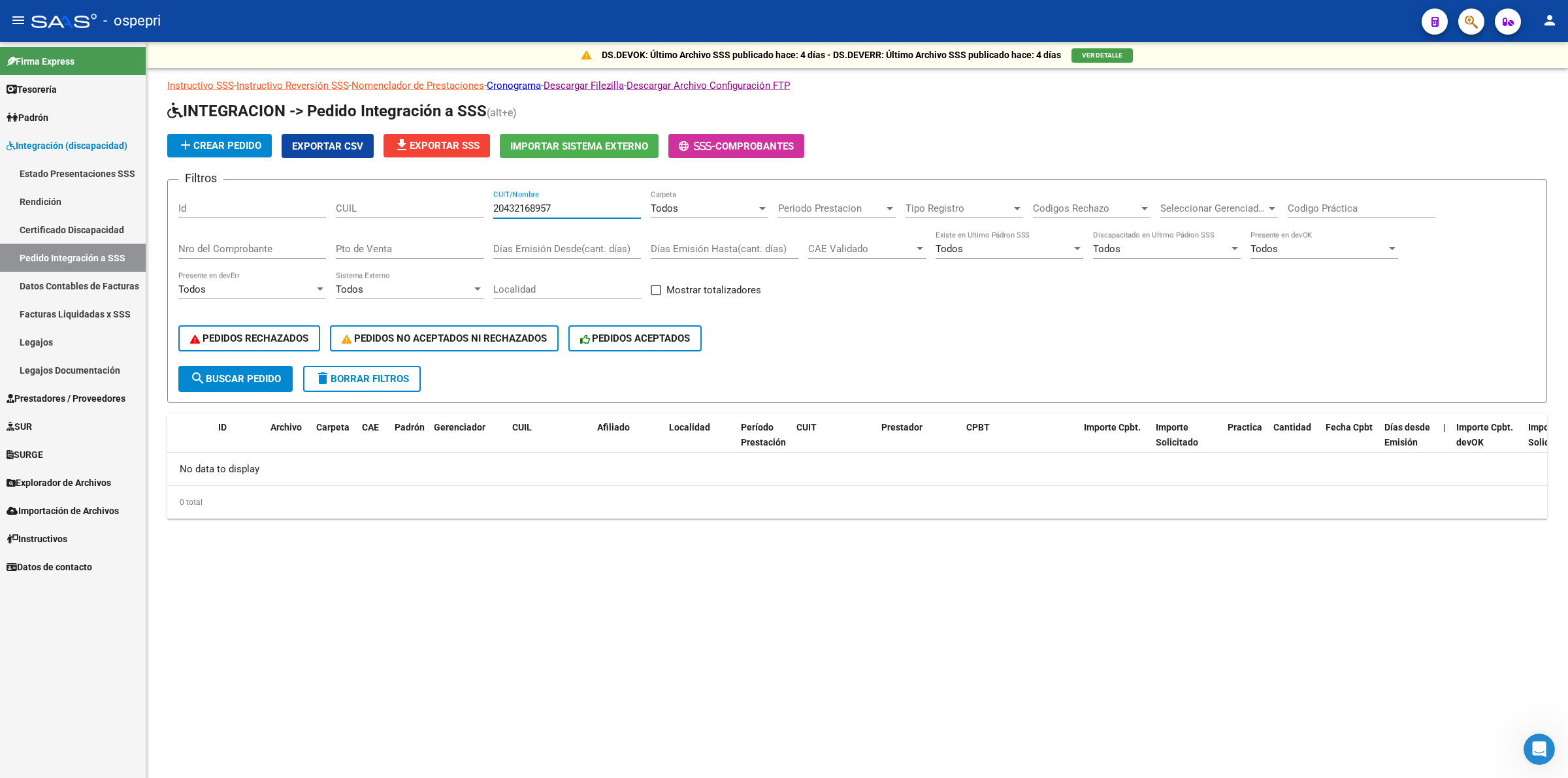
click at [566, 212] on input "20432168957" at bounding box center [566, 209] width 147 height 12
click at [410, 210] on input "CUIL" at bounding box center [409, 209] width 147 height 12
paste input "20432168957"
type input "20432168957"
drag, startPoint x: 561, startPoint y: 206, endPoint x: 464, endPoint y: 206, distance: 97.0
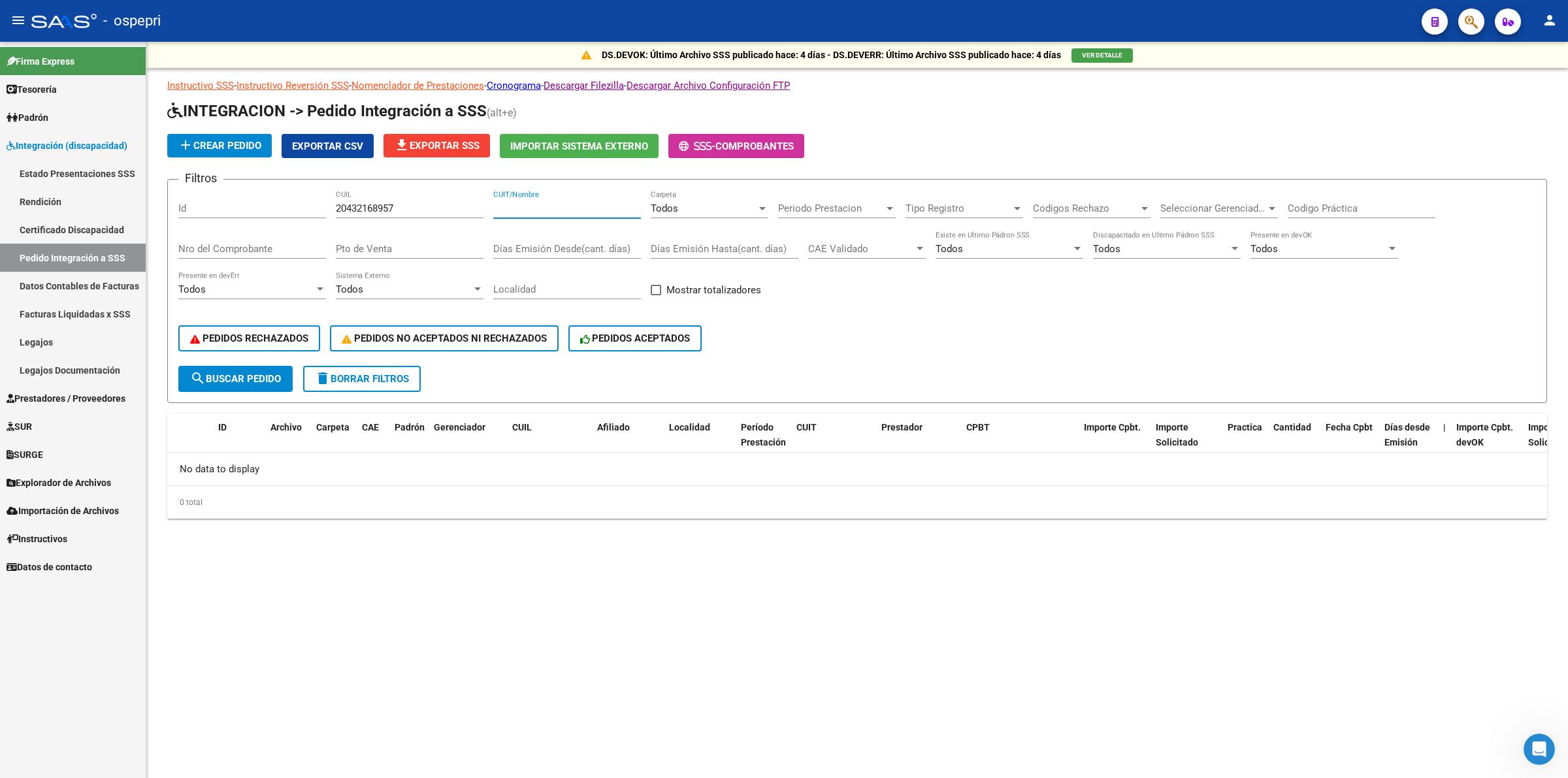
click at [464, 206] on div "Filtros Id 20432168957 CUIL CUIT/Nombre Todos Carpeta Periodo Prestacion Period…" at bounding box center [857, 278] width 1358 height 176
click at [262, 380] on span "search Buscar Pedido" at bounding box center [235, 379] width 91 height 12
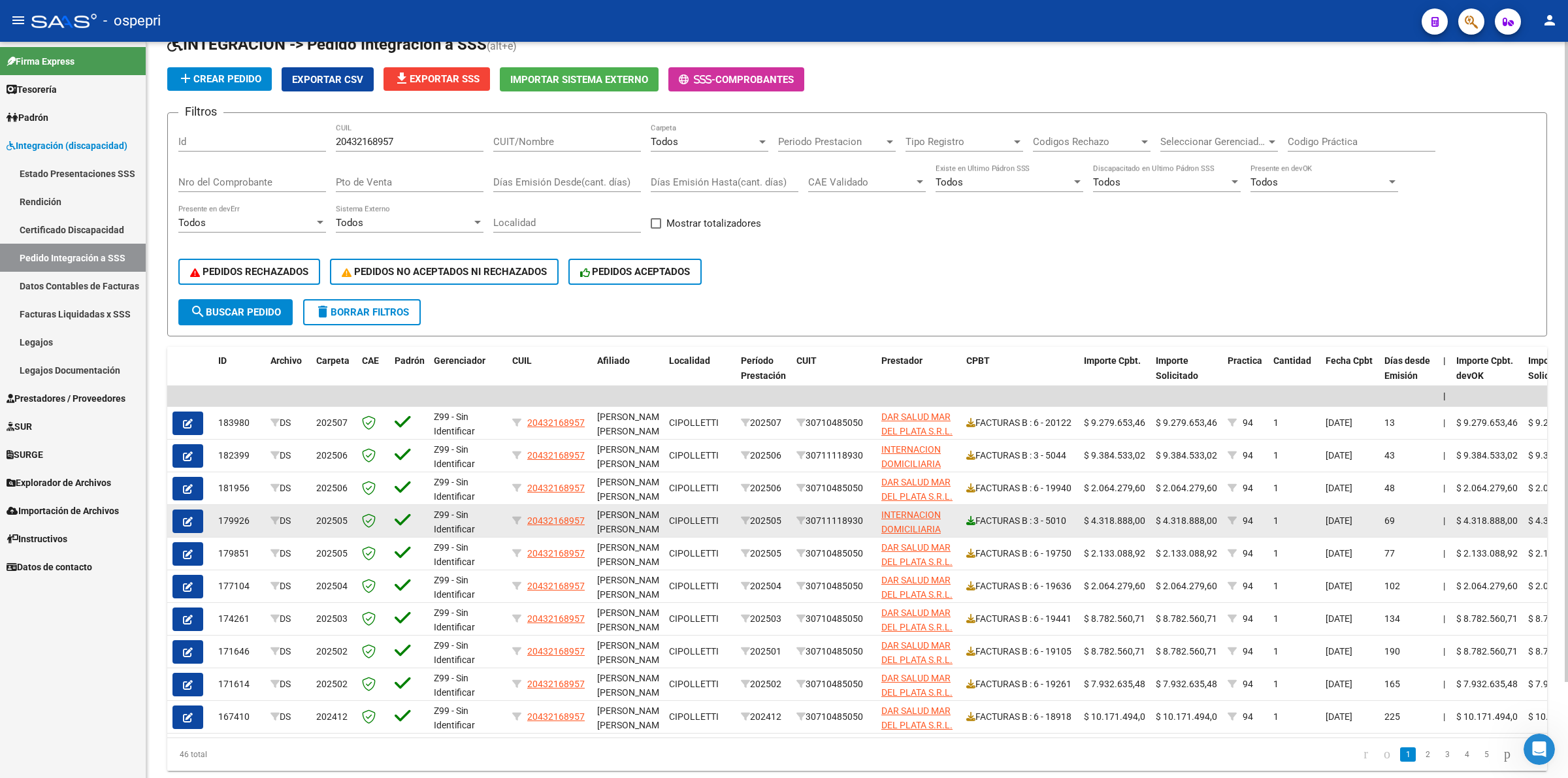
scroll to position [82, 0]
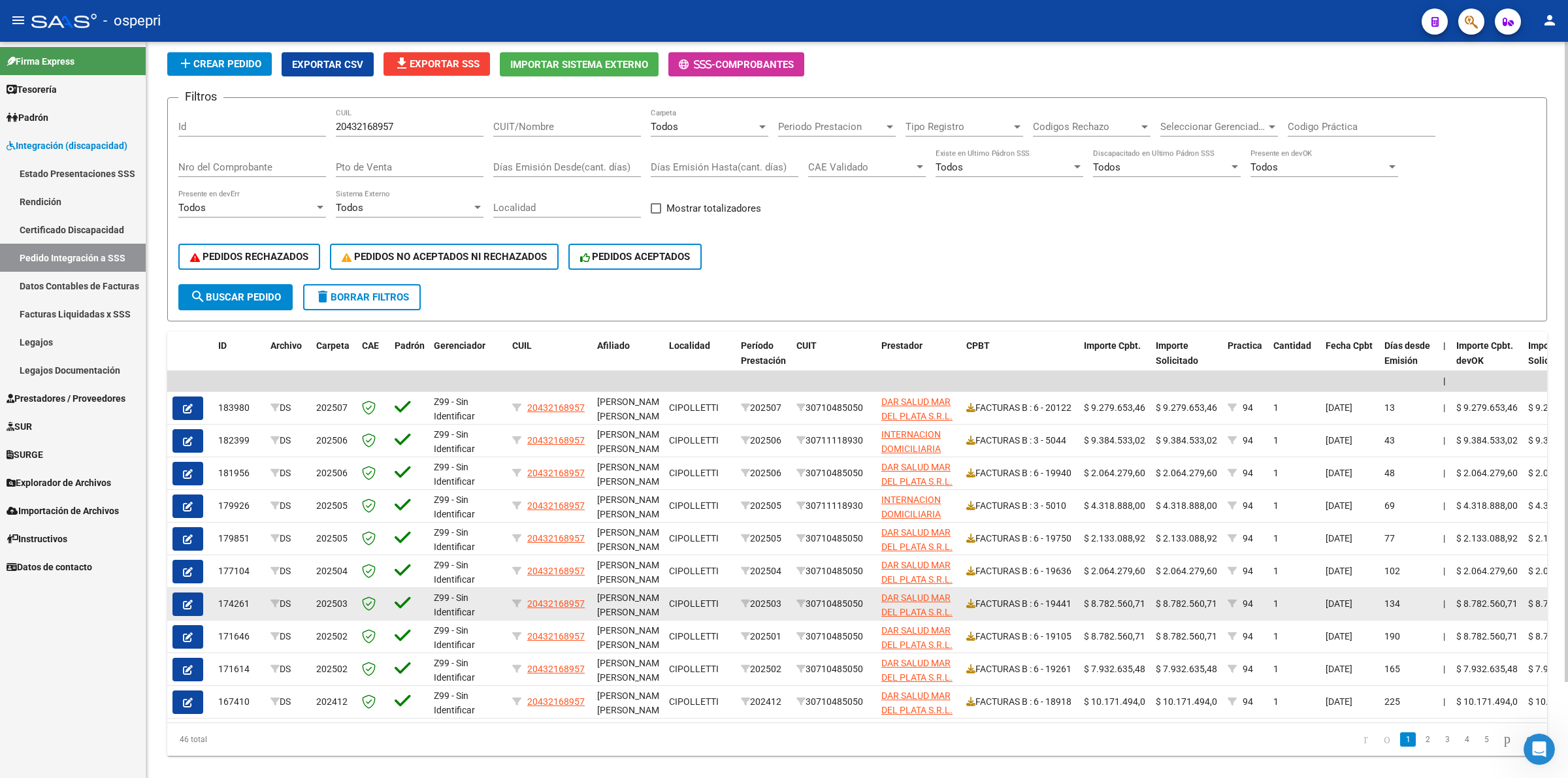
click at [195, 595] on button "button" at bounding box center [188, 605] width 31 height 24
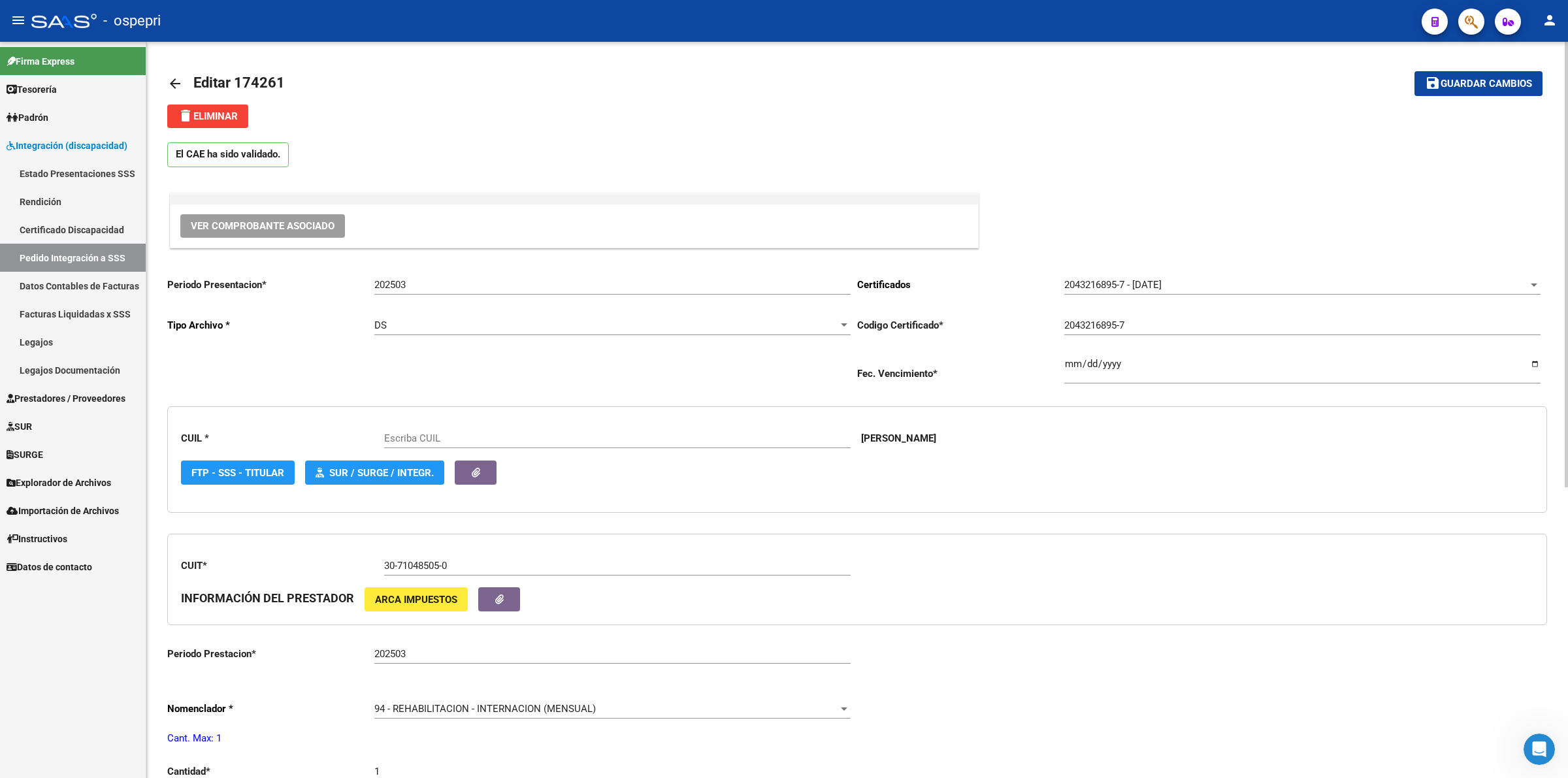
click at [292, 226] on span "Ver Comprobante Asociado" at bounding box center [262, 226] width 143 height 12
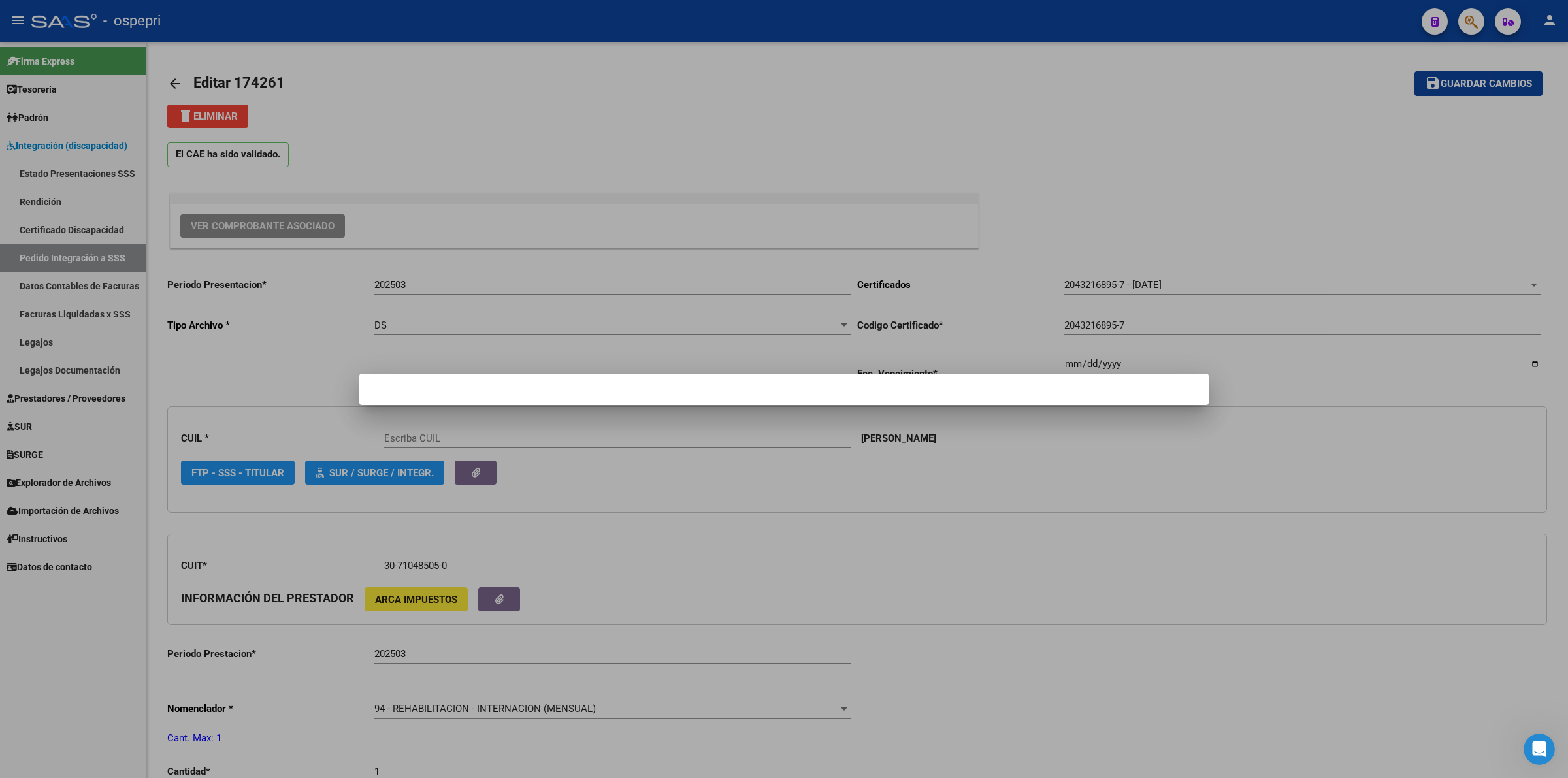
type input "20432168957"
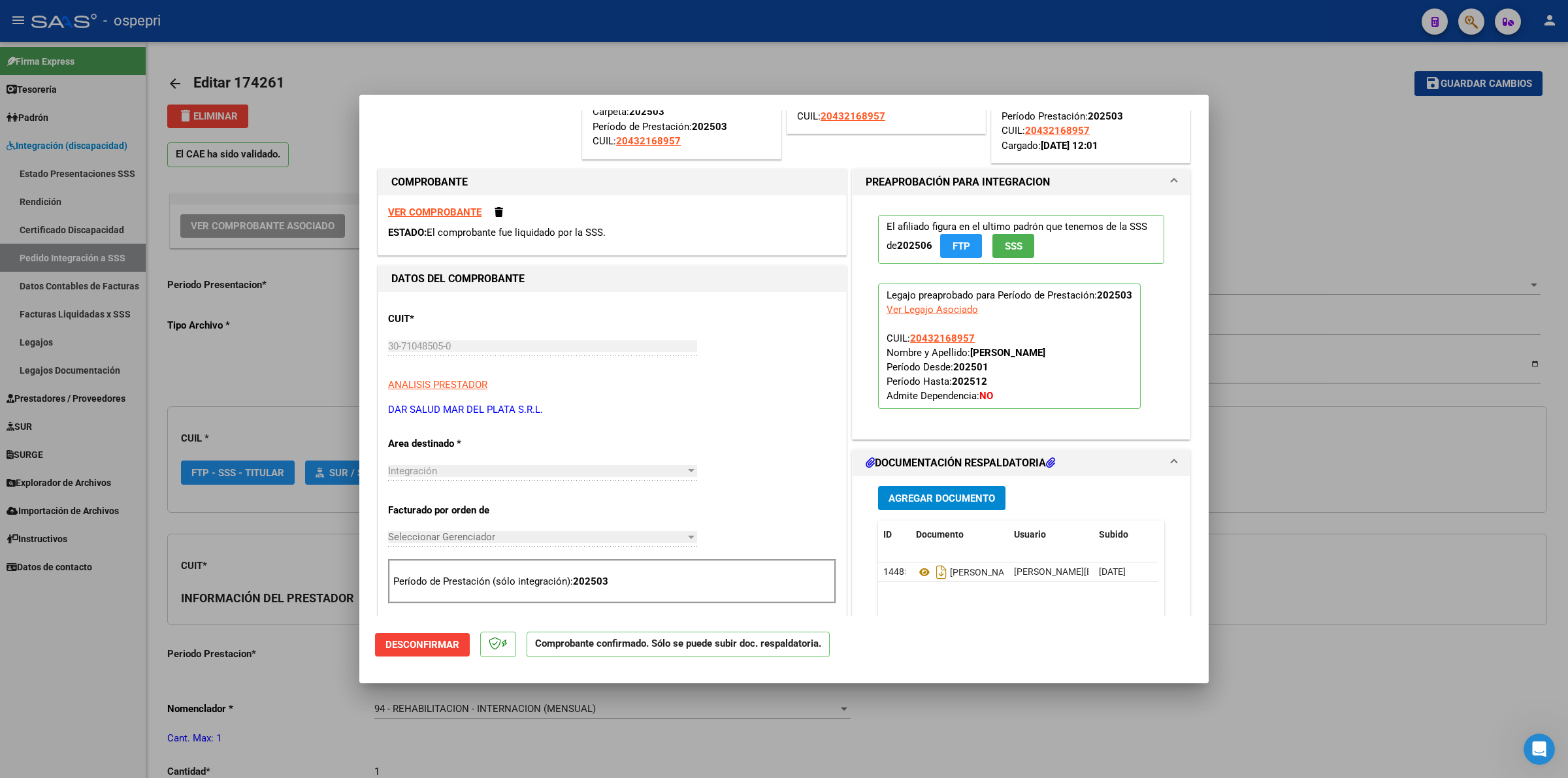
scroll to position [163, 0]
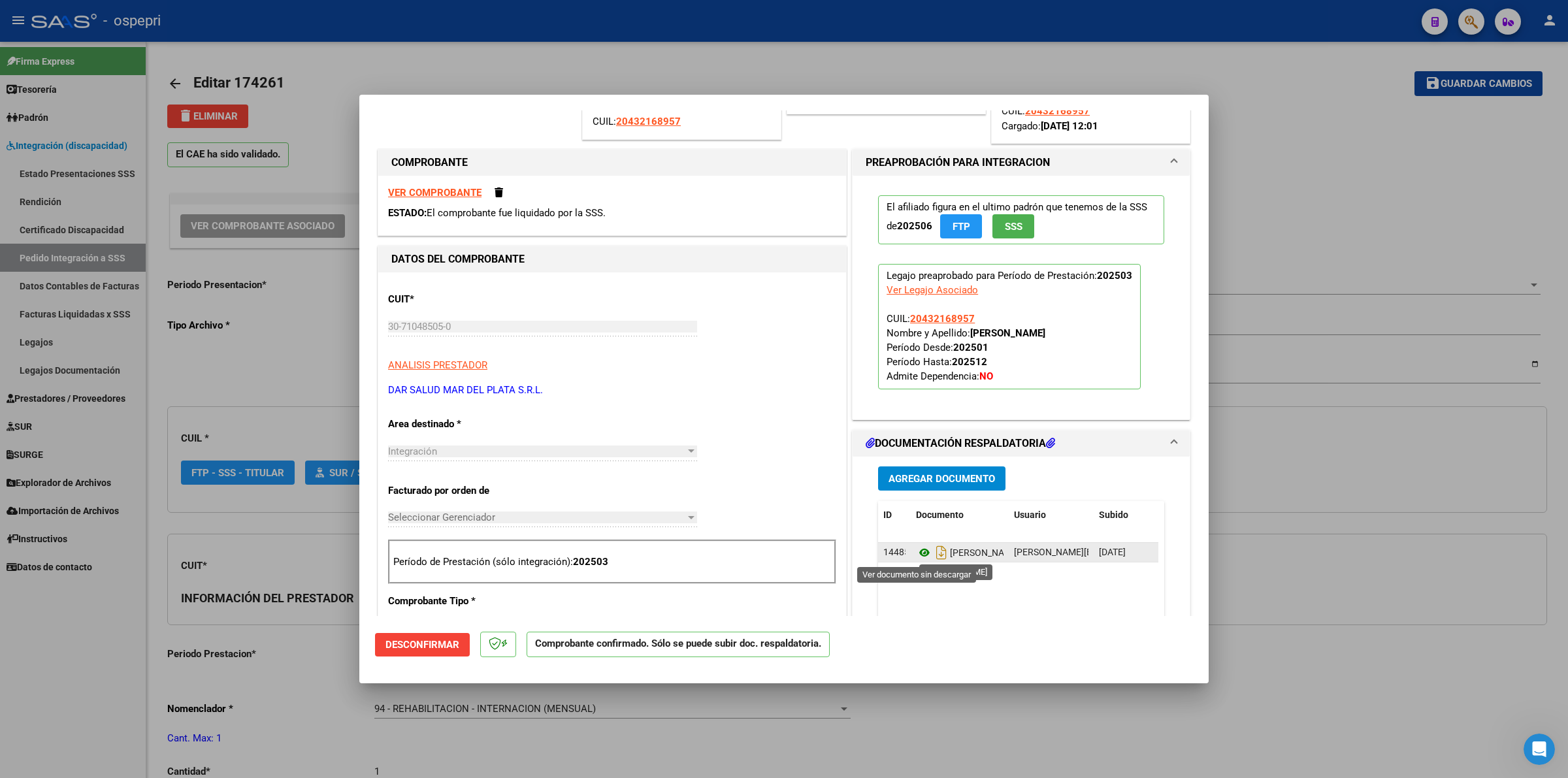
click at [916, 557] on icon at bounding box center [924, 553] width 17 height 16
type input "$ 0,00"
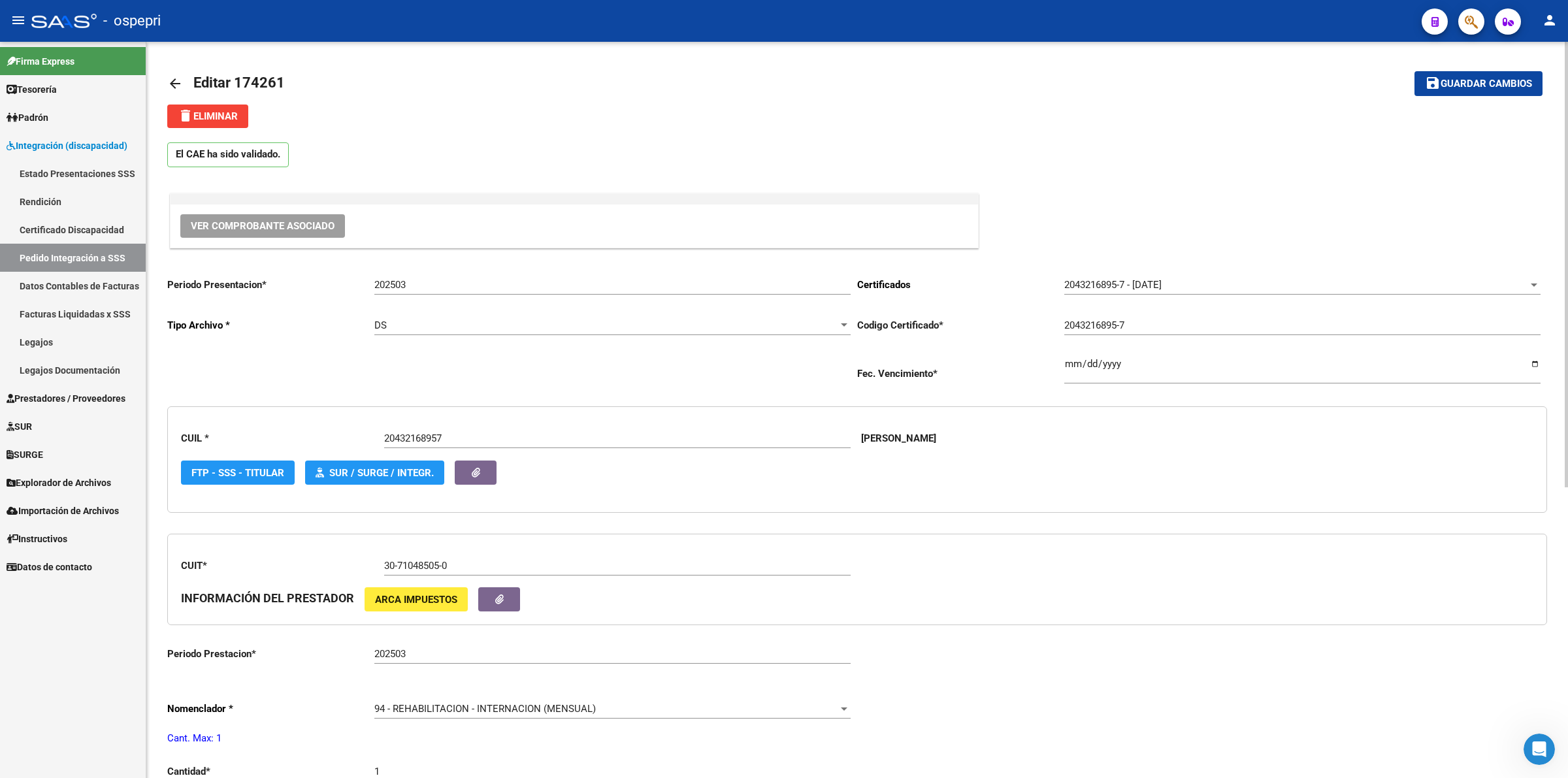
click at [173, 84] on mat-icon "arrow_back" at bounding box center [175, 84] width 16 height 16
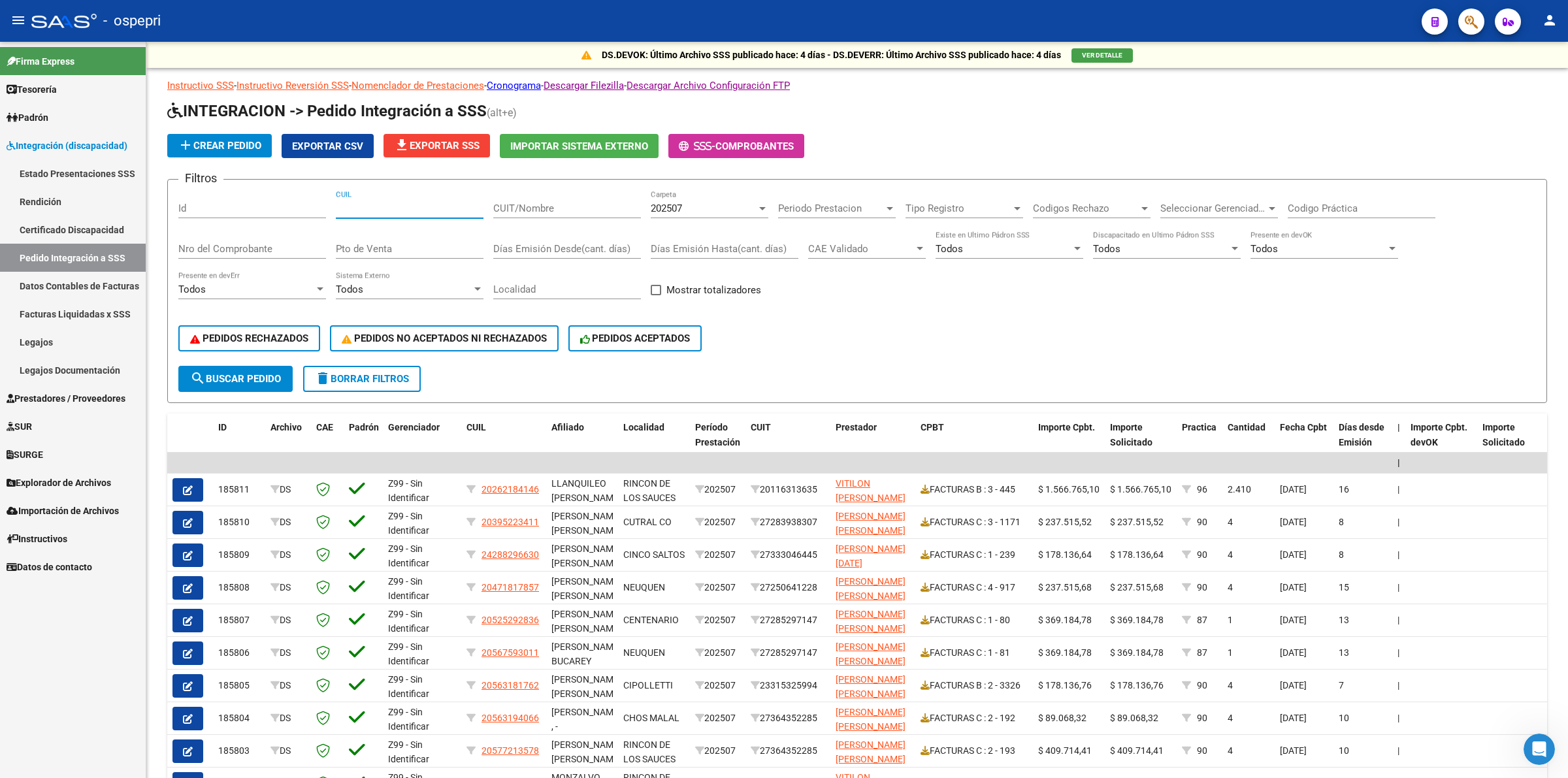
drag, startPoint x: 419, startPoint y: 202, endPoint x: 1537, endPoint y: 262, distance: 1119.6
click at [443, 203] on input "CUIL" at bounding box center [409, 209] width 147 height 12
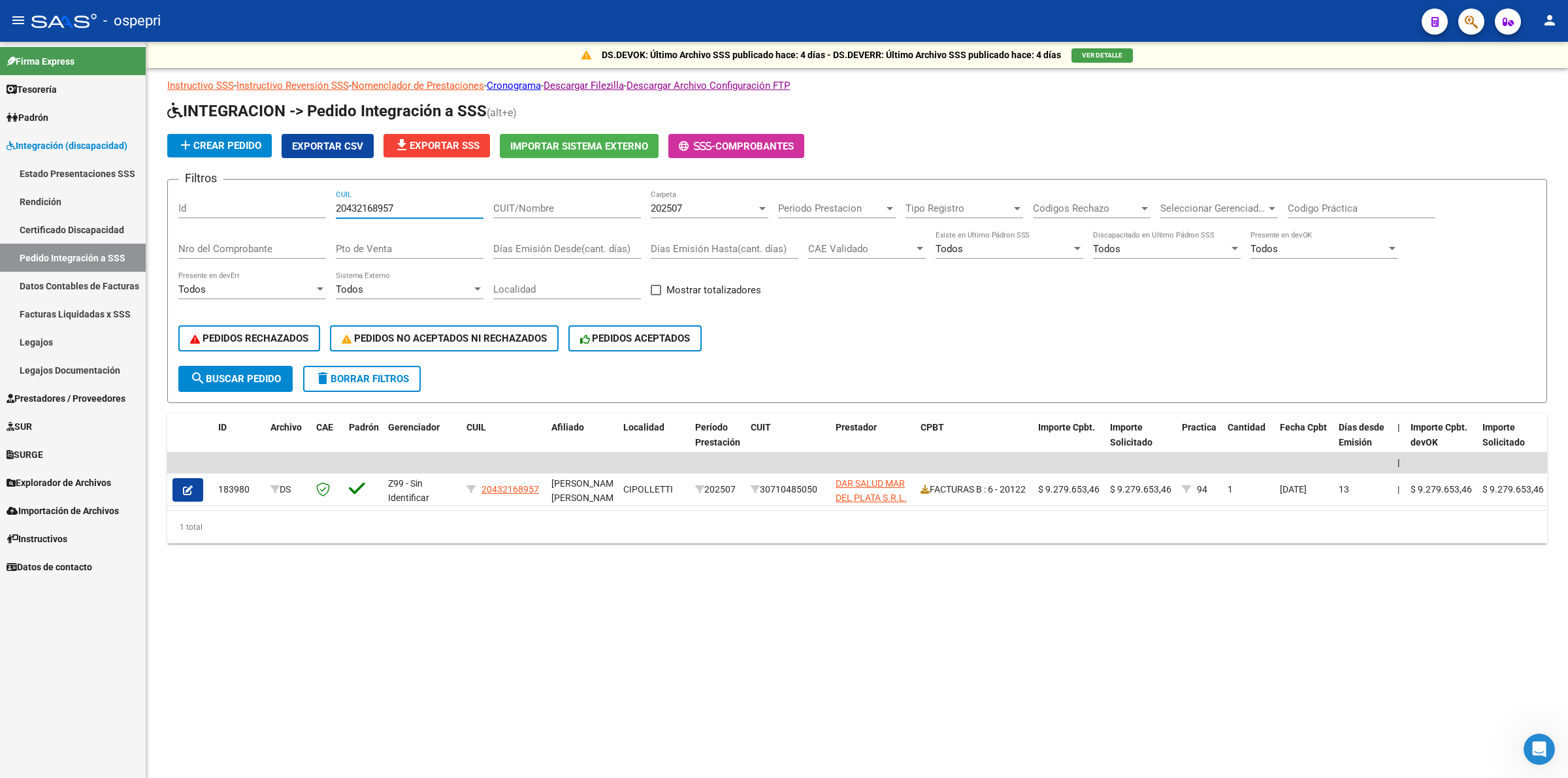
type input "20432168957"
click at [660, 207] on span "202507" at bounding box center [666, 209] width 32 height 12
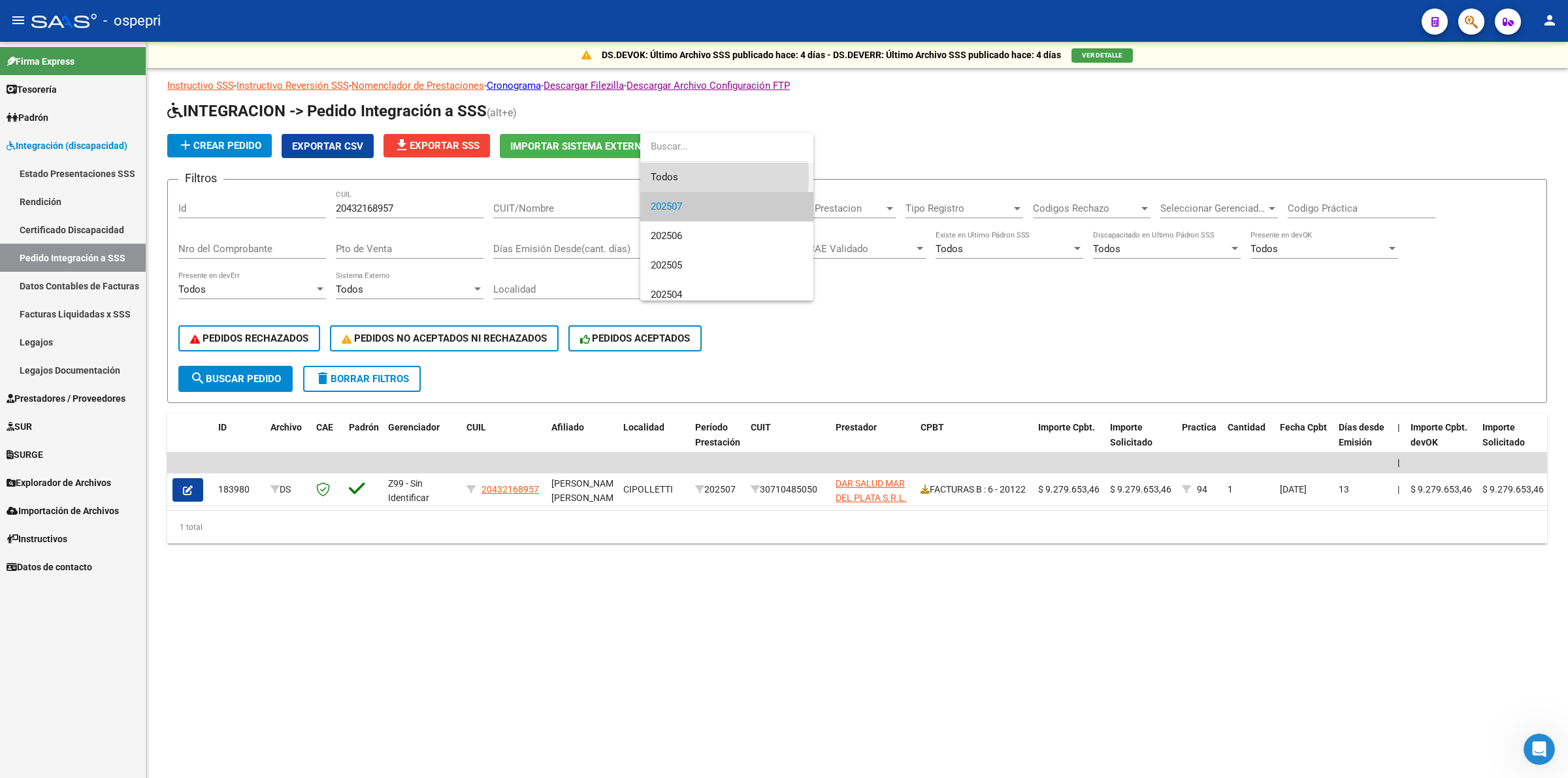
click at [660, 176] on span "Todos" at bounding box center [727, 178] width 152 height 30
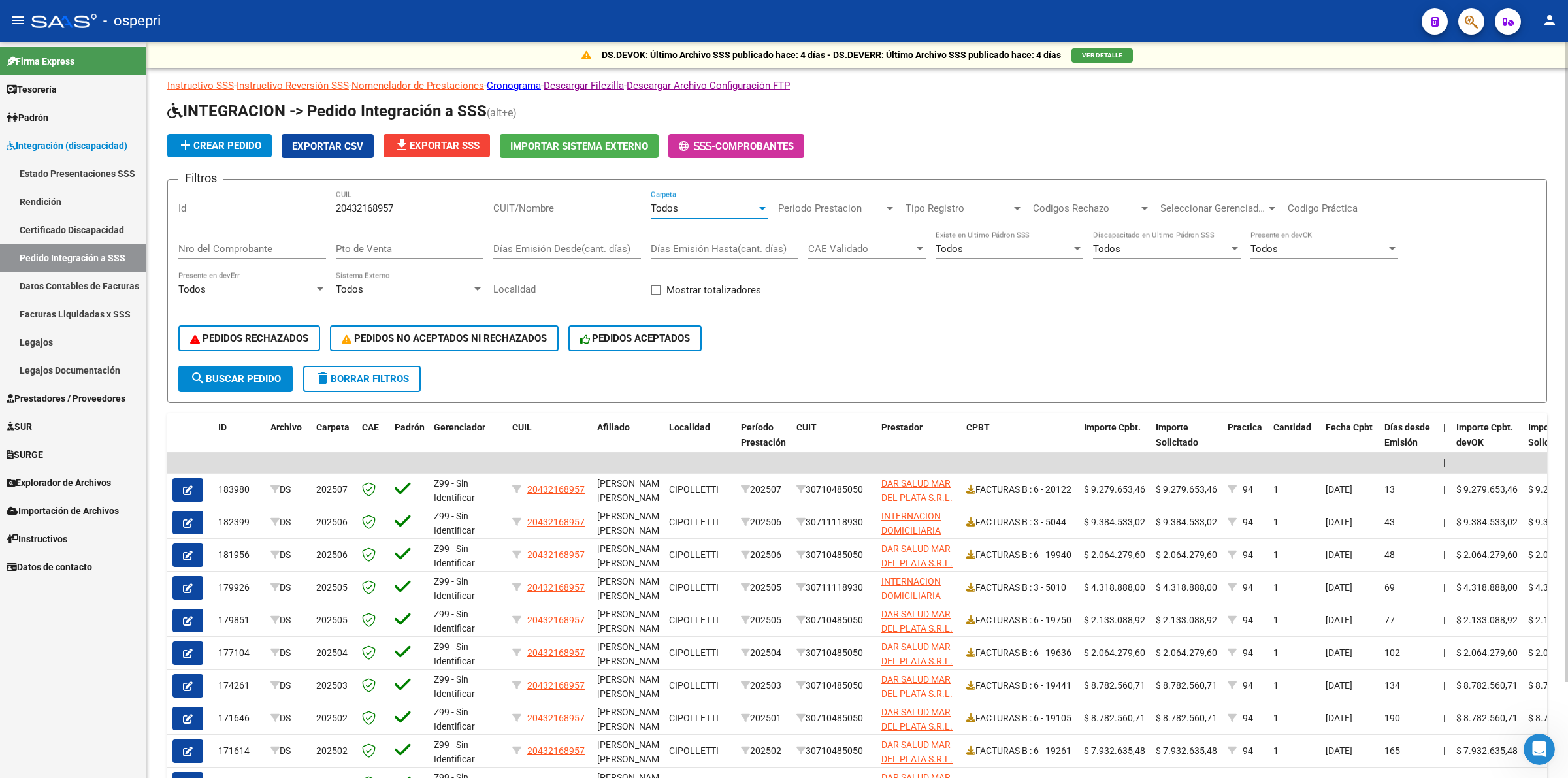
click at [236, 373] on span "search Buscar Pedido" at bounding box center [235, 379] width 91 height 12
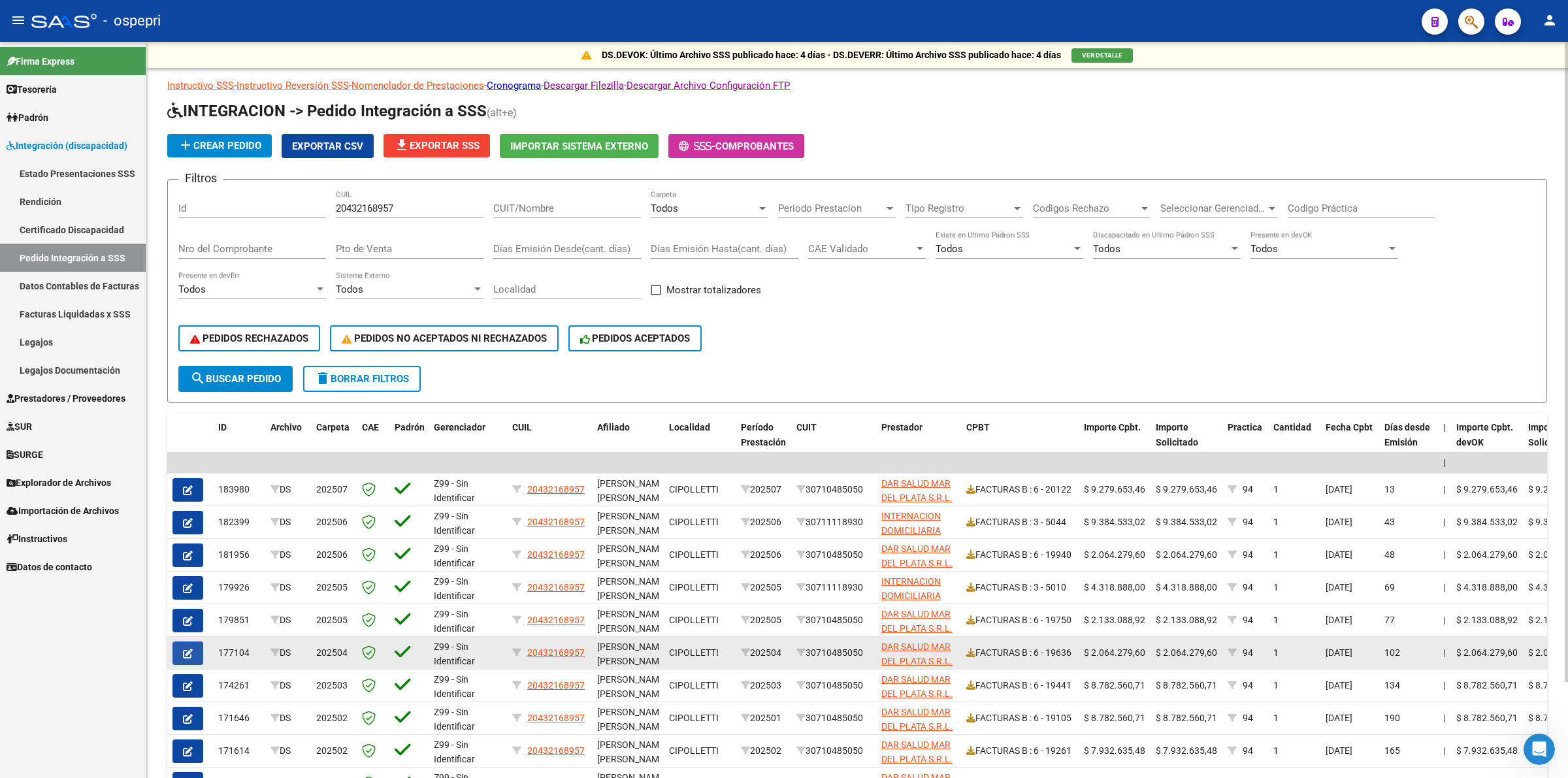
click at [196, 643] on button "button" at bounding box center [188, 653] width 31 height 24
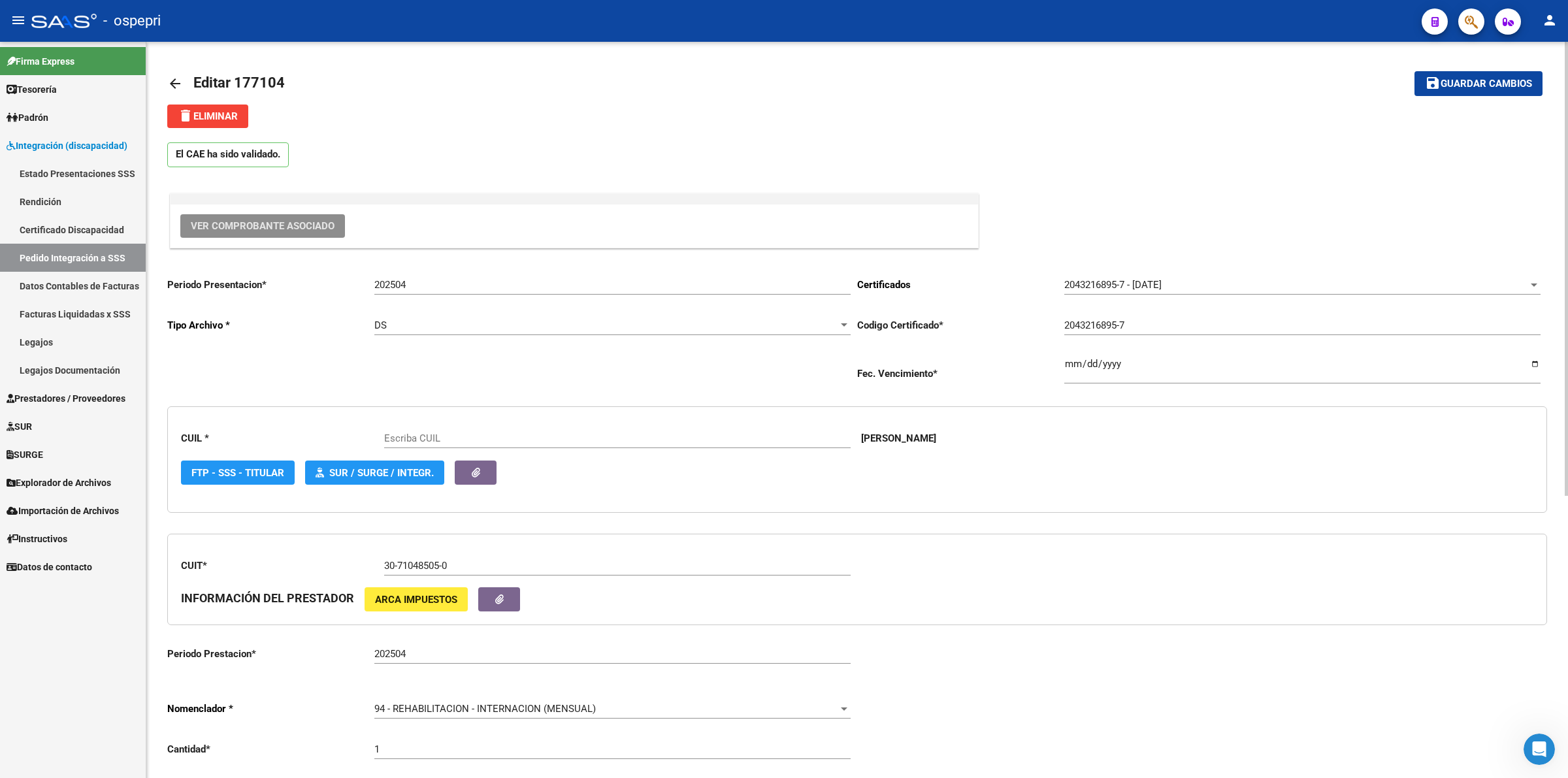
click at [312, 218] on button "Ver Comprobante Asociado" at bounding box center [262, 226] width 165 height 24
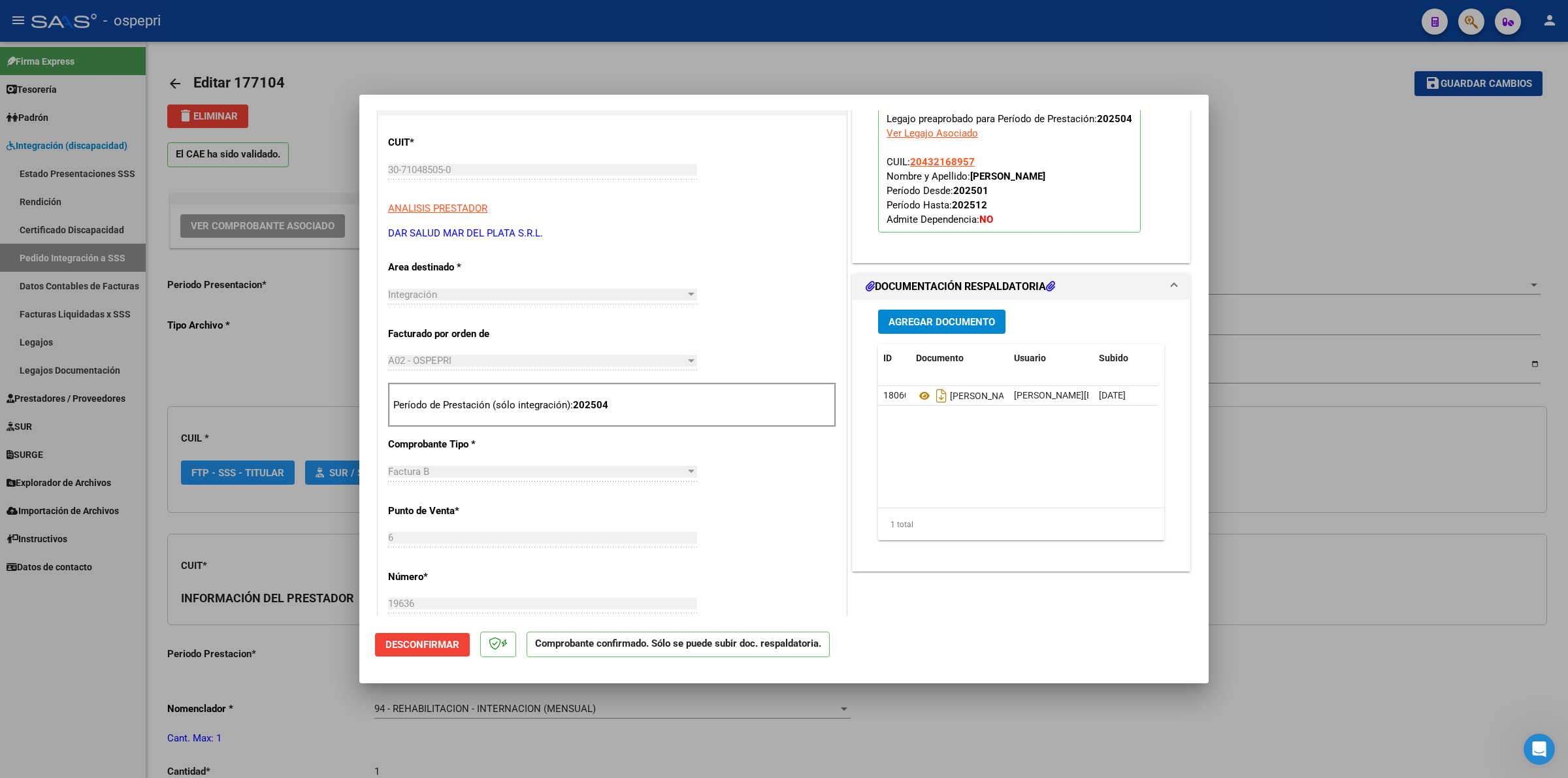
scroll to position [327, 0]
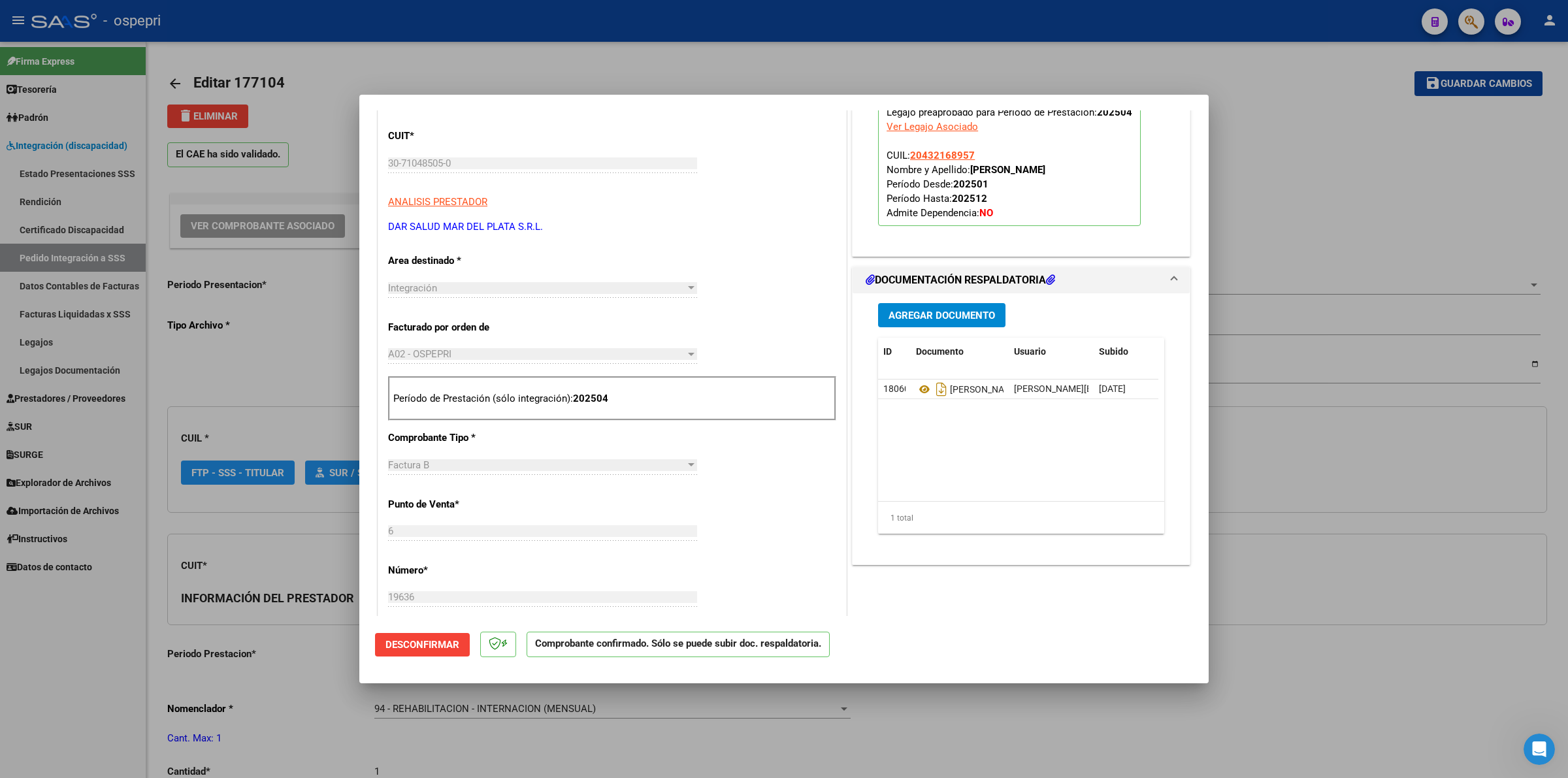
type input "20432168957"
click at [916, 396] on icon at bounding box center [924, 389] width 17 height 16
type input "$ 0,00"
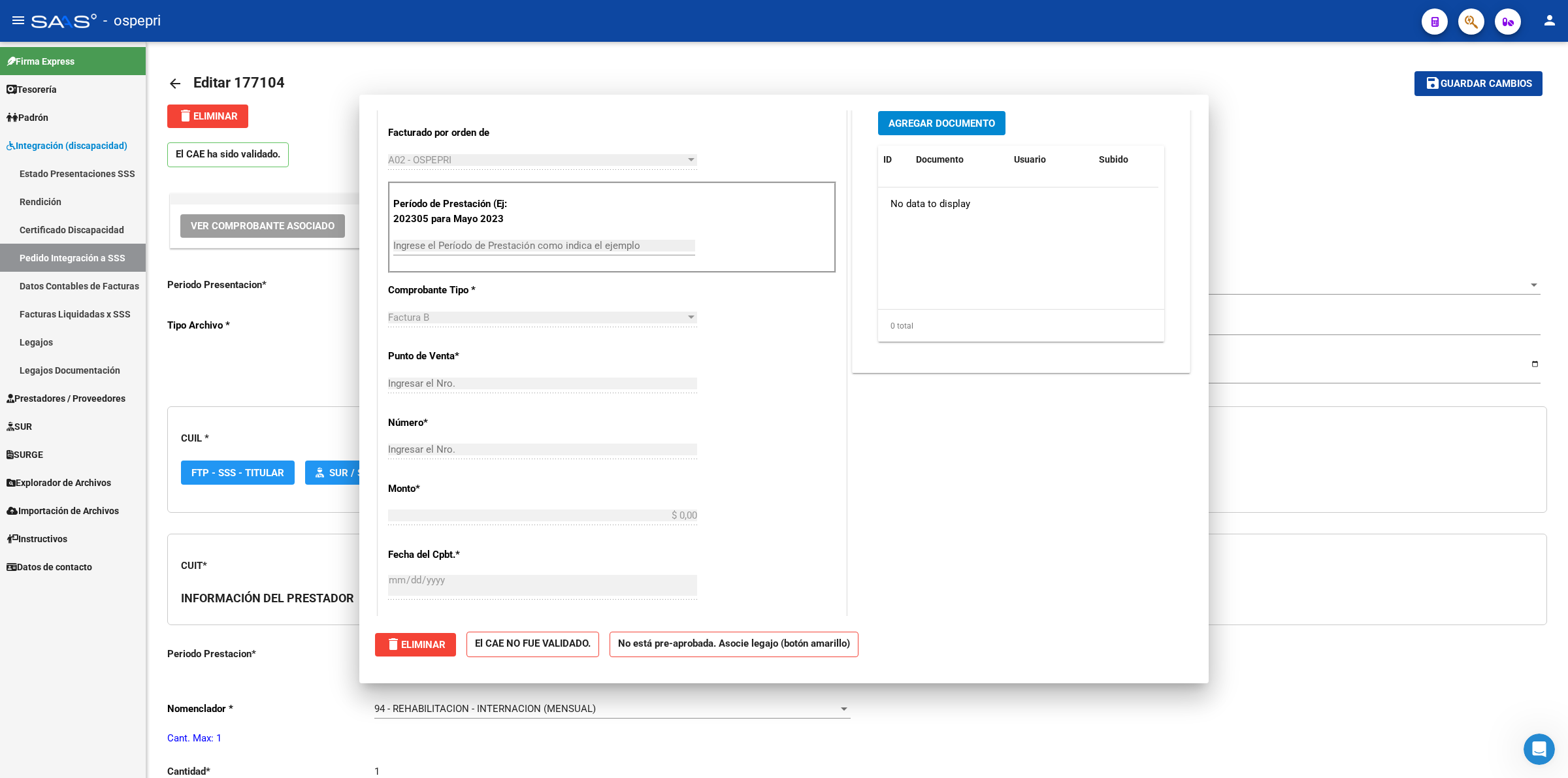
scroll to position [0, 0]
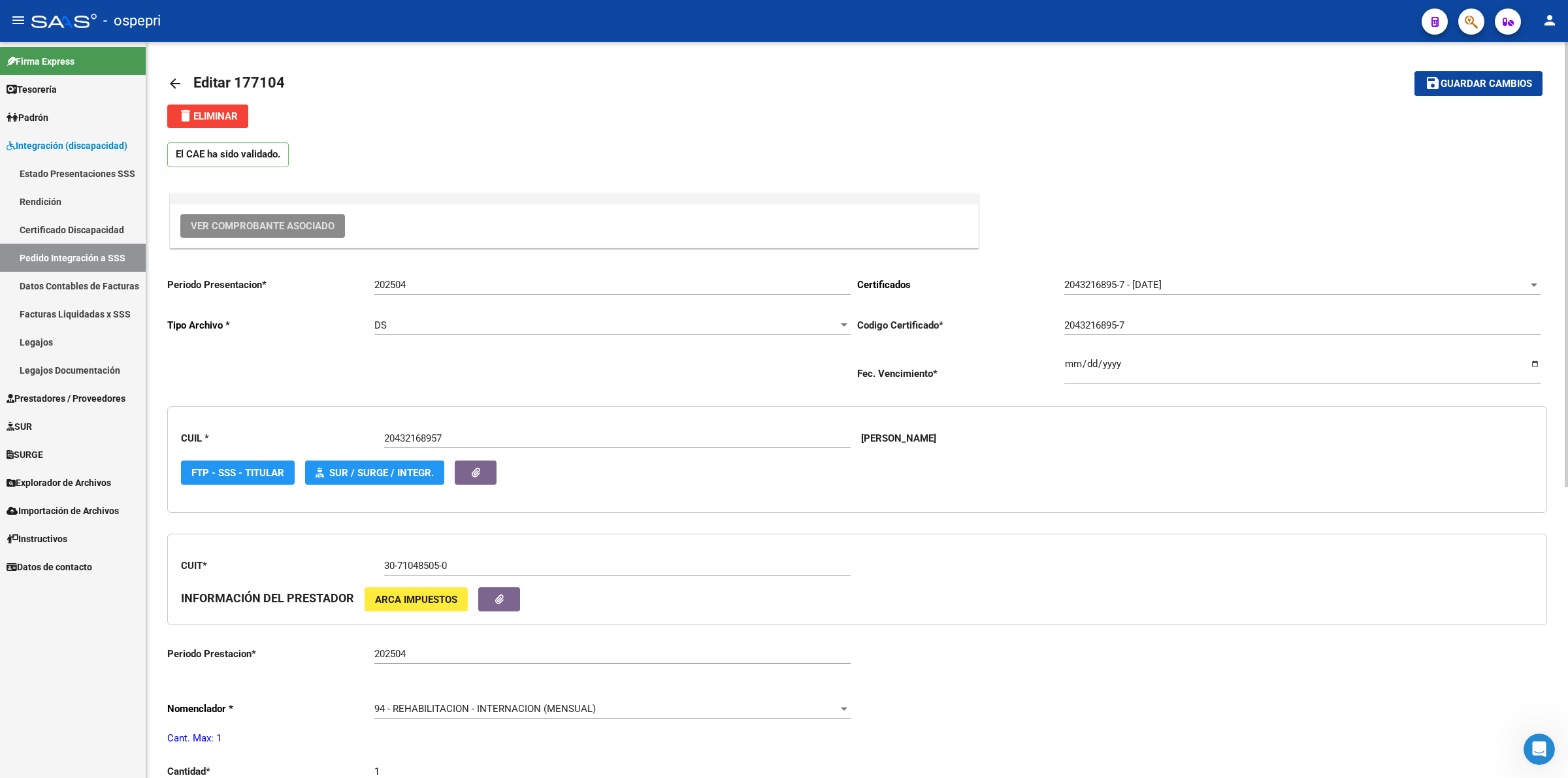
click at [171, 89] on mat-icon "arrow_back" at bounding box center [175, 84] width 16 height 16
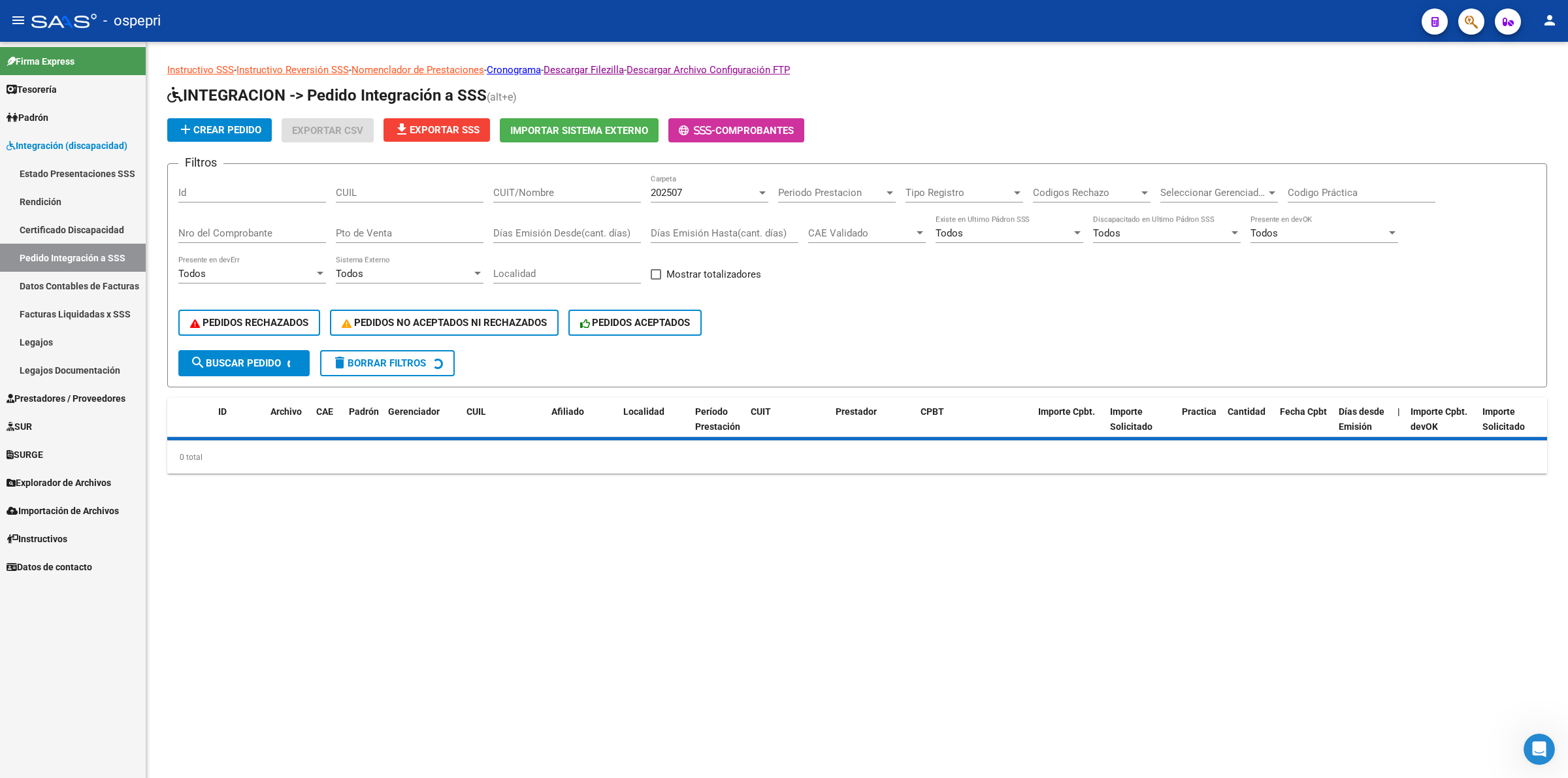
click at [389, 194] on div "CUIL" at bounding box center [409, 188] width 147 height 28
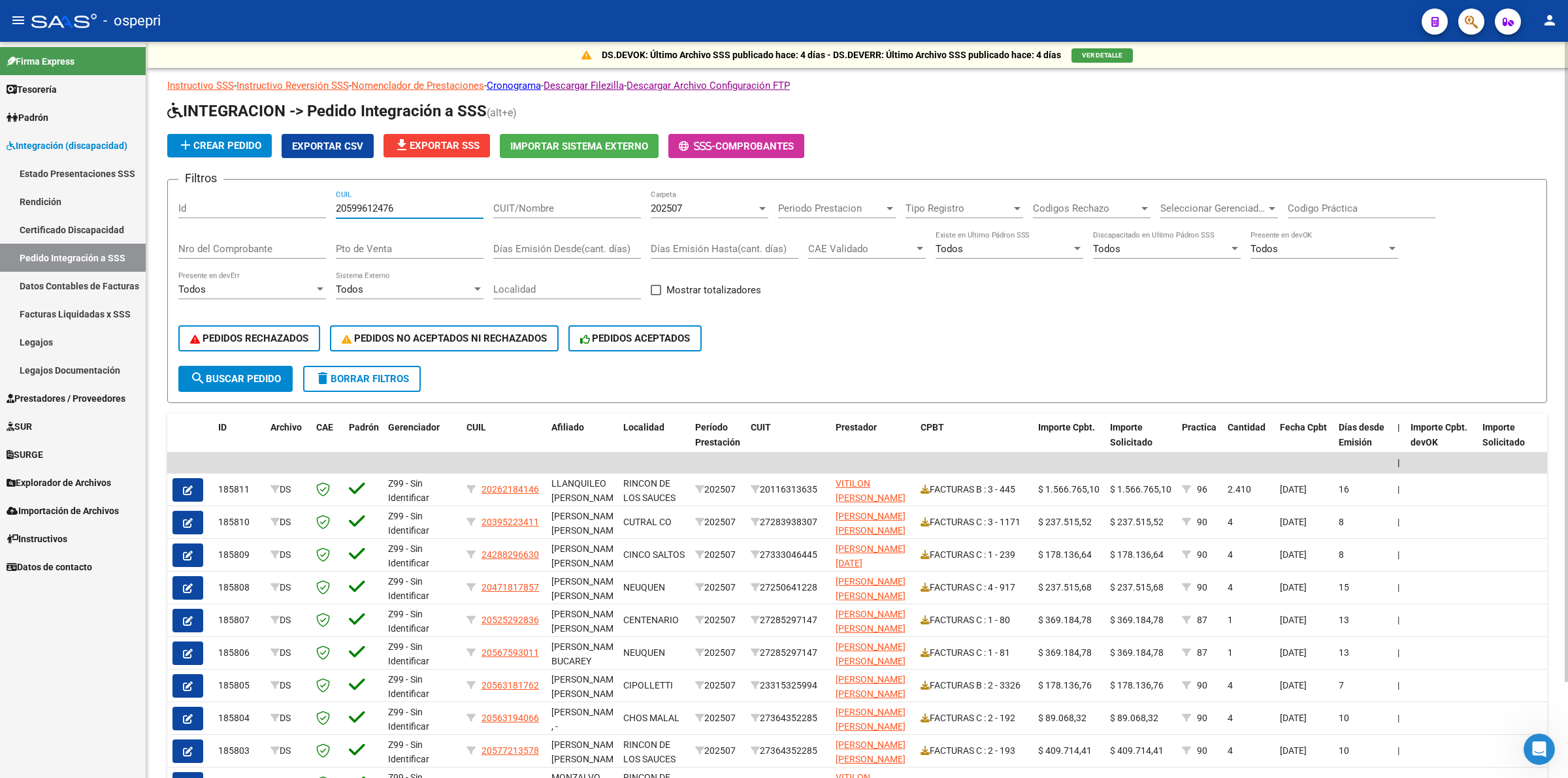
type input "20599612476"
click at [653, 213] on div "202507 Carpeta" at bounding box center [709, 204] width 118 height 28
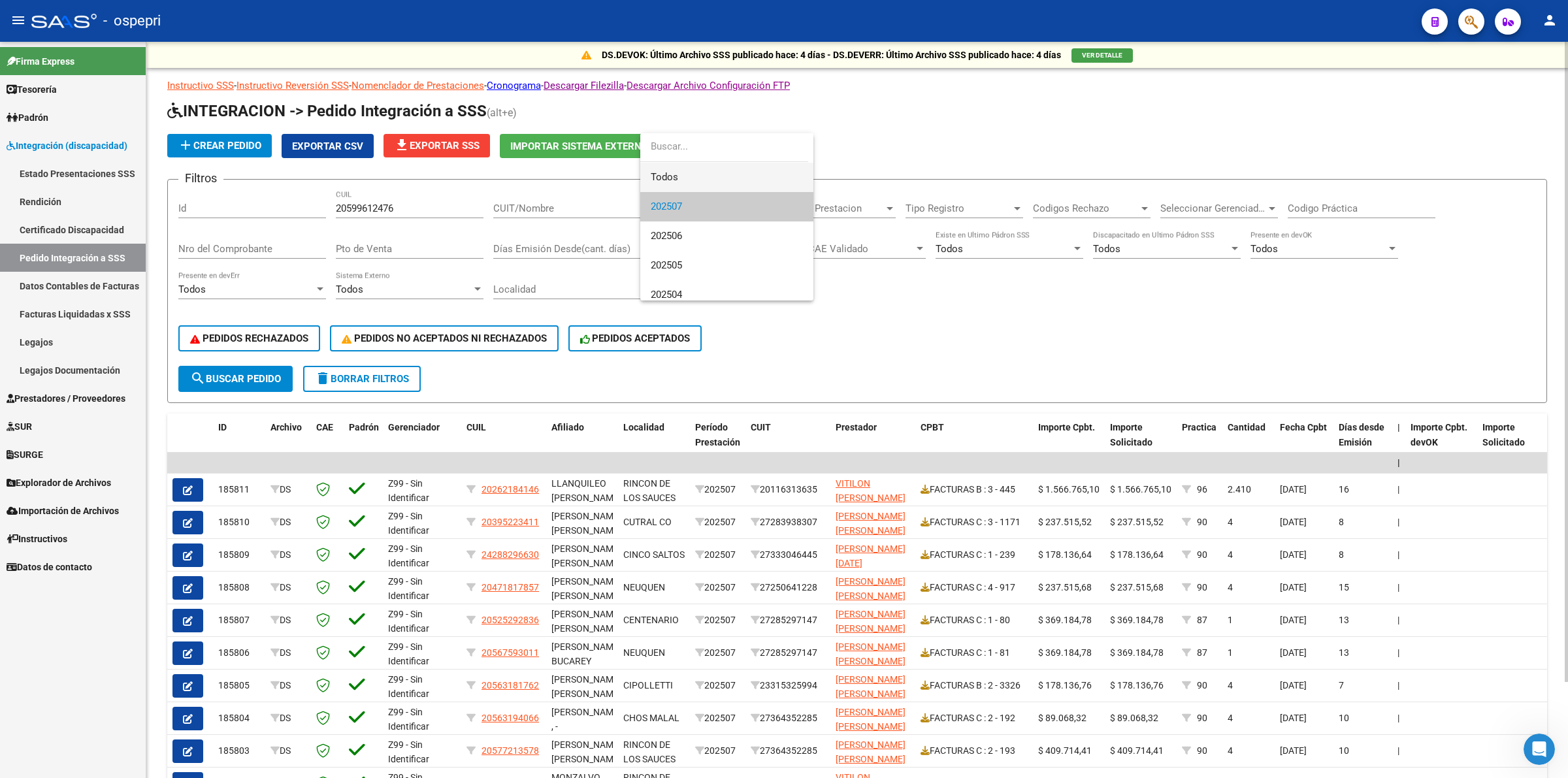
drag, startPoint x: 672, startPoint y: 178, endPoint x: 600, endPoint y: 234, distance: 91.2
click at [670, 178] on span "Todos" at bounding box center [727, 178] width 152 height 30
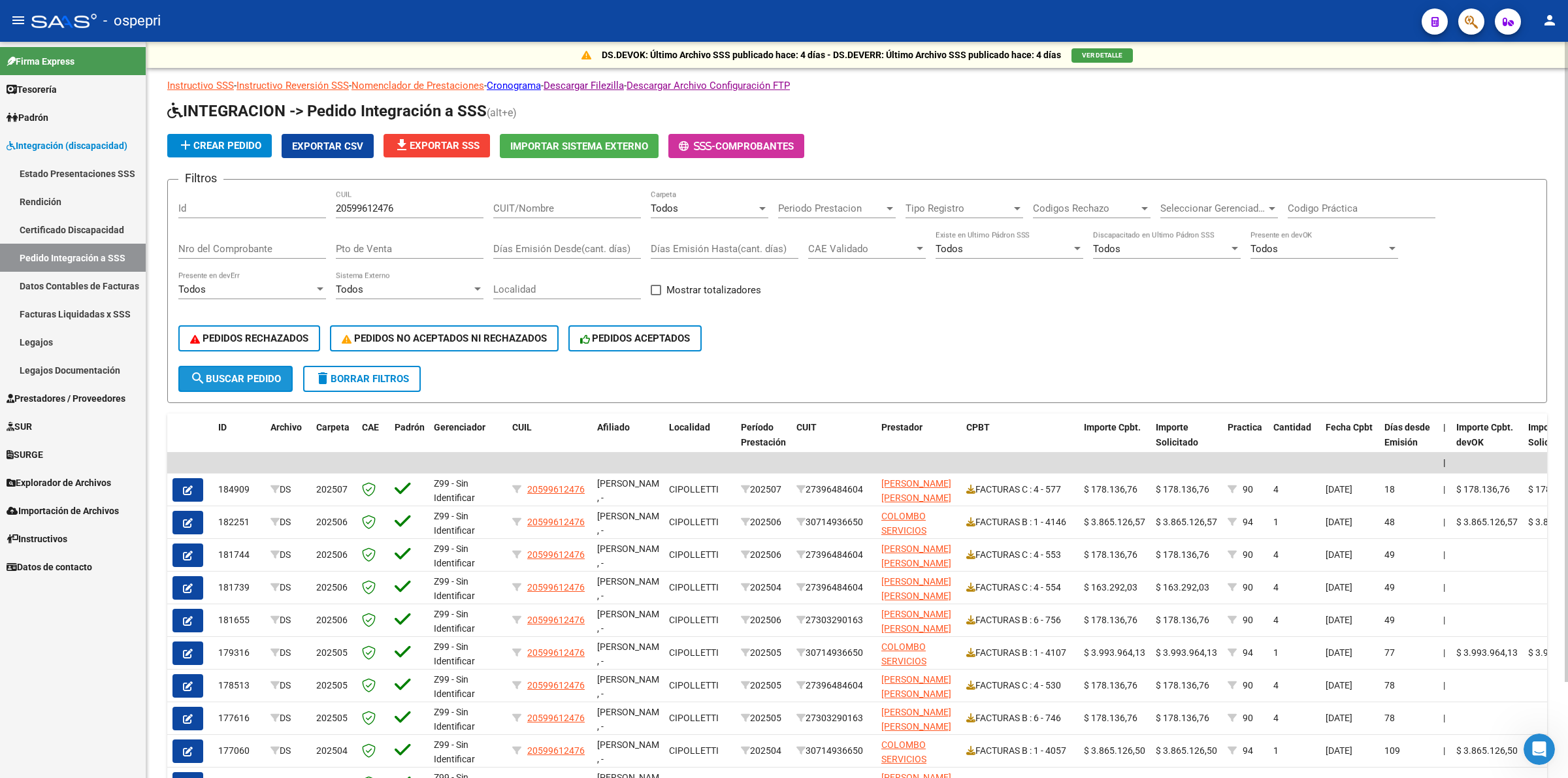
click at [253, 377] on span "search Buscar Pedido" at bounding box center [235, 379] width 91 height 12
click at [1341, 208] on input "Codigo Práctica" at bounding box center [1361, 209] width 147 height 12
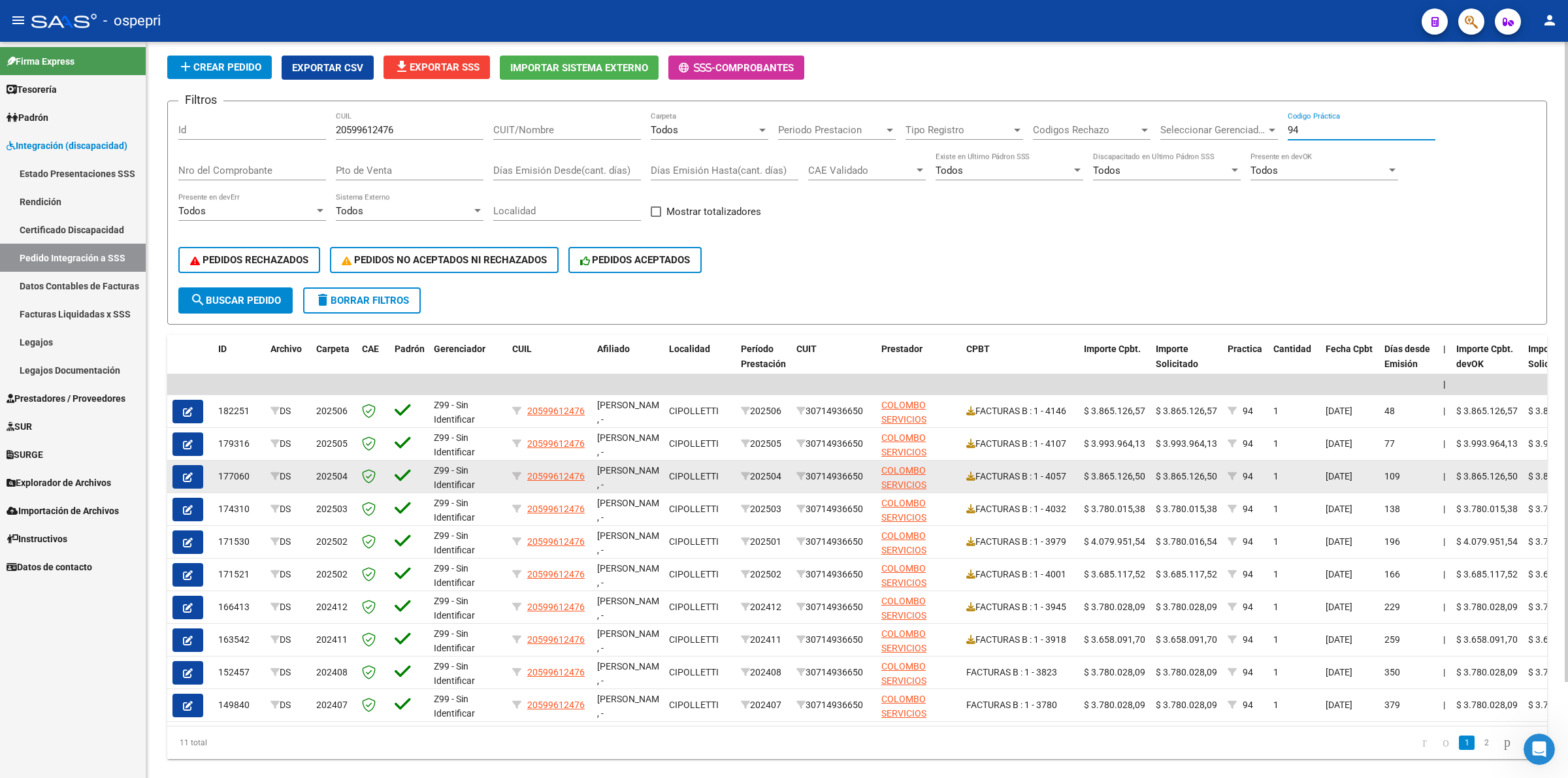
scroll to position [110, 0]
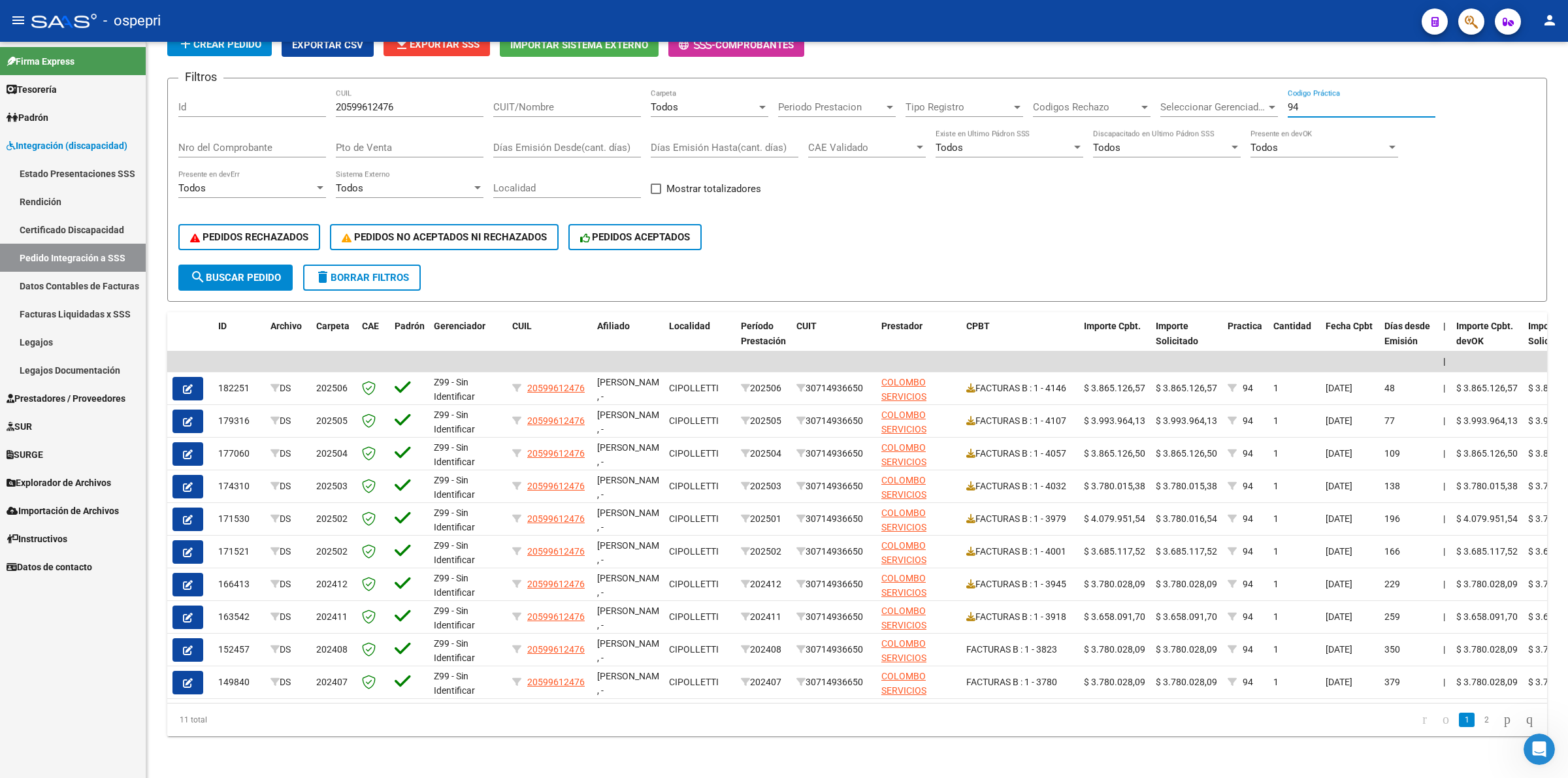
type input "94"
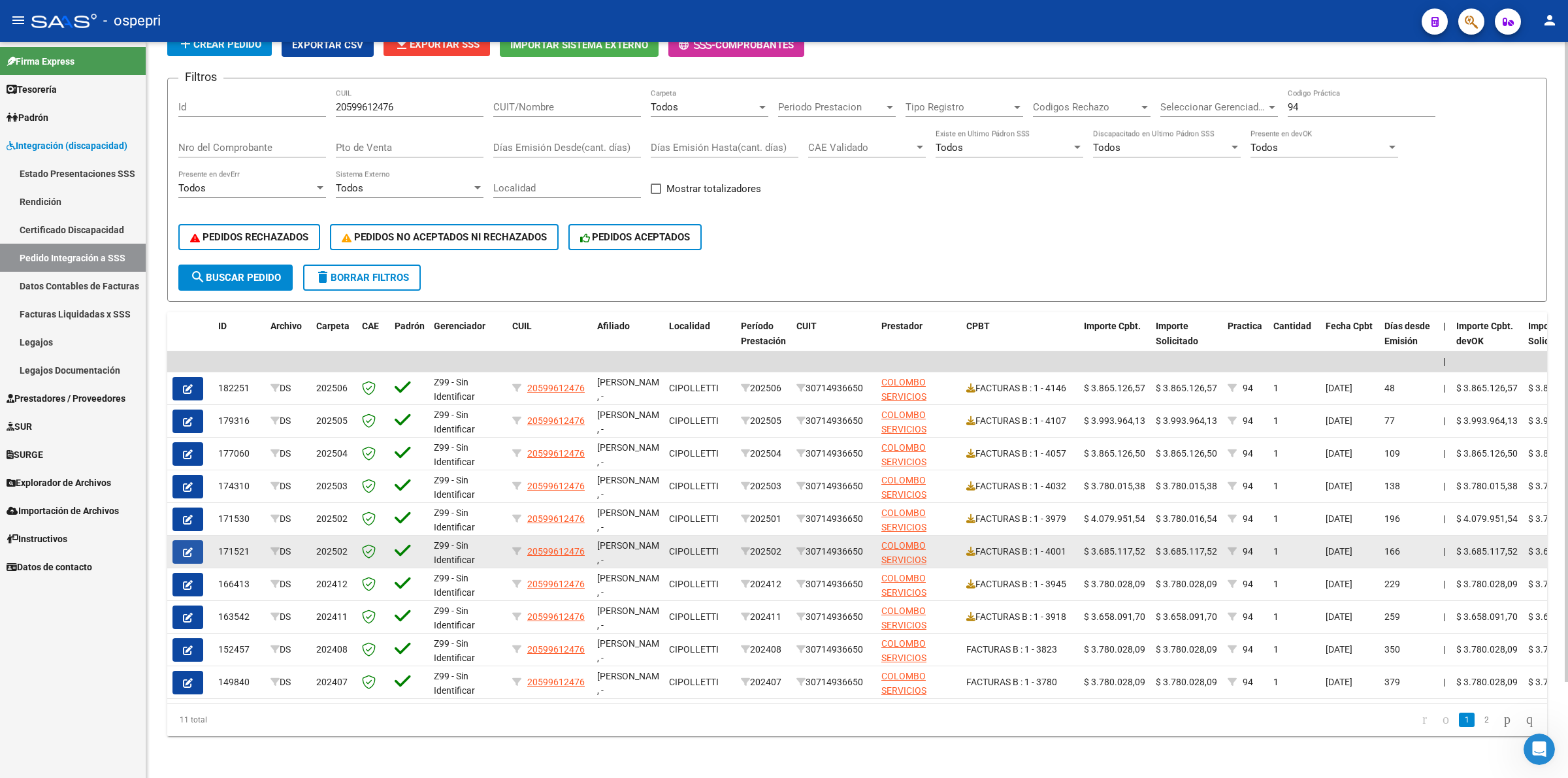
click at [187, 548] on icon "button" at bounding box center [188, 553] width 10 height 10
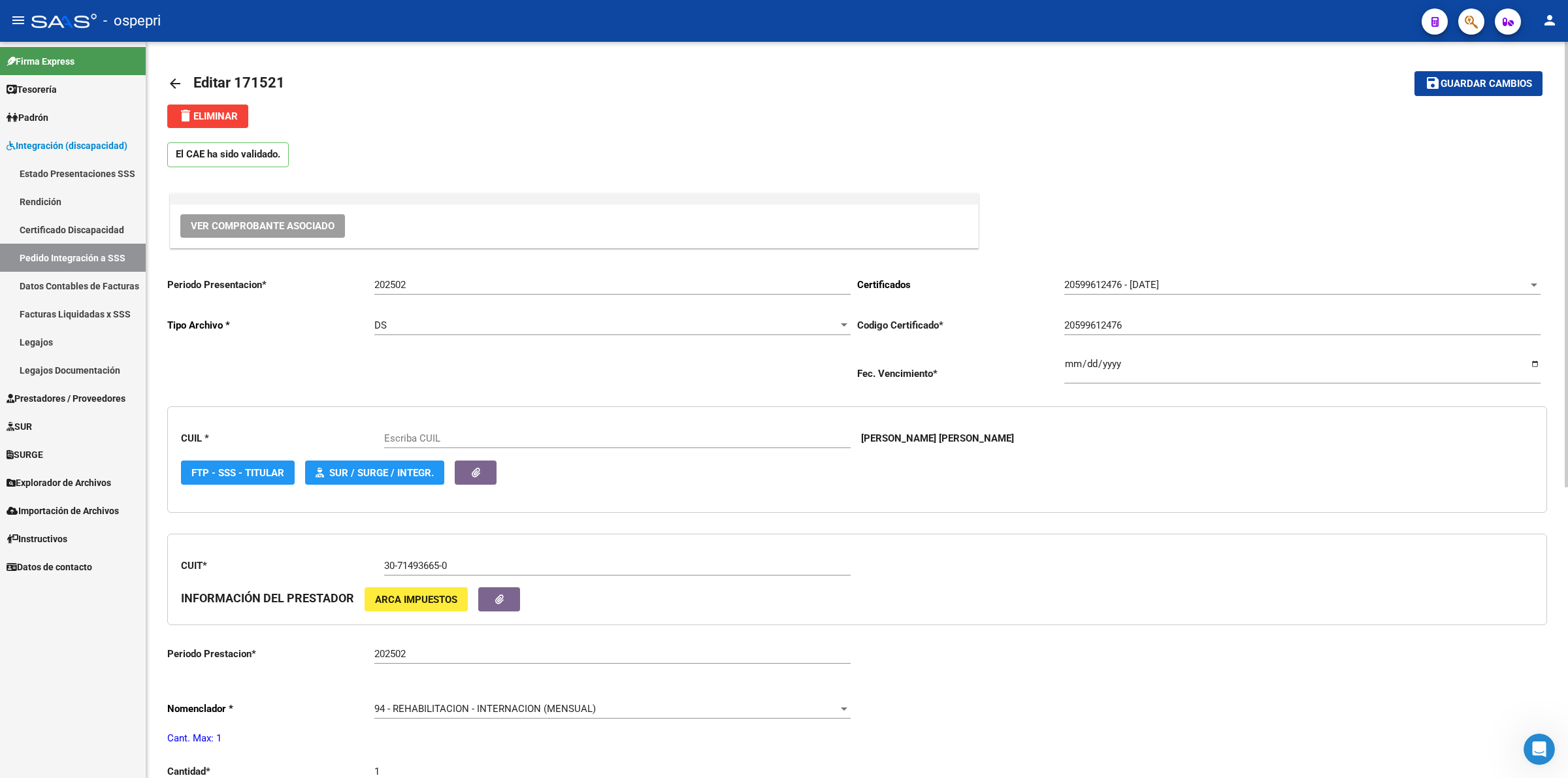
click at [295, 220] on span "Ver Comprobante Asociado" at bounding box center [262, 226] width 143 height 12
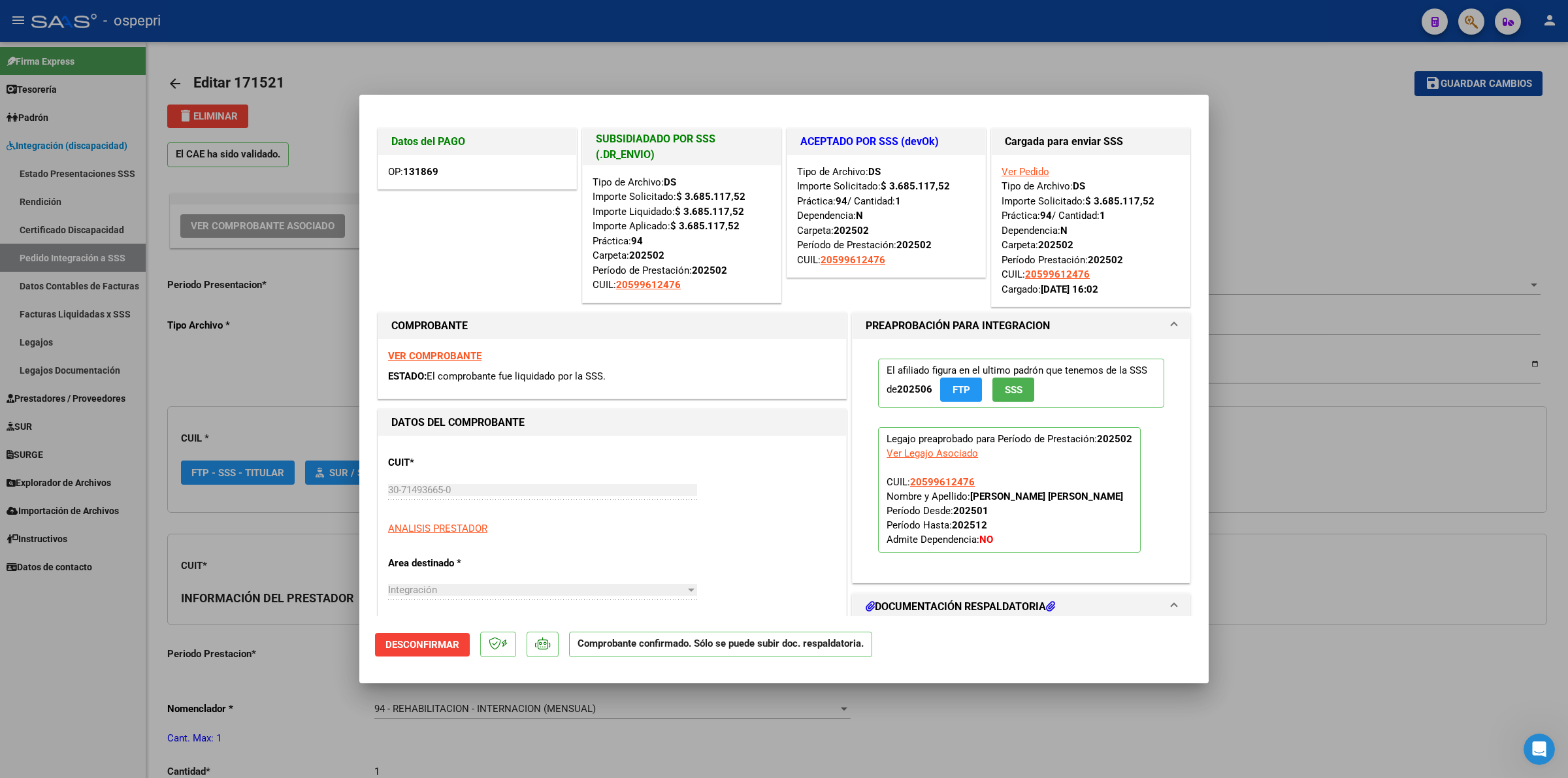
type input "20599612476"
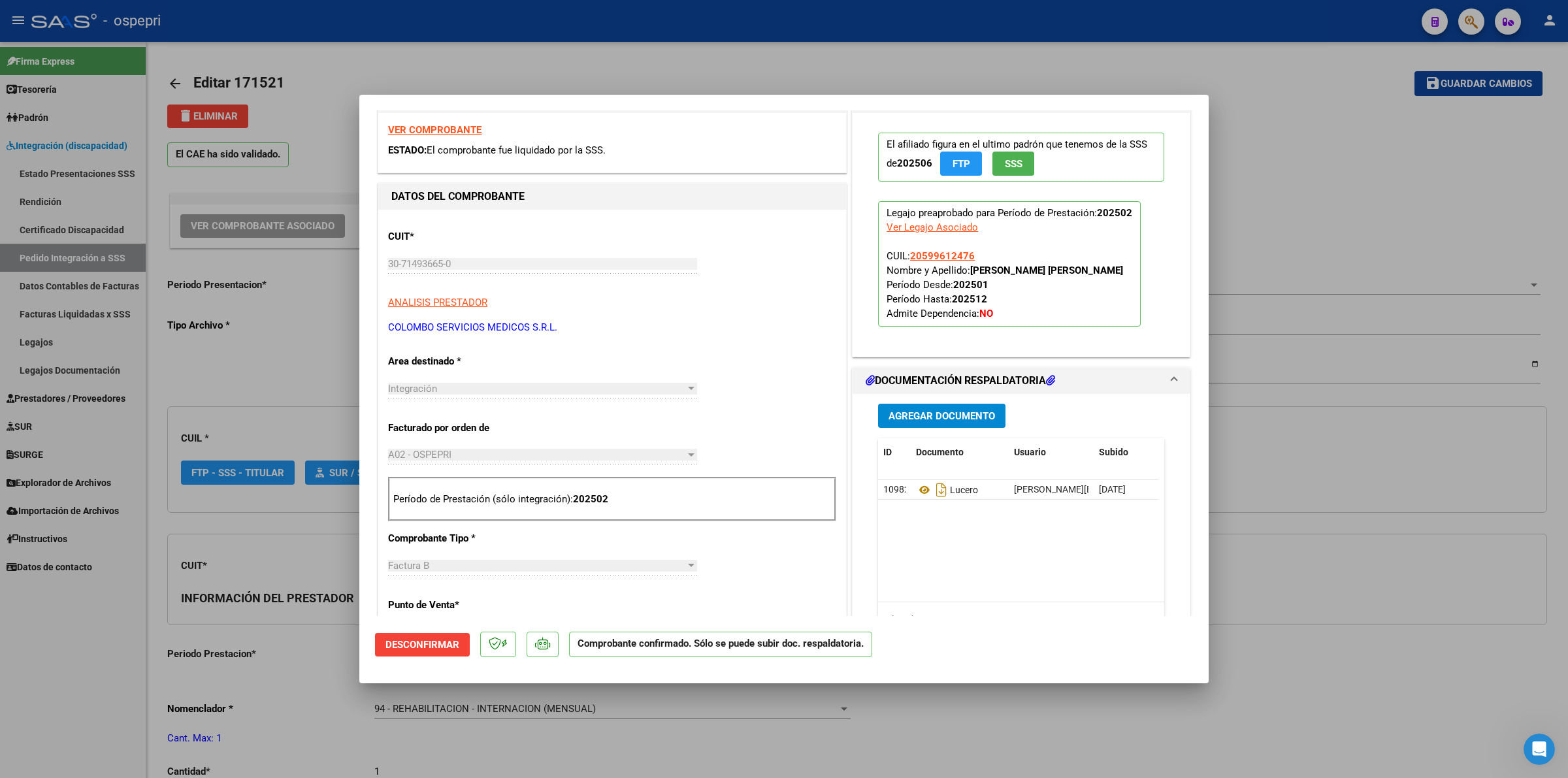
scroll to position [245, 0]
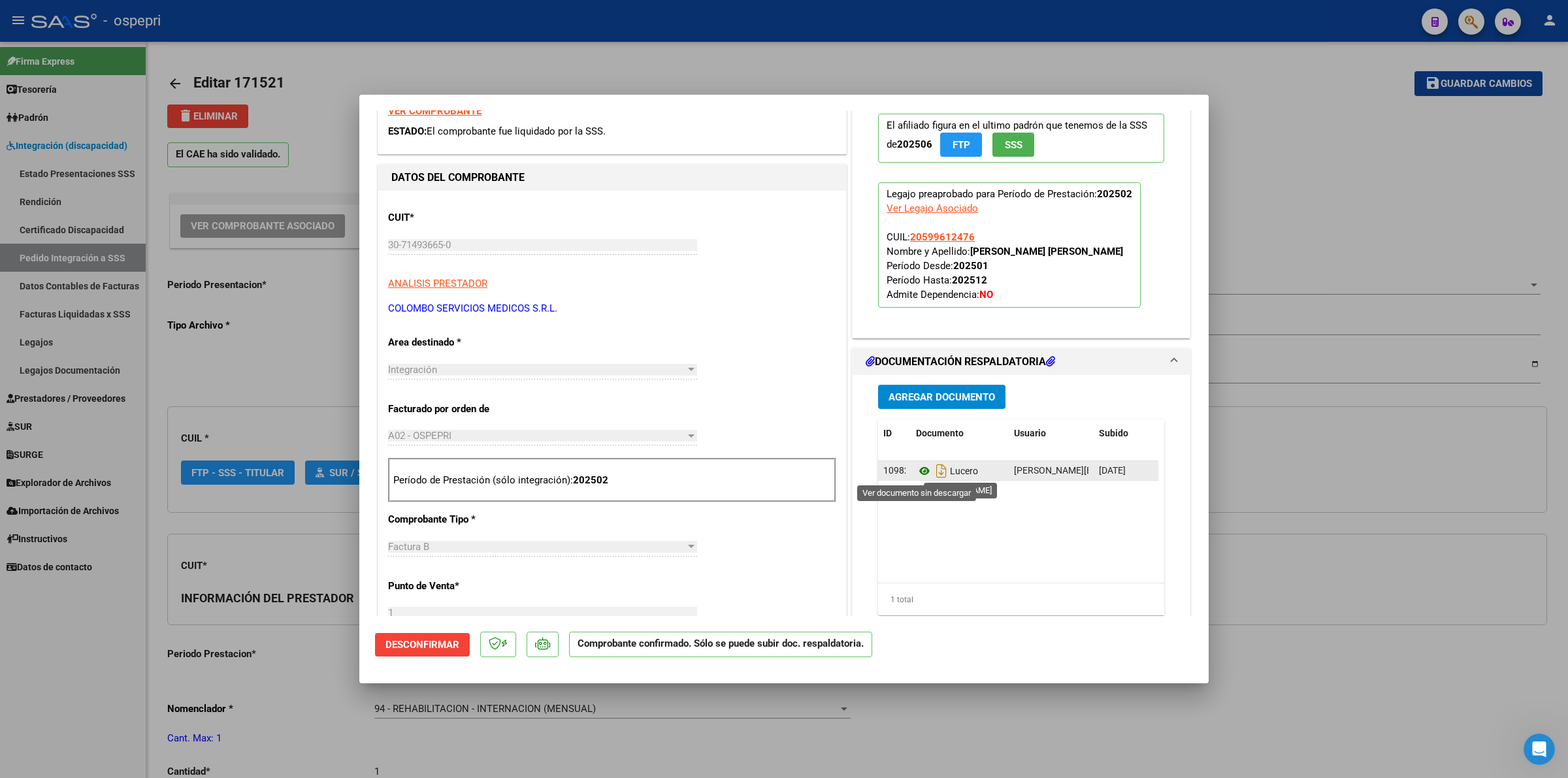
click at [916, 471] on icon at bounding box center [924, 472] width 17 height 16
type input "$ 0,00"
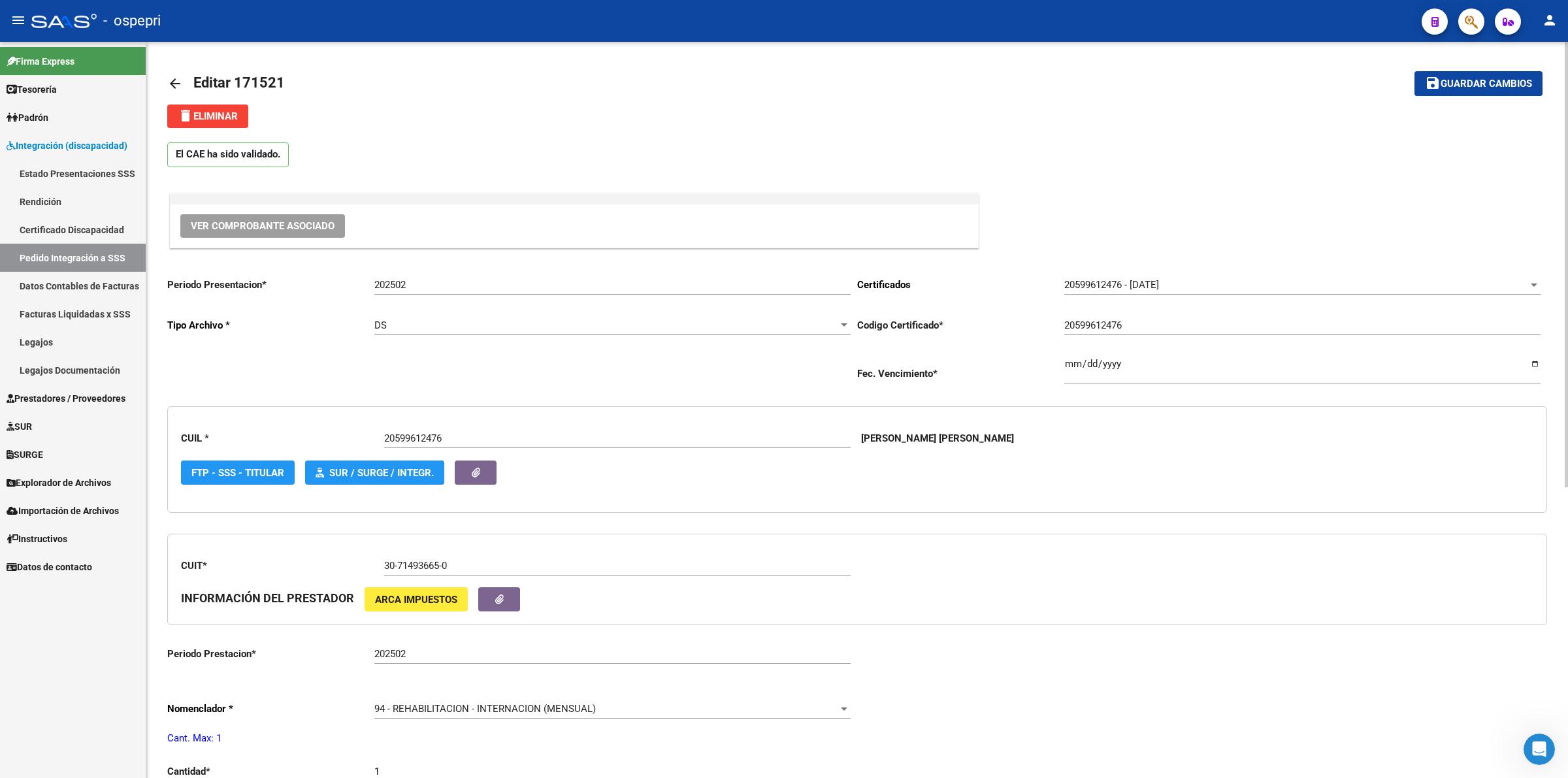
click at [169, 86] on mat-icon "arrow_back" at bounding box center [175, 84] width 16 height 16
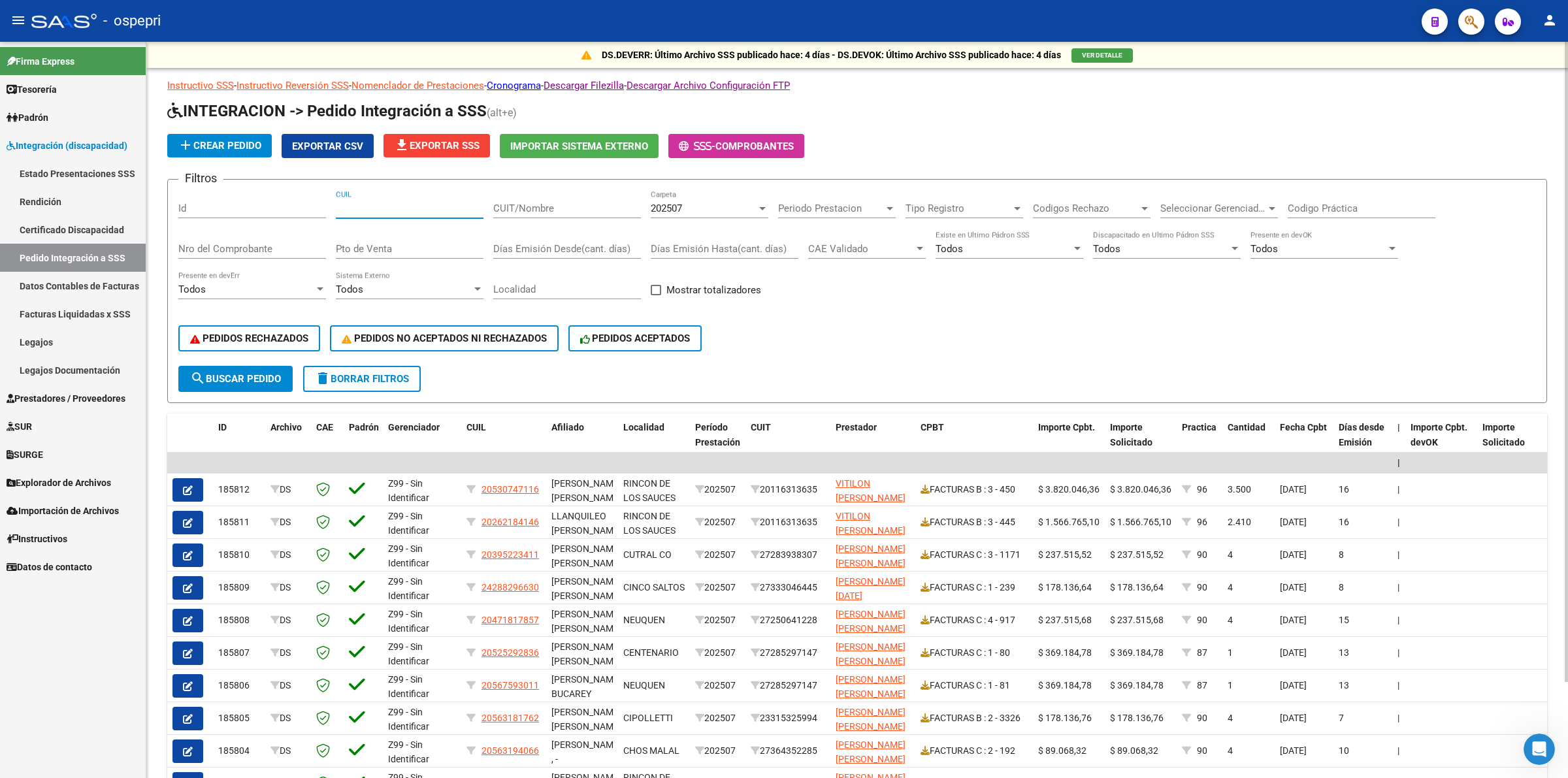
click at [371, 208] on input "CUIL" at bounding box center [409, 209] width 147 height 12
click at [260, 253] on div "Nro del Comprobante" at bounding box center [251, 244] width 147 height 28
type input "4032"
click at [690, 204] on div "202507" at bounding box center [703, 209] width 106 height 12
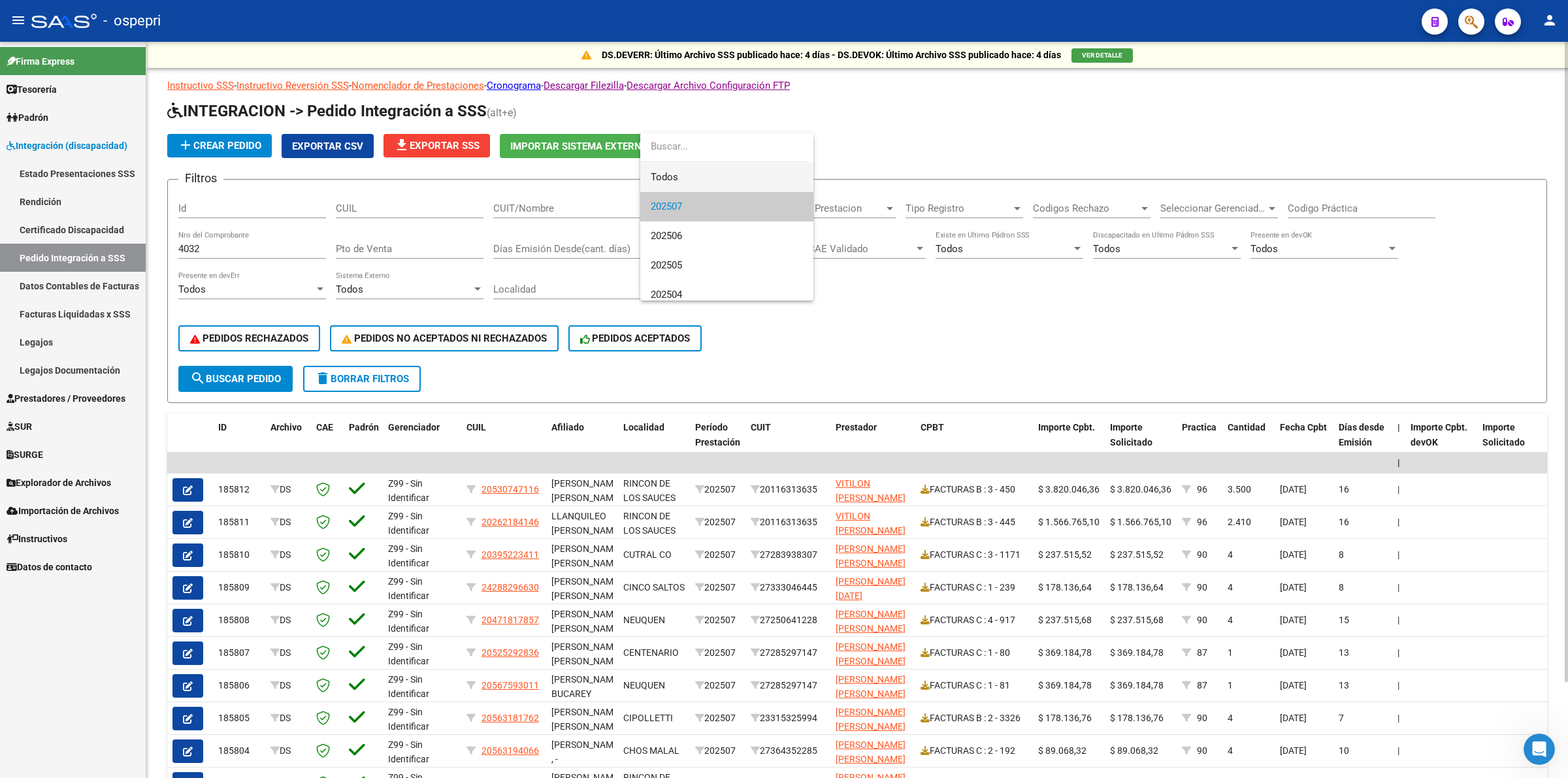
drag, startPoint x: 674, startPoint y: 178, endPoint x: 451, endPoint y: 356, distance: 285.3
click at [674, 181] on span "Todos" at bounding box center [727, 178] width 152 height 30
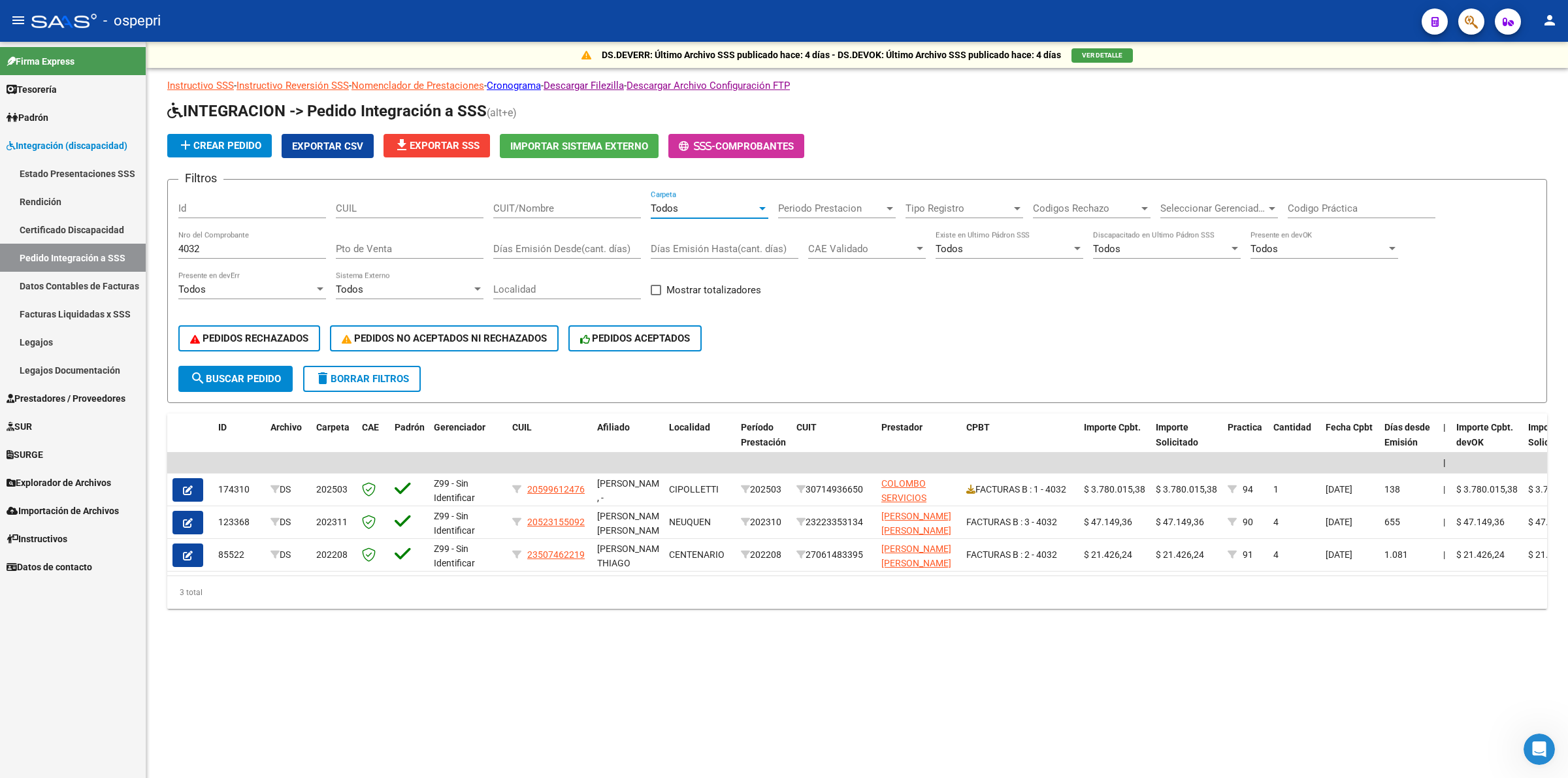
click at [273, 381] on button "search Buscar Pedido" at bounding box center [235, 379] width 115 height 26
click at [195, 486] on button "button" at bounding box center [188, 490] width 31 height 24
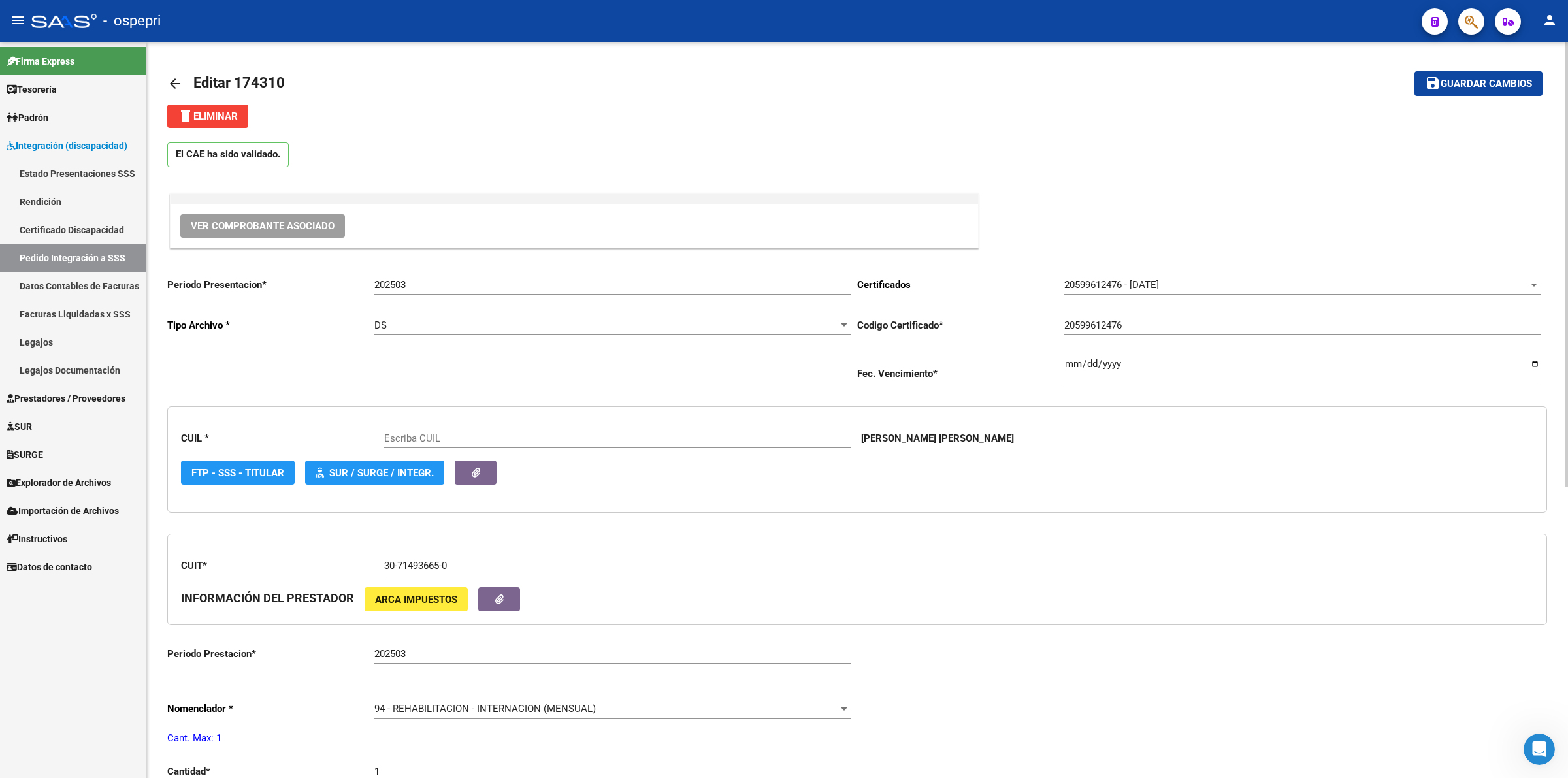
click at [286, 234] on button "Ver Comprobante Asociado" at bounding box center [262, 226] width 165 height 24
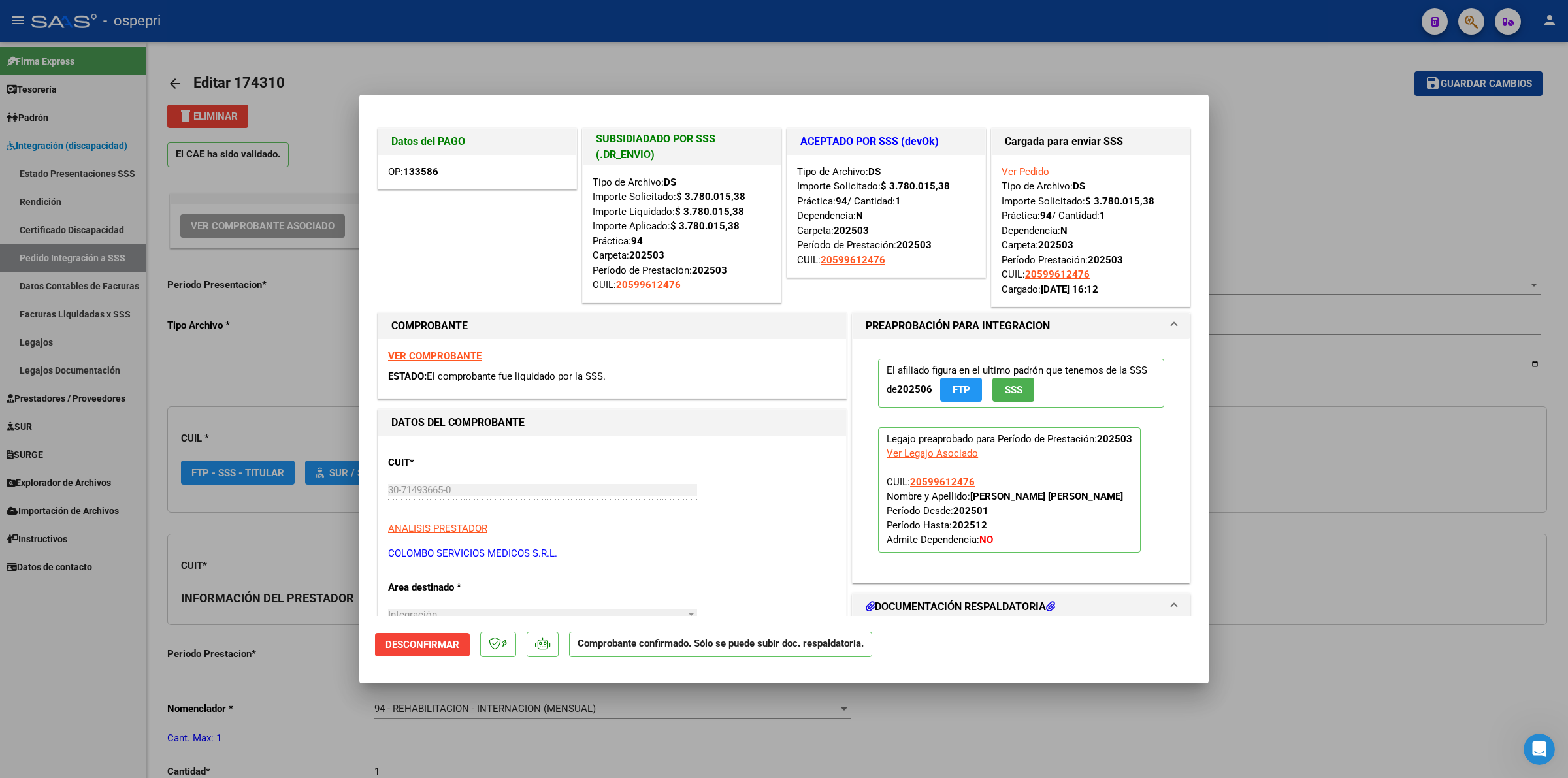
type input "20599612476"
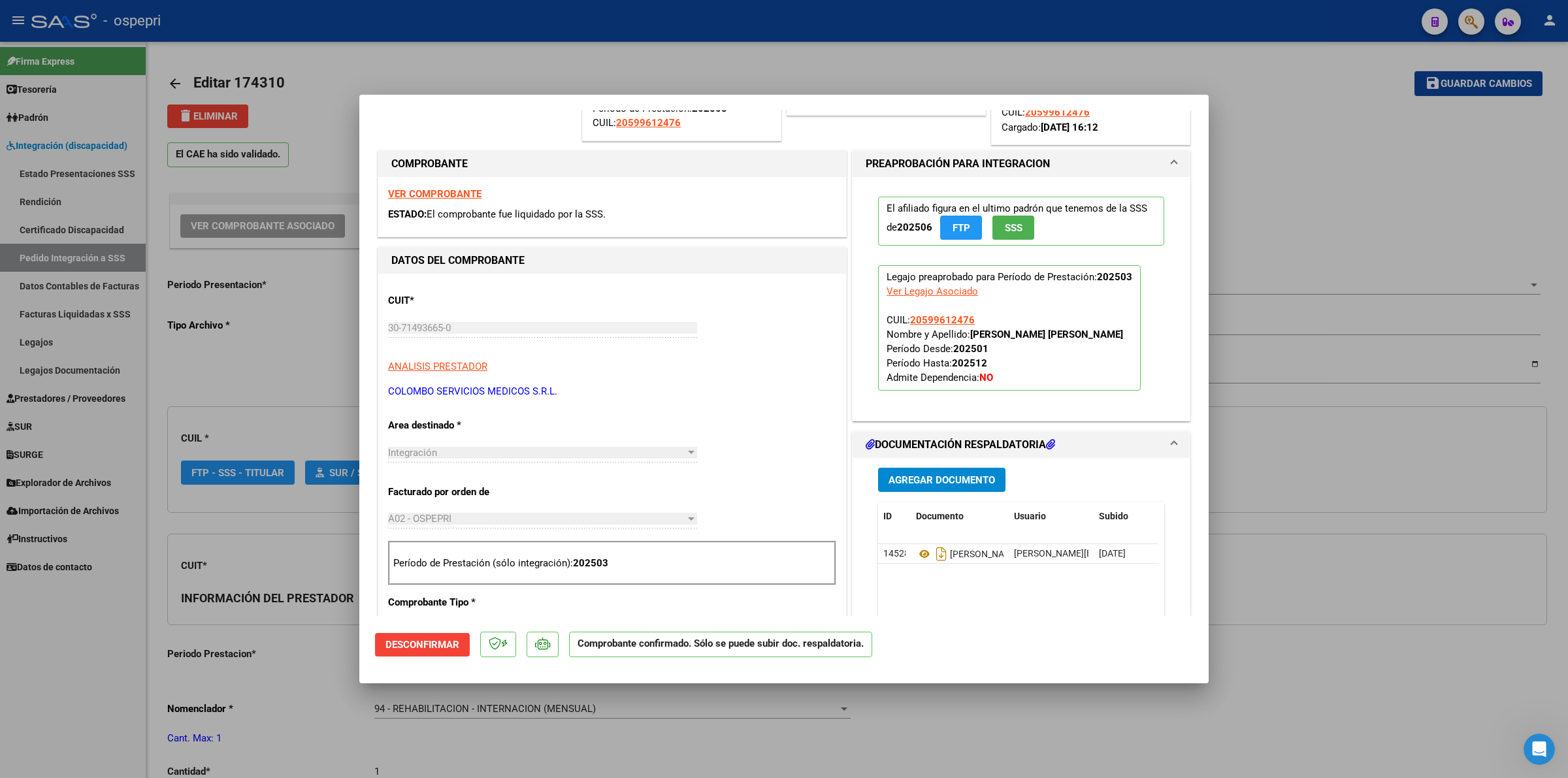
scroll to position [163, 0]
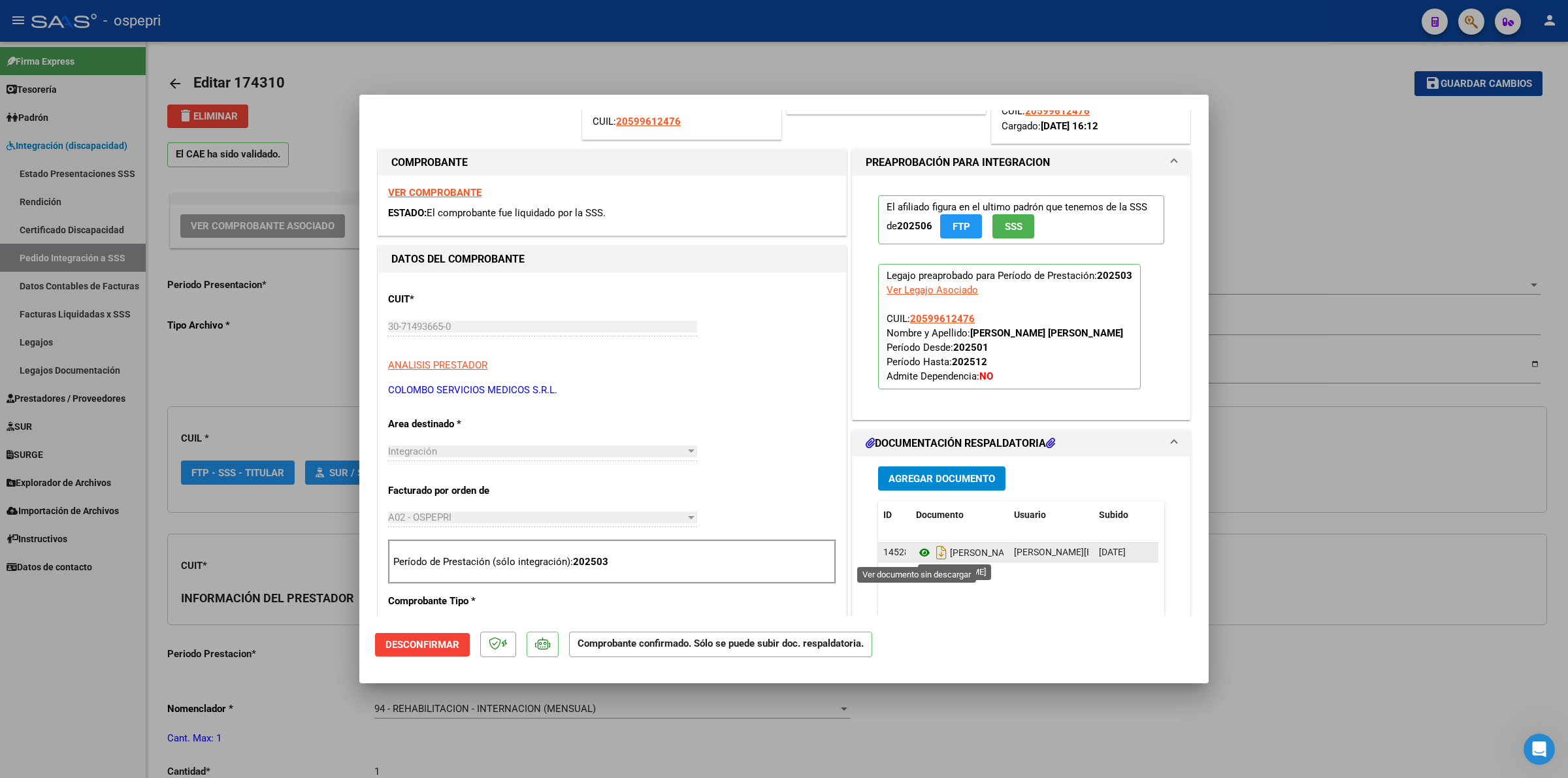
click at [916, 557] on icon at bounding box center [924, 553] width 17 height 16
type input "$ 0,00"
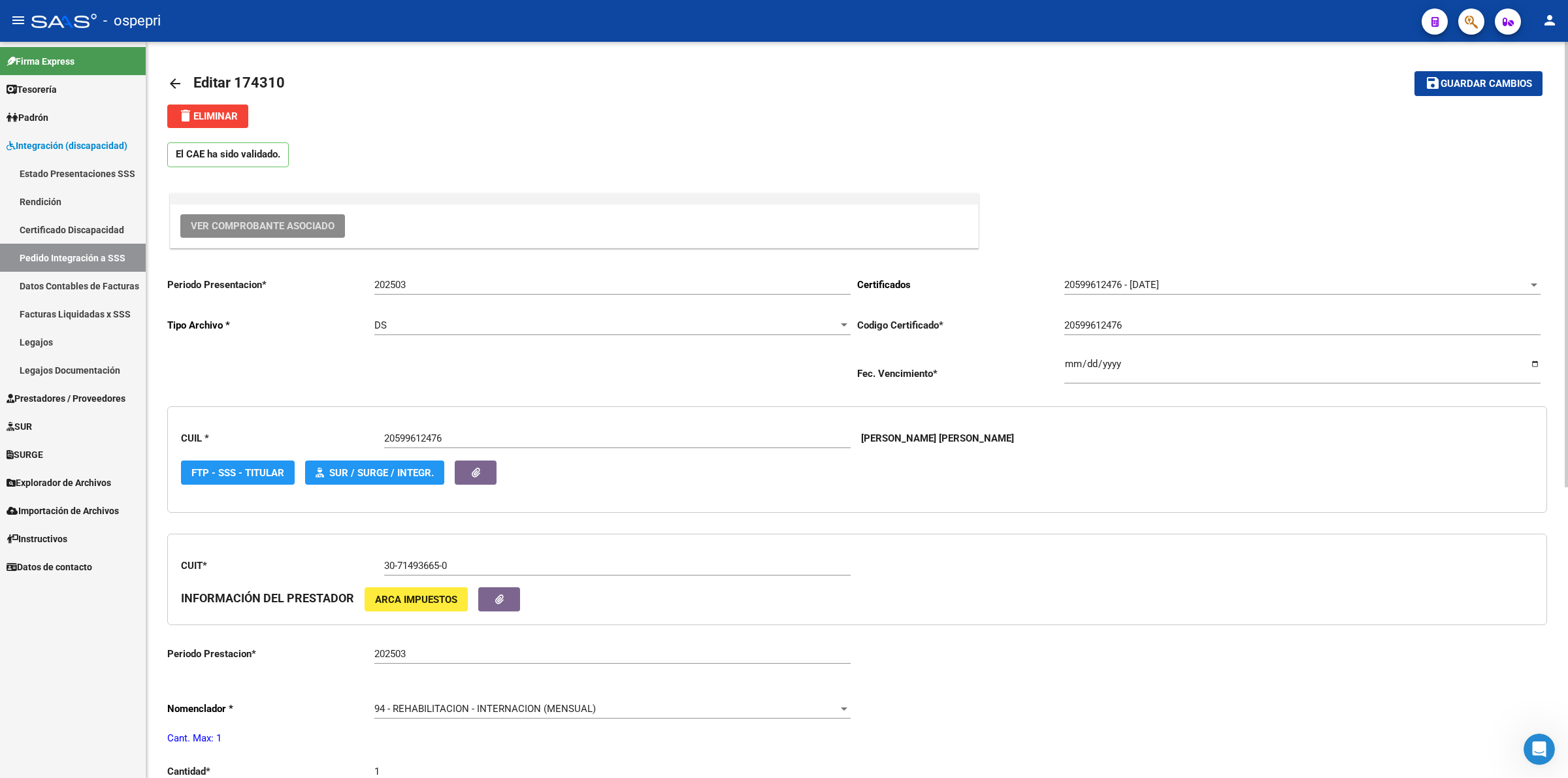
click at [178, 84] on mat-icon "arrow_back" at bounding box center [175, 84] width 16 height 16
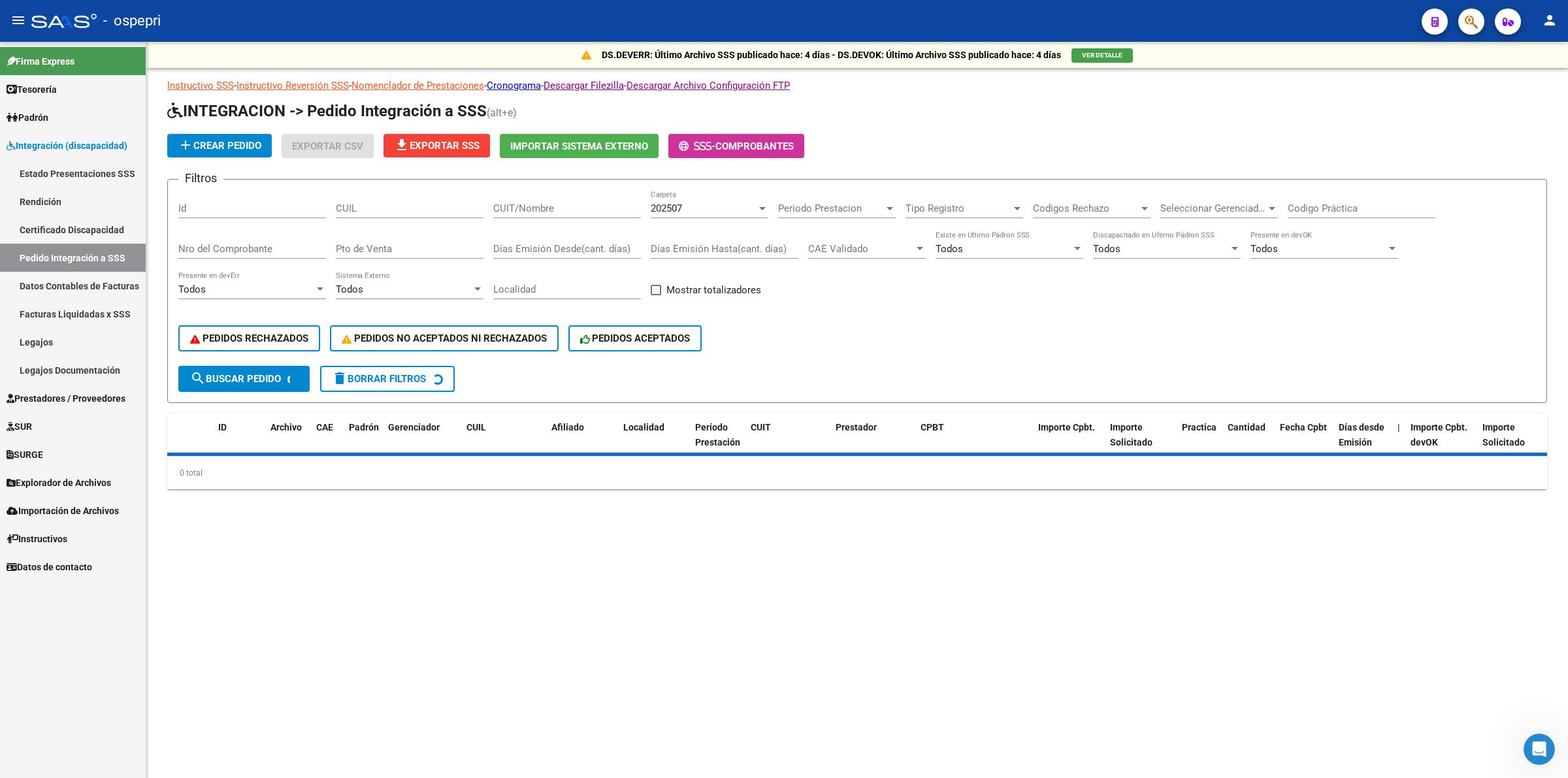
click at [191, 244] on input "Nro del Comprobante" at bounding box center [251, 249] width 147 height 12
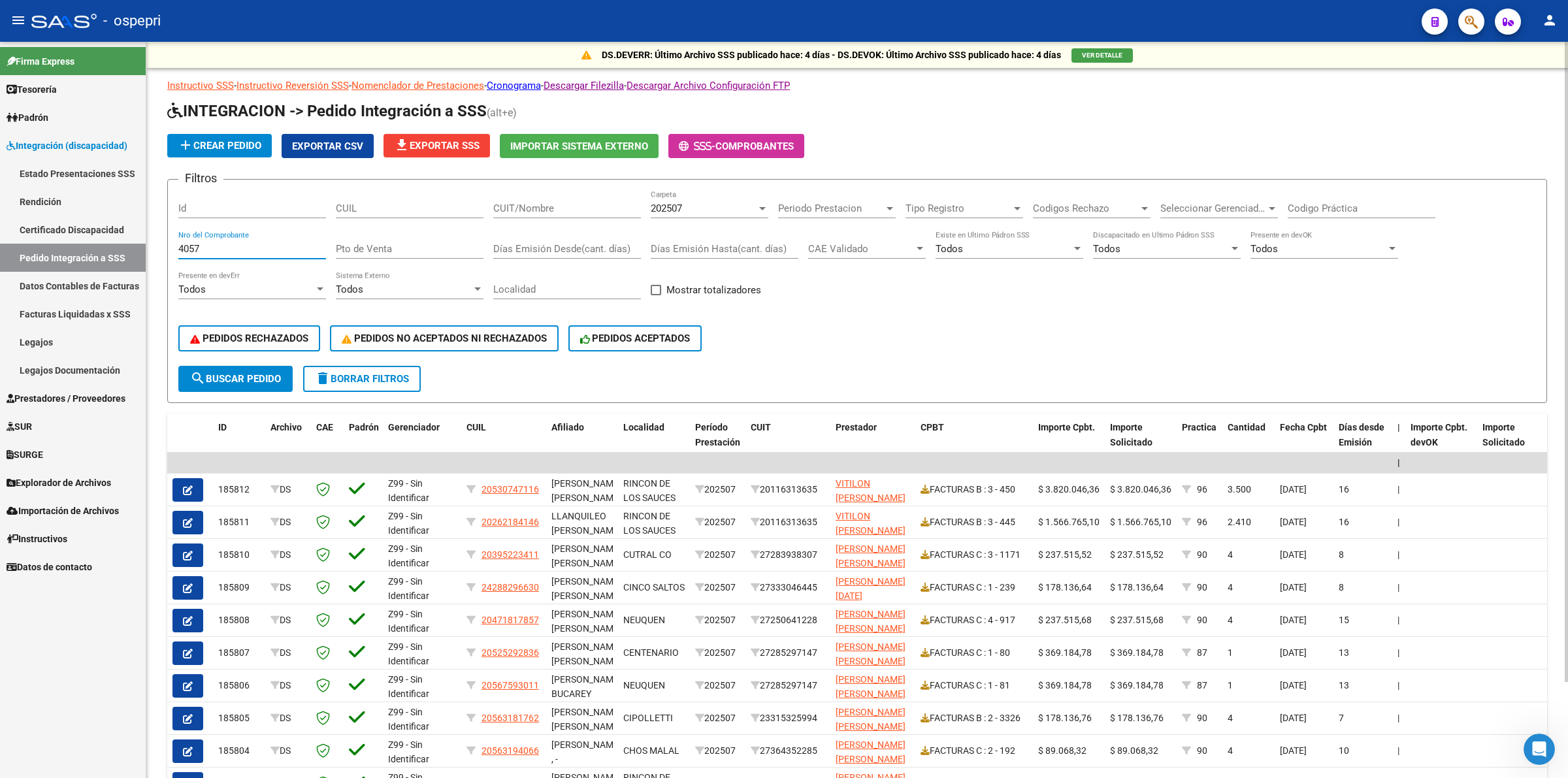
type input "4057"
click at [667, 212] on span "202507" at bounding box center [666, 209] width 32 height 12
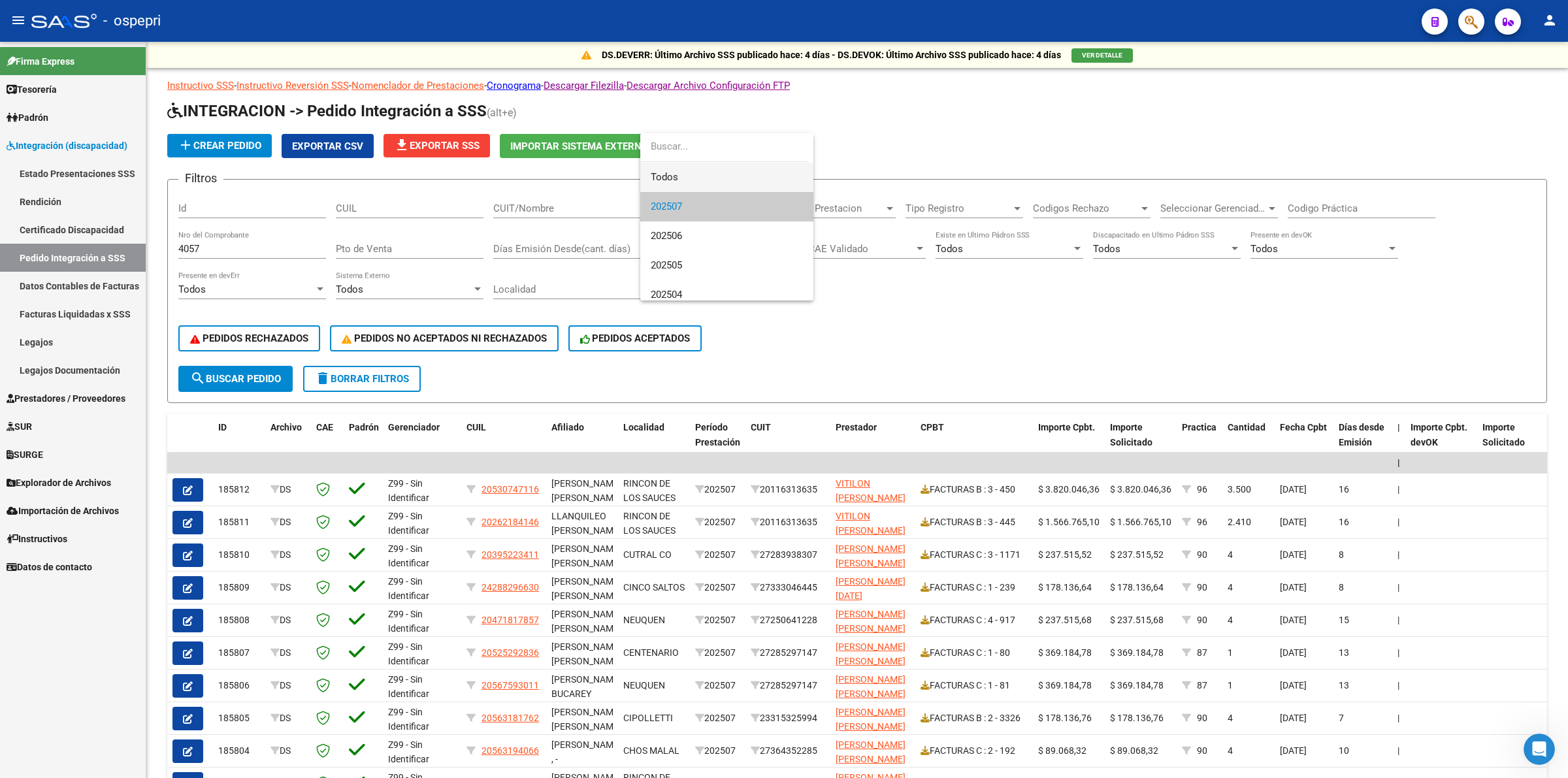
click at [678, 186] on span "Todos" at bounding box center [727, 178] width 152 height 30
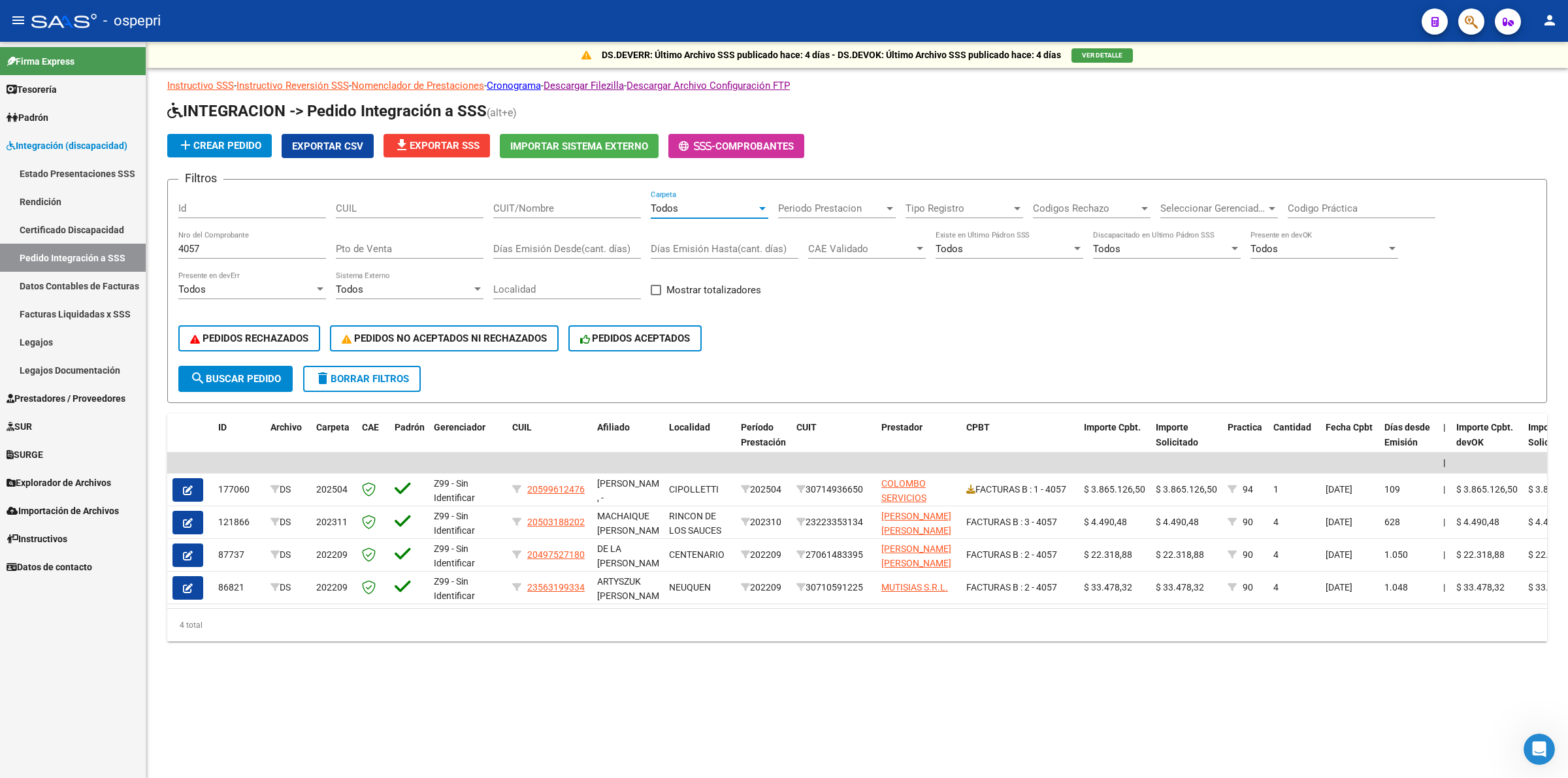
click at [259, 376] on span "search Buscar Pedido" at bounding box center [235, 379] width 91 height 12
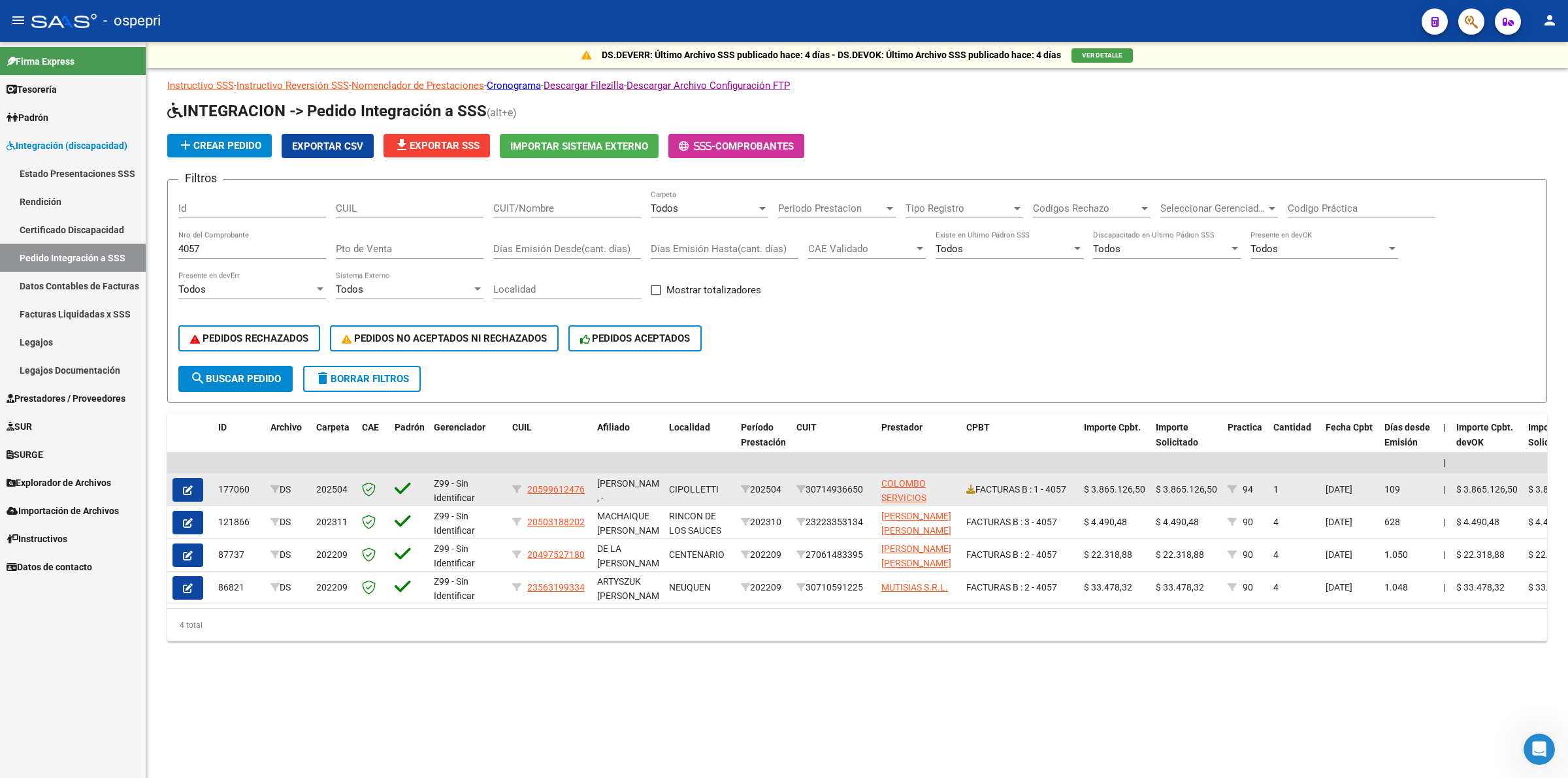
click at [198, 478] on button "button" at bounding box center [188, 490] width 31 height 24
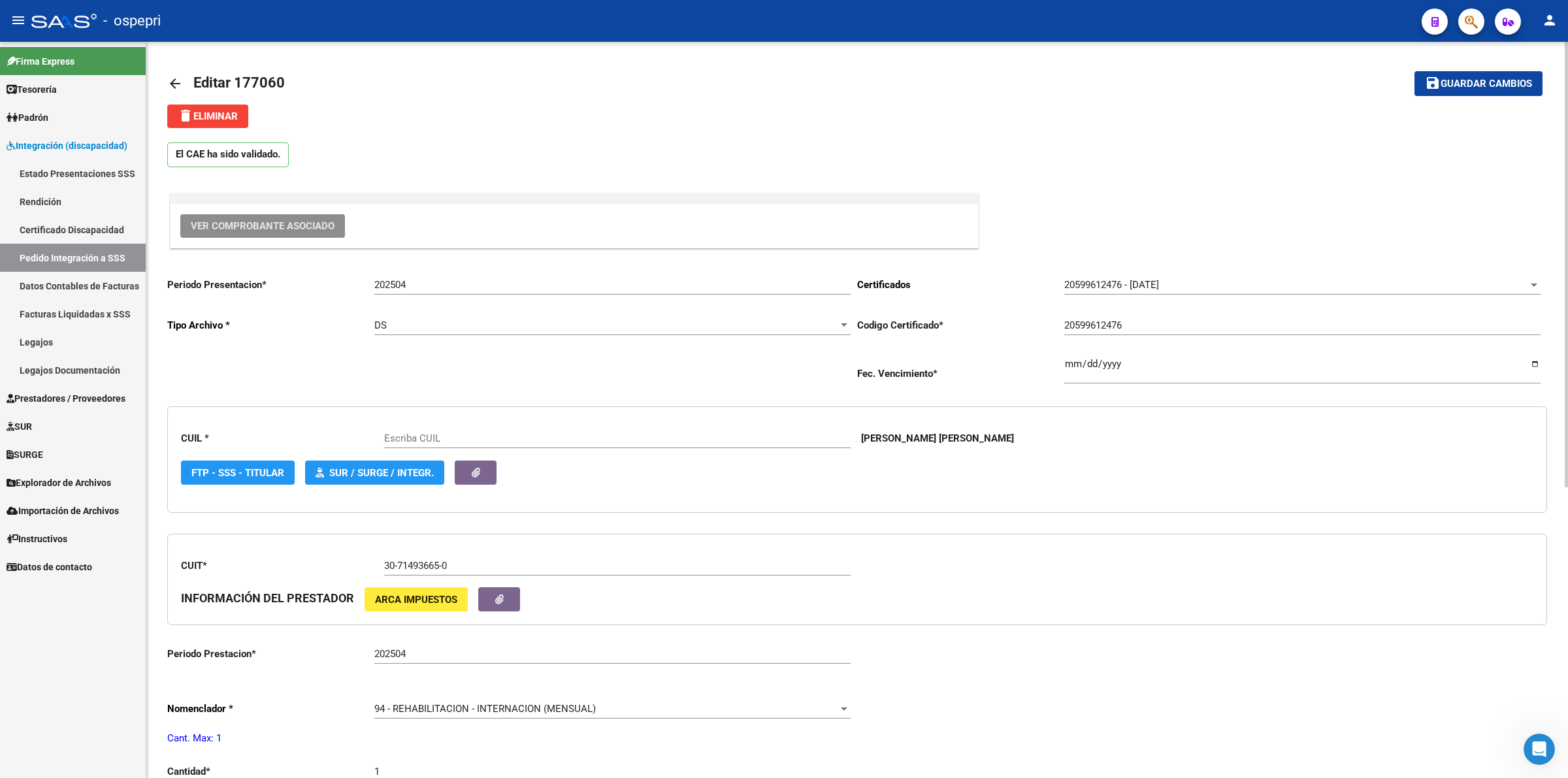
click at [275, 226] on span "Ver Comprobante Asociado" at bounding box center [262, 226] width 143 height 12
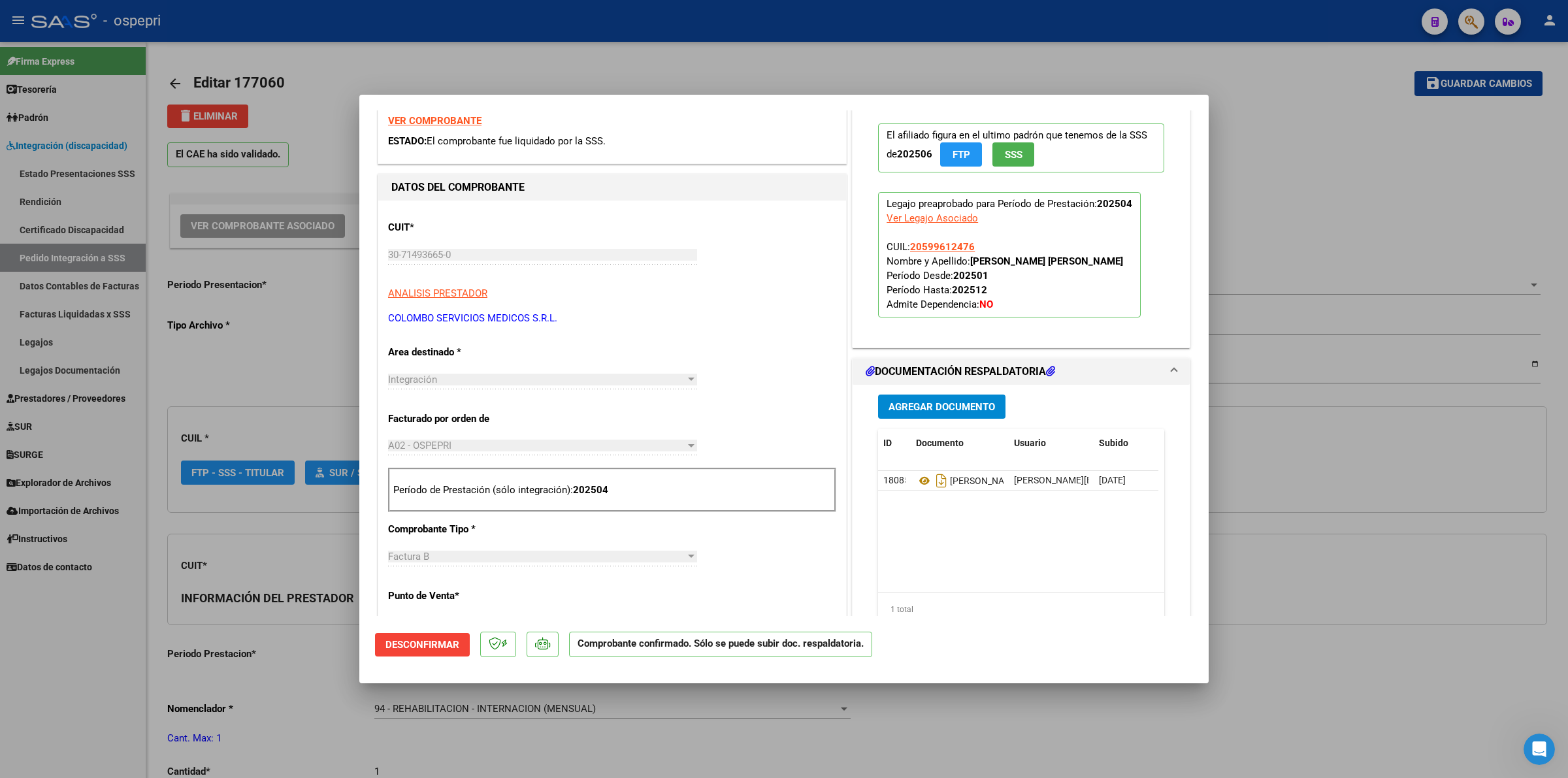
type input "20599612476"
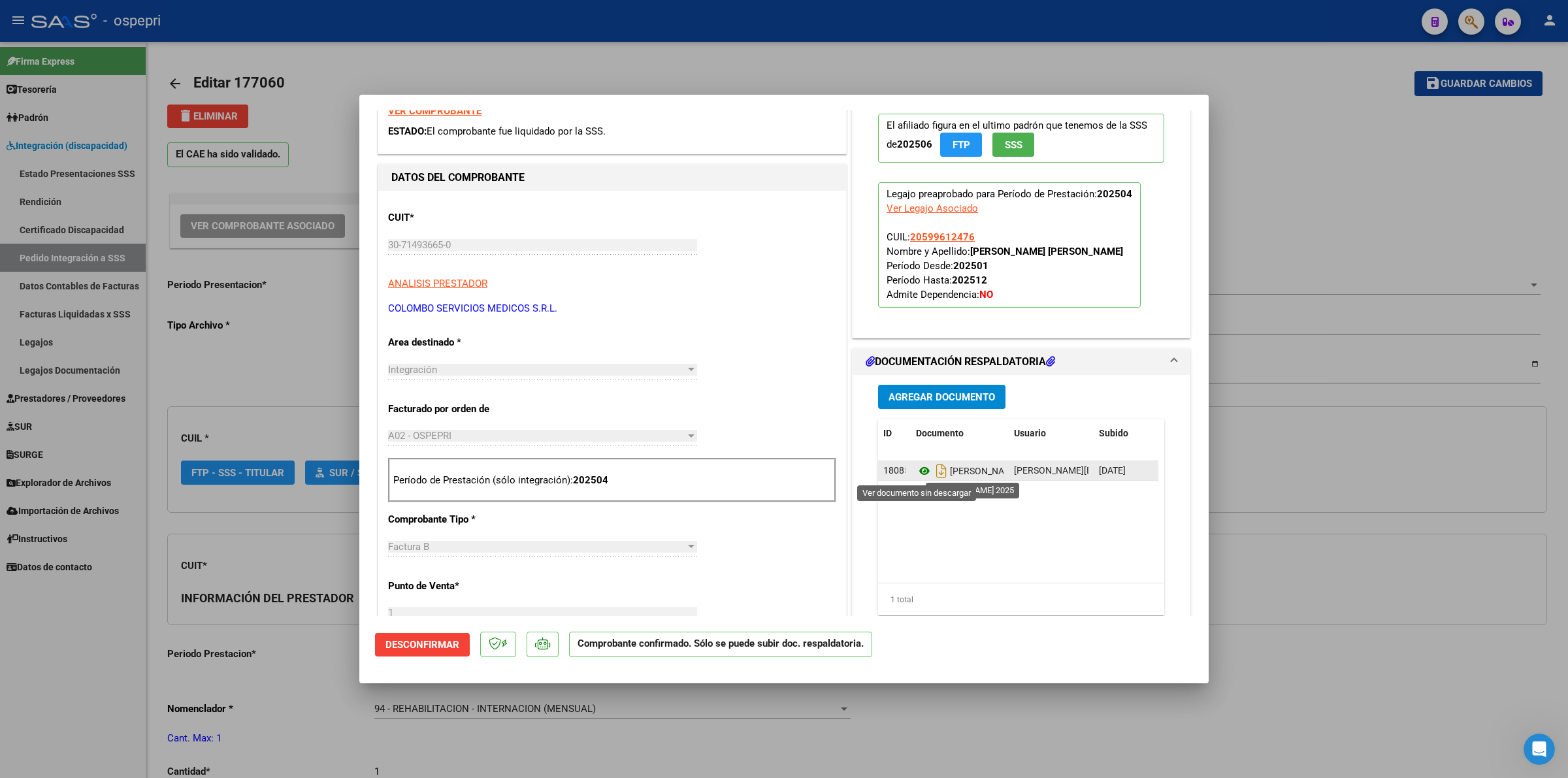
click at [916, 477] on icon at bounding box center [924, 472] width 17 height 16
click at [916, 472] on icon at bounding box center [924, 472] width 17 height 16
type input "$ 0,00"
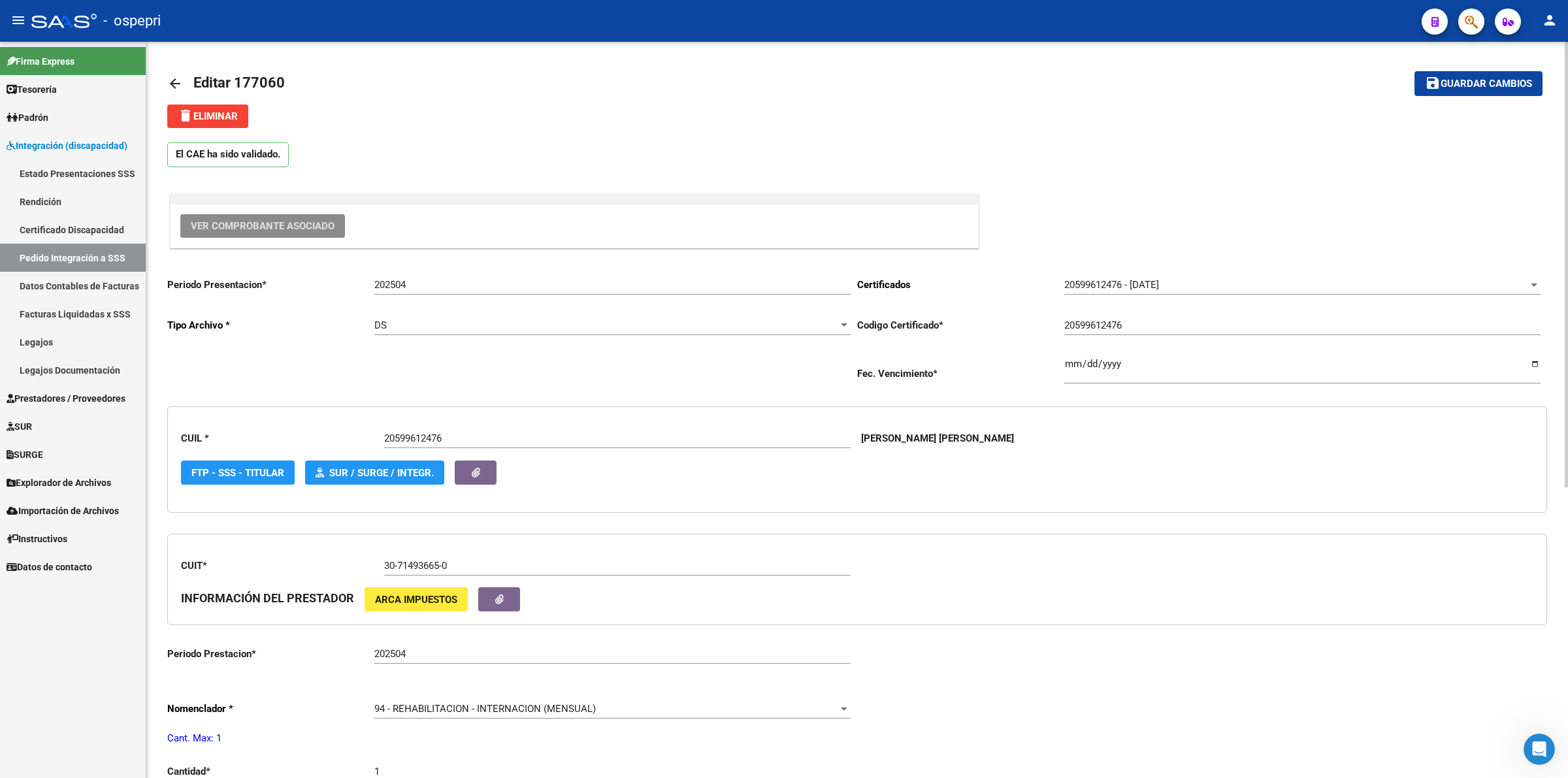
click at [178, 78] on mat-icon "arrow_back" at bounding box center [175, 84] width 16 height 16
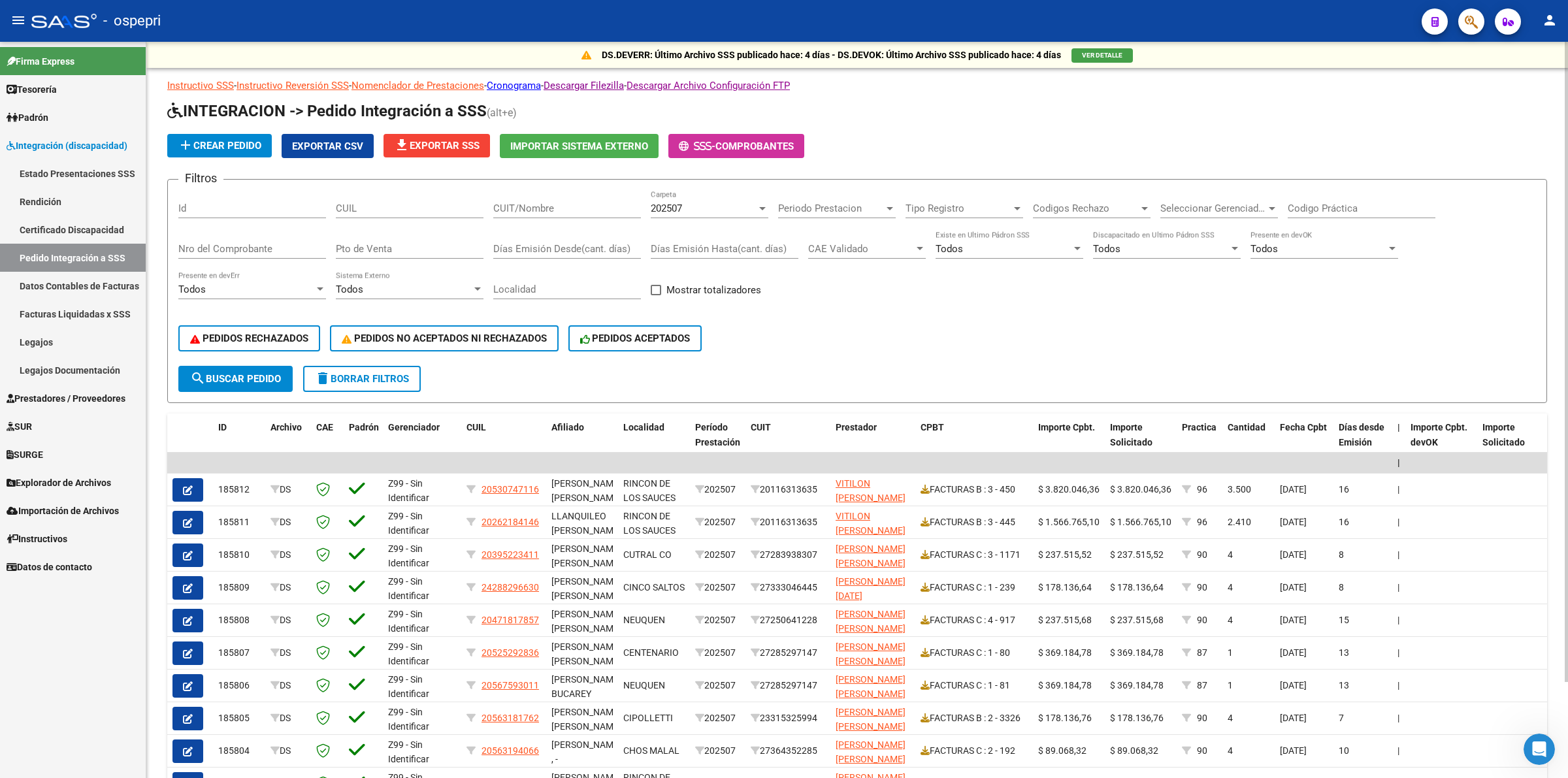
drag, startPoint x: 377, startPoint y: 215, endPoint x: 377, endPoint y: 206, distance: 9.0
click at [377, 211] on div "CUIL" at bounding box center [409, 204] width 147 height 28
click at [377, 204] on input "CUIL" at bounding box center [409, 209] width 147 height 12
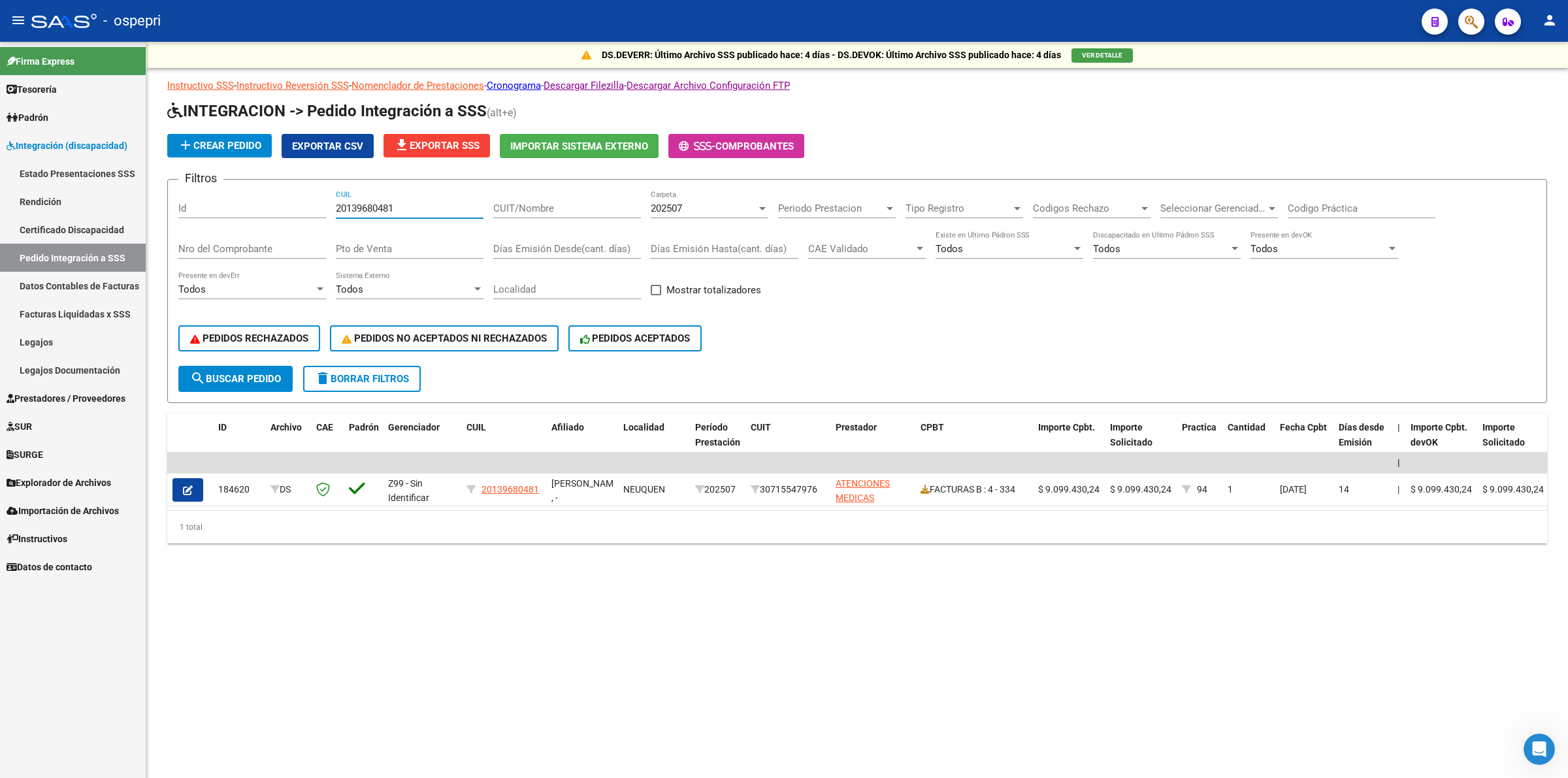
type input "20139680481"
click at [715, 211] on div "202507" at bounding box center [703, 209] width 106 height 12
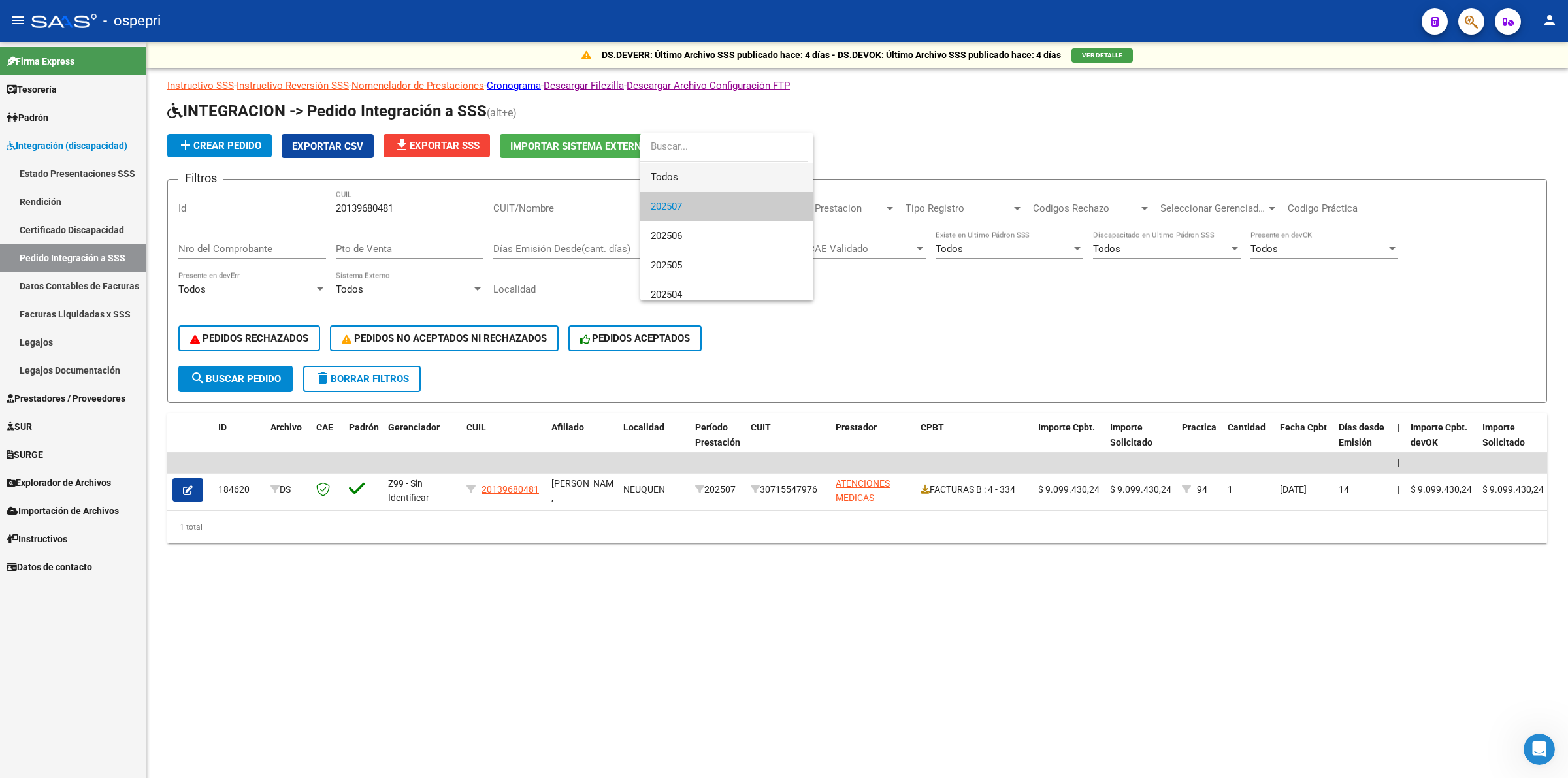
click at [714, 184] on span "Todos" at bounding box center [727, 178] width 152 height 30
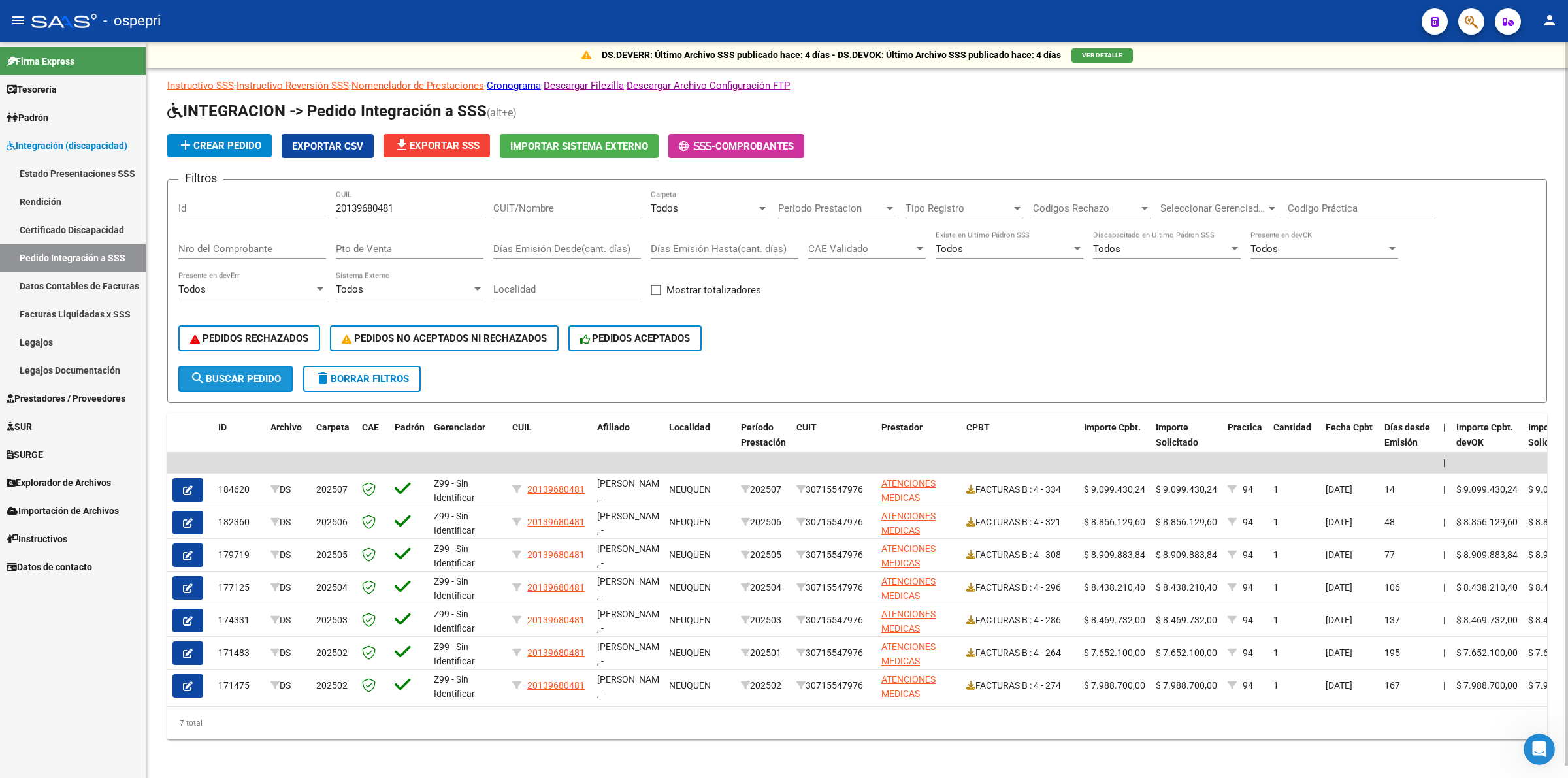
click at [263, 377] on span "search Buscar Pedido" at bounding box center [235, 379] width 91 height 12
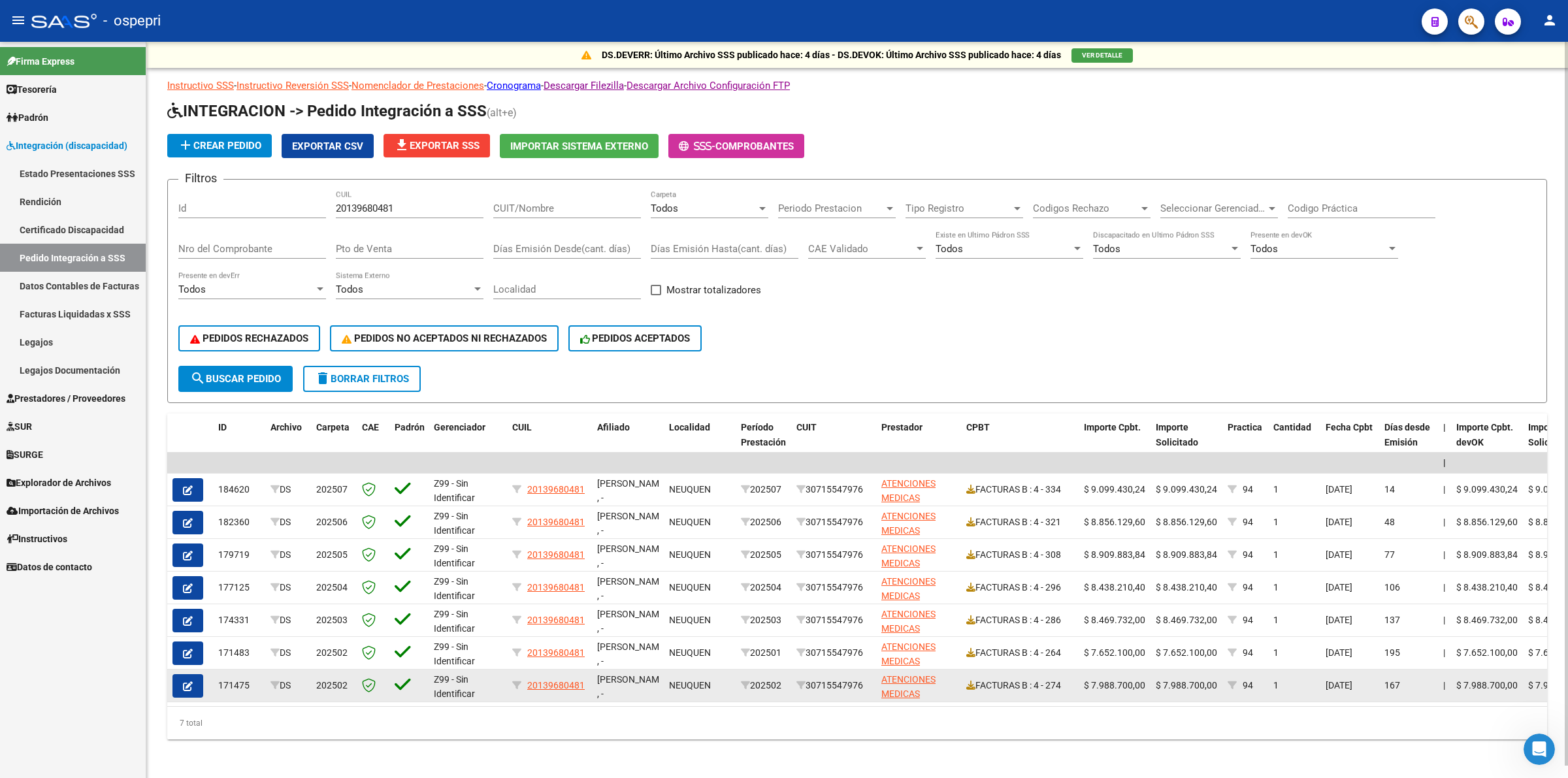
click at [184, 681] on icon "button" at bounding box center [188, 686] width 10 height 10
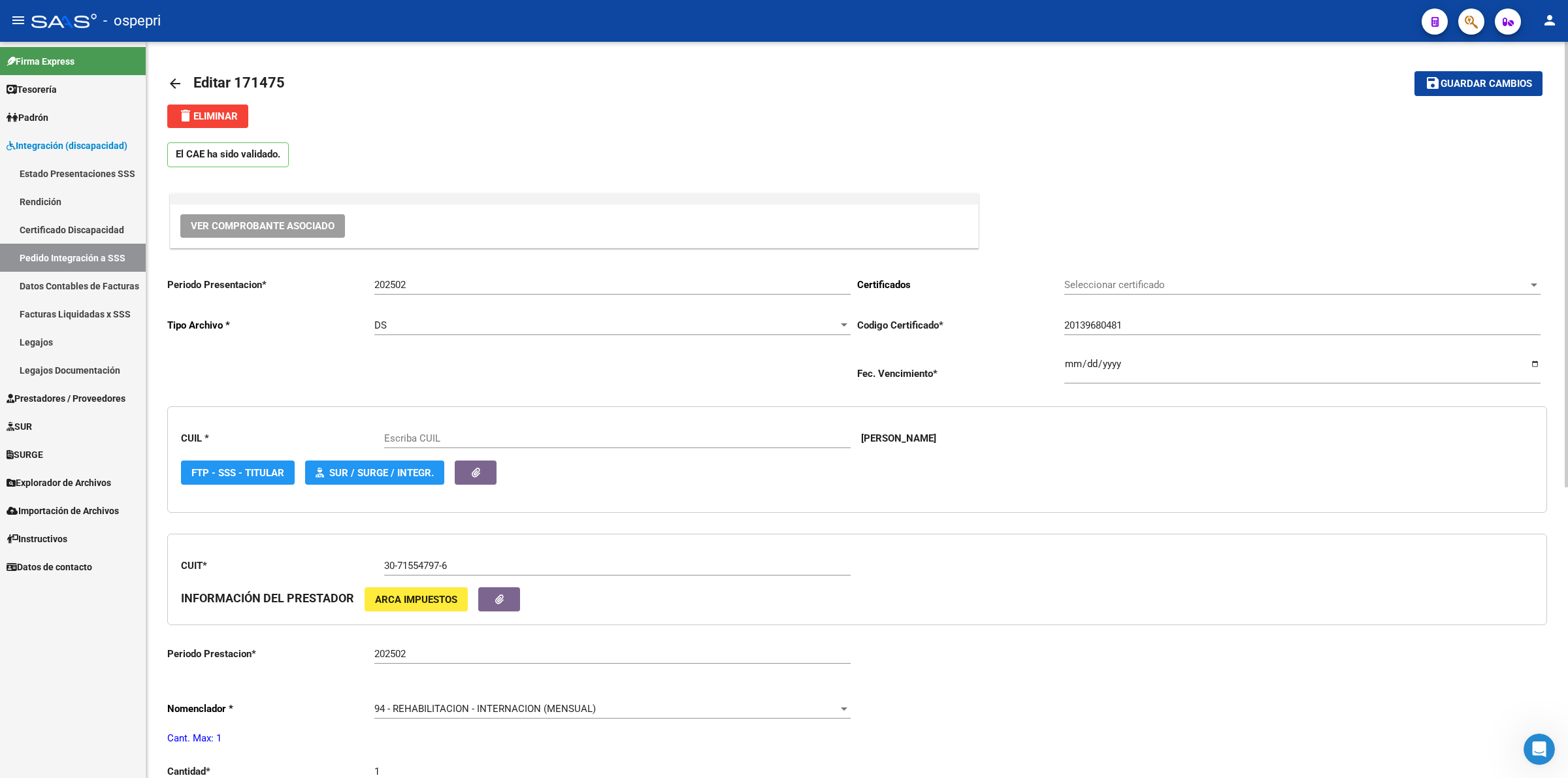
click at [259, 228] on span "Ver Comprobante Asociado" at bounding box center [262, 226] width 143 height 12
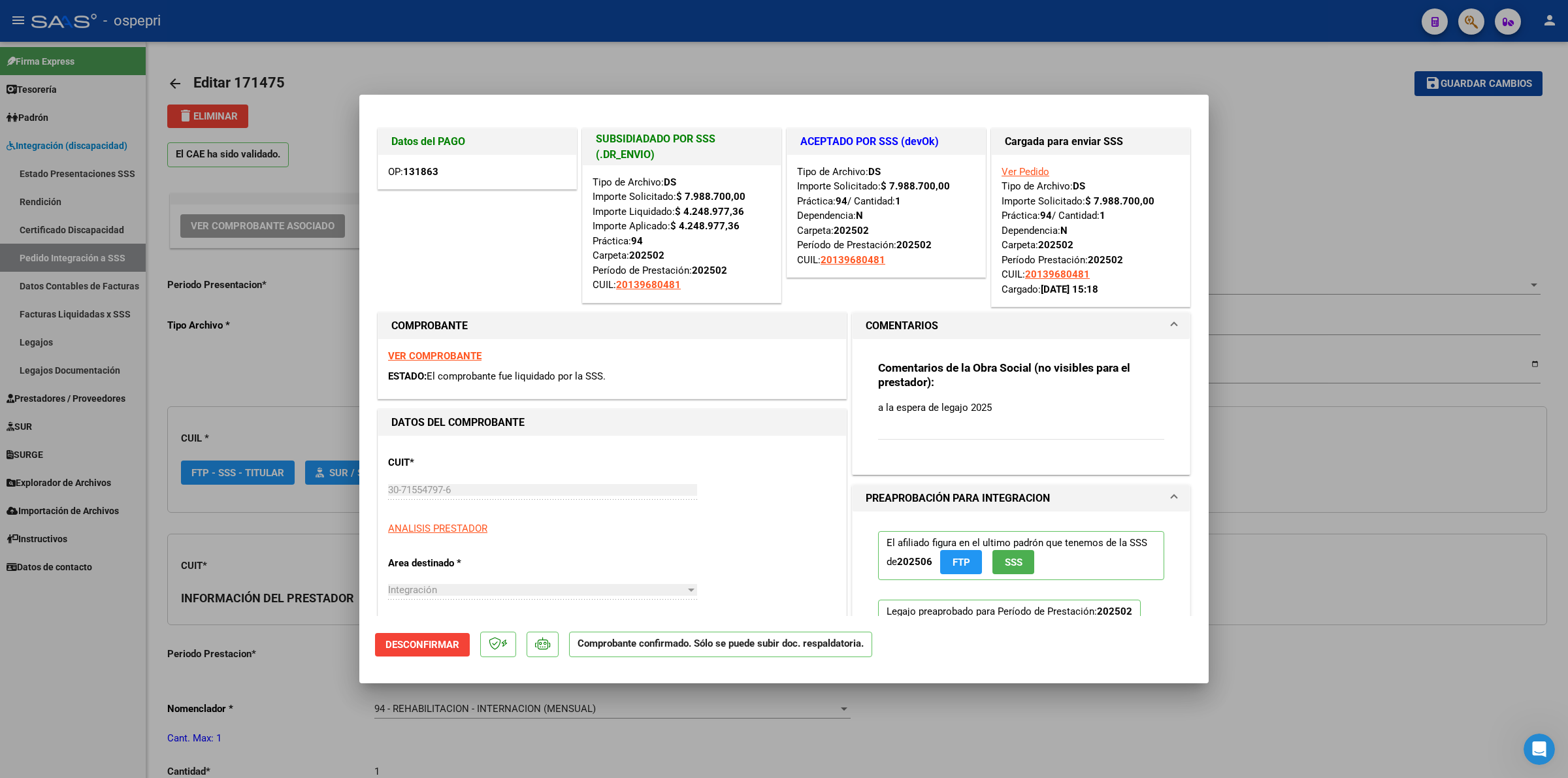
type input "20139680481"
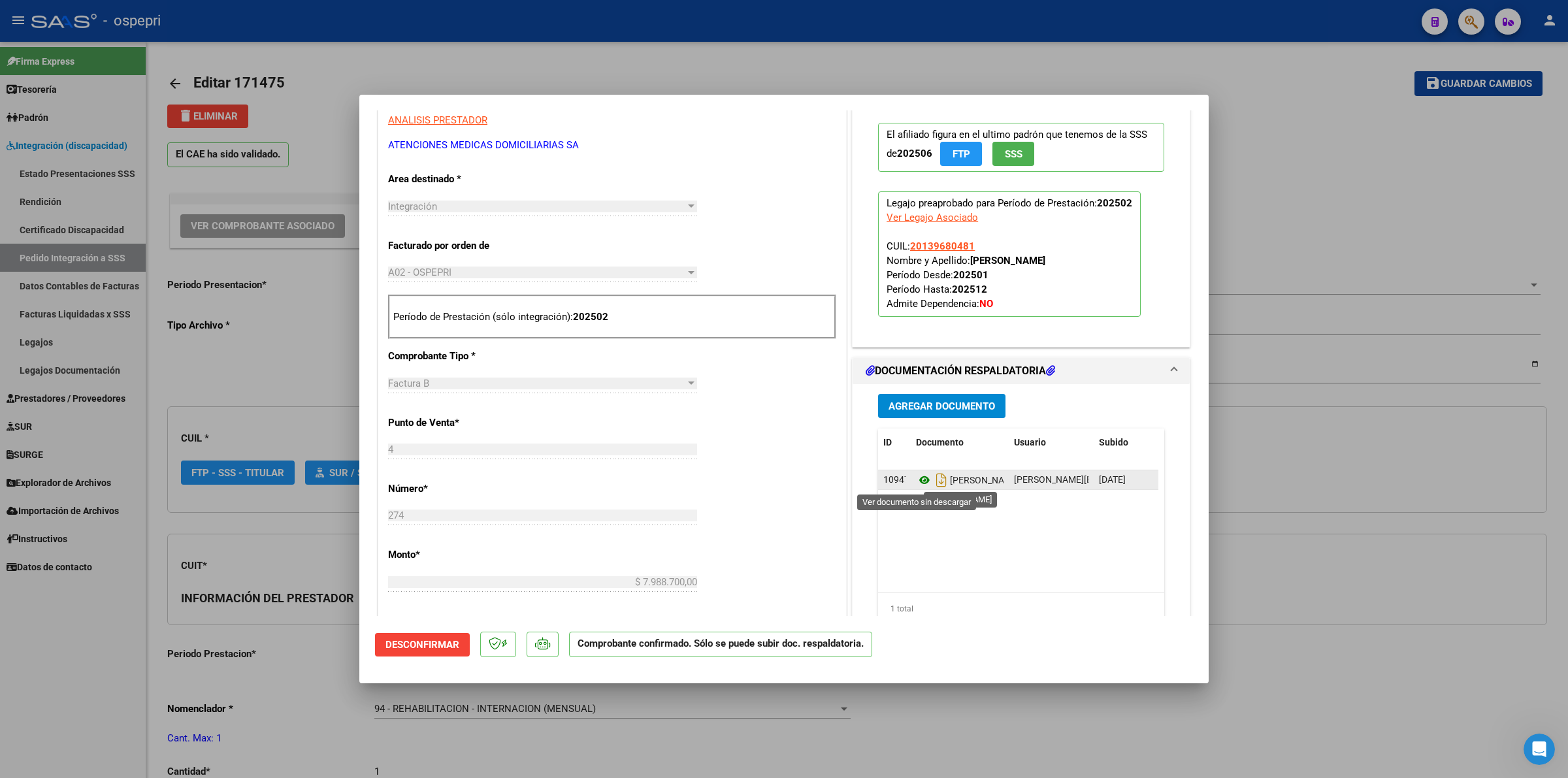
click at [920, 480] on icon at bounding box center [924, 480] width 17 height 16
type input "$ 0,00"
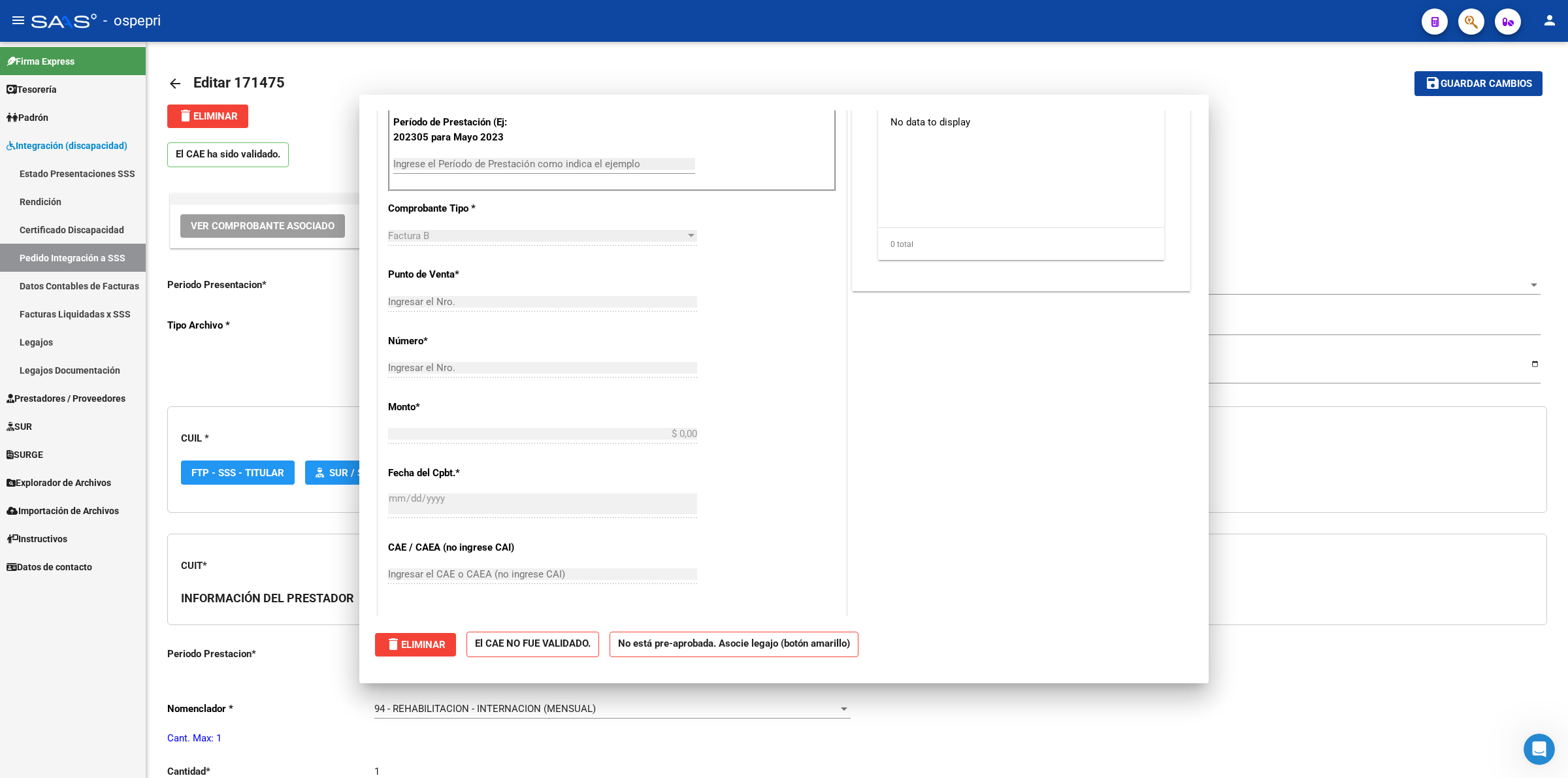
scroll to position [0, 0]
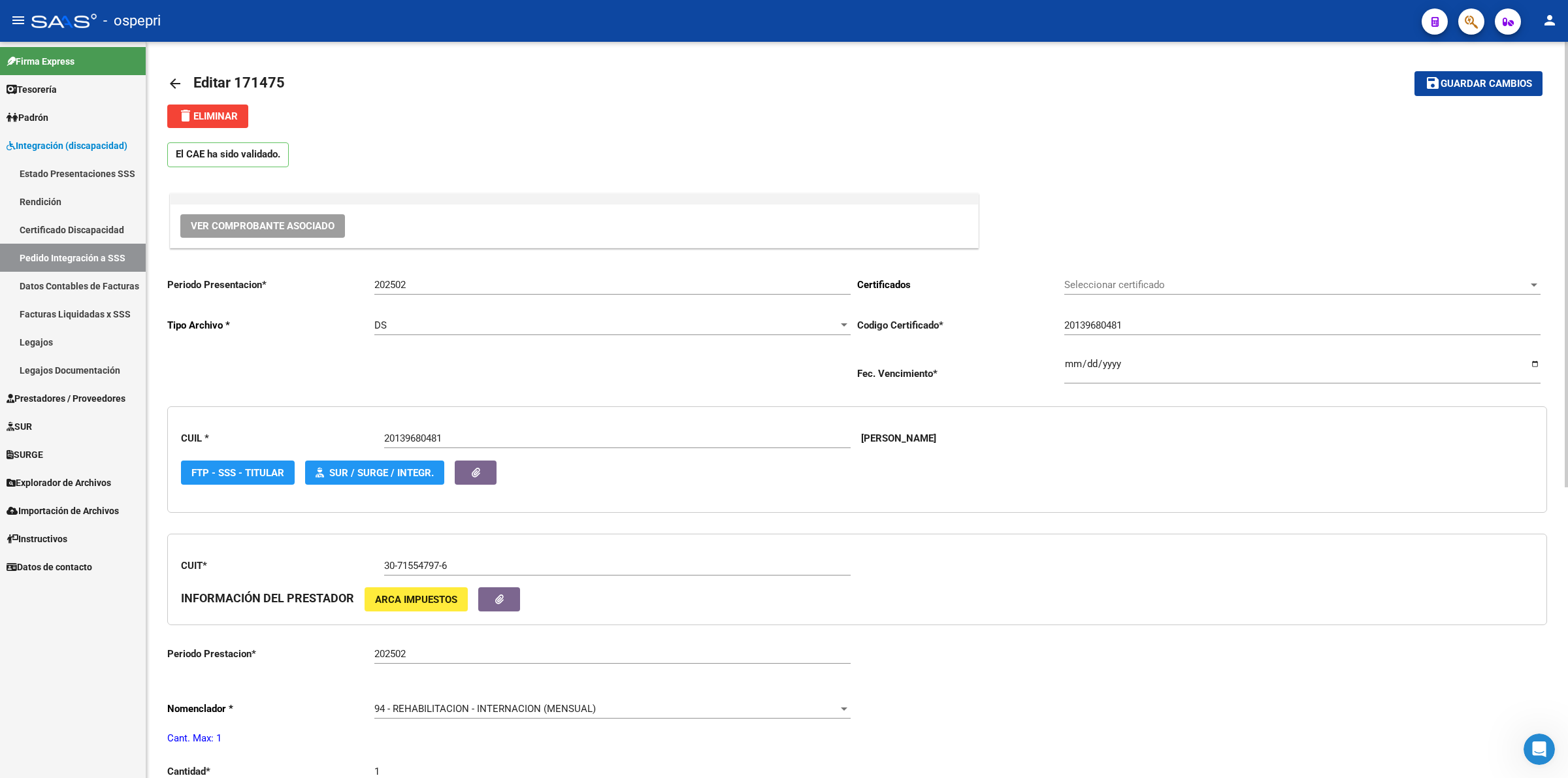
click at [171, 79] on mat-icon "arrow_back" at bounding box center [175, 84] width 16 height 16
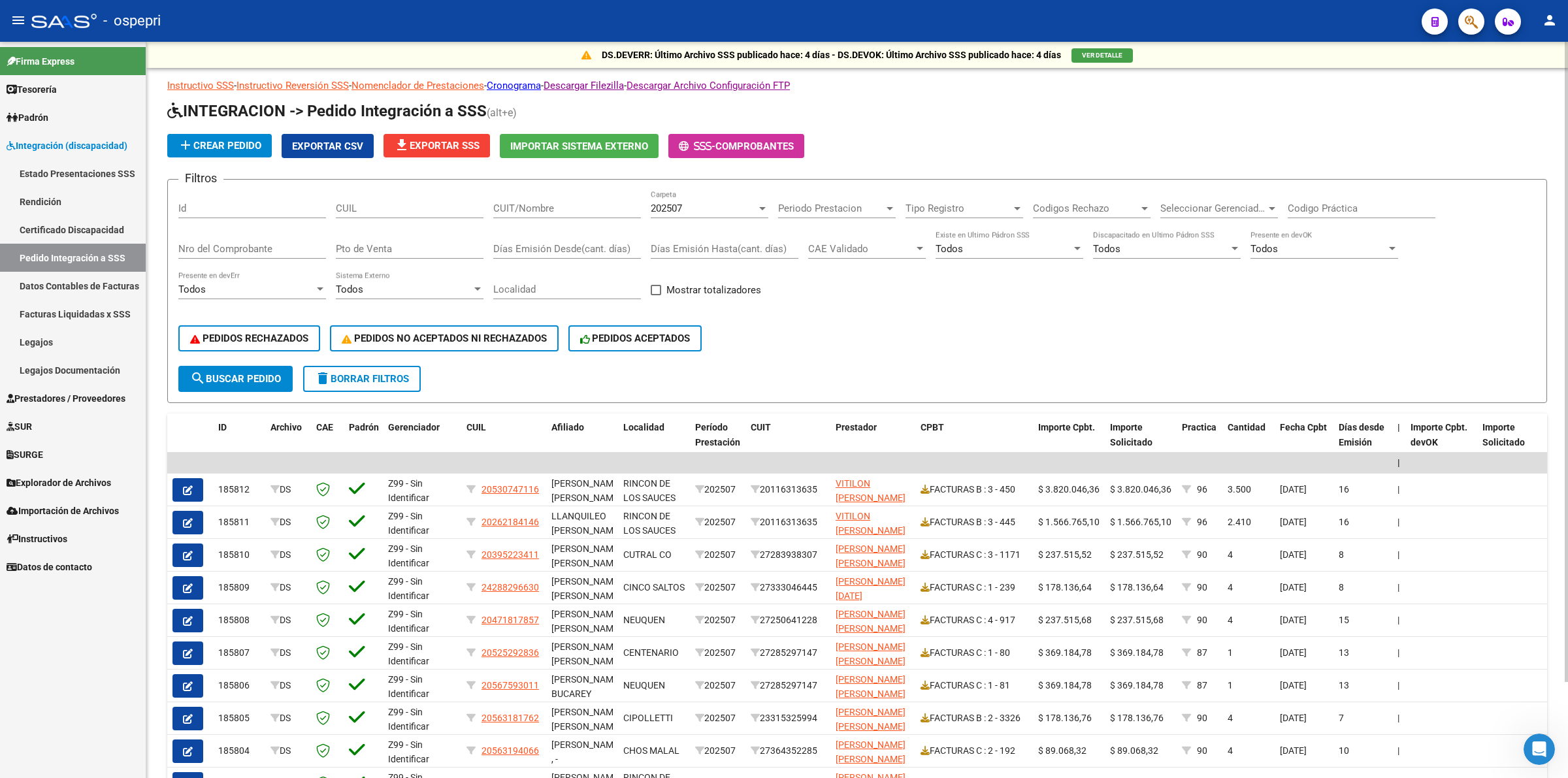
click at [411, 215] on div "CUIL" at bounding box center [409, 204] width 147 height 28
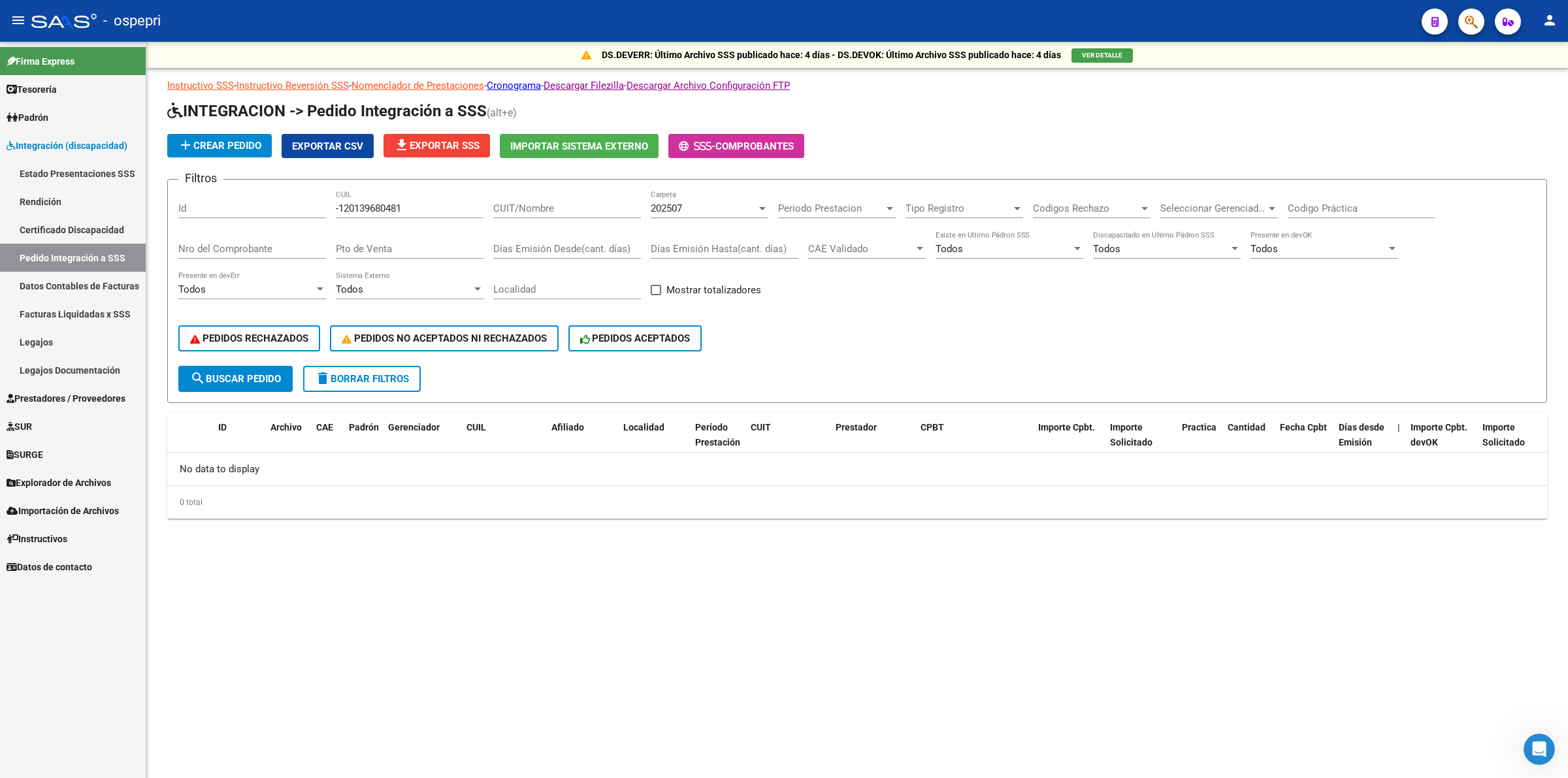
click at [691, 198] on div "202507 Carpeta" at bounding box center [709, 204] width 118 height 28
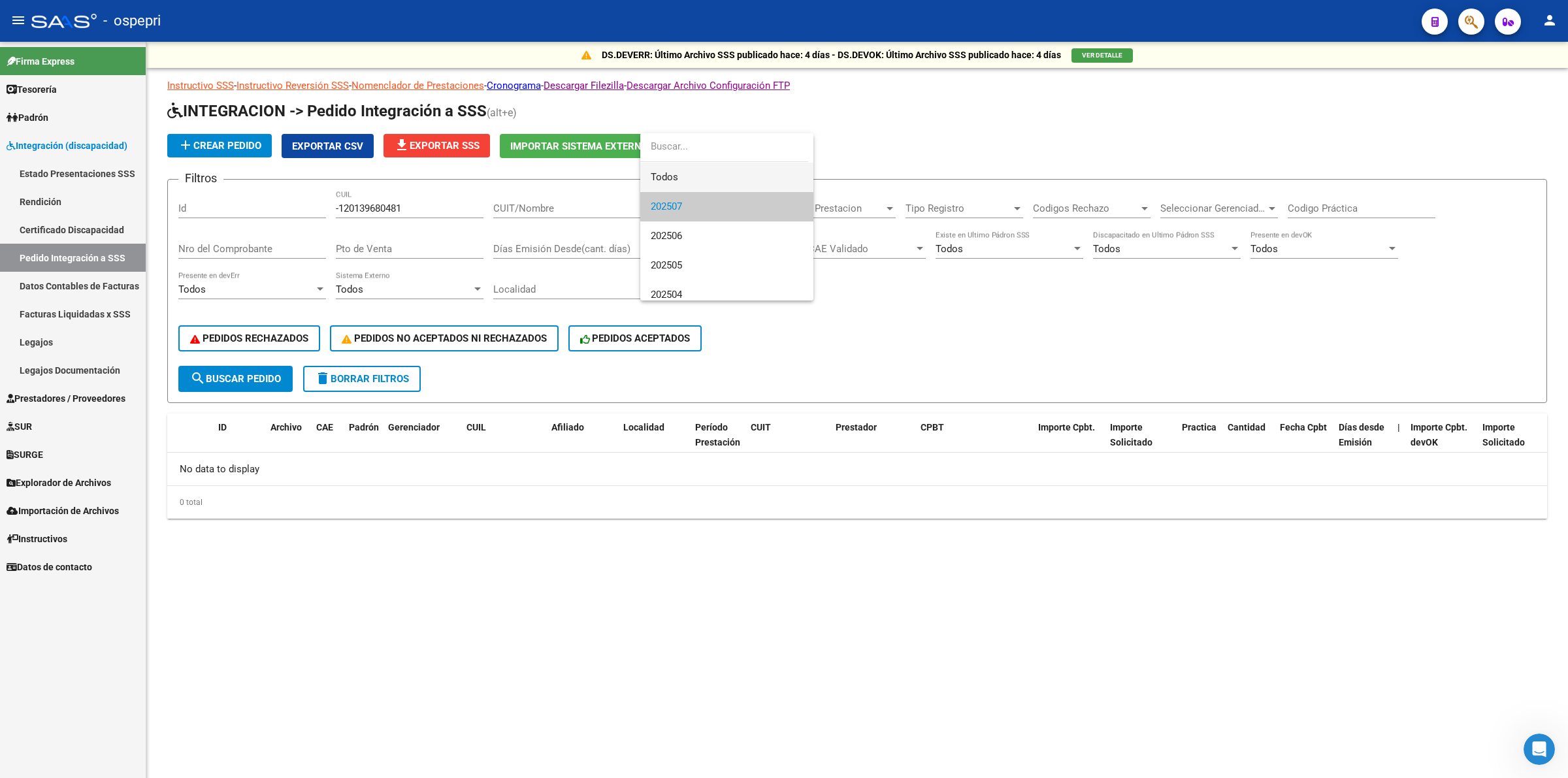
drag, startPoint x: 674, startPoint y: 171, endPoint x: 641, endPoint y: 185, distance: 35.8
click at [673, 171] on span "Todos" at bounding box center [727, 178] width 152 height 30
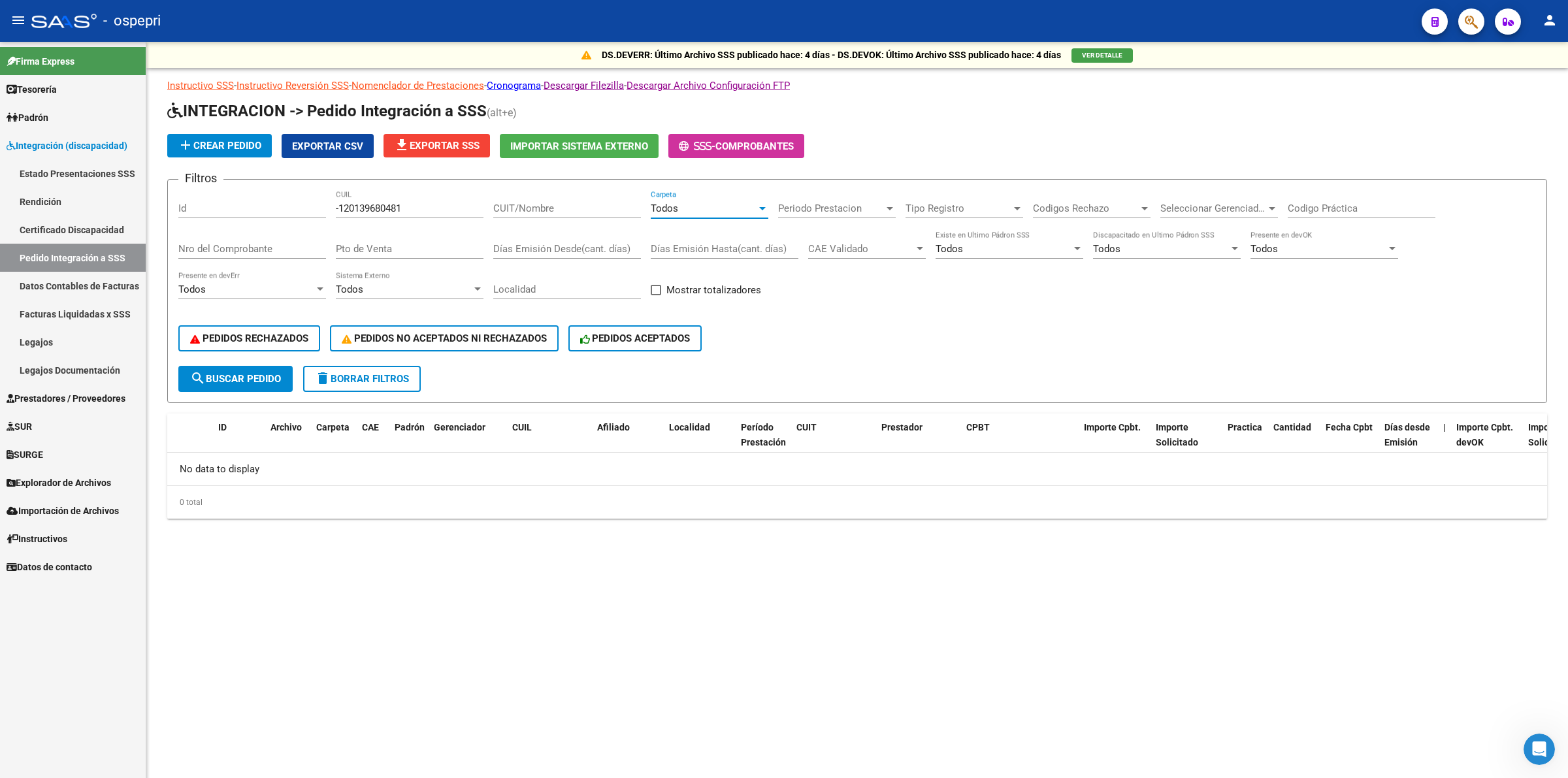
click at [272, 376] on span "search Buscar Pedido" at bounding box center [235, 379] width 91 height 12
click at [343, 204] on input "-120139680481" at bounding box center [409, 209] width 147 height 12
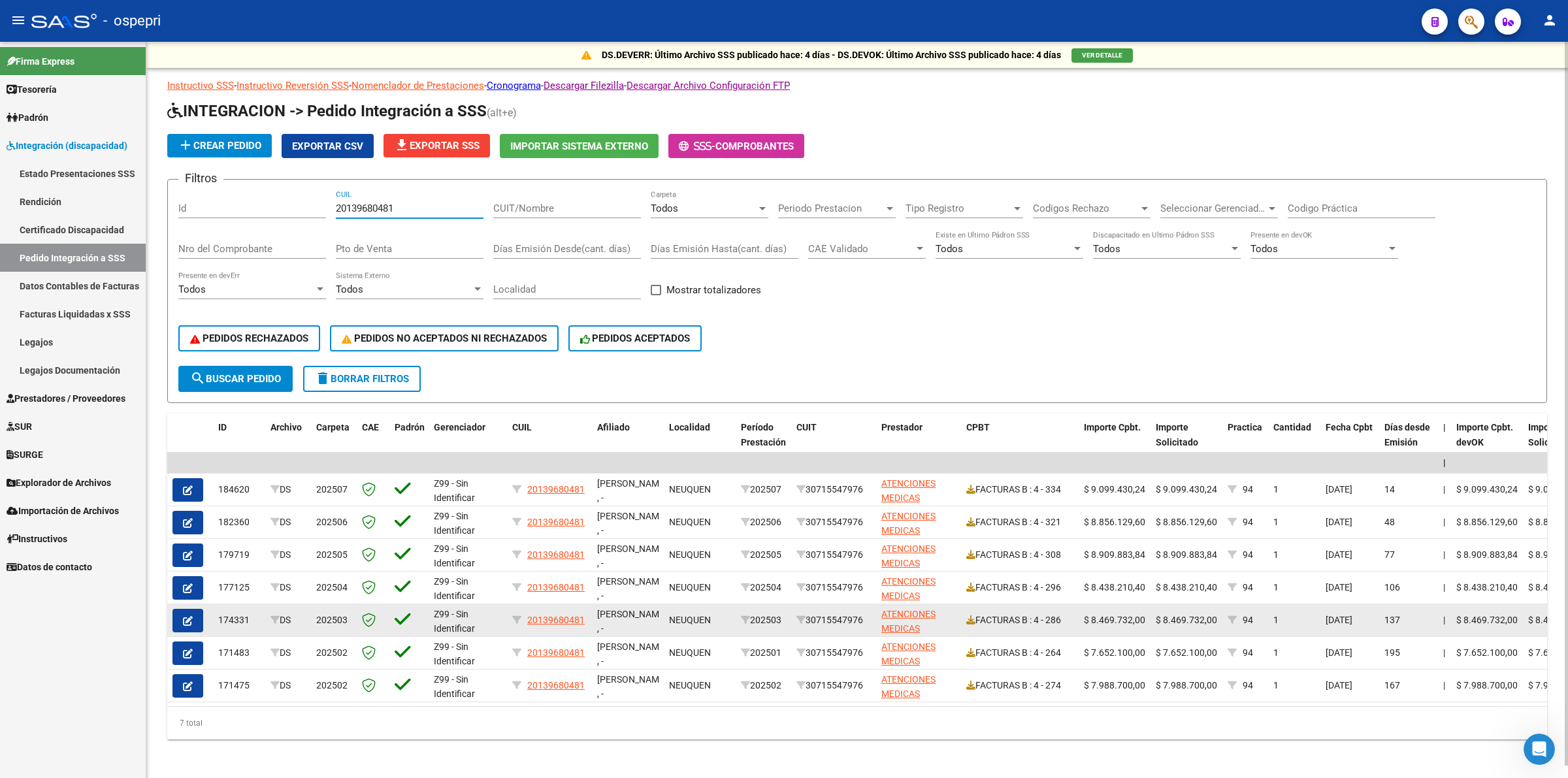
type input "20139680481"
click at [194, 614] on button "button" at bounding box center [188, 621] width 31 height 24
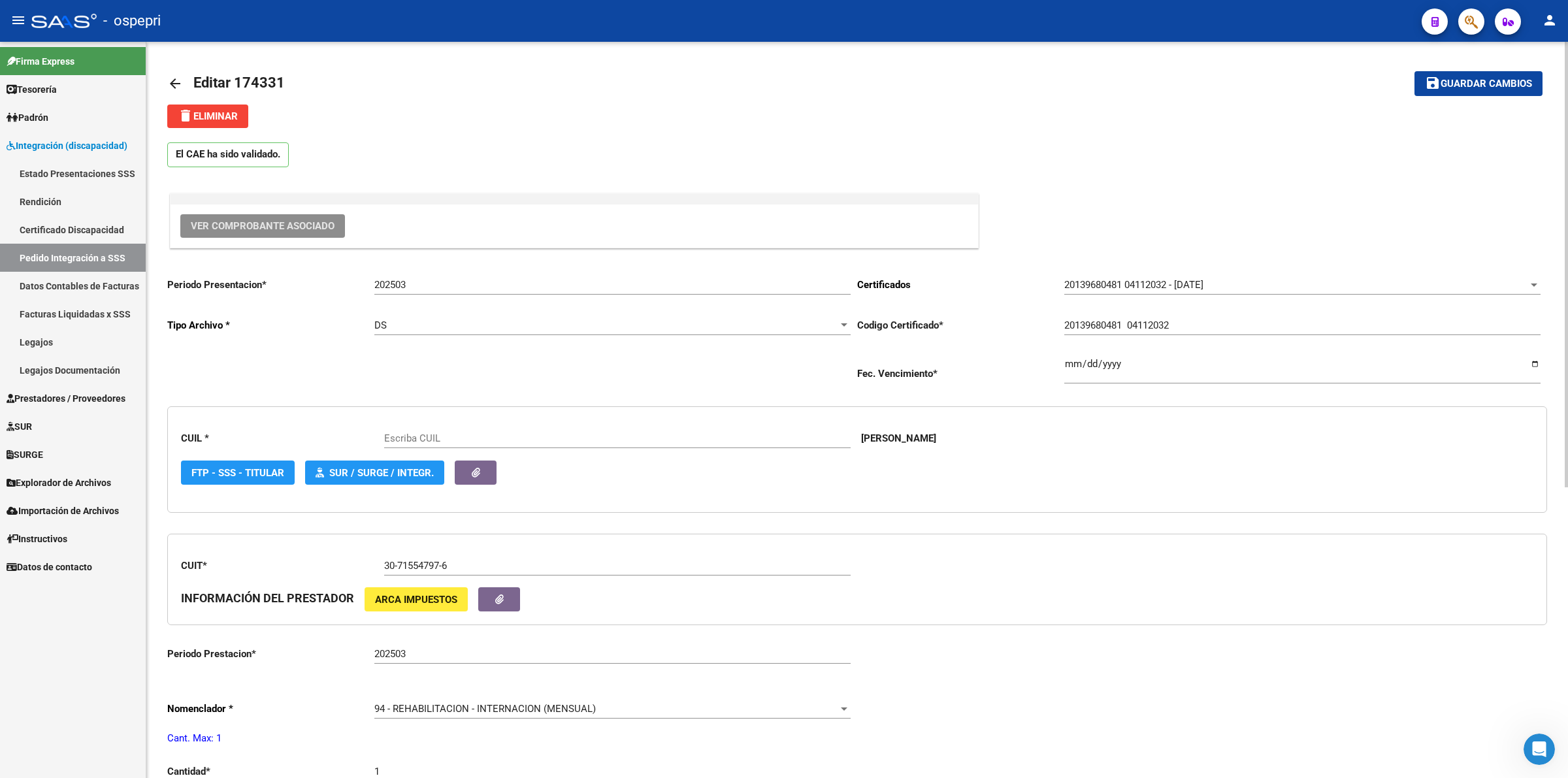
click at [327, 227] on span "Ver Comprobante Asociado" at bounding box center [262, 226] width 143 height 12
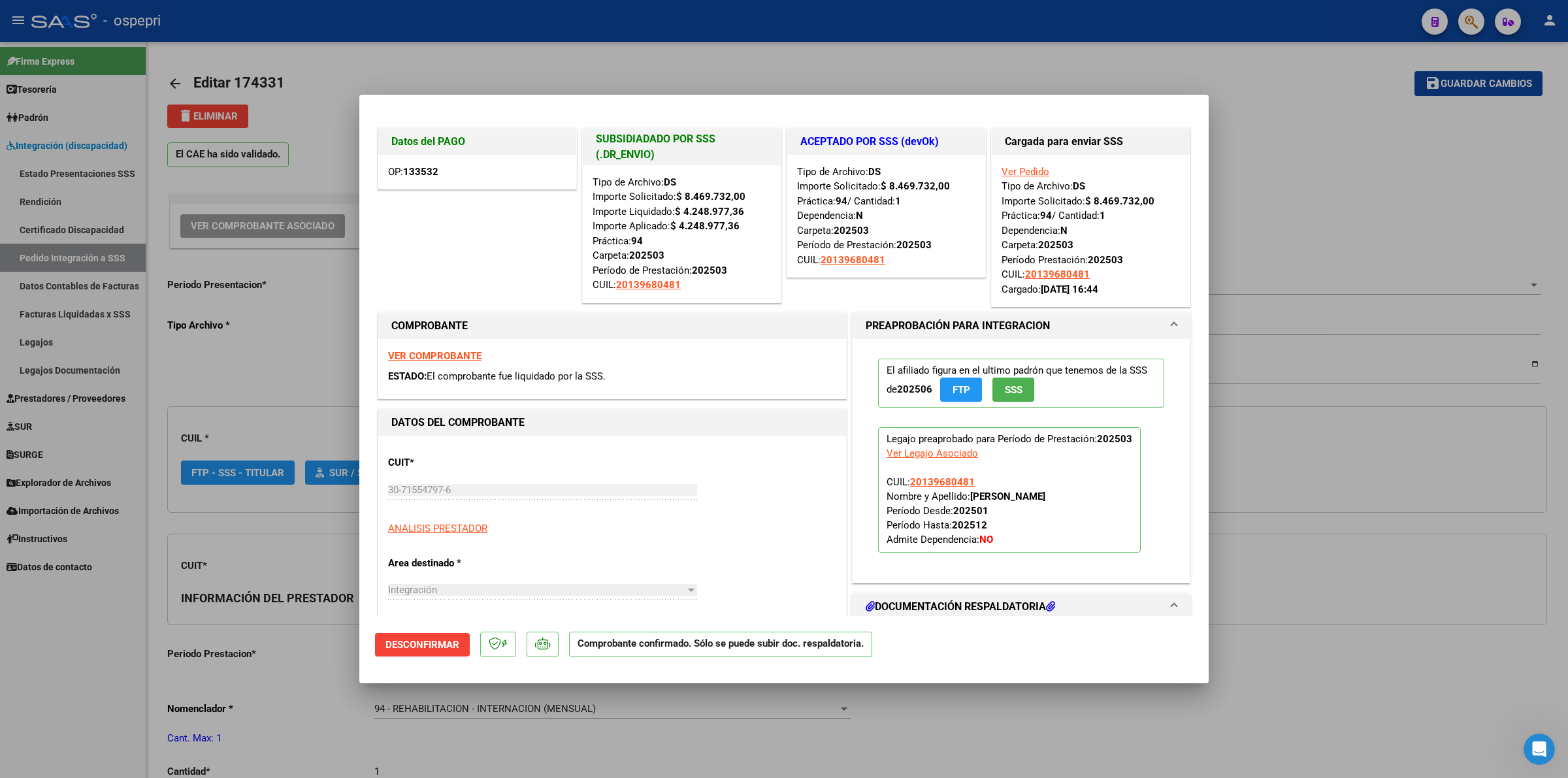
type input "20139680481"
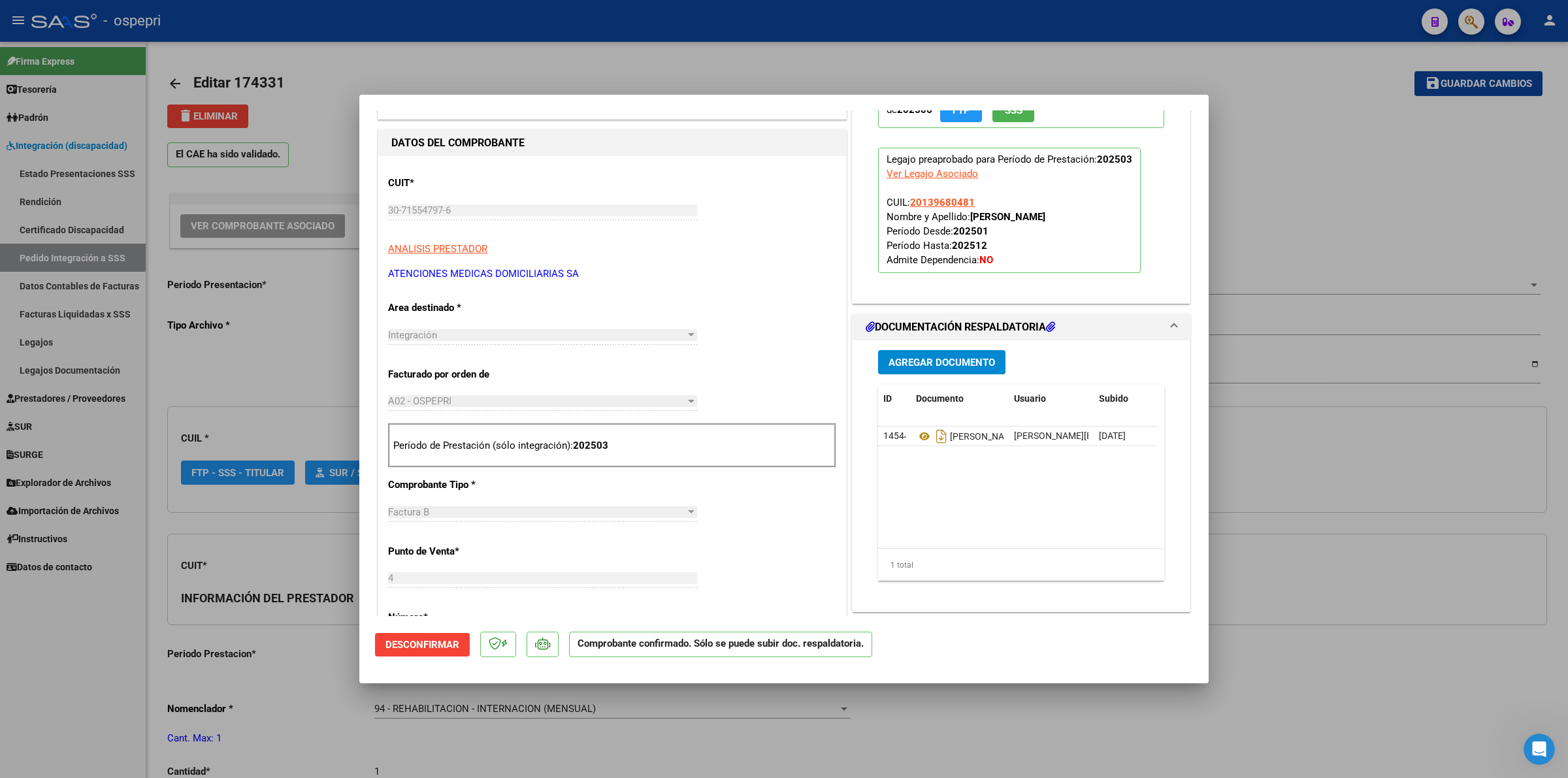
scroll to position [327, 0]
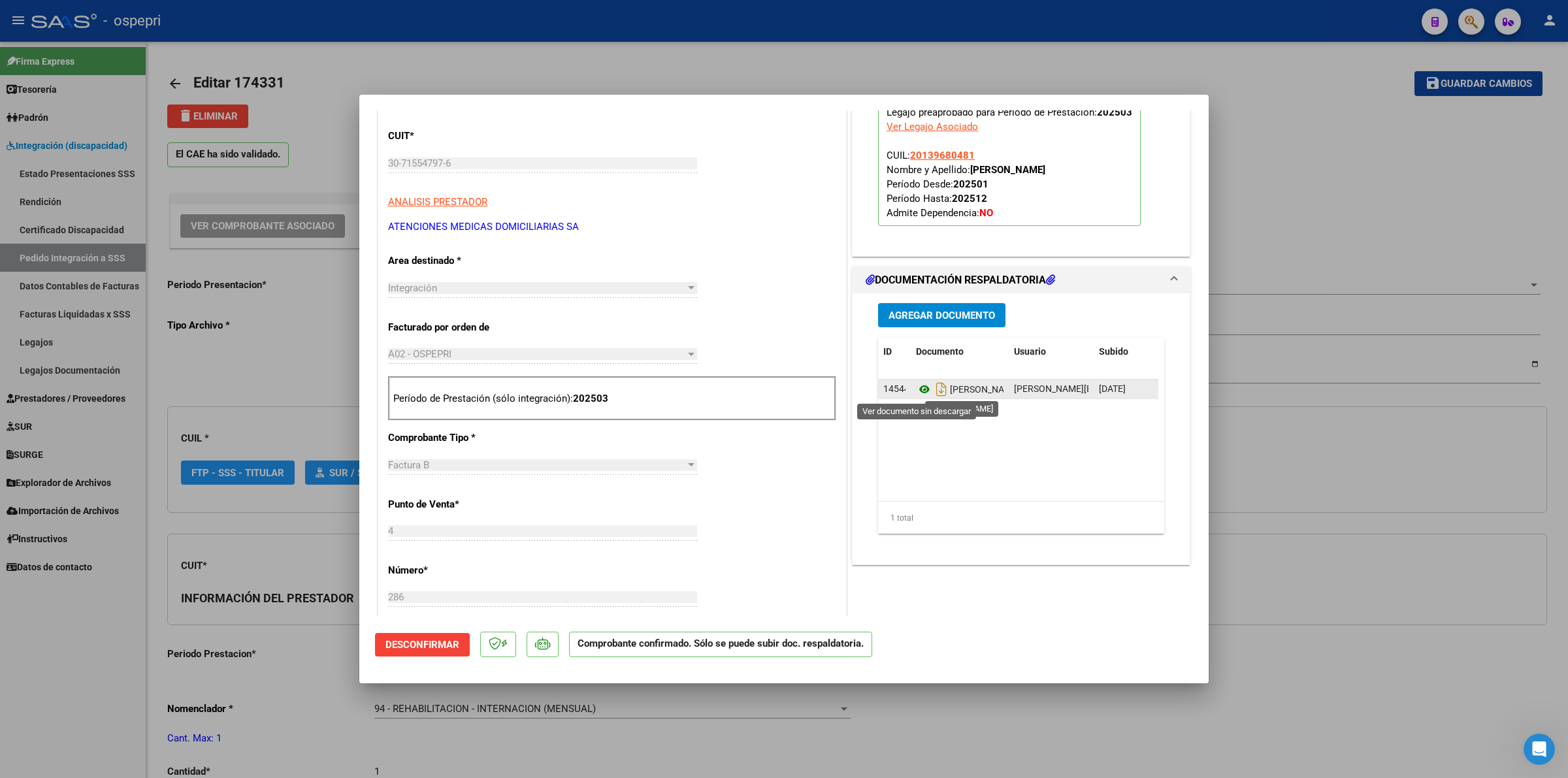
click at [921, 387] on icon at bounding box center [924, 389] width 17 height 16
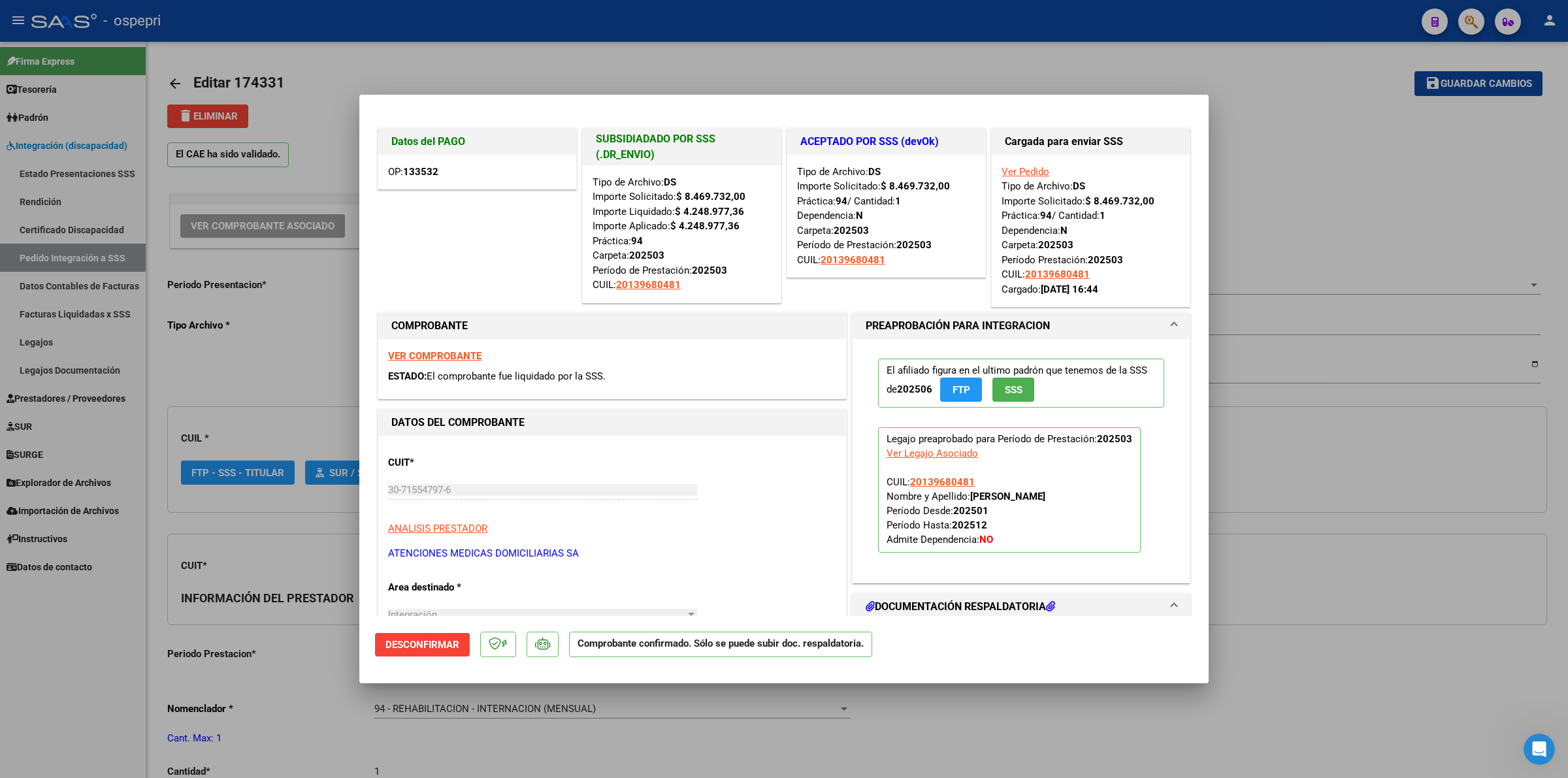
scroll to position [1, 0]
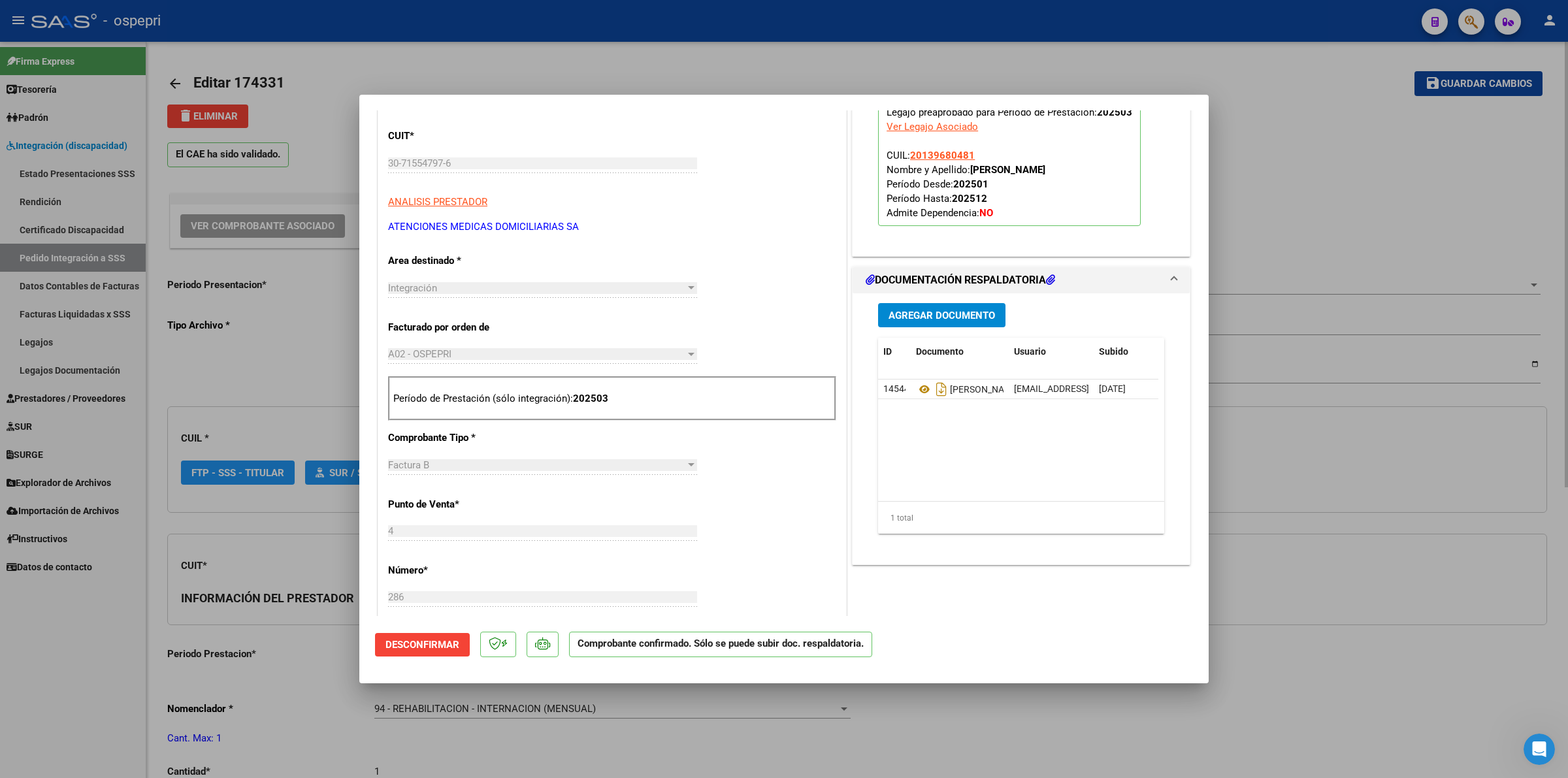
type input "$ 0,00"
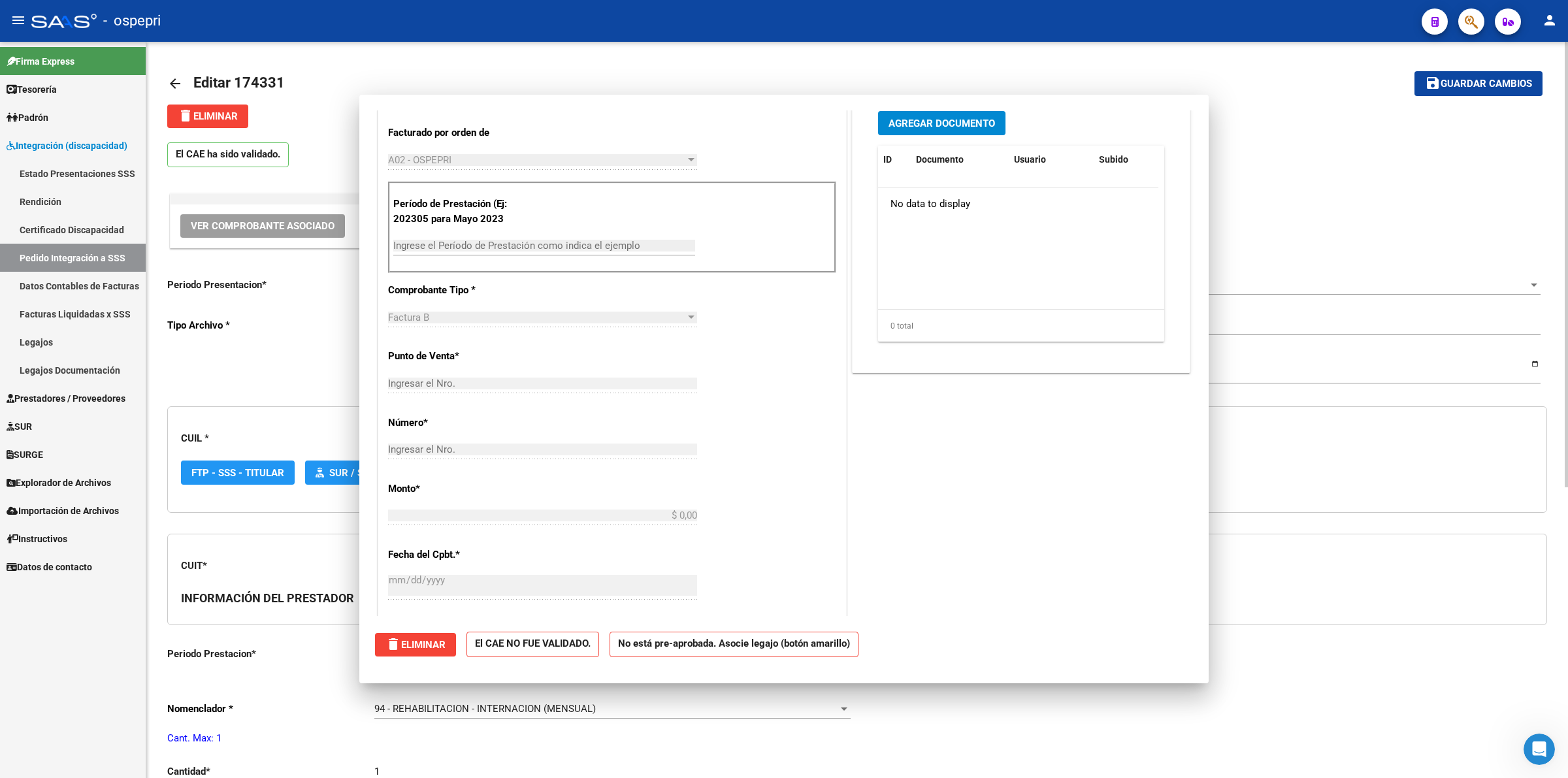
scroll to position [0, 0]
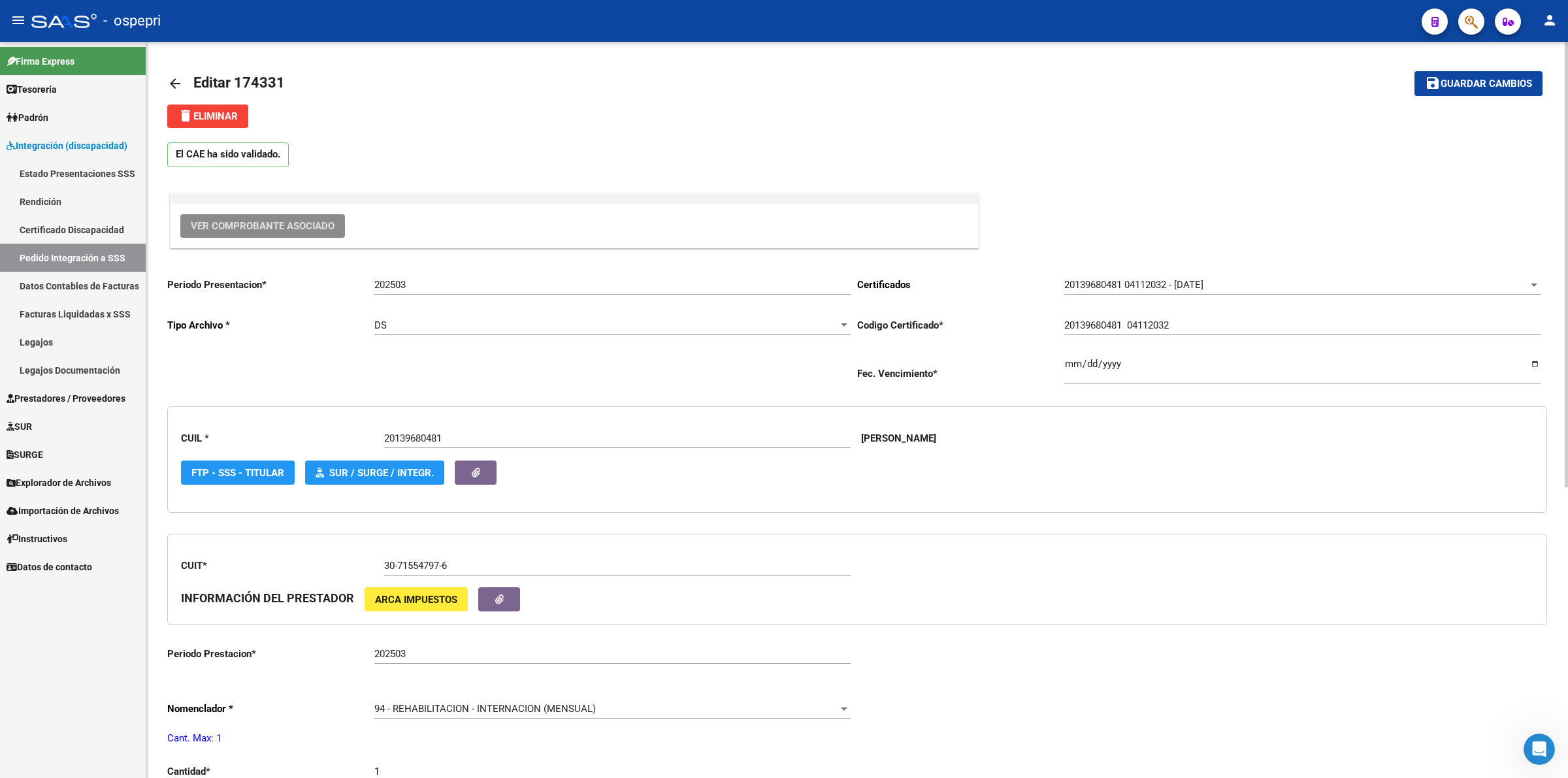
click at [172, 82] on mat-icon "arrow_back" at bounding box center [175, 84] width 16 height 16
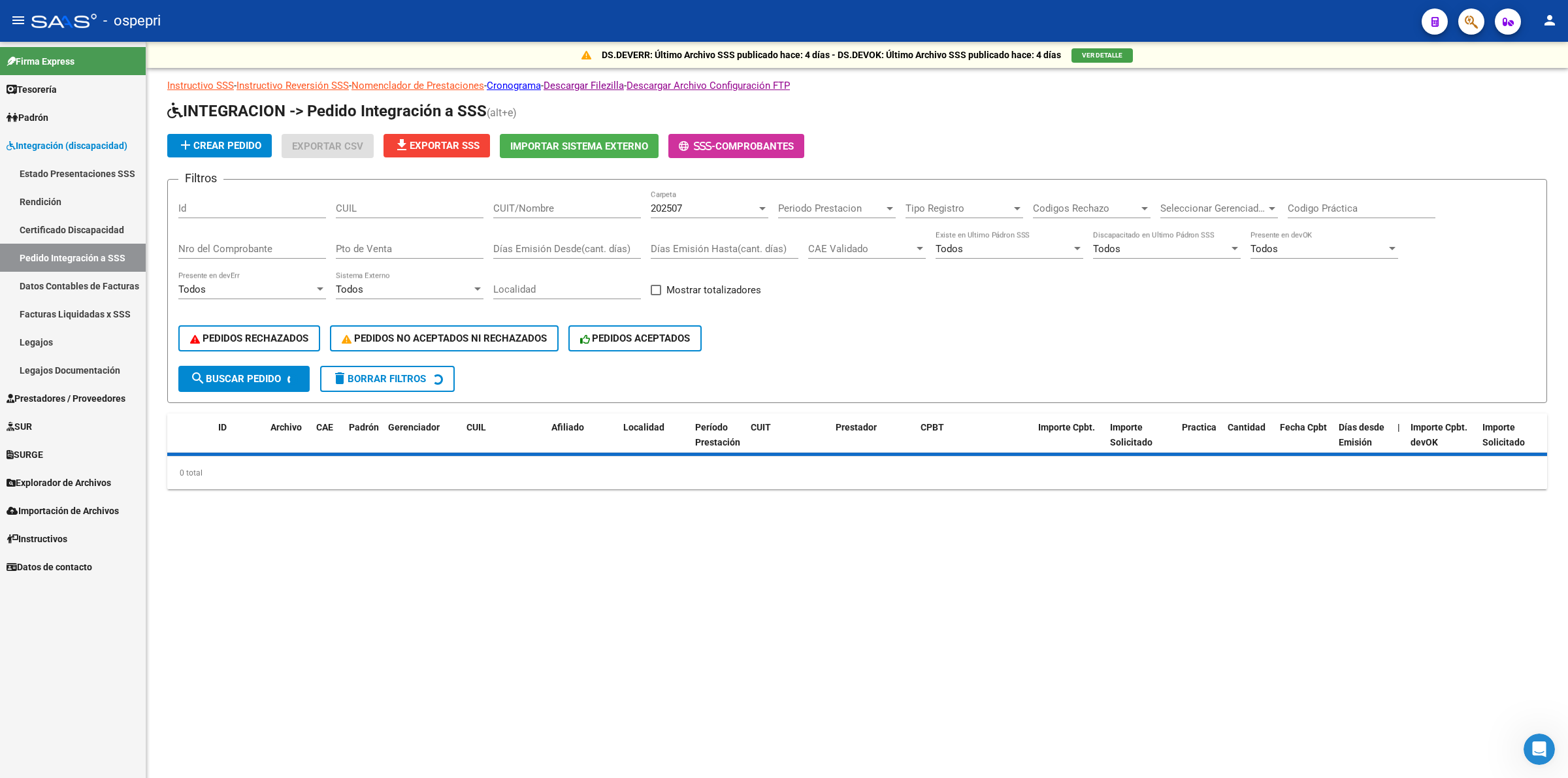
drag, startPoint x: 370, startPoint y: 204, endPoint x: 376, endPoint y: 208, distance: 7.2
click at [371, 204] on input "CUIL" at bounding box center [409, 209] width 147 height 12
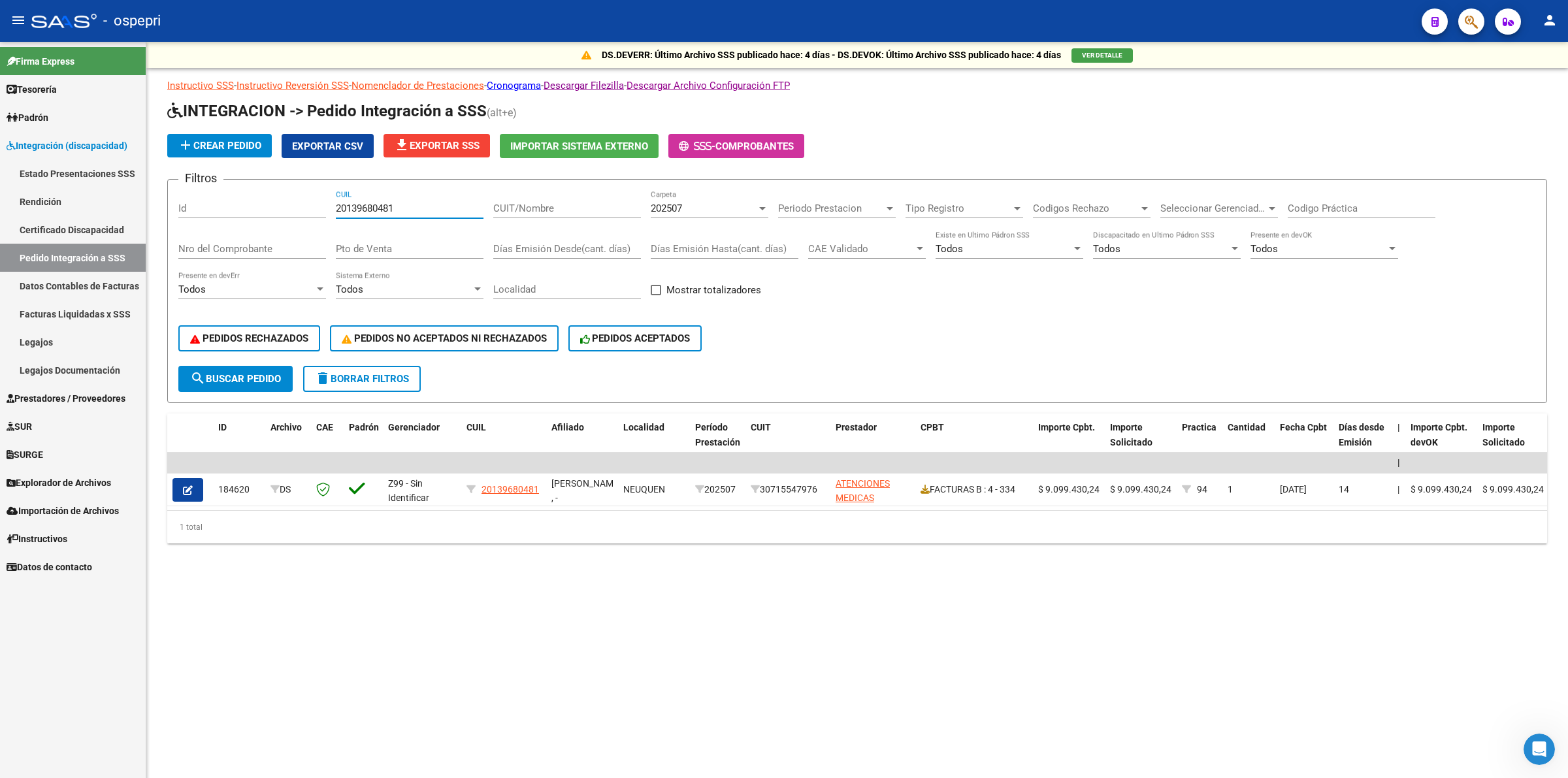
type input "20139680481"
click at [672, 208] on span "202507" at bounding box center [666, 209] width 32 height 12
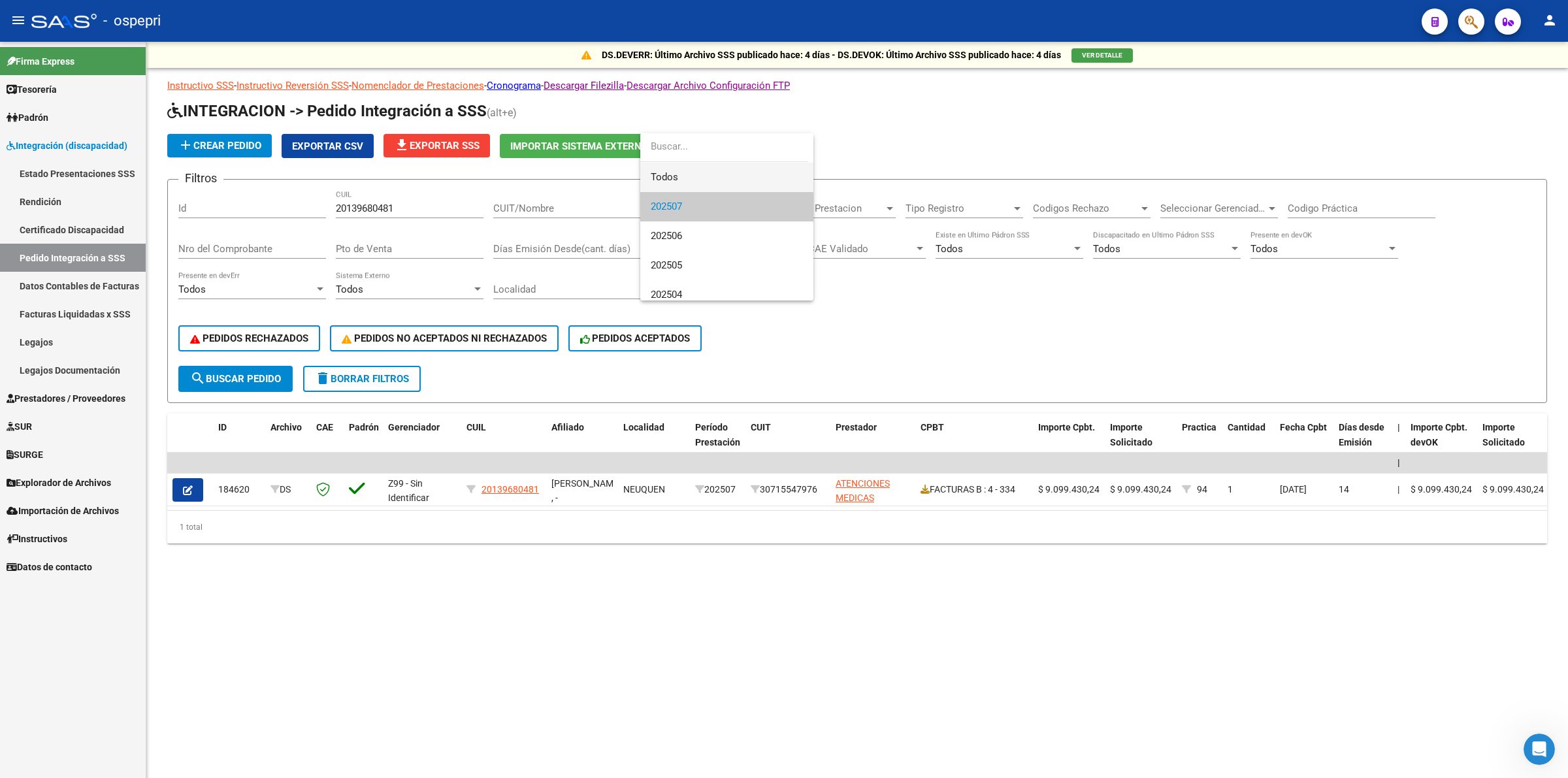
click at [676, 188] on span "Todos" at bounding box center [727, 178] width 152 height 30
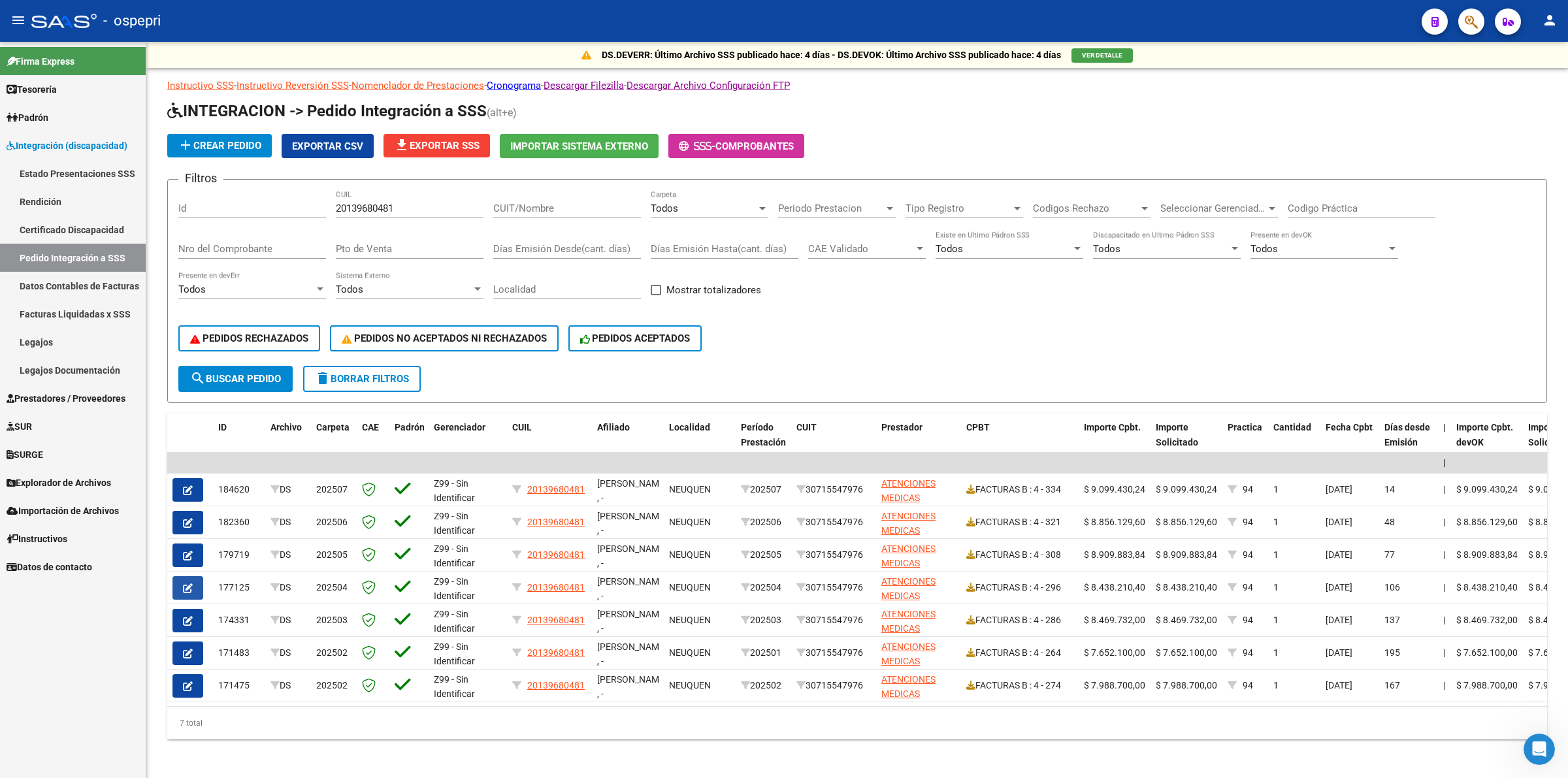
drag, startPoint x: 183, startPoint y: 585, endPoint x: 198, endPoint y: 580, distance: 15.8
click at [184, 585] on icon "button" at bounding box center [188, 588] width 10 height 10
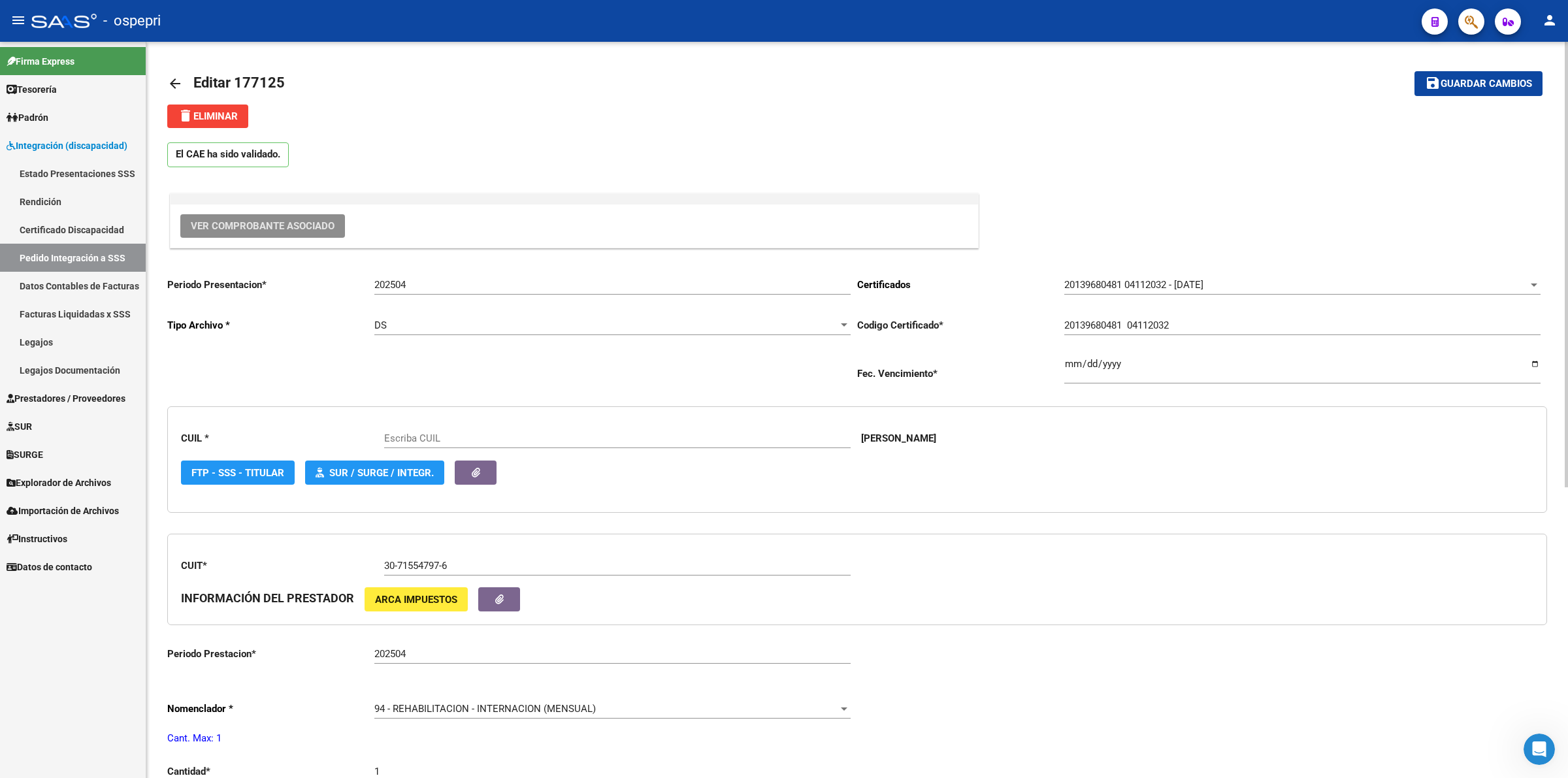
click at [225, 222] on span "Ver Comprobante Asociado" at bounding box center [262, 226] width 143 height 12
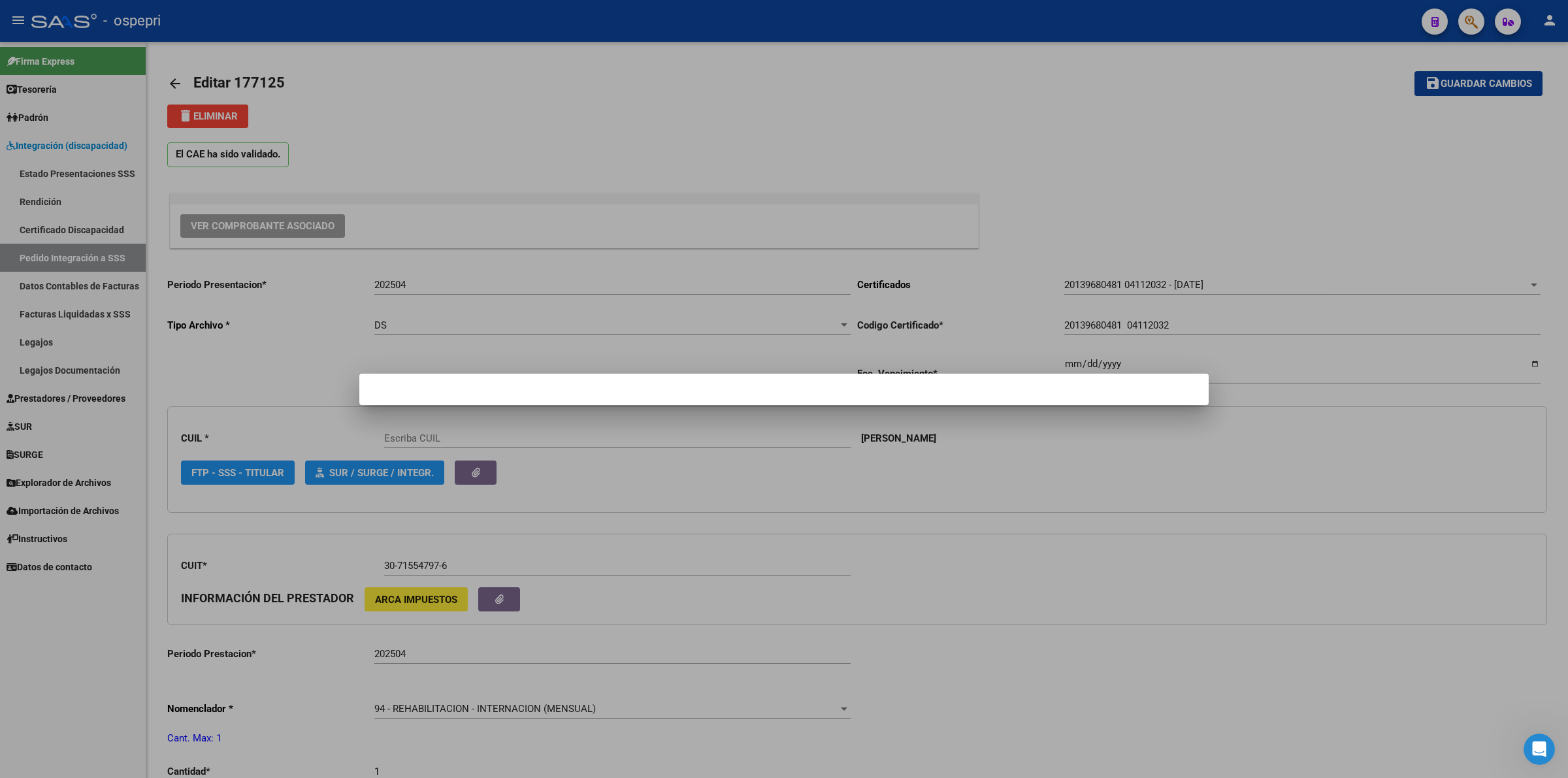
type input "20139680481"
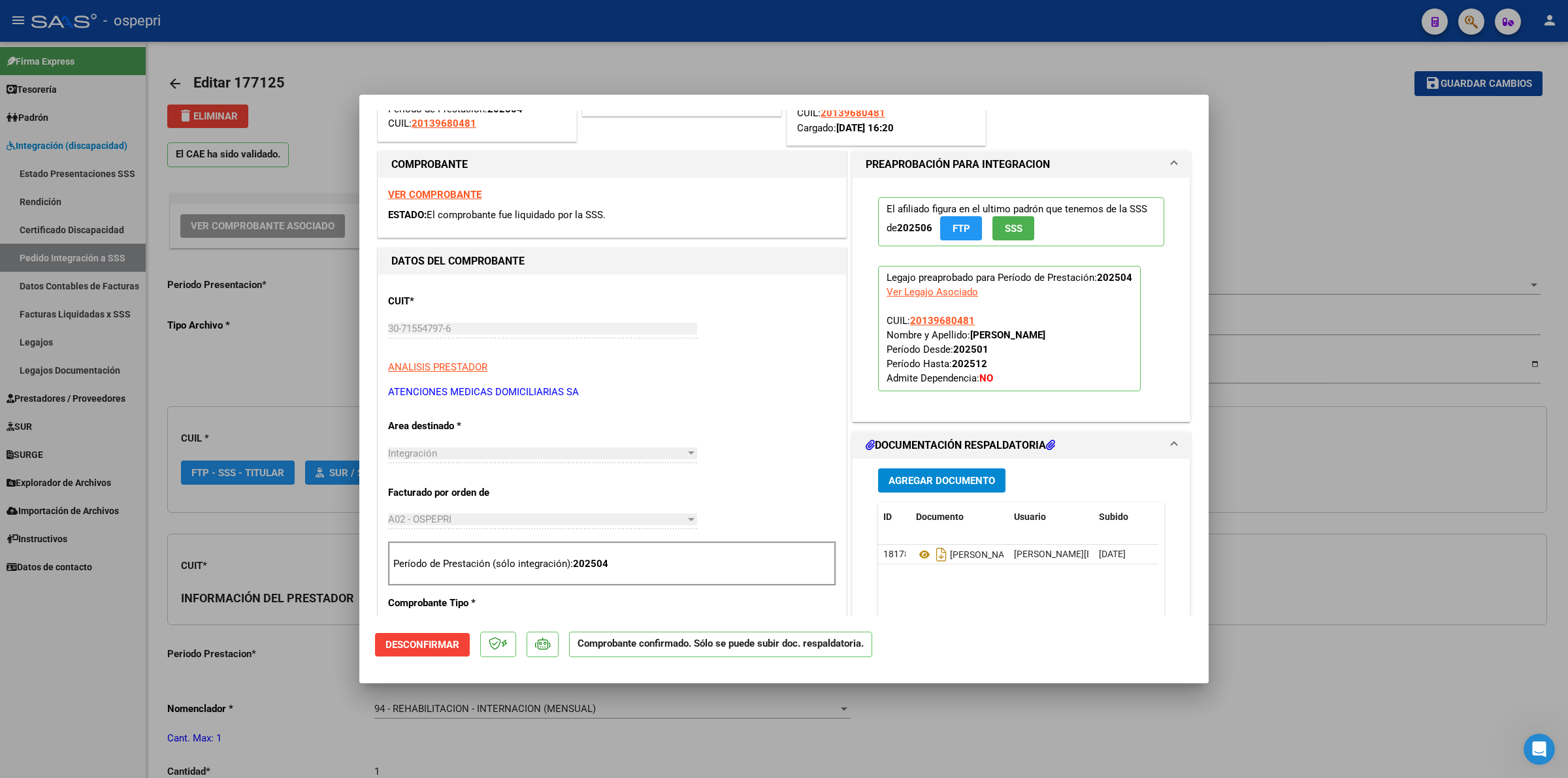
scroll to position [163, 0]
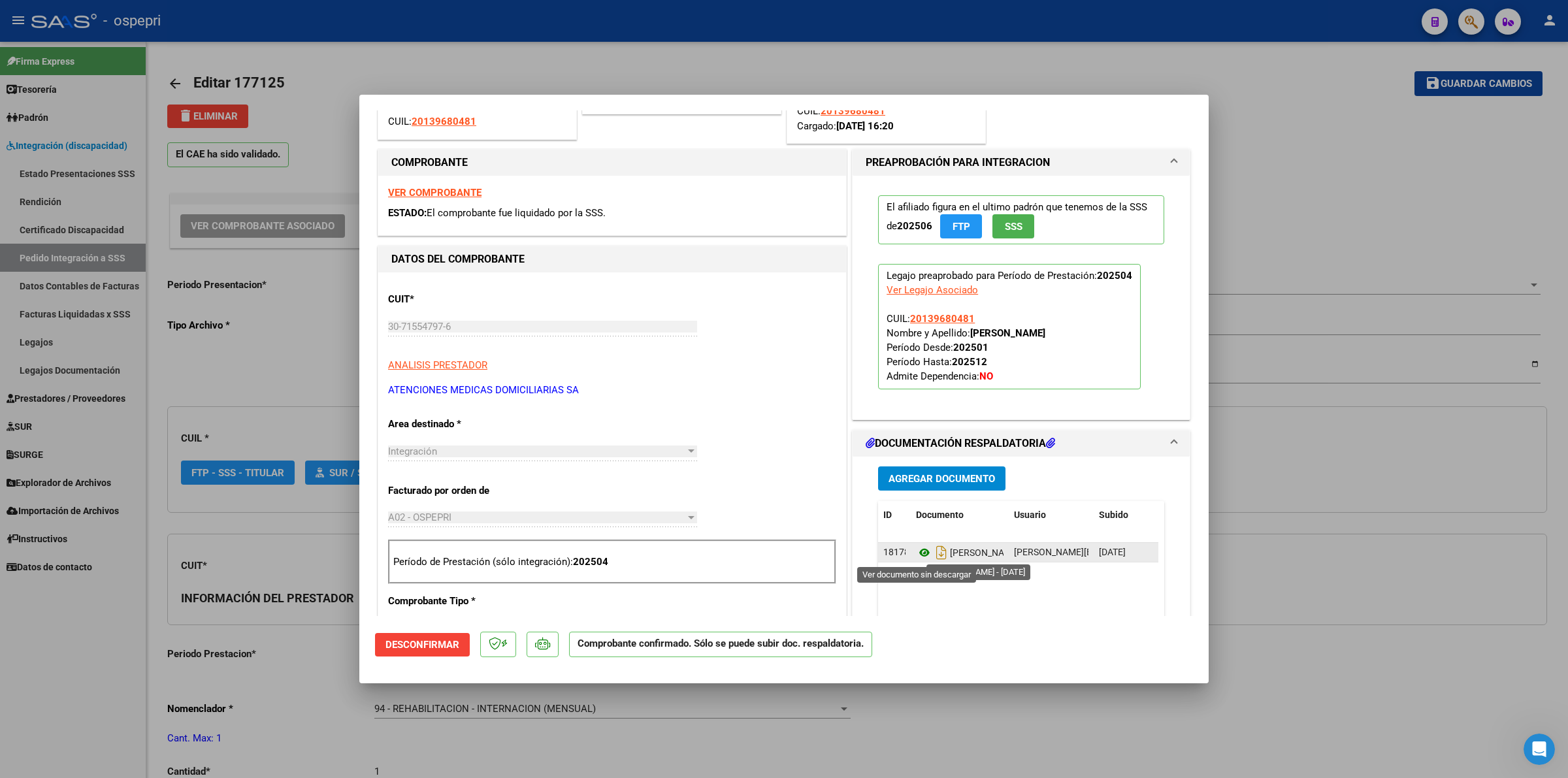
click at [916, 553] on icon at bounding box center [924, 553] width 17 height 16
